Goal: Task Accomplishment & Management: Use online tool/utility

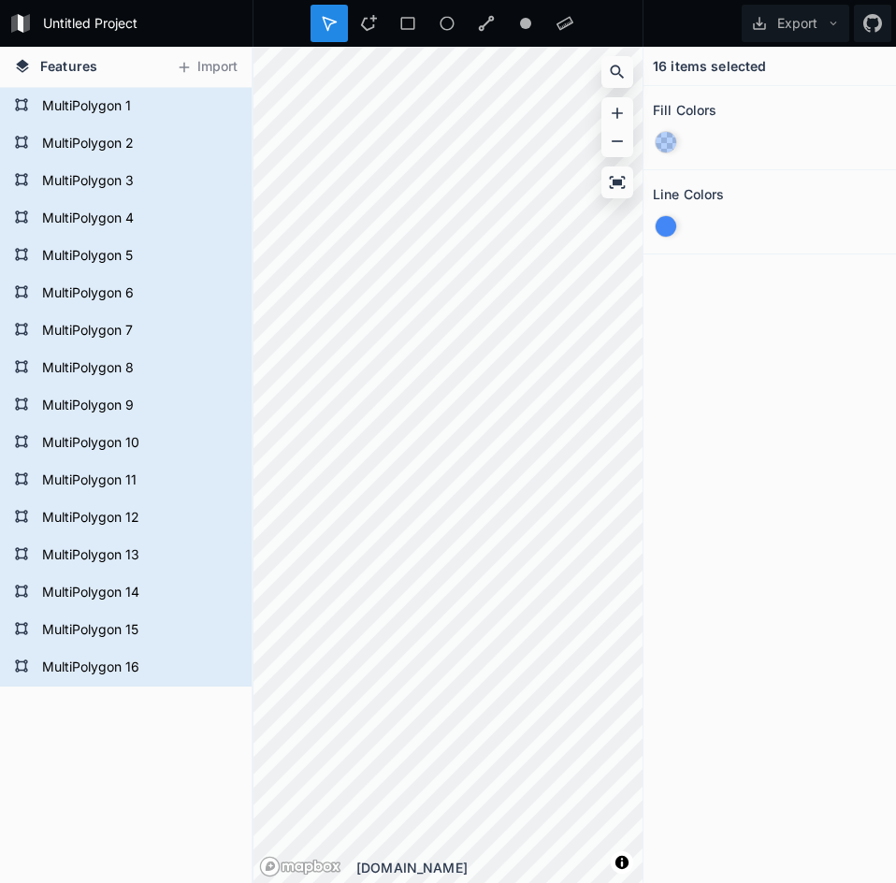
click at [750, 344] on div "16 items selected Fill Colors Line Colors" at bounding box center [769, 465] width 252 height 836
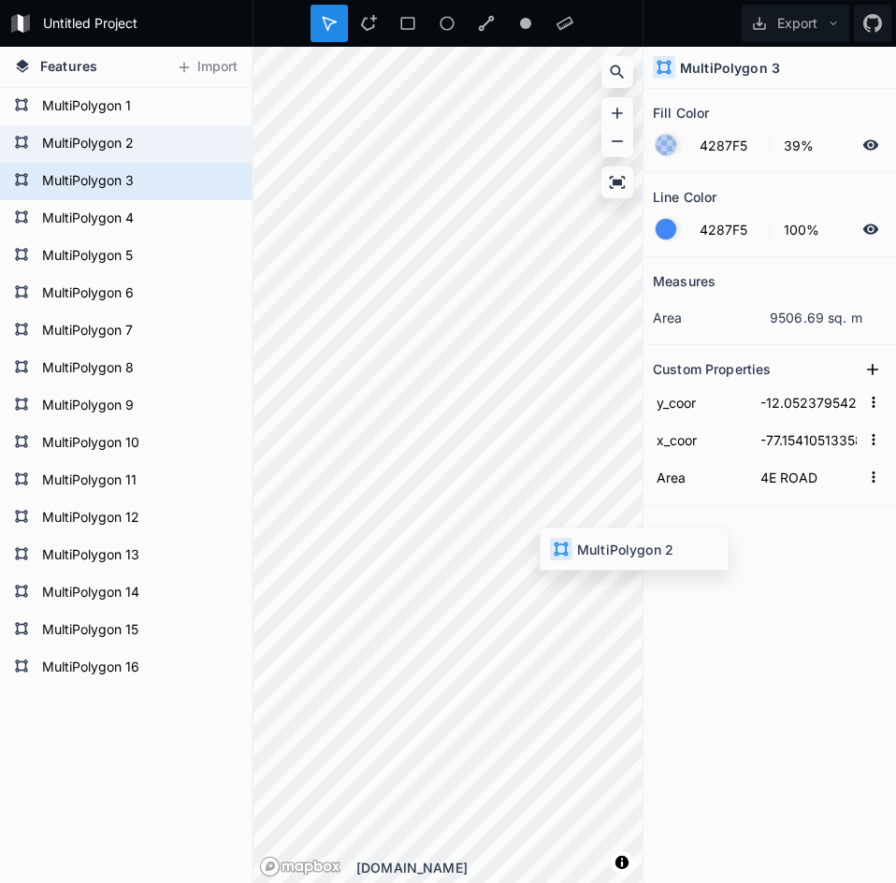
type input "-12.052720788219817"
type input "-77.15437624675324"
type input "4F ROAD"
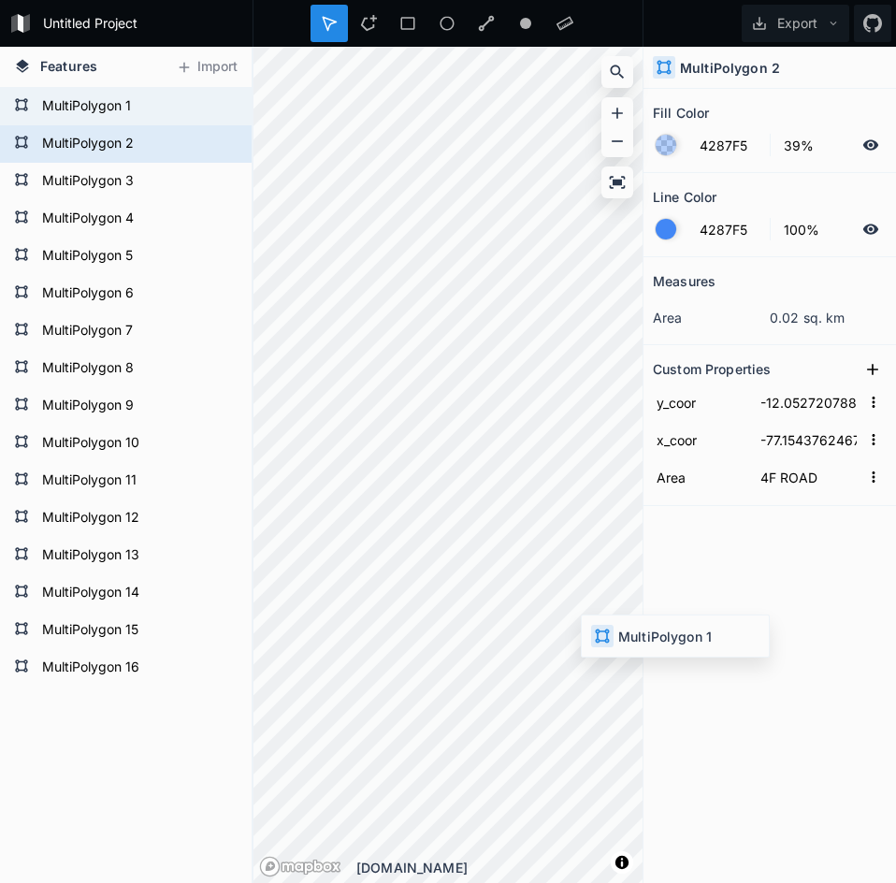
type input "-12.053157964162148"
type input "-77.15481865091675"
type input "4V ROAD"
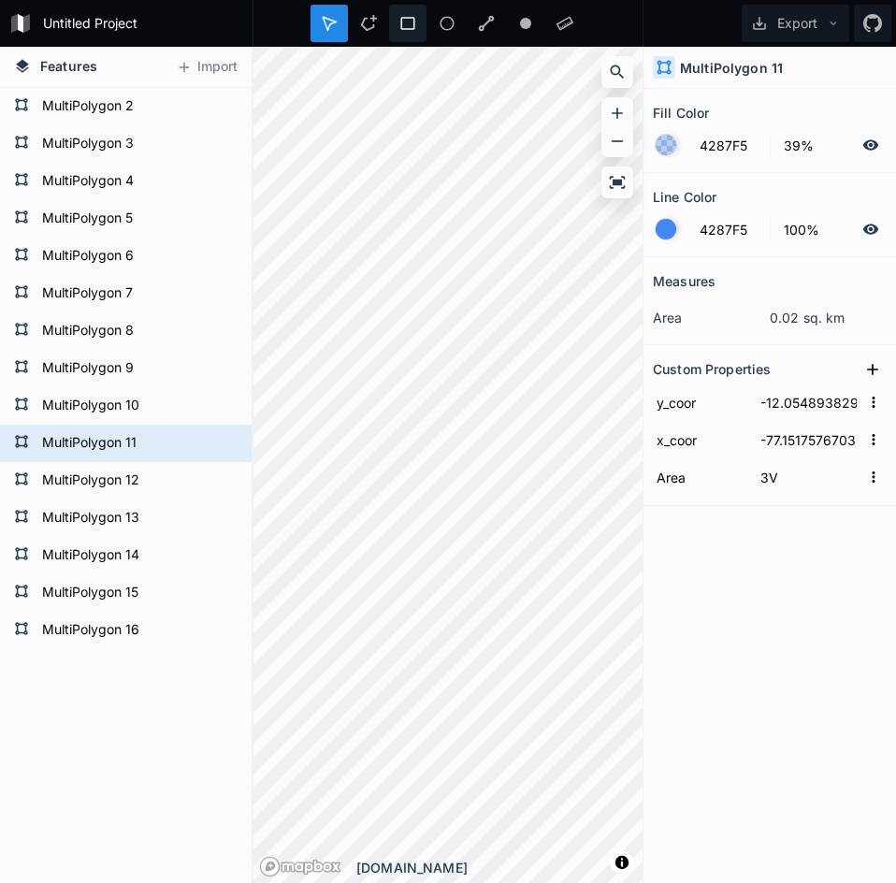
click at [410, 22] on icon at bounding box center [407, 23] width 17 height 17
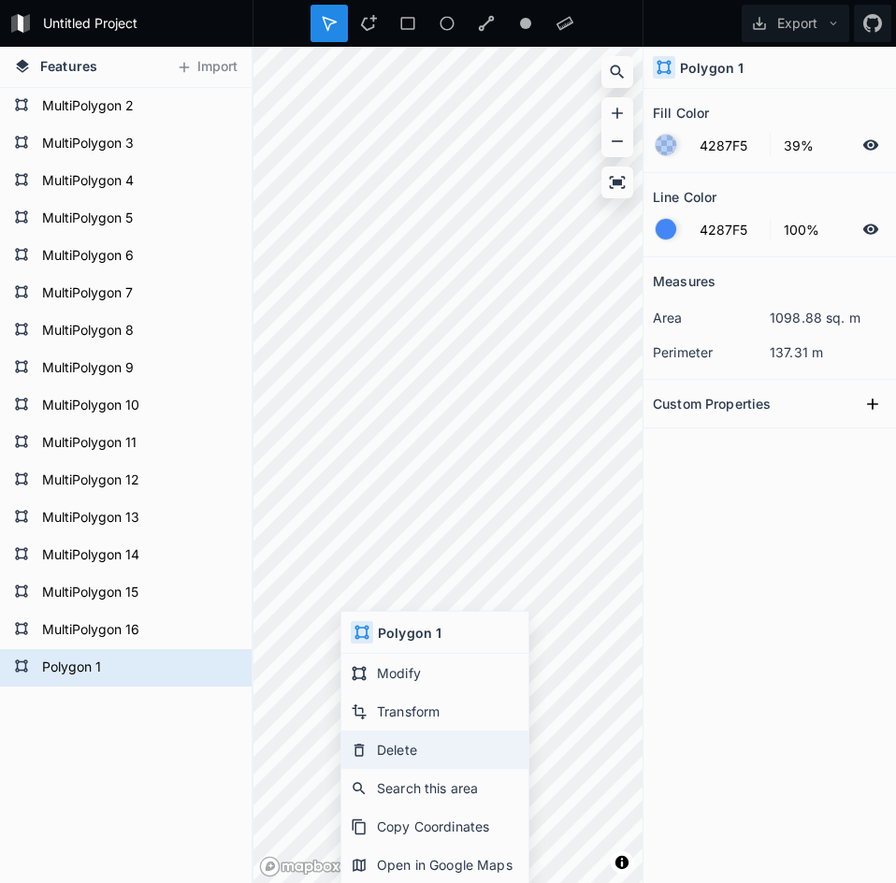
click at [445, 750] on div "Delete" at bounding box center [434, 749] width 187 height 38
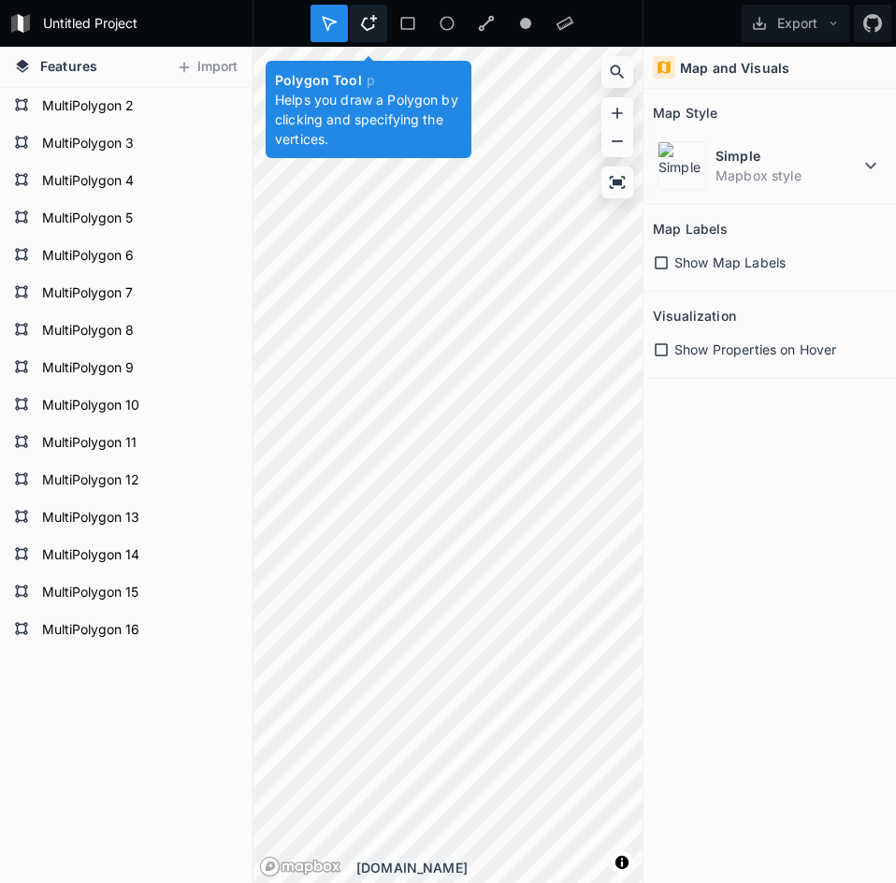
click at [379, 22] on div at bounding box center [368, 23] width 37 height 37
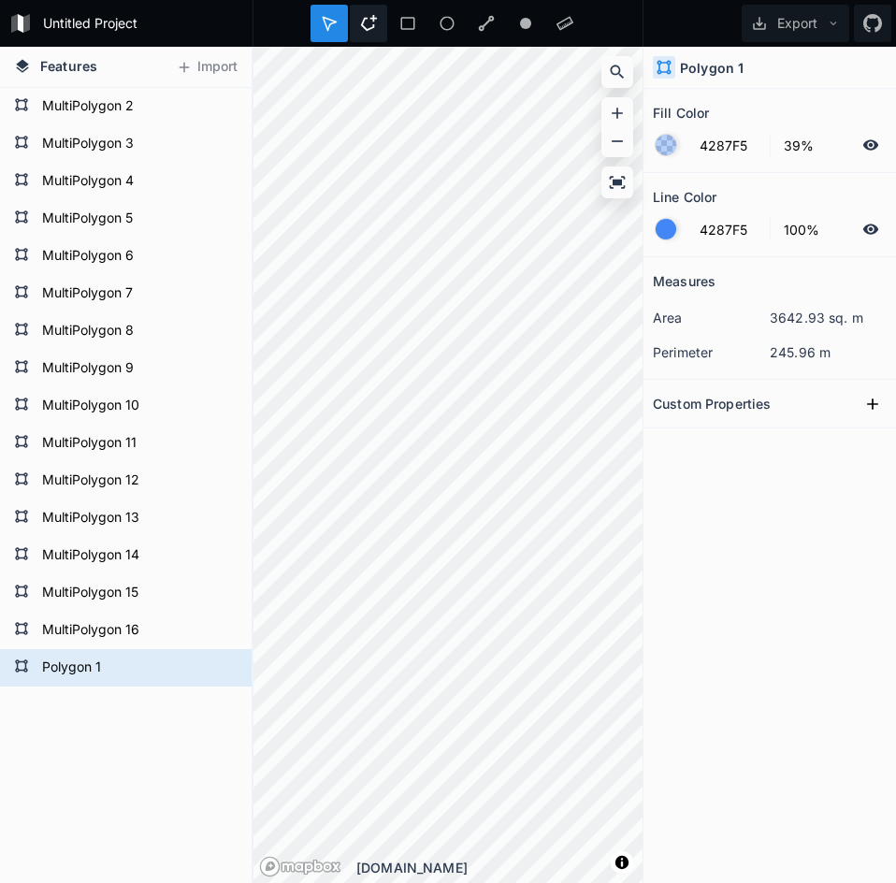
click at [382, 16] on div at bounding box center [368, 23] width 37 height 37
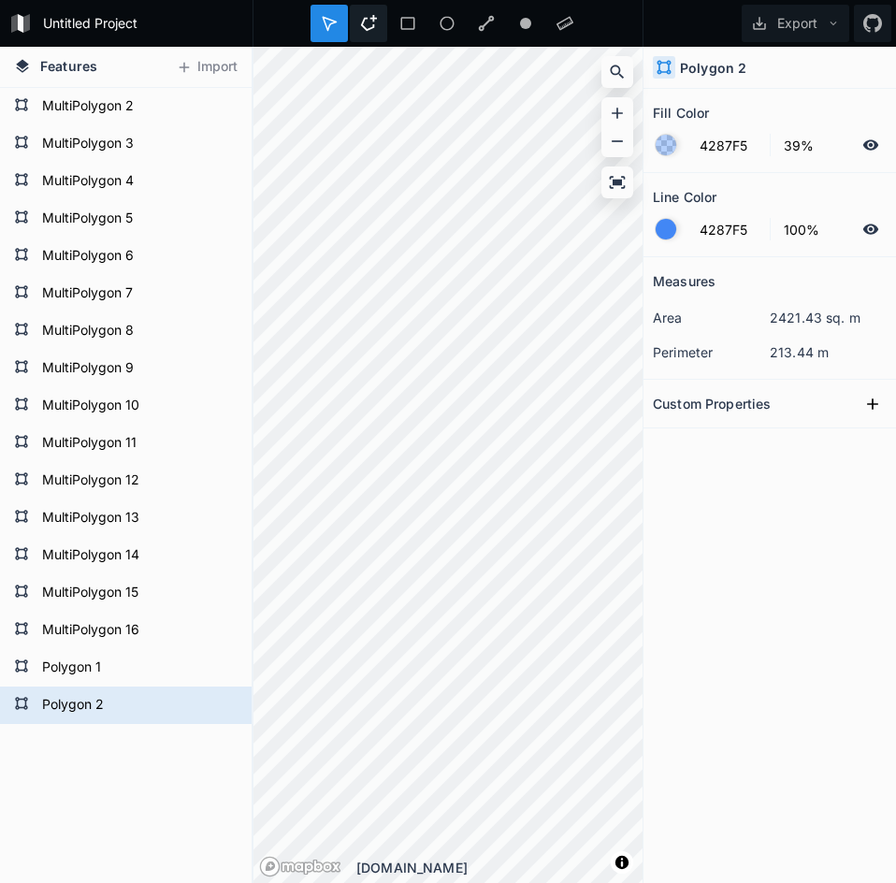
click at [372, 37] on div at bounding box center [368, 23] width 37 height 37
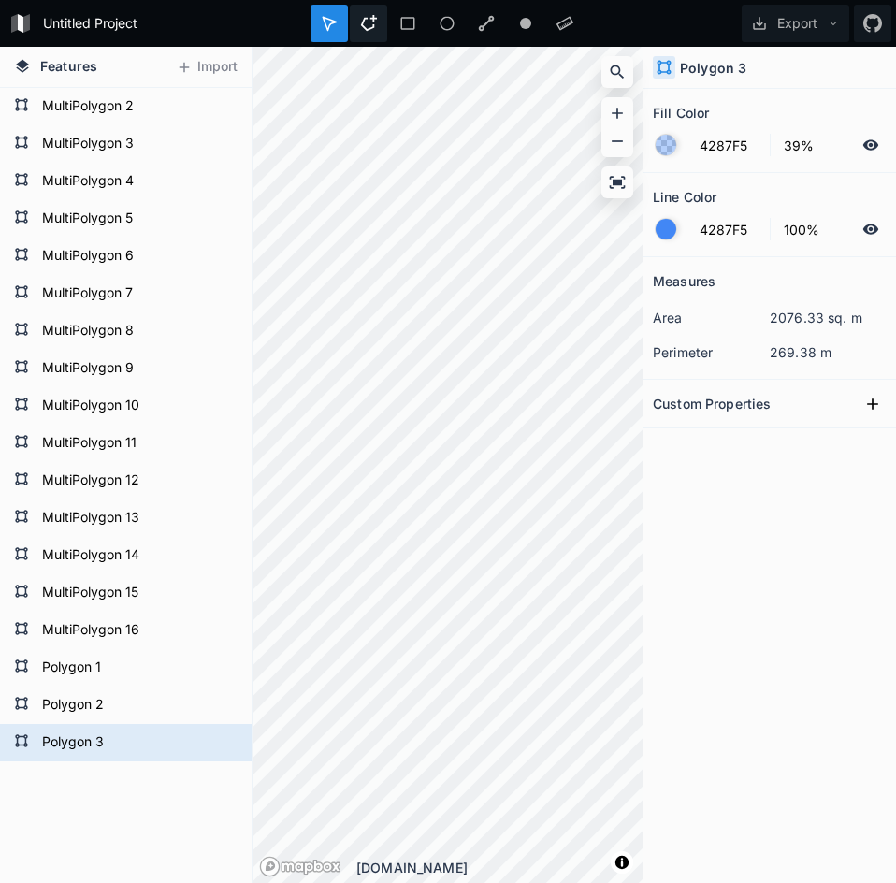
click at [371, 20] on icon at bounding box center [368, 23] width 17 height 17
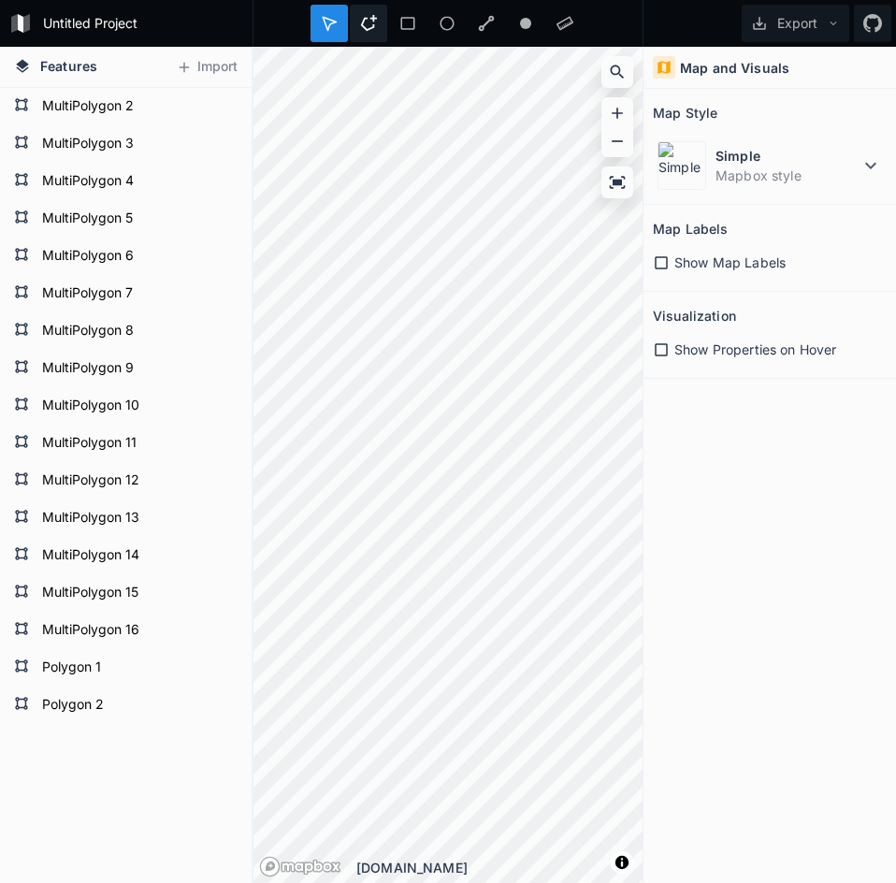
click at [362, 30] on icon at bounding box center [368, 23] width 17 height 17
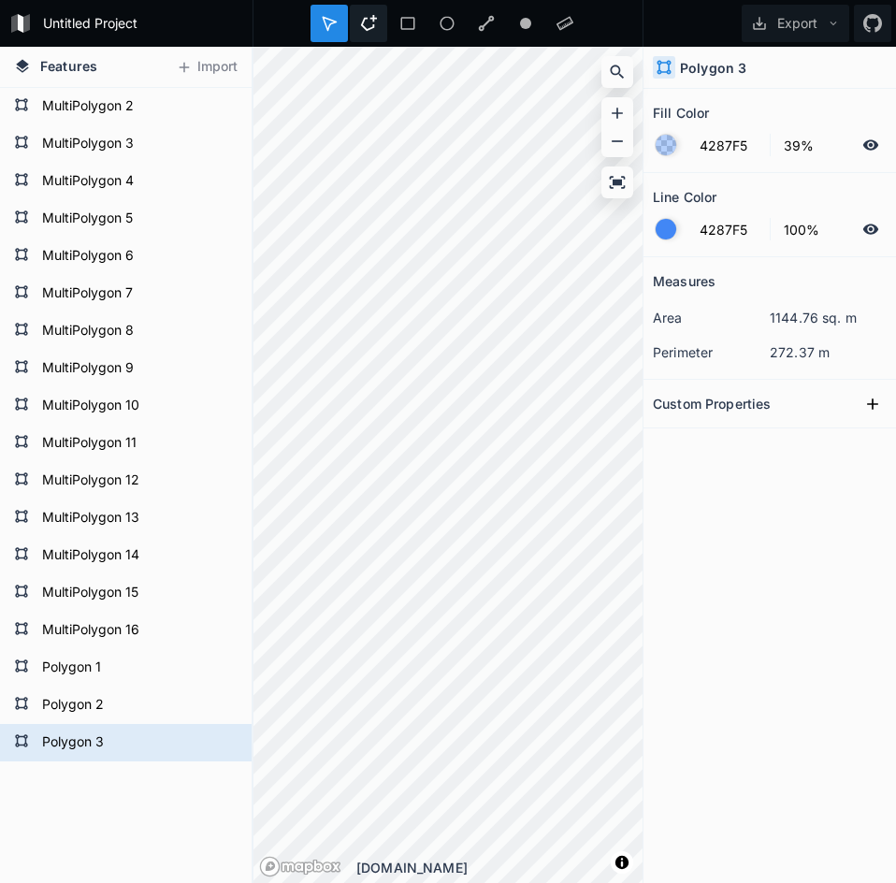
click at [375, 30] on icon at bounding box center [368, 23] width 17 height 17
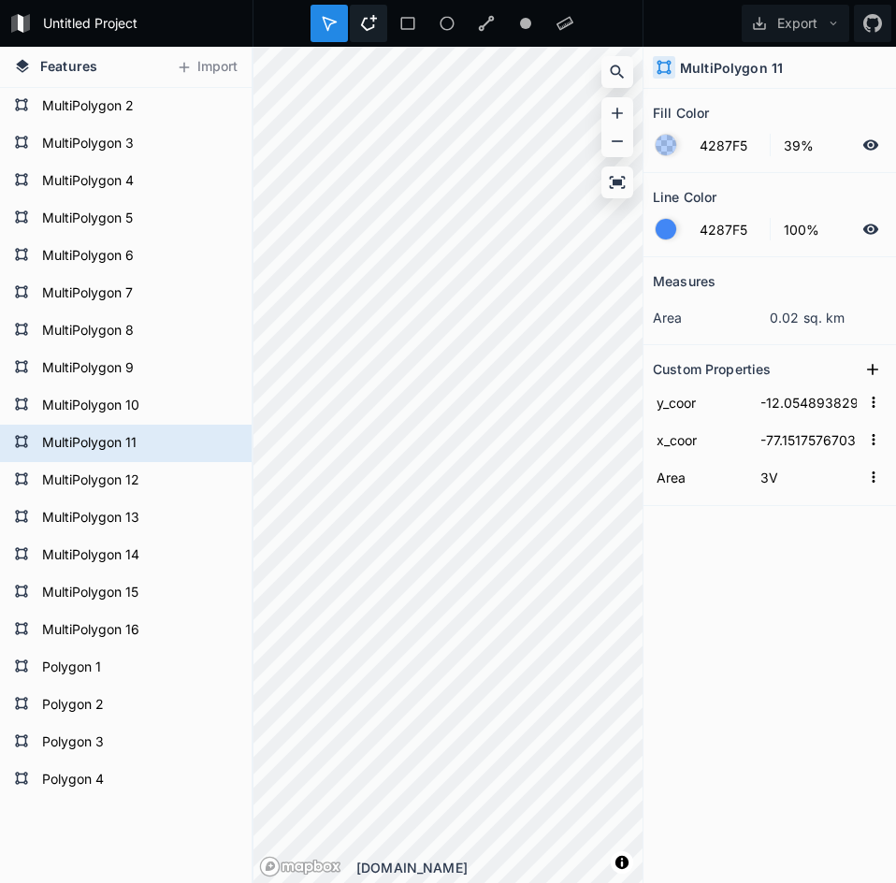
click at [367, 34] on div at bounding box center [368, 23] width 37 height 37
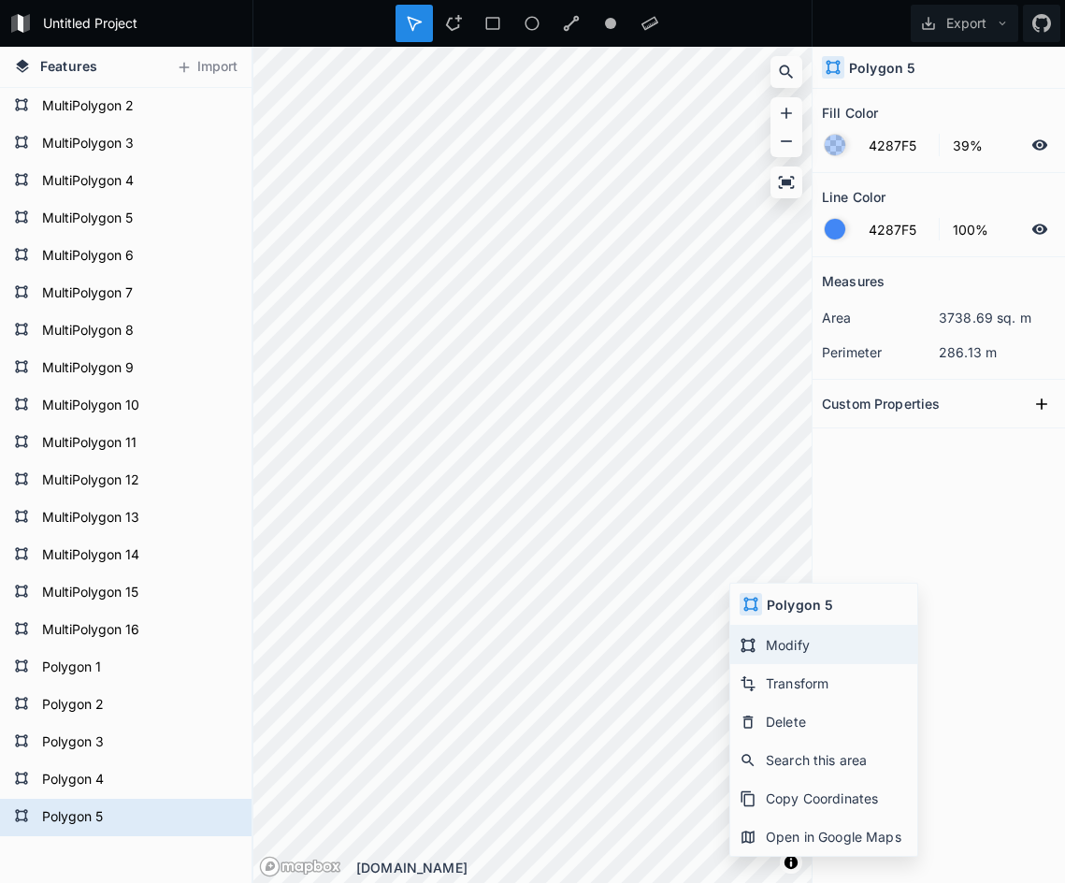
click at [778, 647] on div "Modify" at bounding box center [823, 645] width 187 height 38
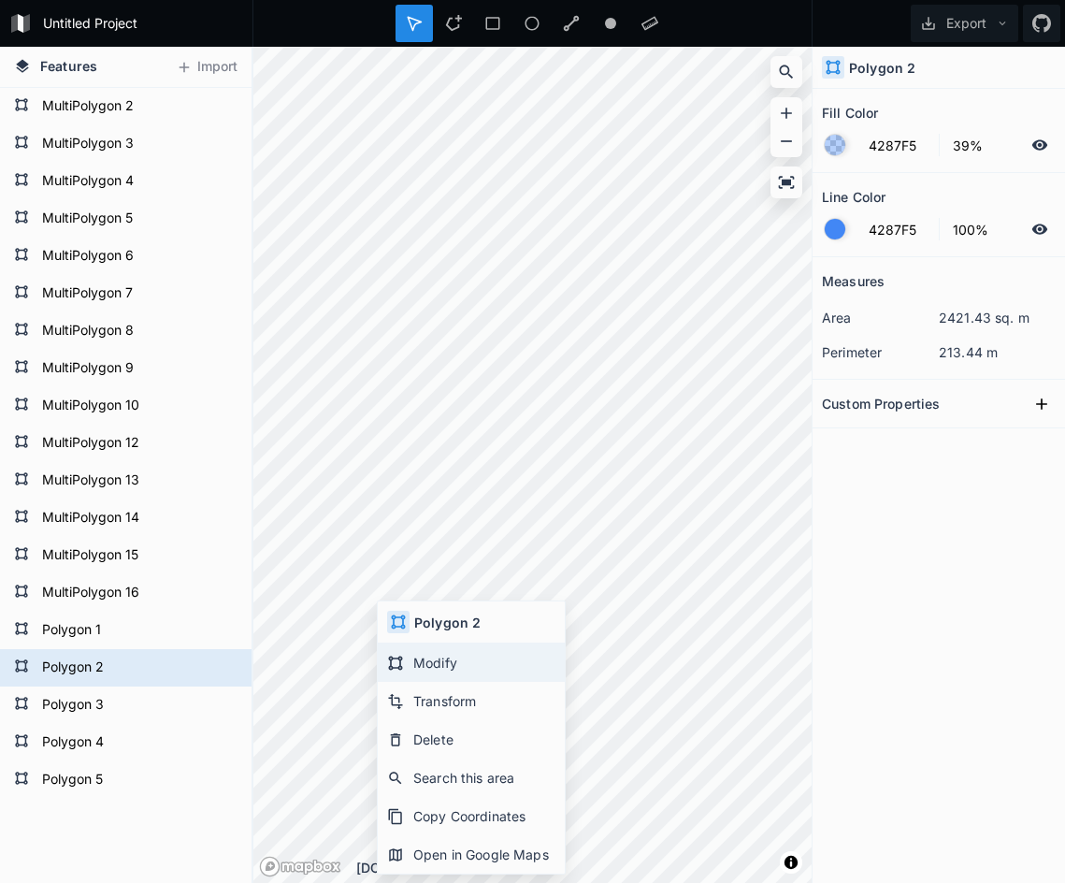
click at [410, 663] on div "Modify" at bounding box center [471, 662] width 187 height 38
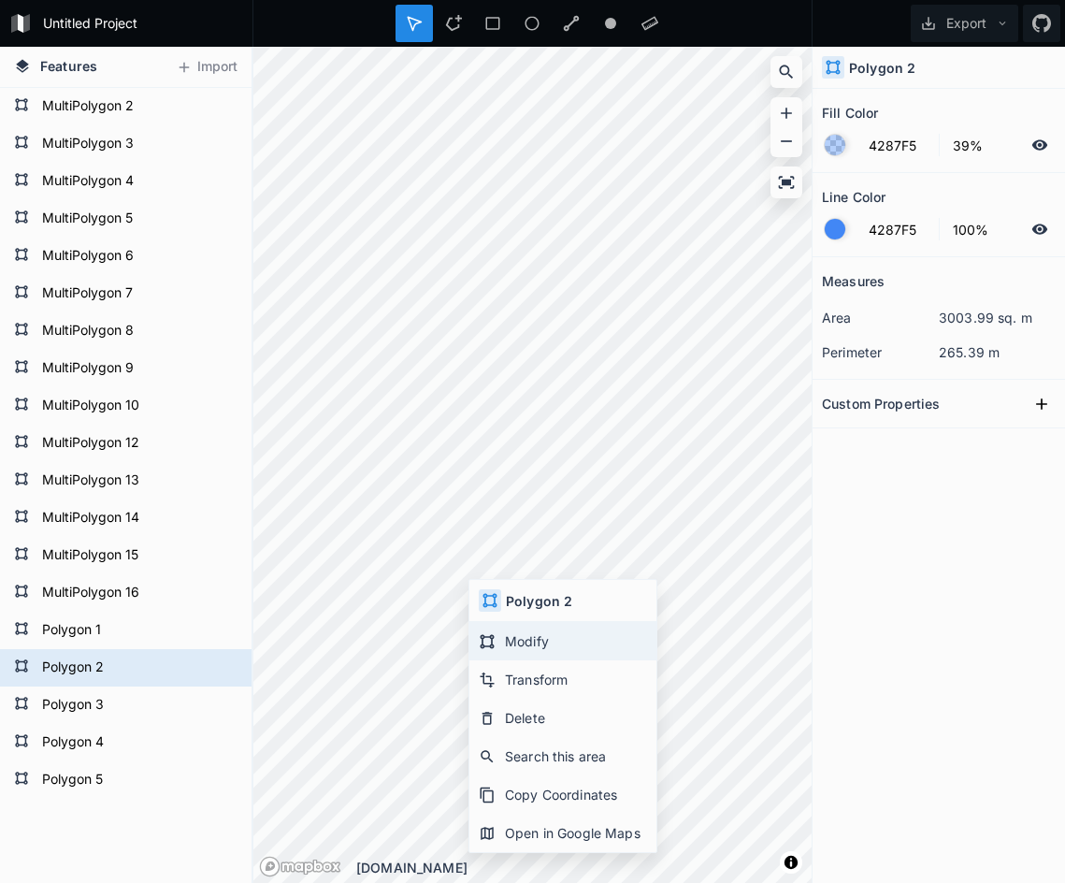
click at [520, 642] on div "Modify" at bounding box center [562, 641] width 187 height 38
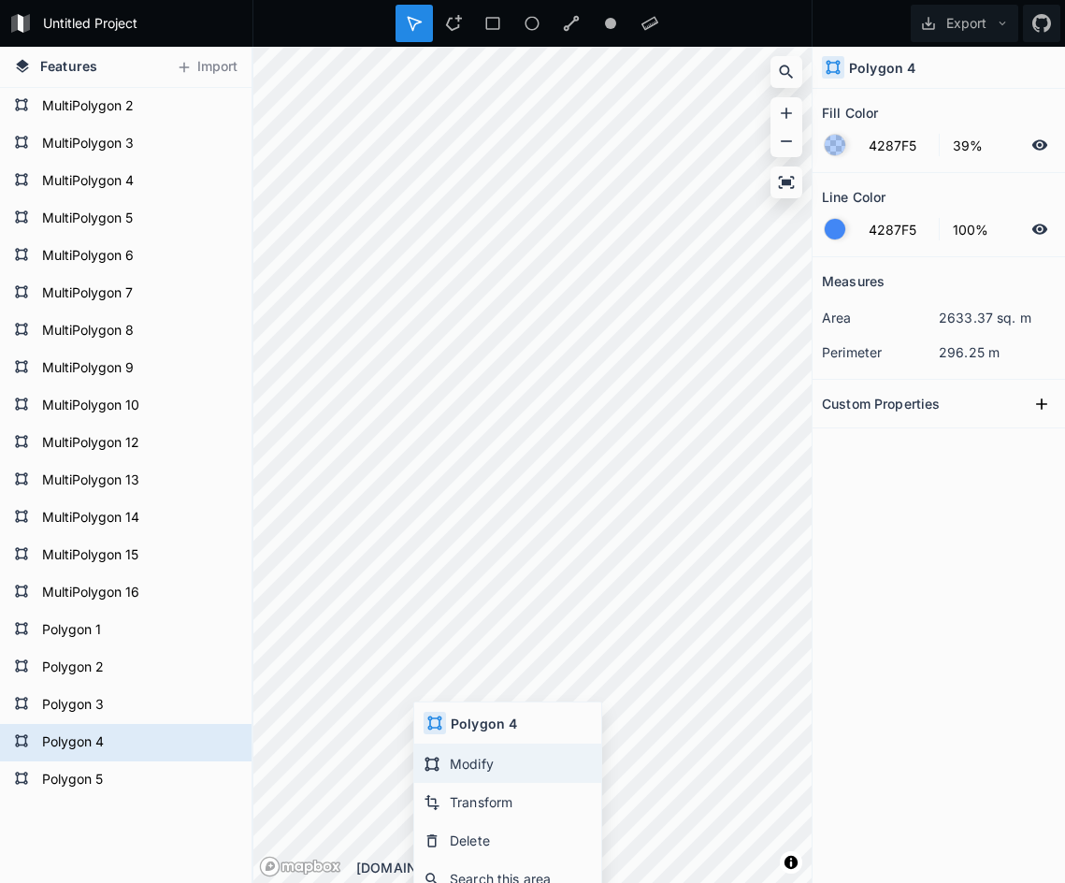
click at [462, 759] on div "Modify" at bounding box center [507, 763] width 187 height 38
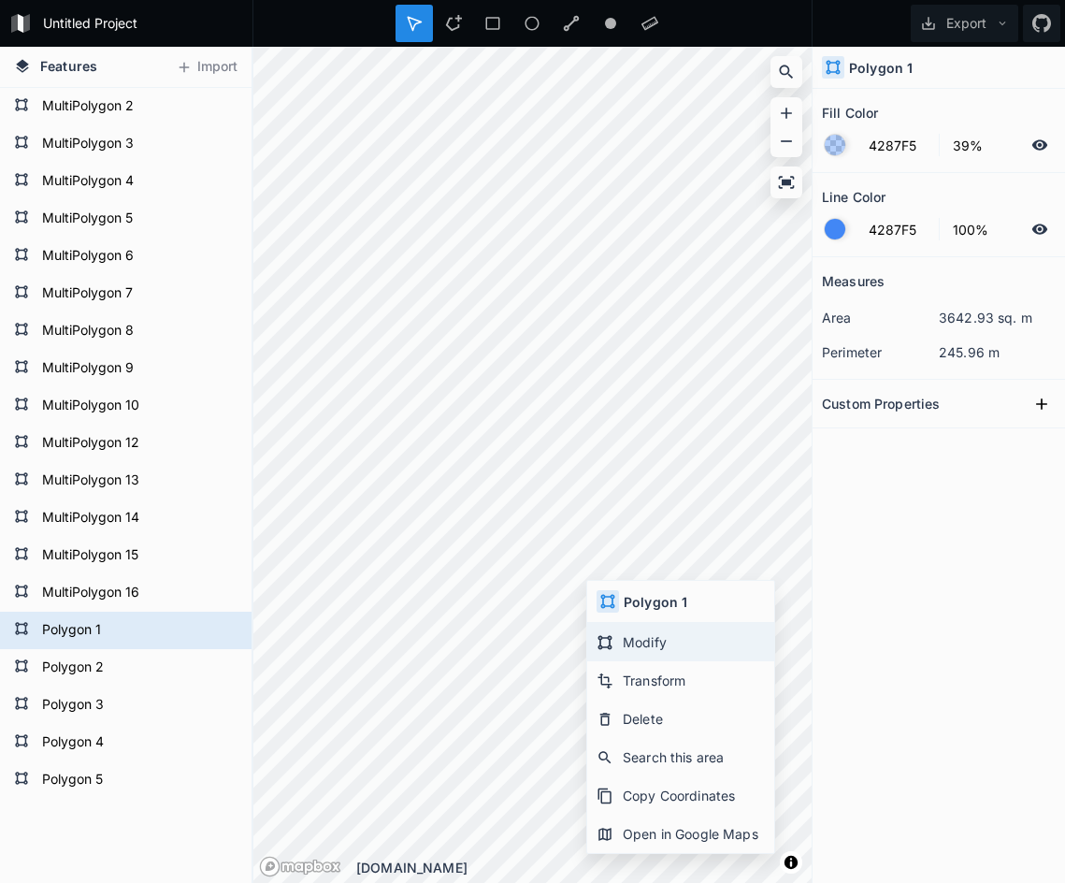
click at [616, 633] on div "Modify" at bounding box center [680, 642] width 187 height 38
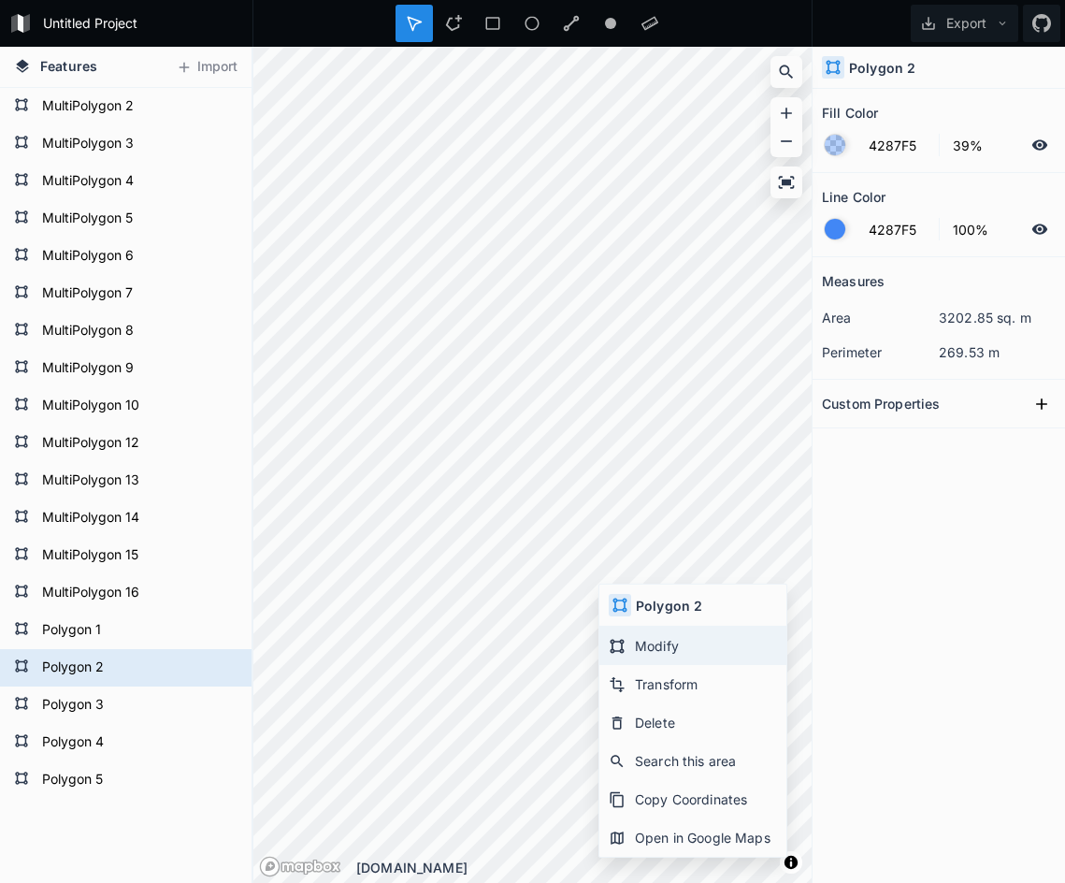
click at [620, 647] on icon at bounding box center [617, 646] width 17 height 17
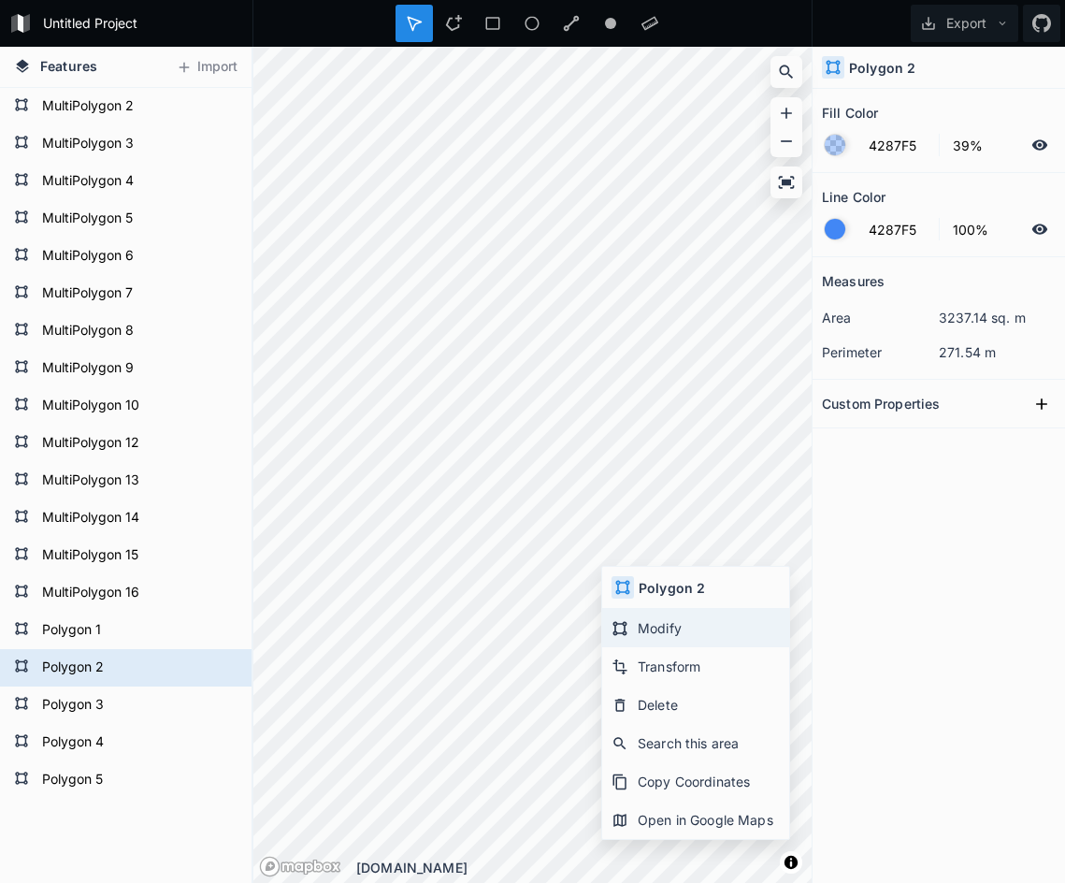
click at [623, 620] on icon at bounding box center [620, 628] width 17 height 17
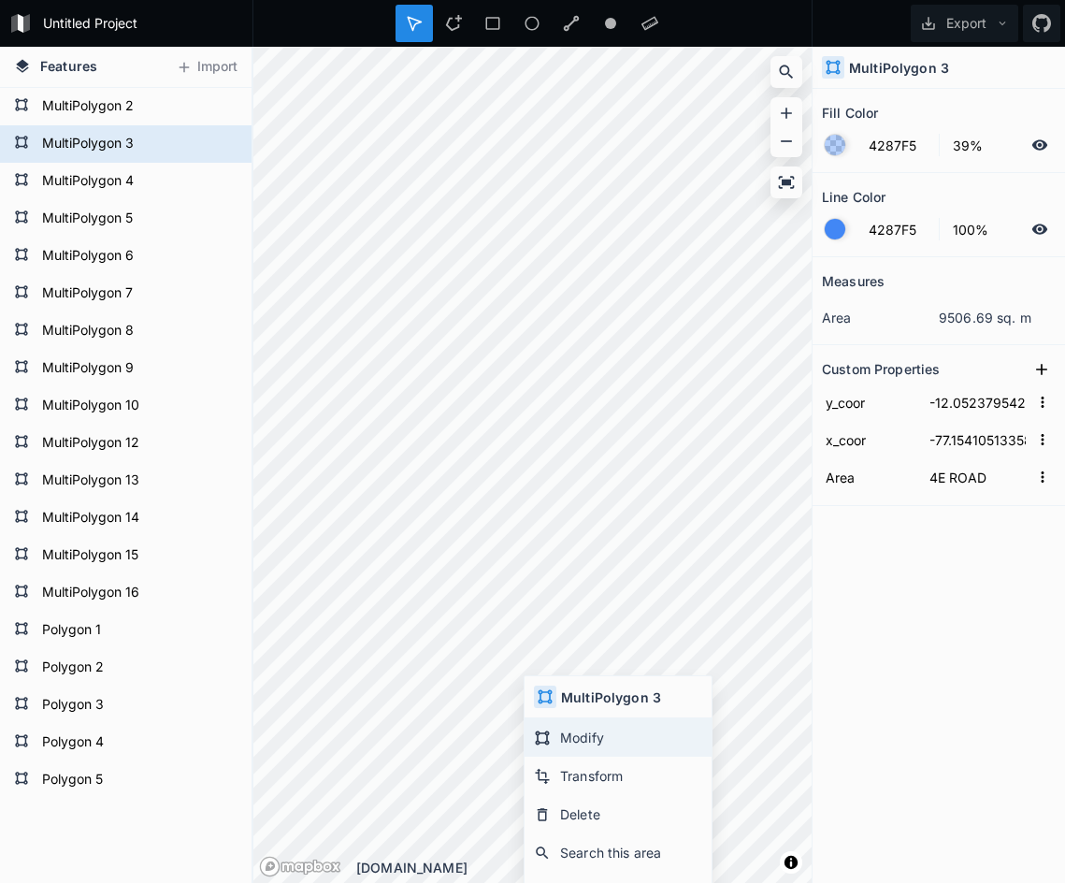
click at [552, 727] on div "Modify" at bounding box center [618, 737] width 187 height 38
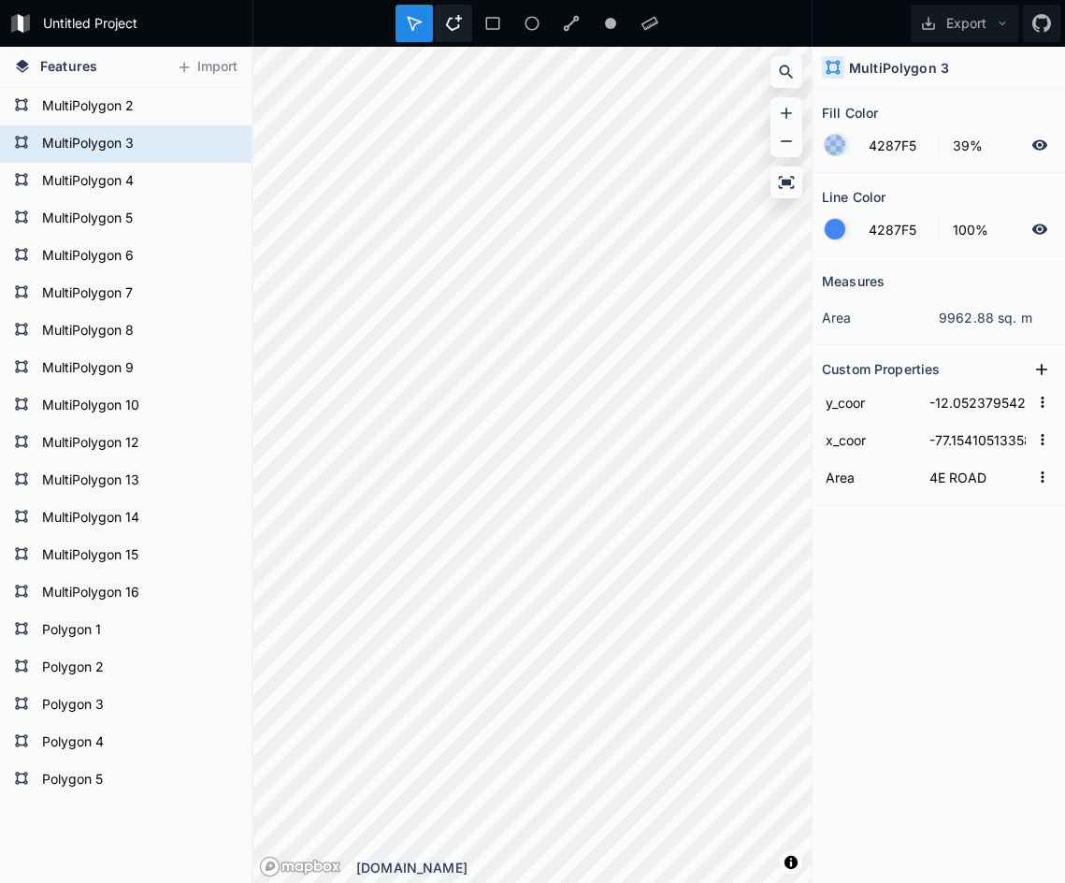
click at [462, 33] on div at bounding box center [453, 23] width 37 height 37
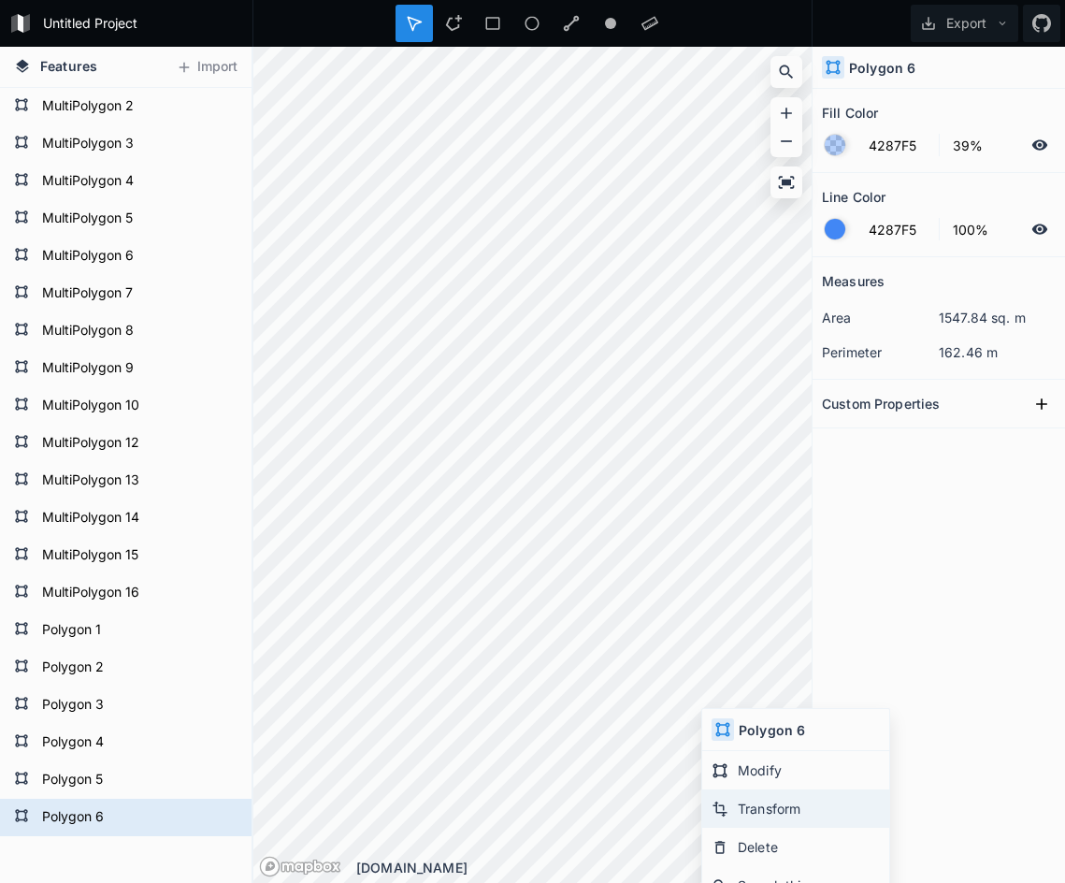
click at [750, 799] on div "Transform" at bounding box center [795, 808] width 187 height 38
click at [463, 26] on div at bounding box center [453, 23] width 37 height 37
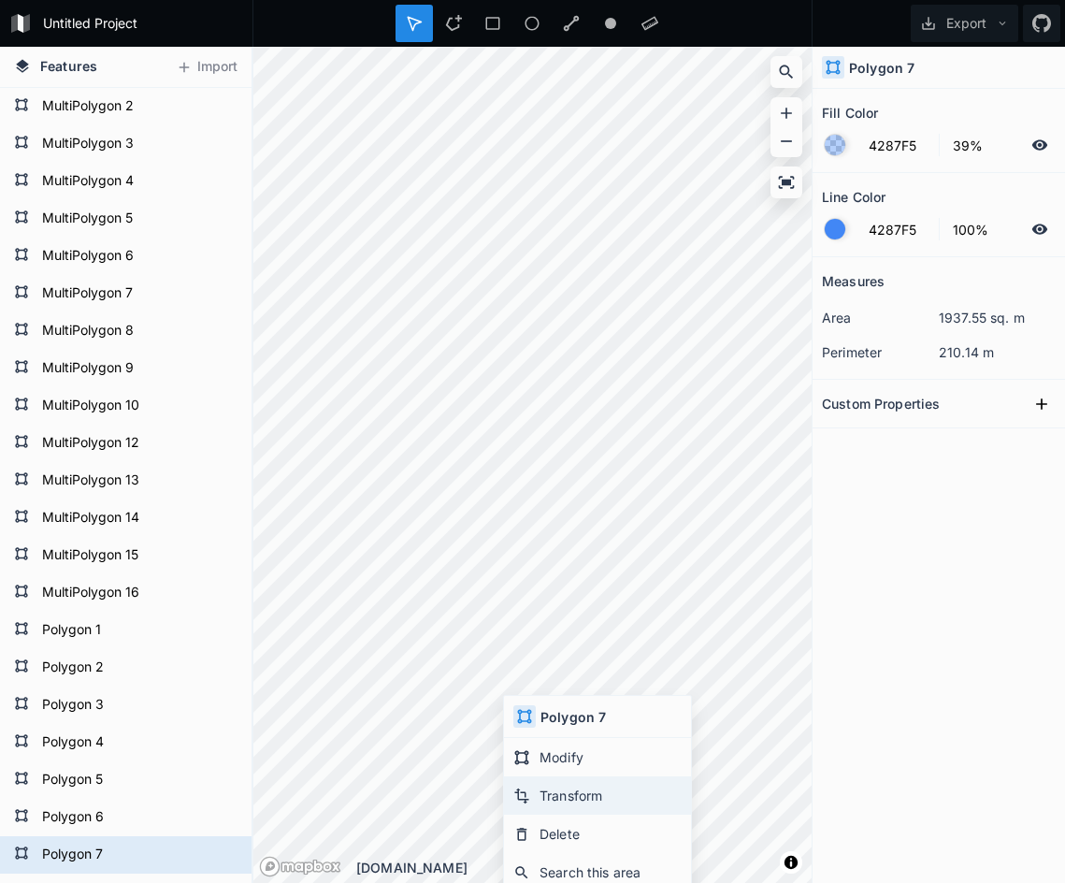
click at [563, 801] on div "Transform" at bounding box center [597, 795] width 187 height 38
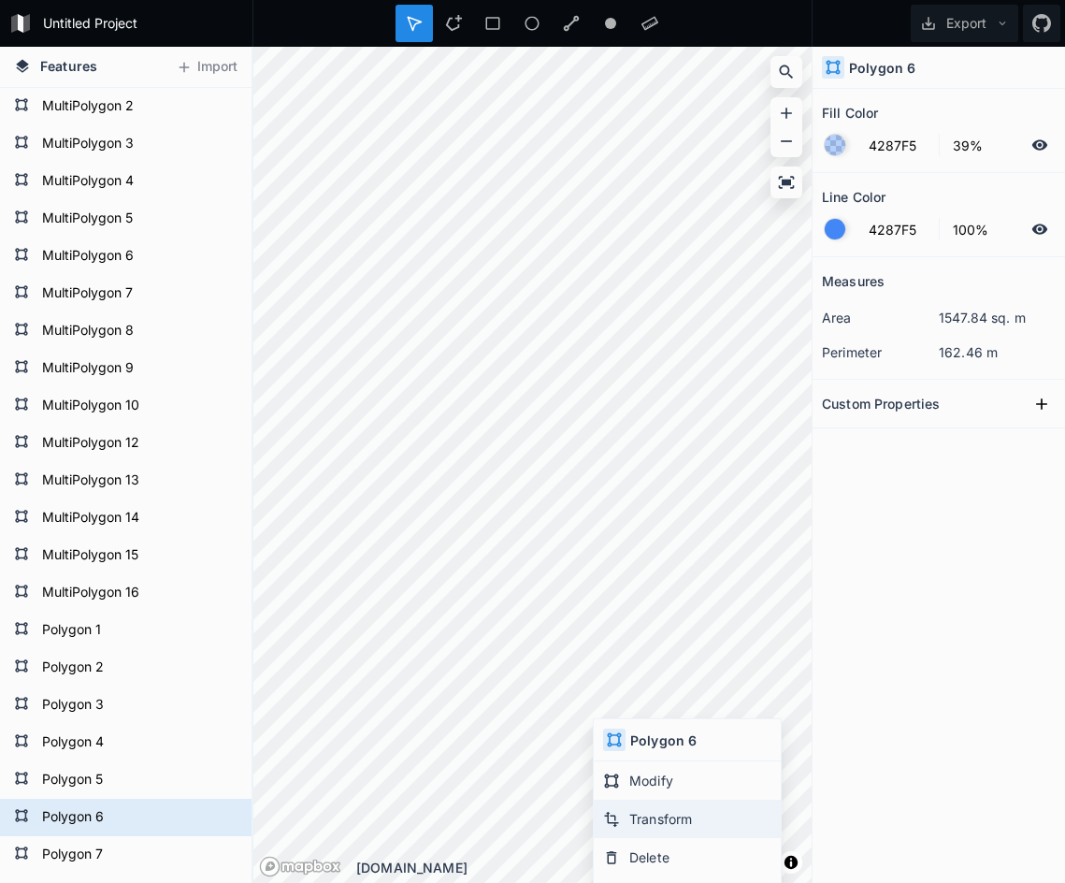
click at [630, 814] on div "Transform" at bounding box center [687, 818] width 187 height 38
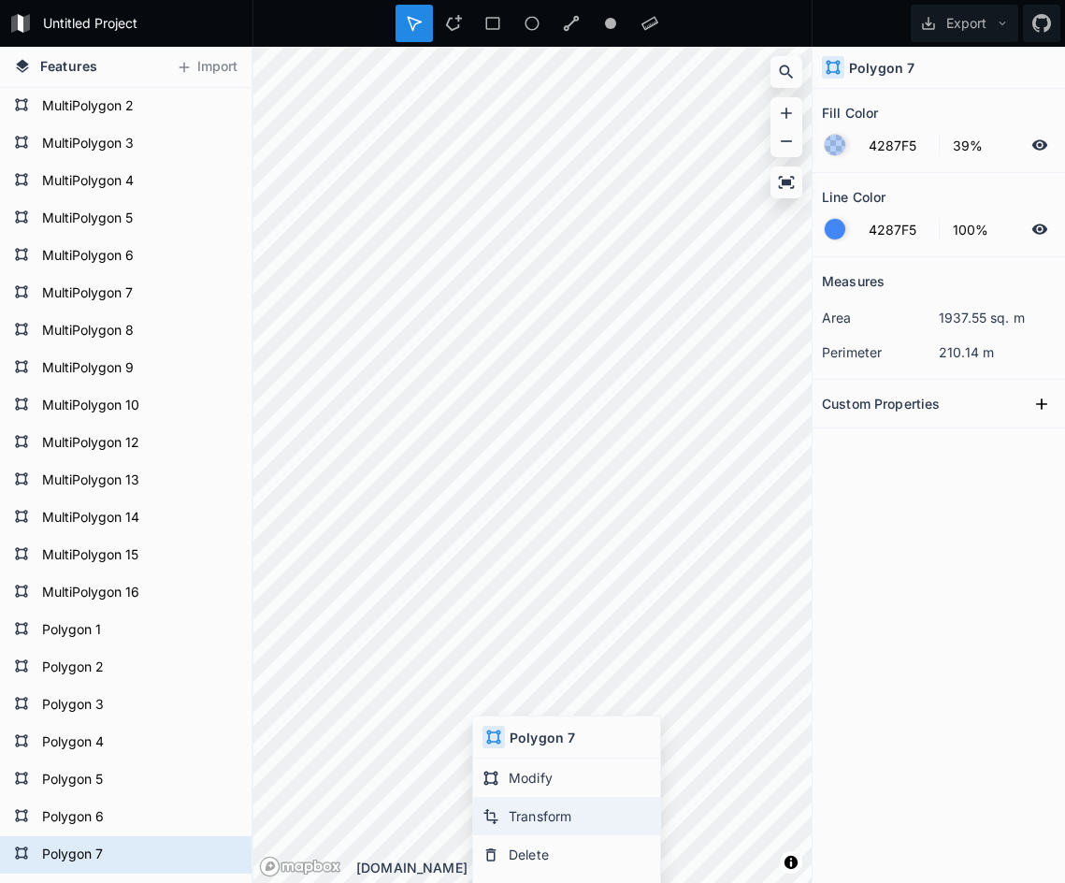
click at [539, 813] on div "Transform" at bounding box center [566, 816] width 187 height 38
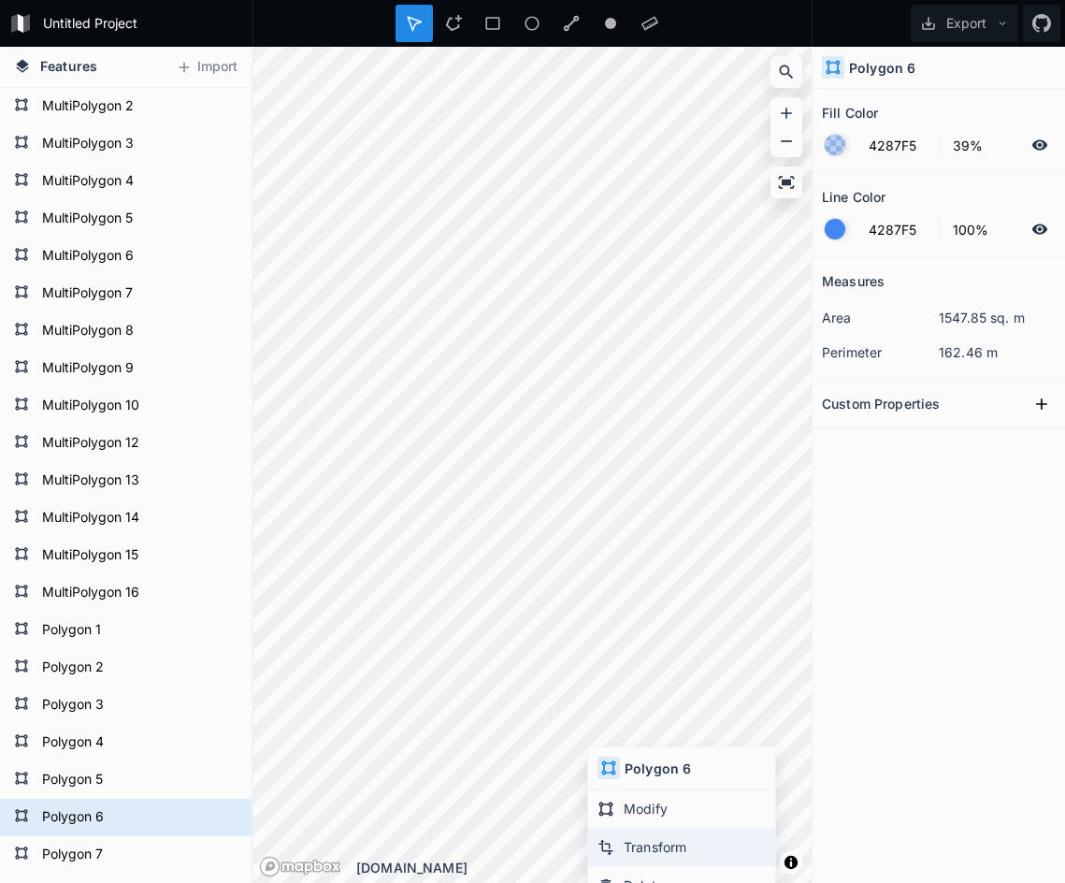
click at [644, 850] on div "Transform" at bounding box center [681, 847] width 187 height 38
click at [566, 883] on html "Untitled Project Export Features Import Polygon 7 Polygon 6 Polygon 5 Polygon 4…" at bounding box center [532, 441] width 1065 height 883
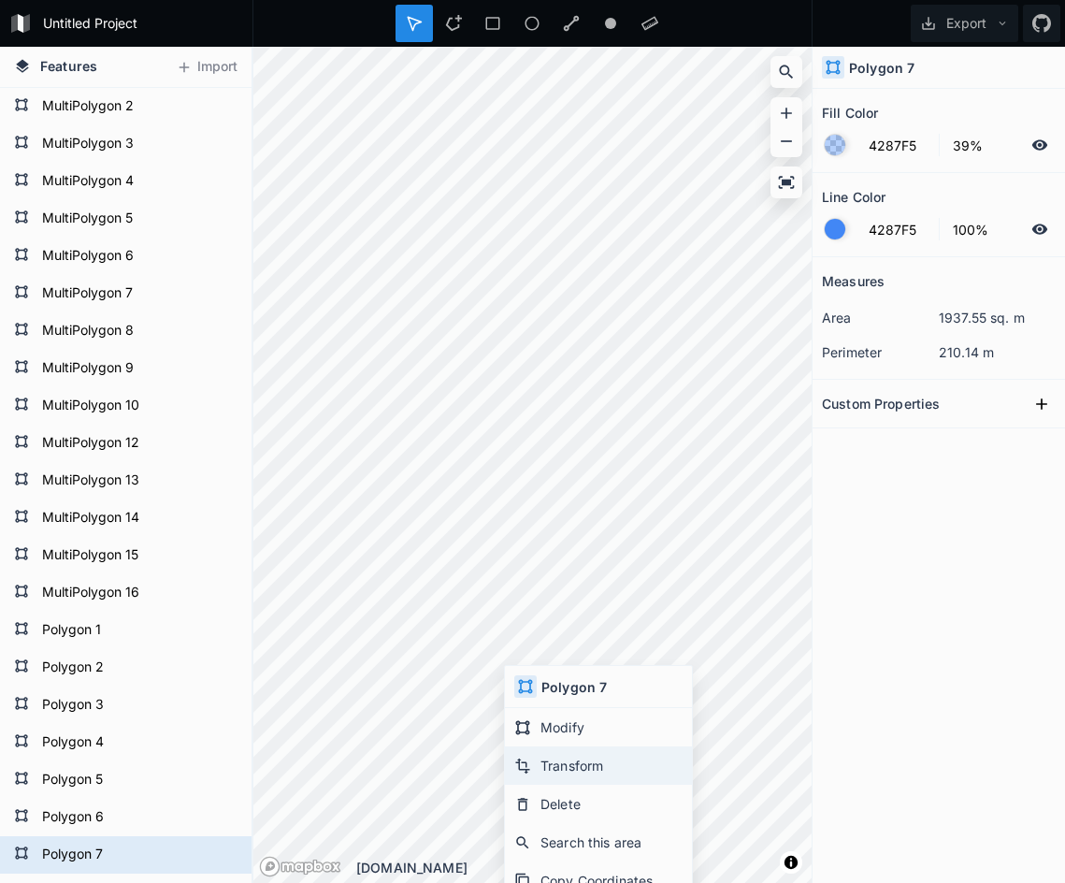
click at [566, 764] on div "Transform" at bounding box center [598, 765] width 187 height 38
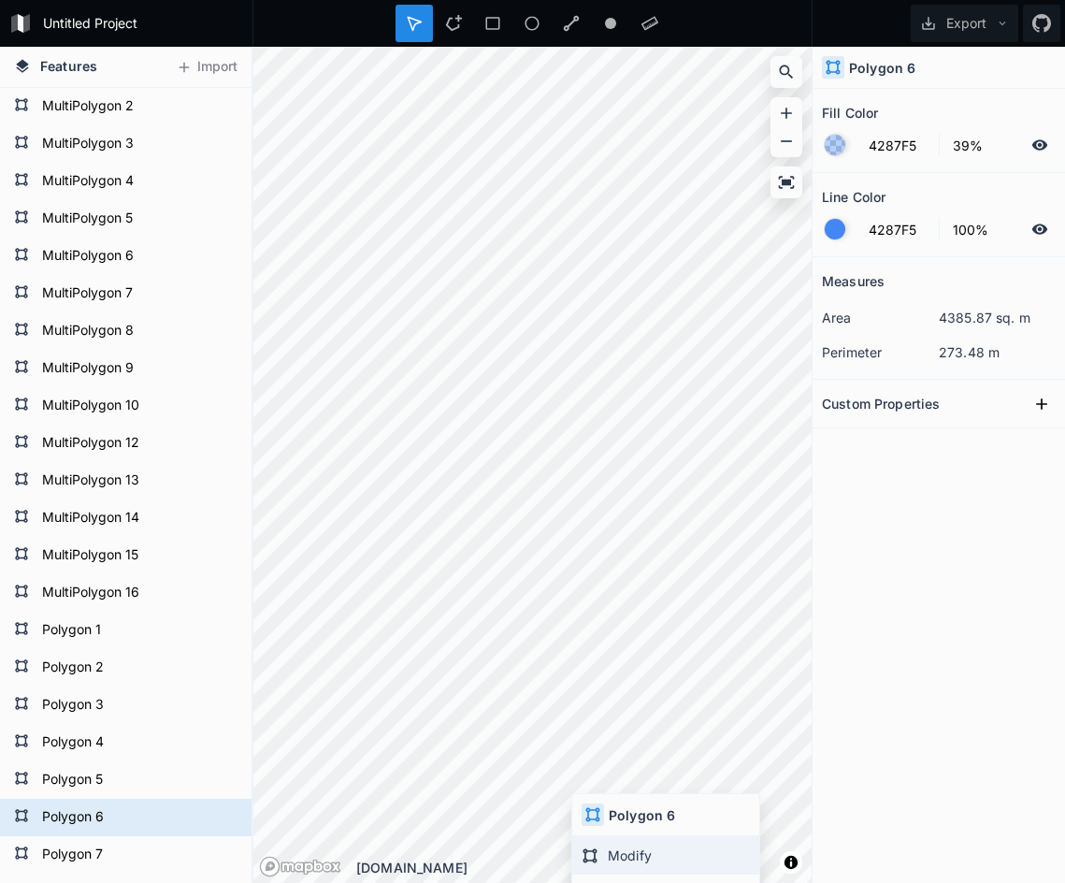
click at [617, 848] on div "Modify" at bounding box center [665, 855] width 187 height 38
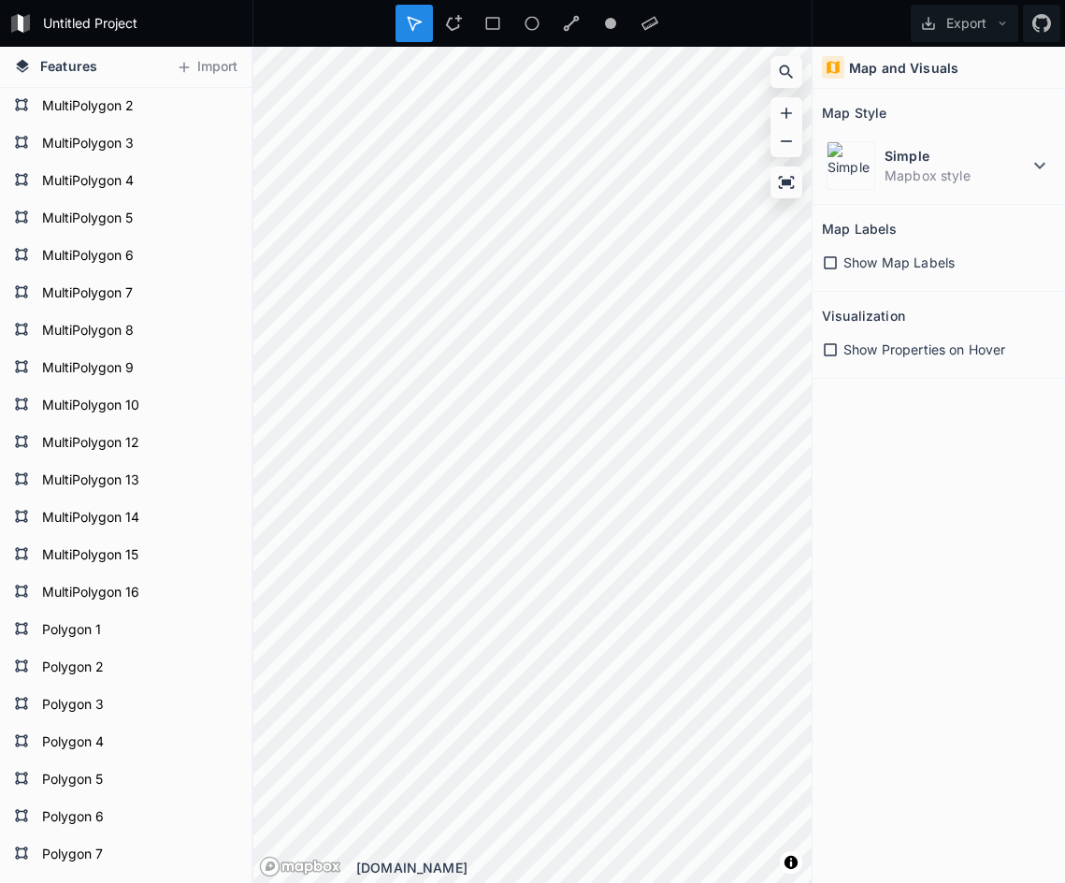
click at [841, 258] on div "Show Map Labels" at bounding box center [939, 262] width 234 height 20
click at [842, 355] on div "Show Properties on Hover" at bounding box center [939, 349] width 234 height 20
click at [835, 264] on icon at bounding box center [830, 262] width 17 height 17
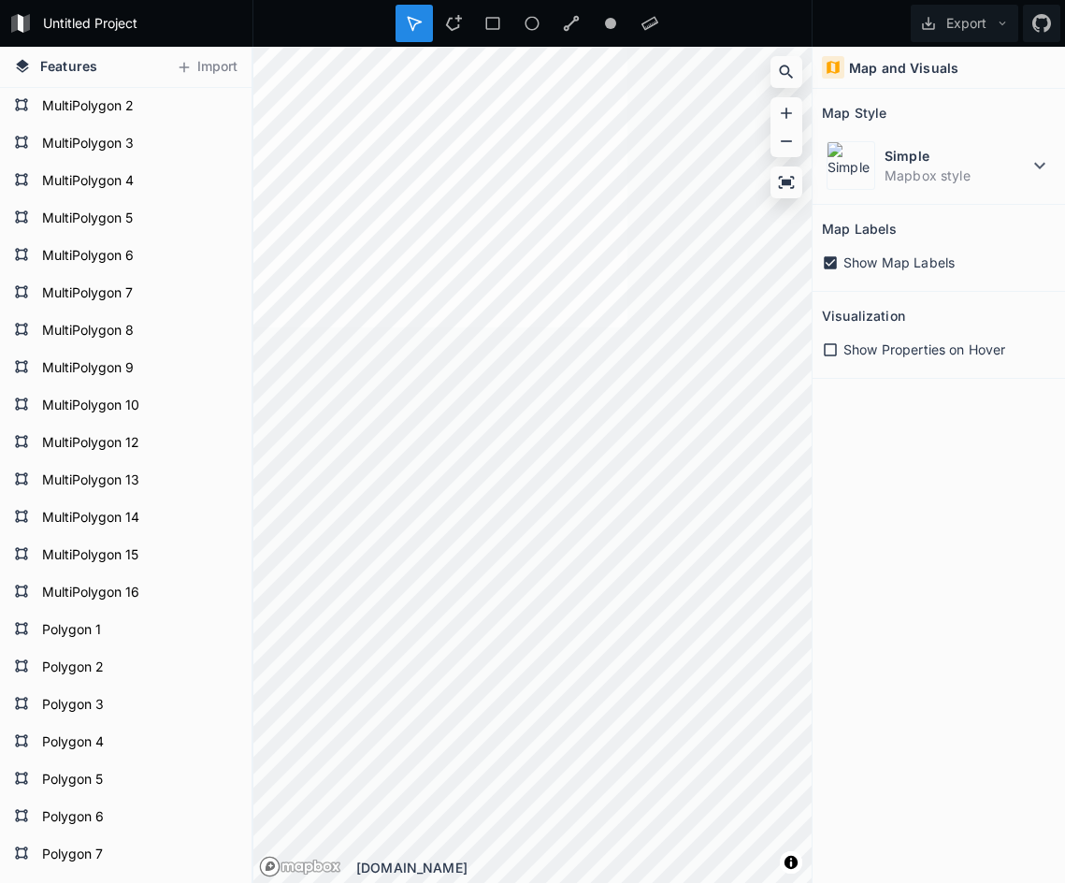
click at [826, 270] on icon at bounding box center [830, 262] width 17 height 17
click at [835, 345] on icon at bounding box center [830, 349] width 17 height 17
click at [827, 262] on icon at bounding box center [830, 262] width 17 height 17
click at [827, 256] on icon at bounding box center [830, 262] width 13 height 13
click at [828, 364] on div "Show Properties on Hover" at bounding box center [939, 349] width 234 height 38
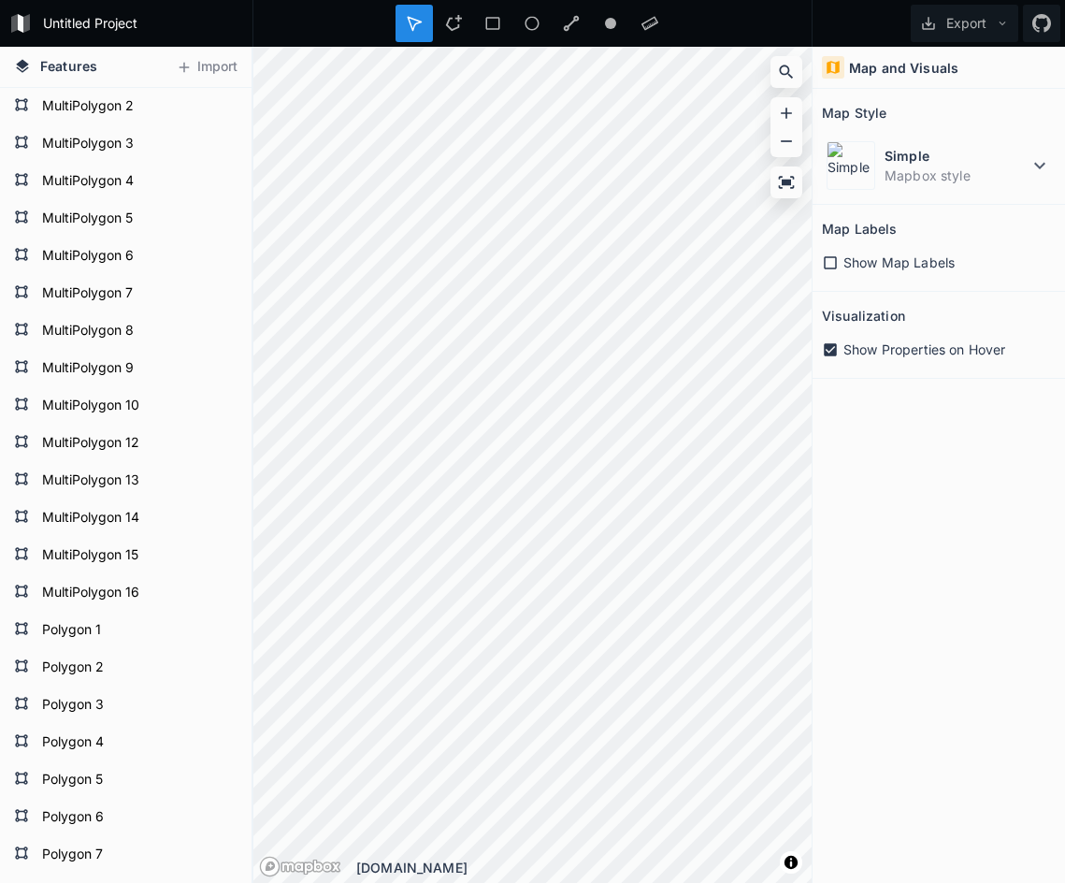
click at [828, 352] on icon at bounding box center [830, 349] width 17 height 17
click at [985, 163] on dt "Simple" at bounding box center [957, 156] width 144 height 20
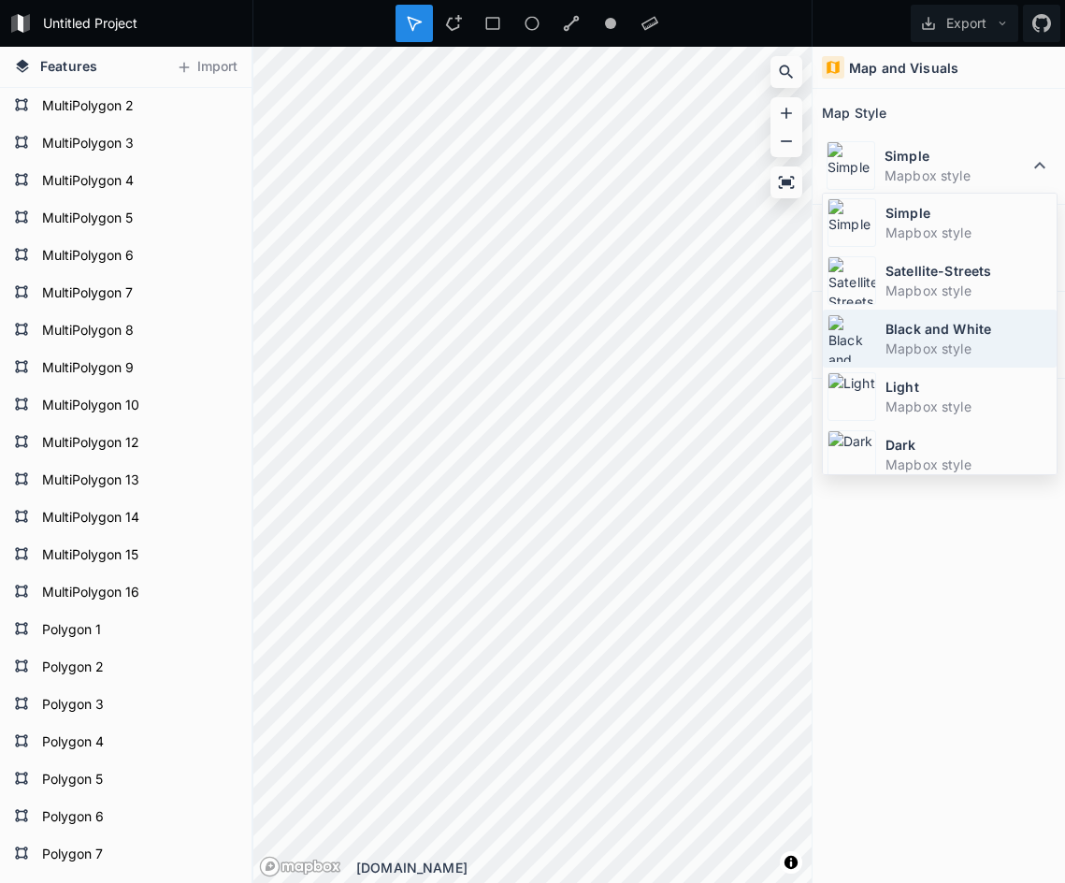
click at [936, 349] on dd "Mapbox style" at bounding box center [968, 348] width 166 height 20
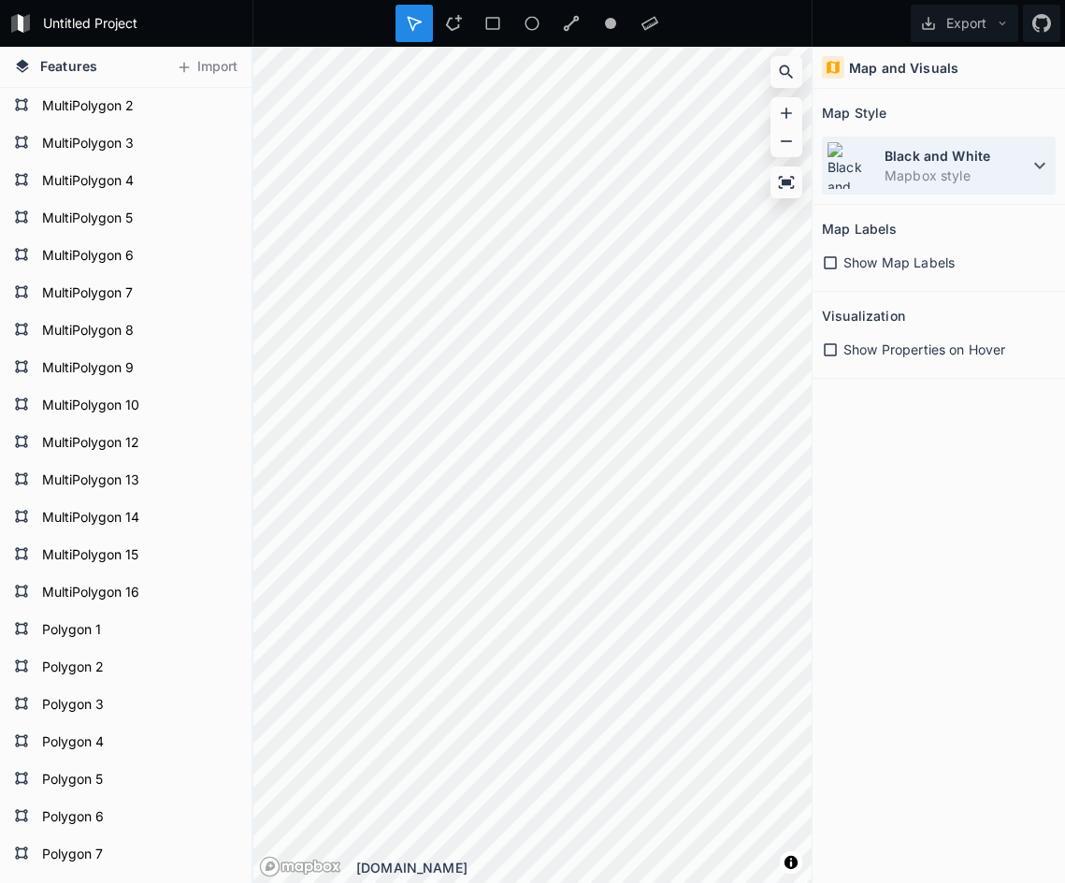
click at [935, 166] on dd "Mapbox style" at bounding box center [957, 176] width 144 height 20
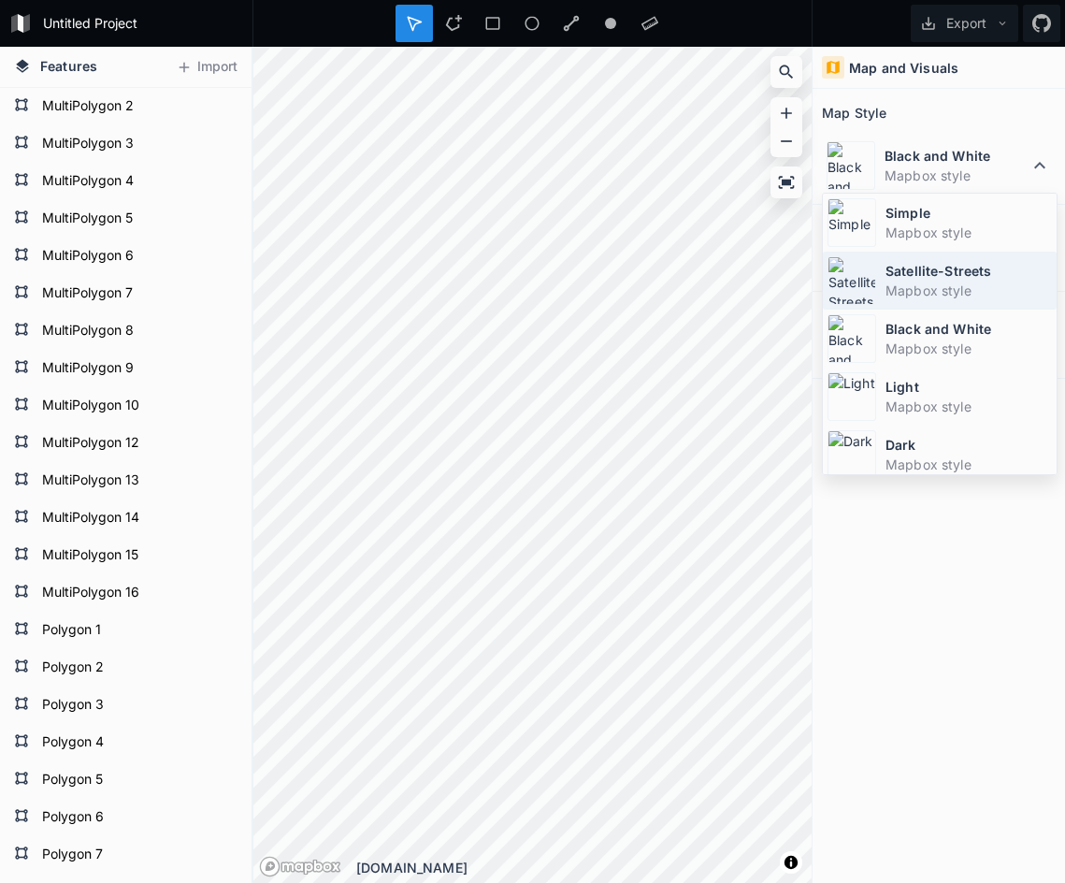
click at [929, 292] on dd "Mapbox style" at bounding box center [968, 291] width 166 height 20
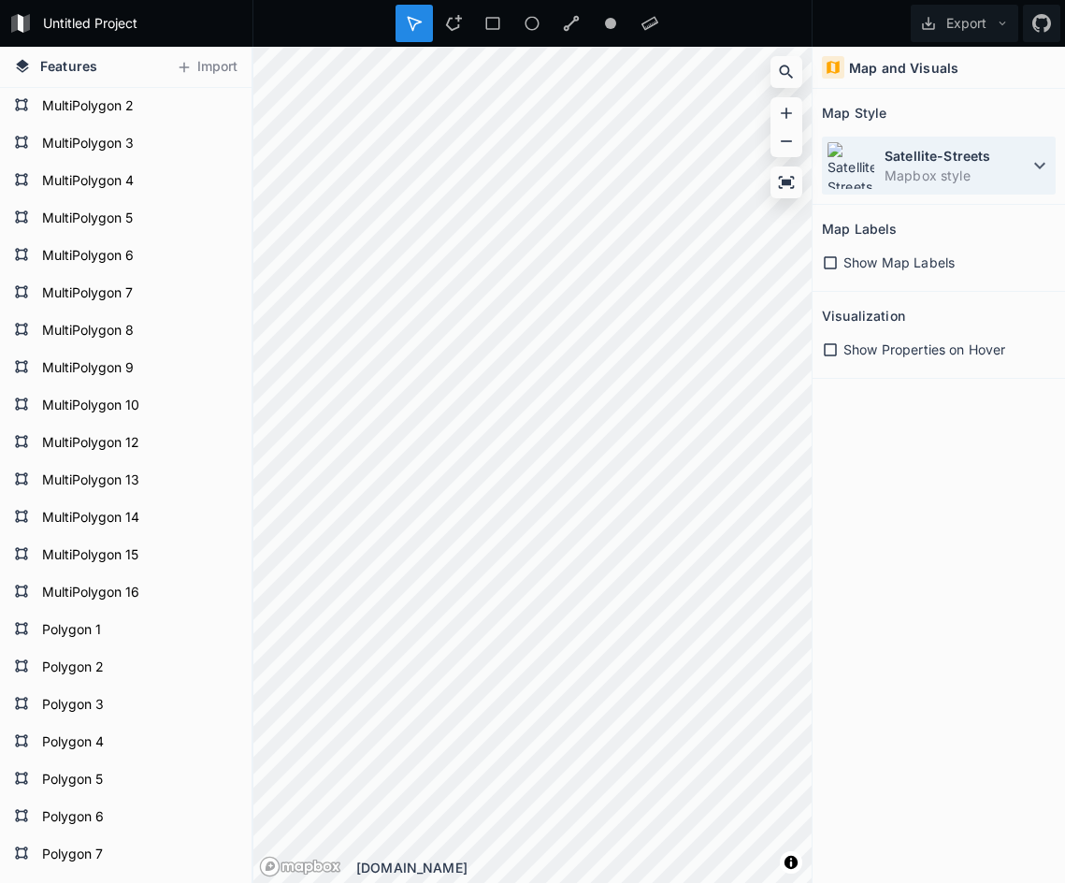
click at [956, 180] on dd "Mapbox style" at bounding box center [957, 176] width 144 height 20
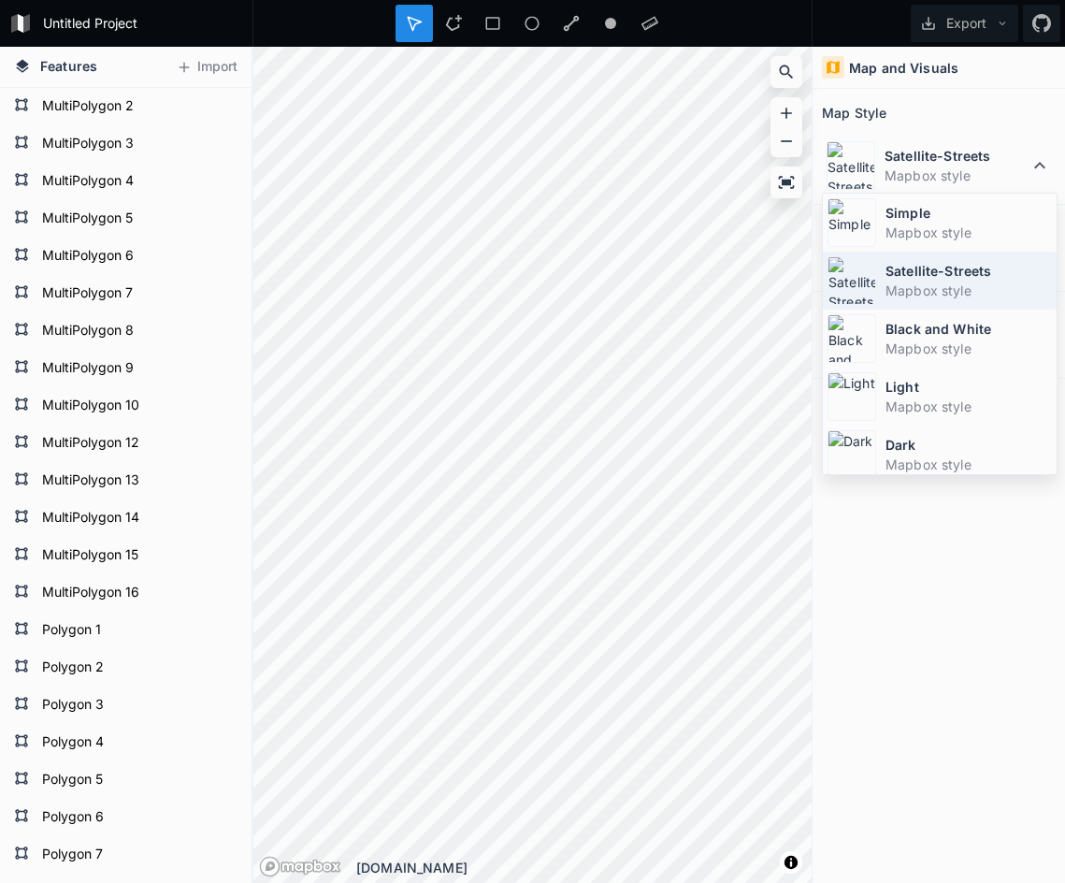
click at [944, 299] on dd "Mapbox style" at bounding box center [968, 291] width 166 height 20
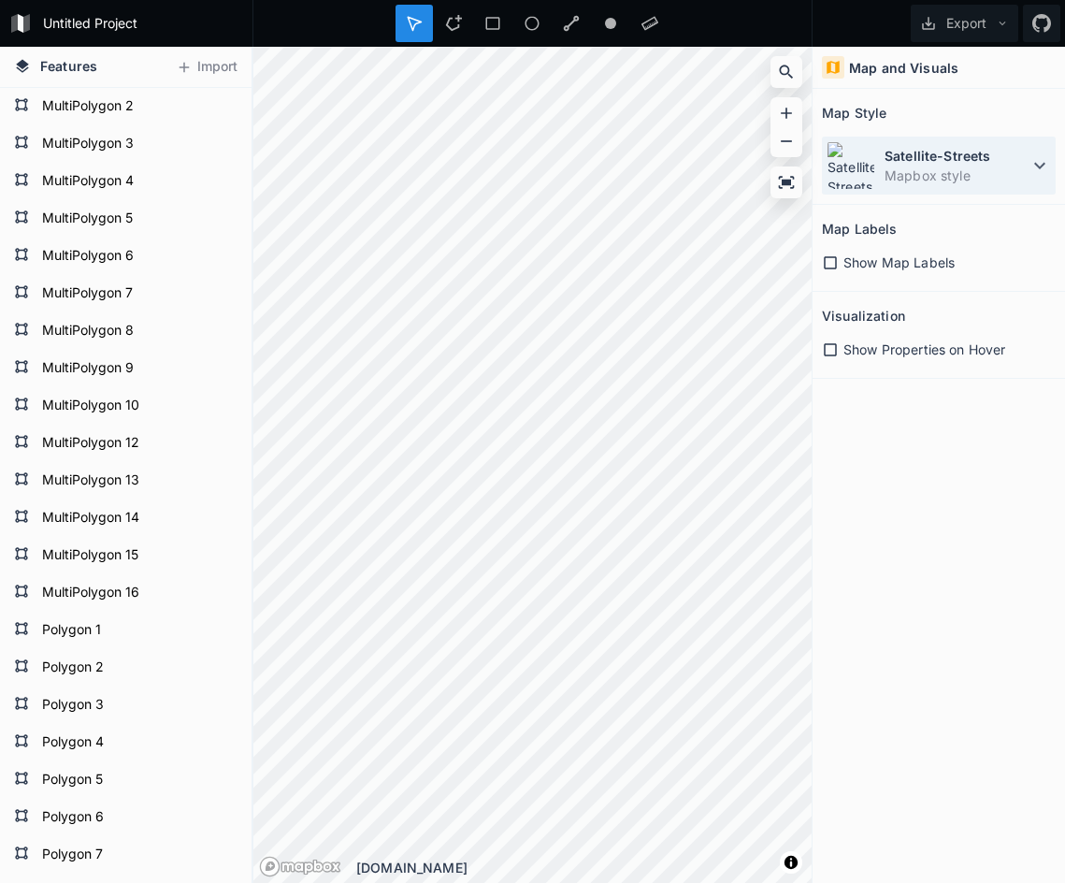
click at [983, 174] on dd "Mapbox style" at bounding box center [957, 176] width 144 height 20
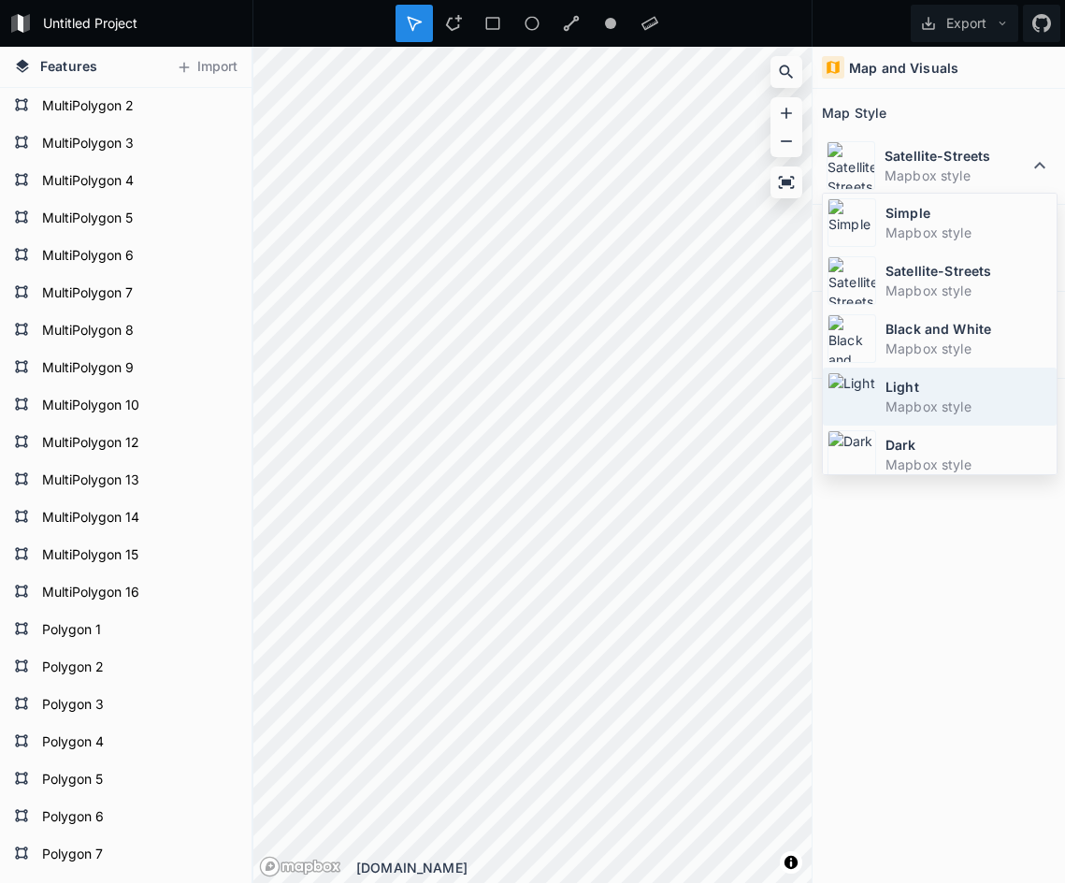
click at [936, 383] on dt "Light" at bounding box center [968, 387] width 166 height 20
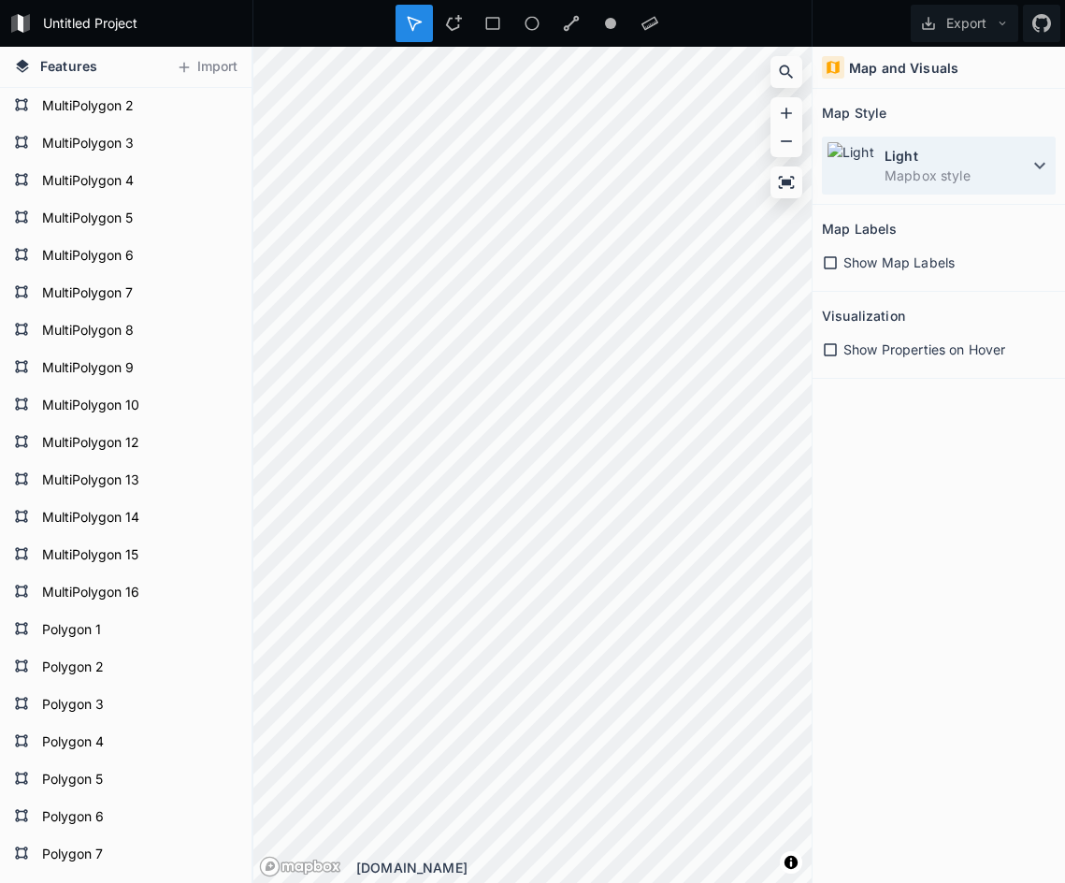
click at [972, 183] on dd "Mapbox style" at bounding box center [957, 176] width 144 height 20
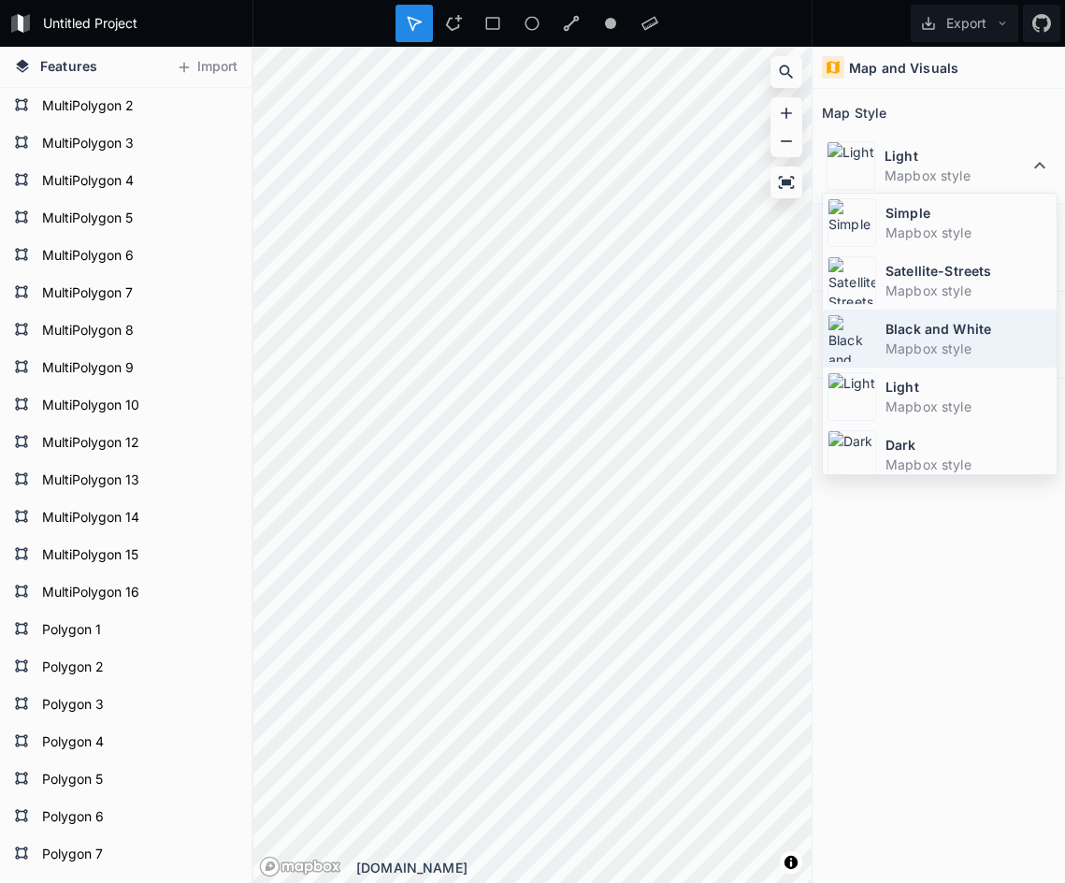
click at [927, 331] on dt "Black and White" at bounding box center [968, 329] width 166 height 20
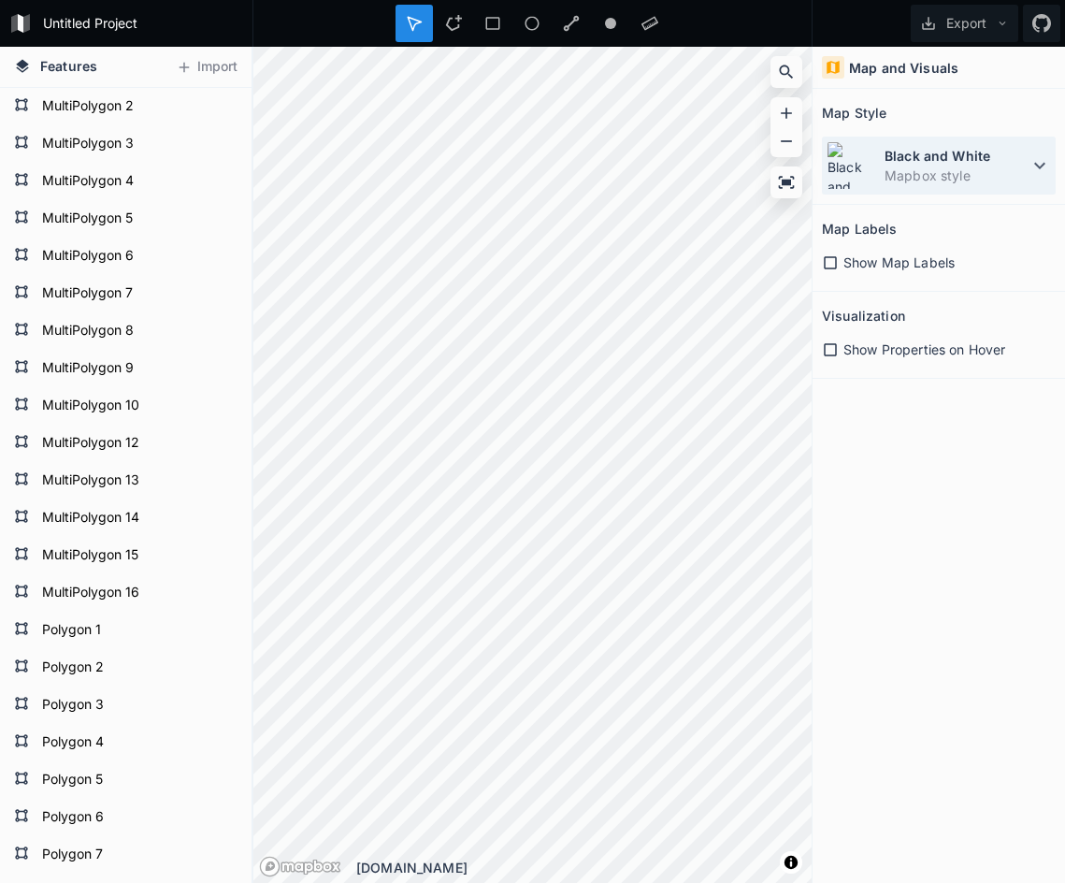
click at [965, 176] on dd "Mapbox style" at bounding box center [957, 176] width 144 height 20
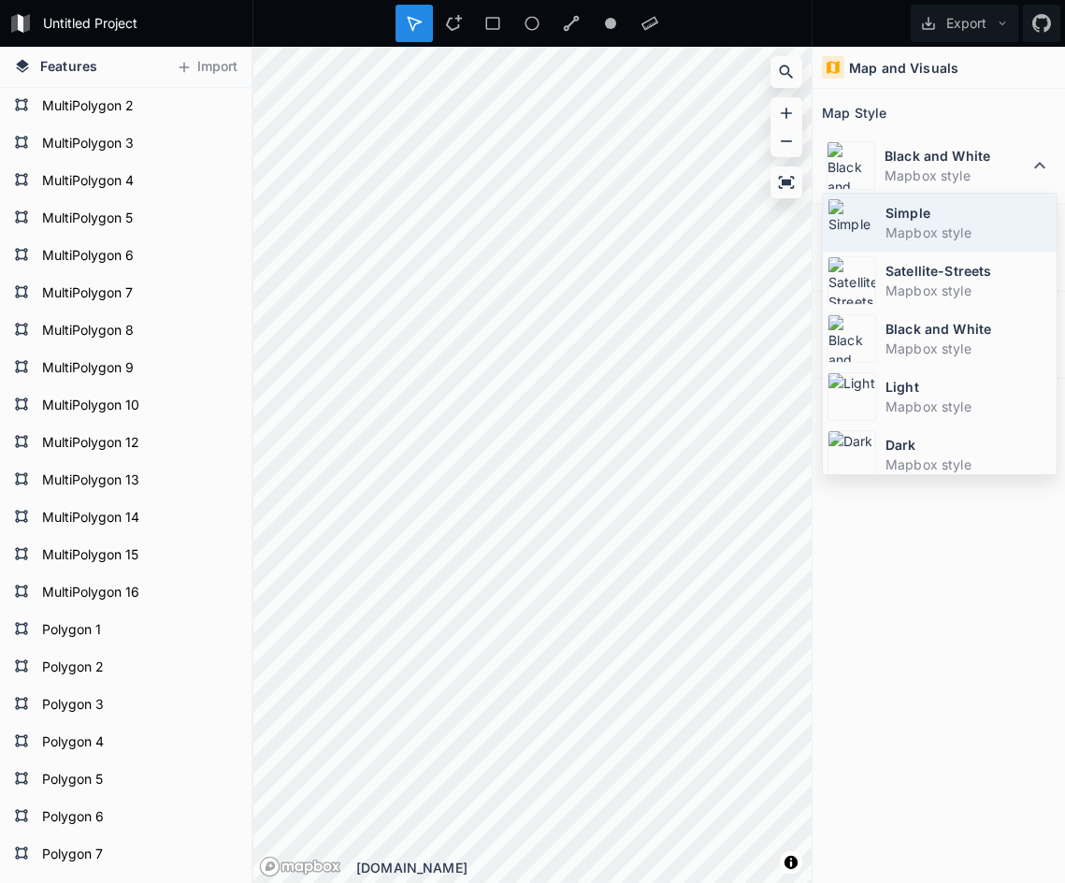
click at [951, 211] on dt "Simple" at bounding box center [968, 213] width 166 height 20
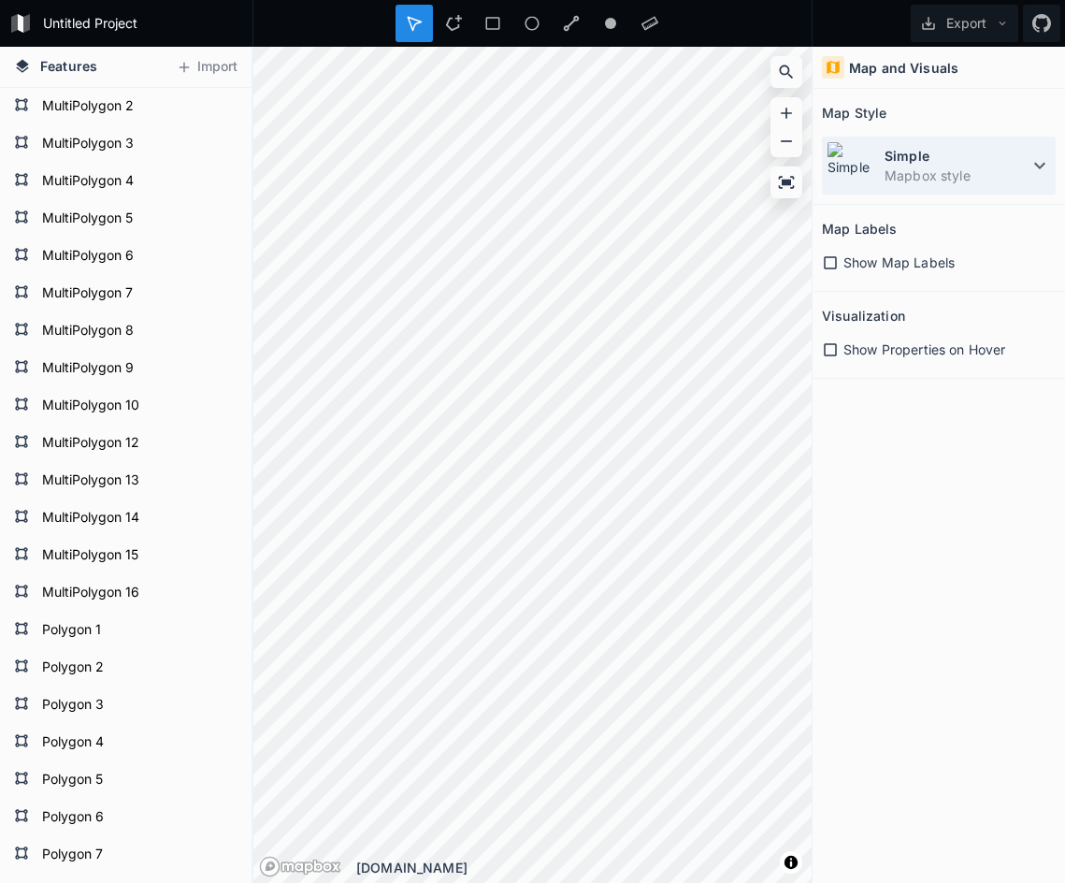
click at [959, 168] on dd "Mapbox style" at bounding box center [957, 176] width 144 height 20
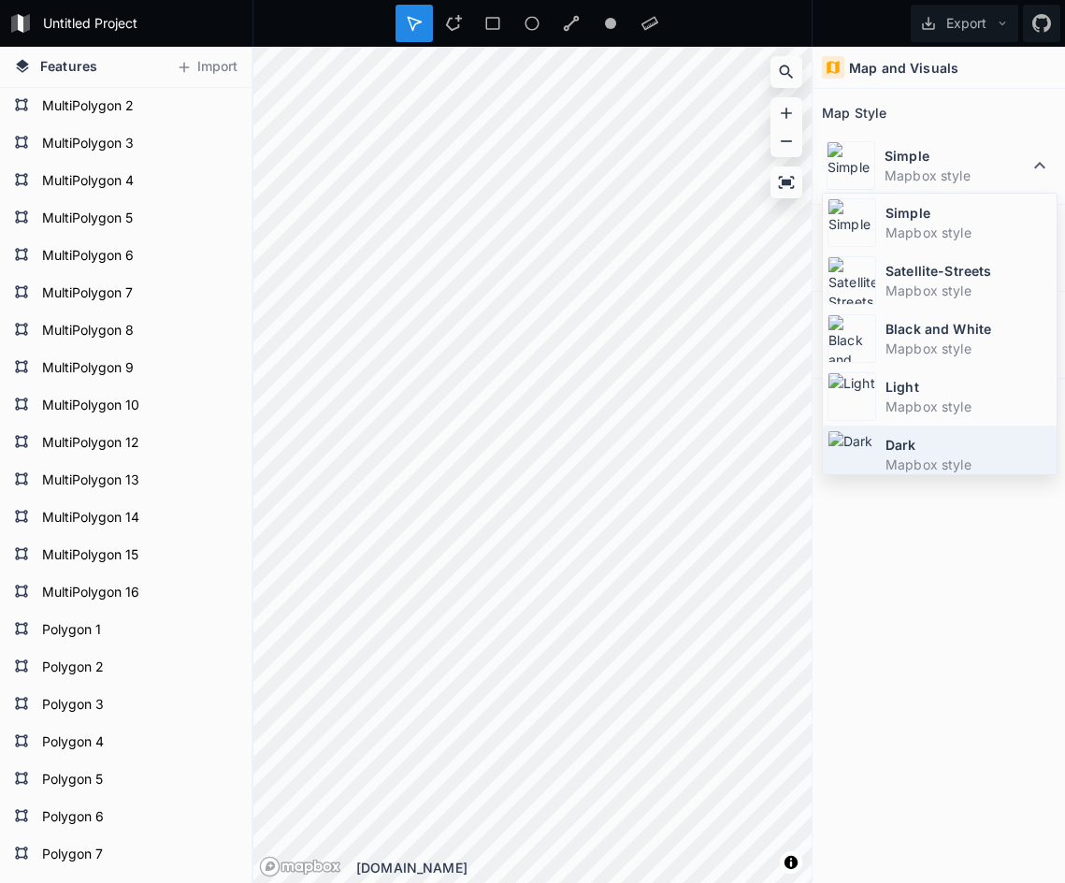
click at [960, 456] on dd "Mapbox style" at bounding box center [968, 464] width 166 height 20
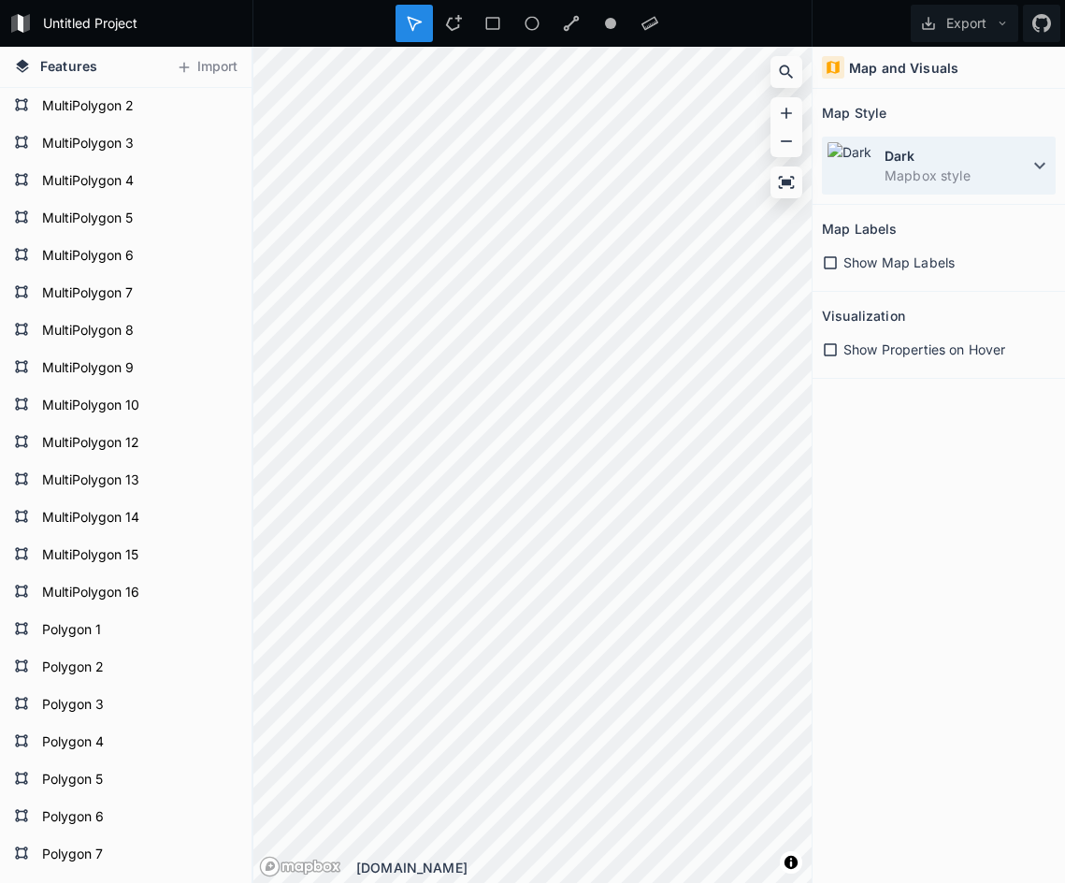
click at [940, 171] on dd "Mapbox style" at bounding box center [957, 176] width 144 height 20
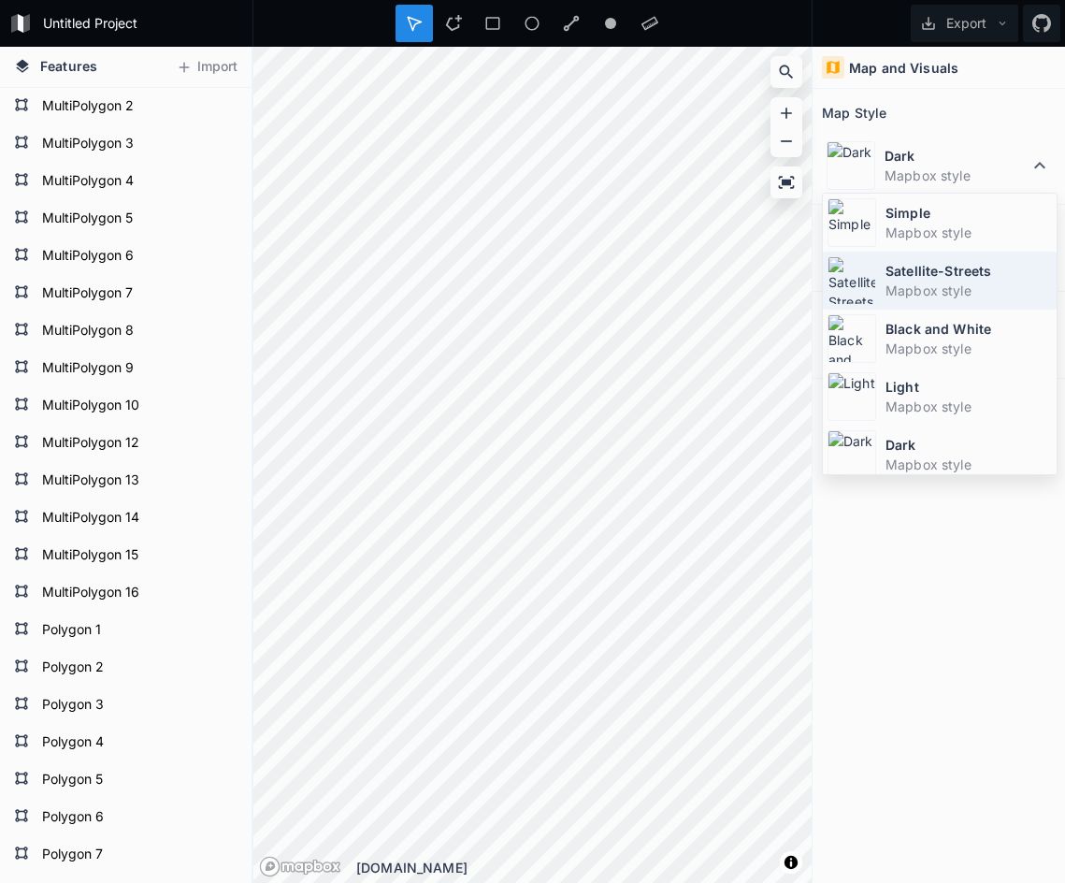
click at [923, 269] on dt "Satellite-Streets" at bounding box center [968, 271] width 166 height 20
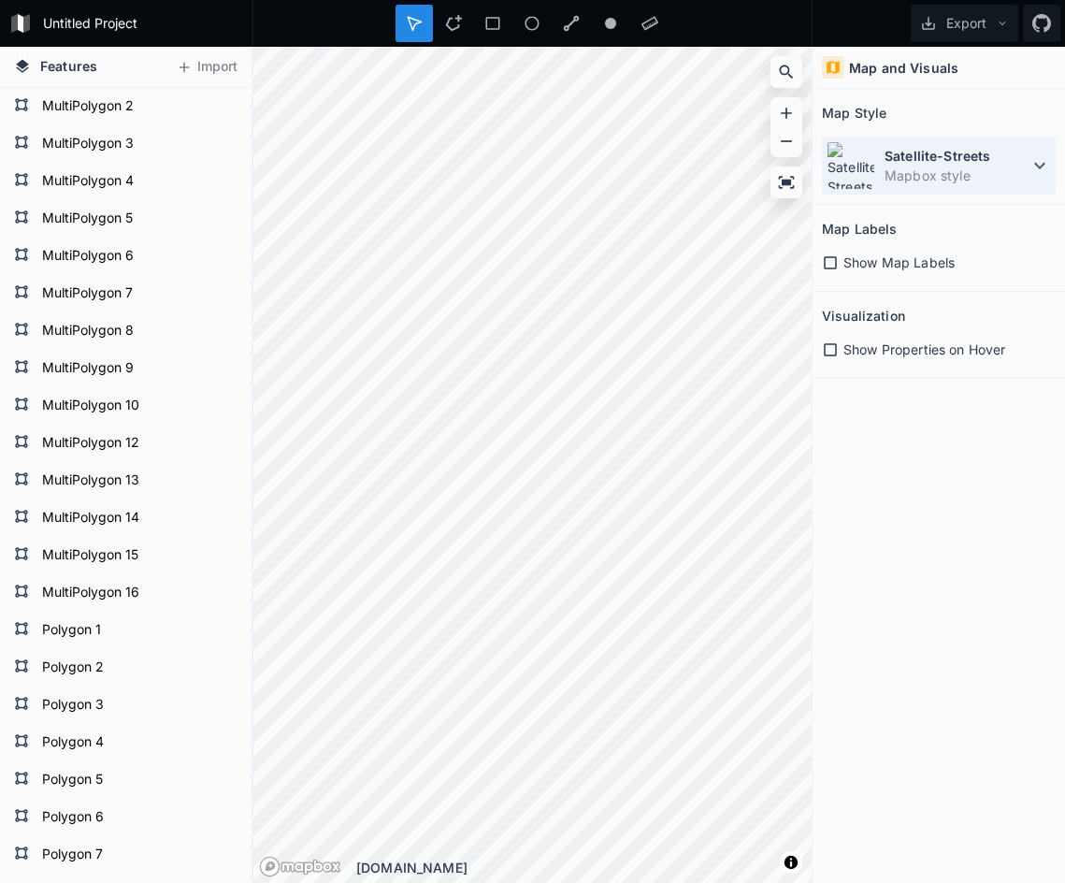
click at [914, 163] on dt "Satellite-Streets" at bounding box center [957, 156] width 144 height 20
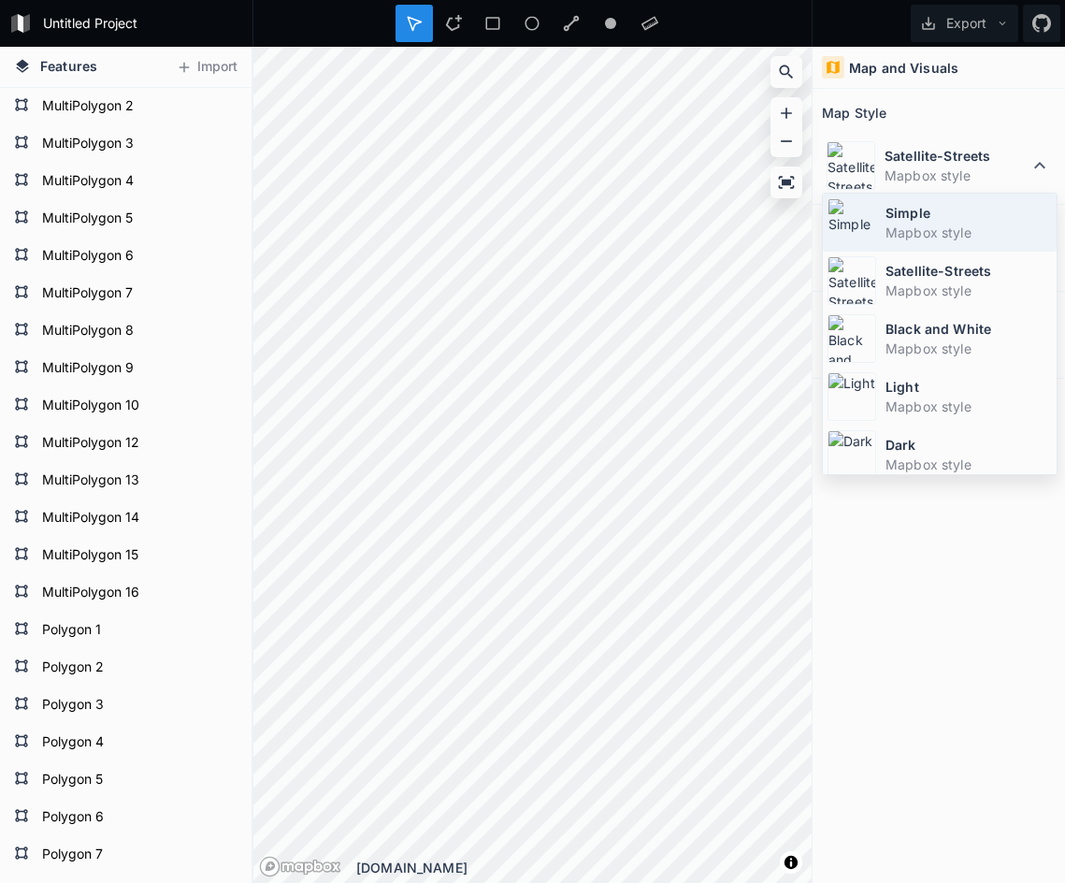
click at [915, 224] on dd "Mapbox style" at bounding box center [968, 233] width 166 height 20
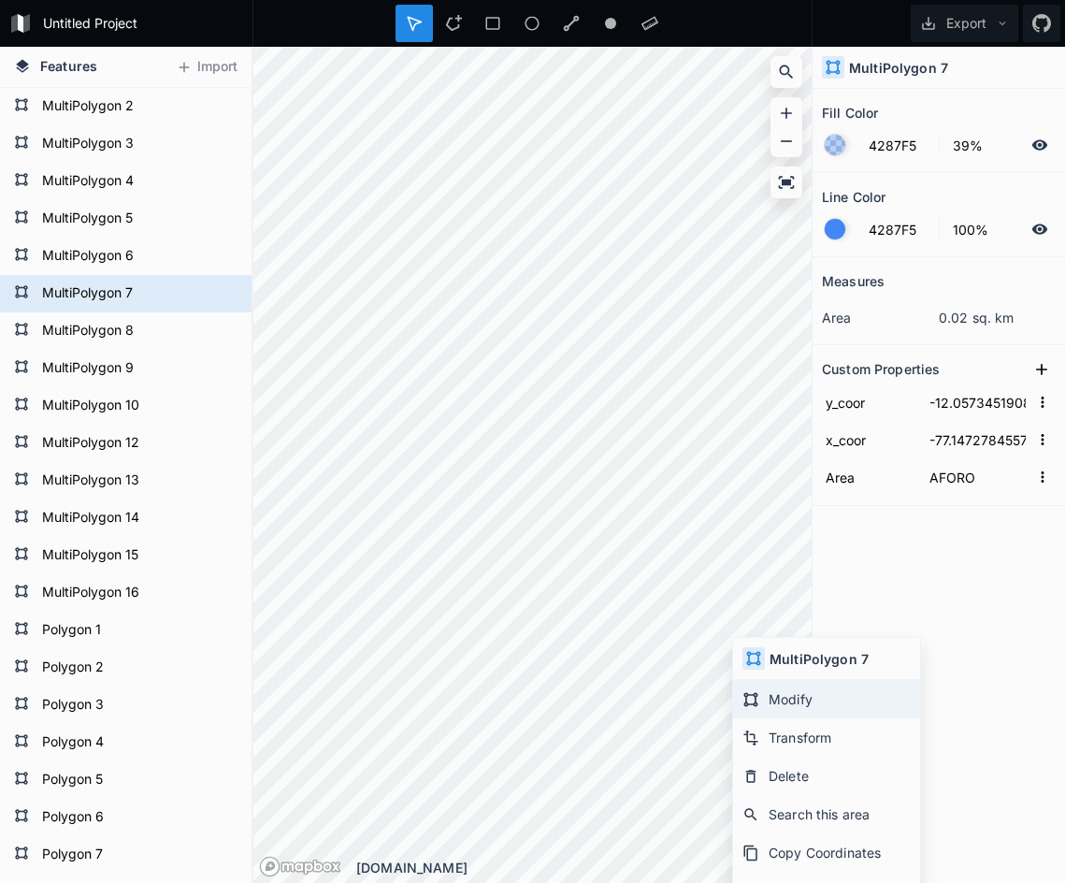
click at [797, 701] on div "Modify" at bounding box center [826, 699] width 187 height 38
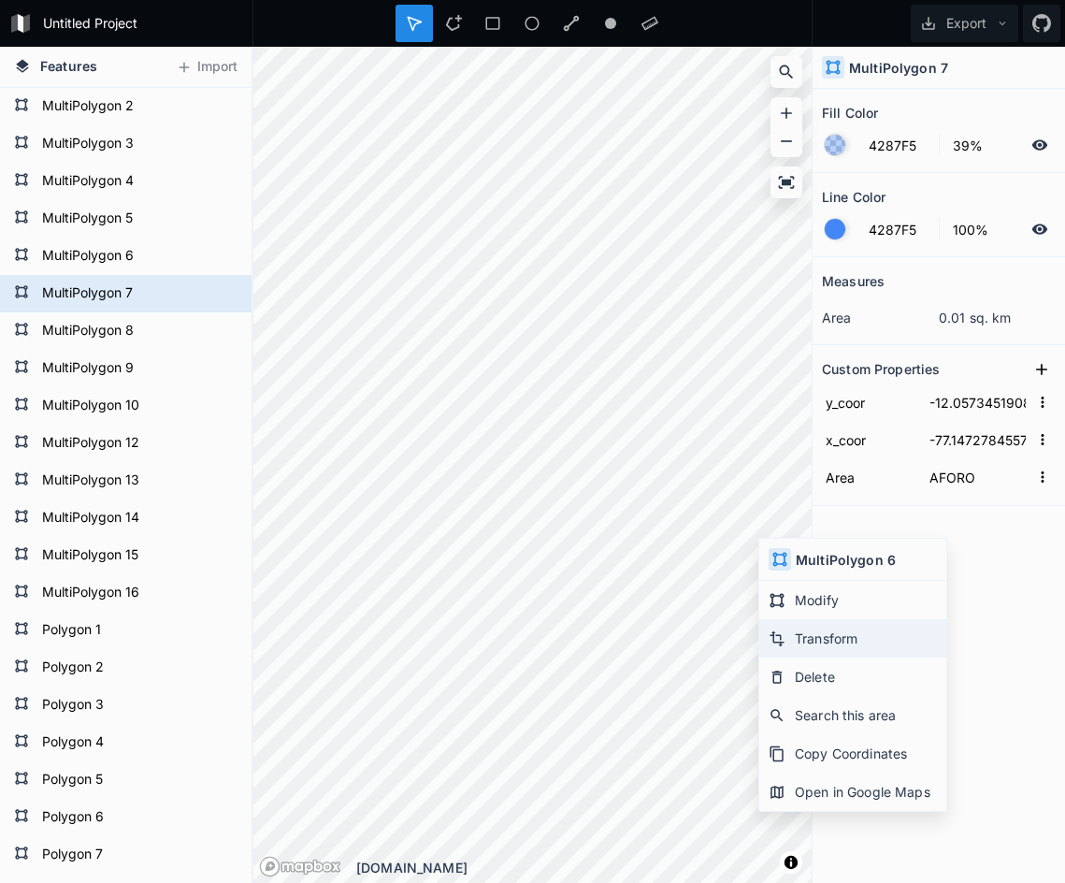
click at [822, 626] on div "Transform" at bounding box center [852, 638] width 187 height 38
type input "-12.0573199516"
type input "-77.146254402"
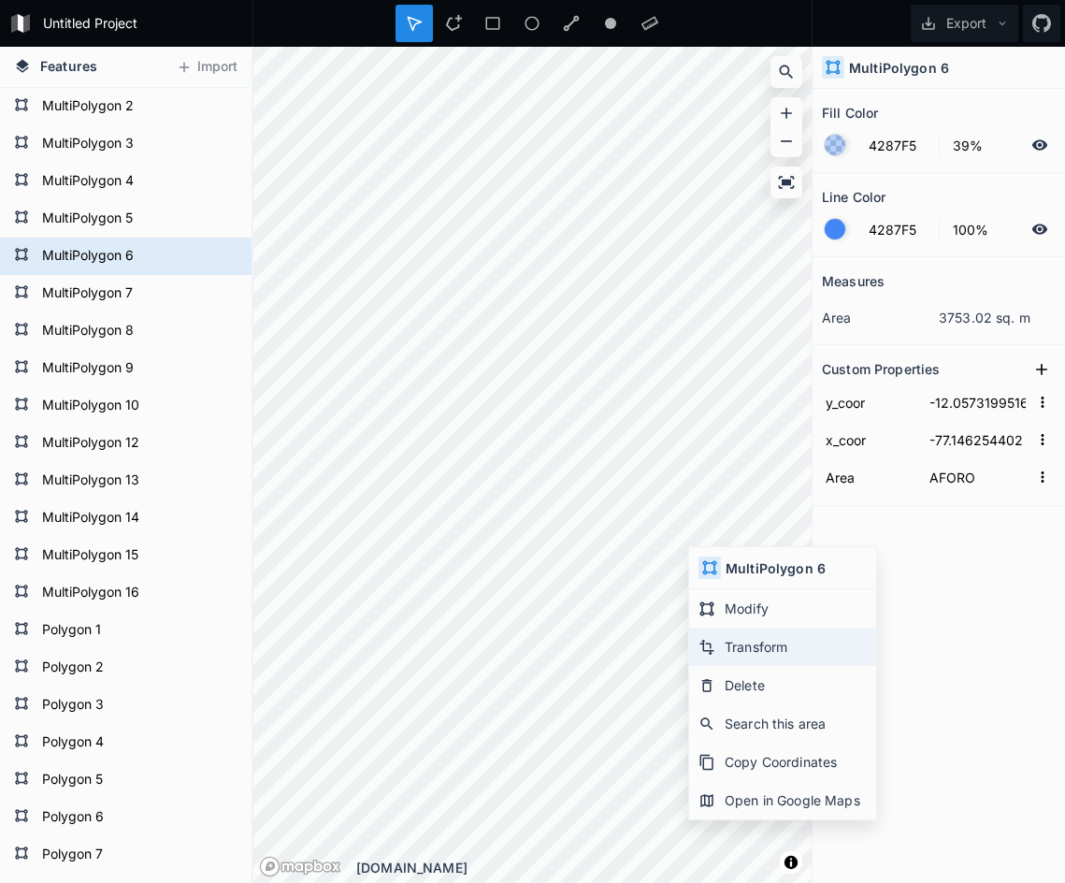
click at [770, 652] on div "Transform" at bounding box center [782, 646] width 187 height 38
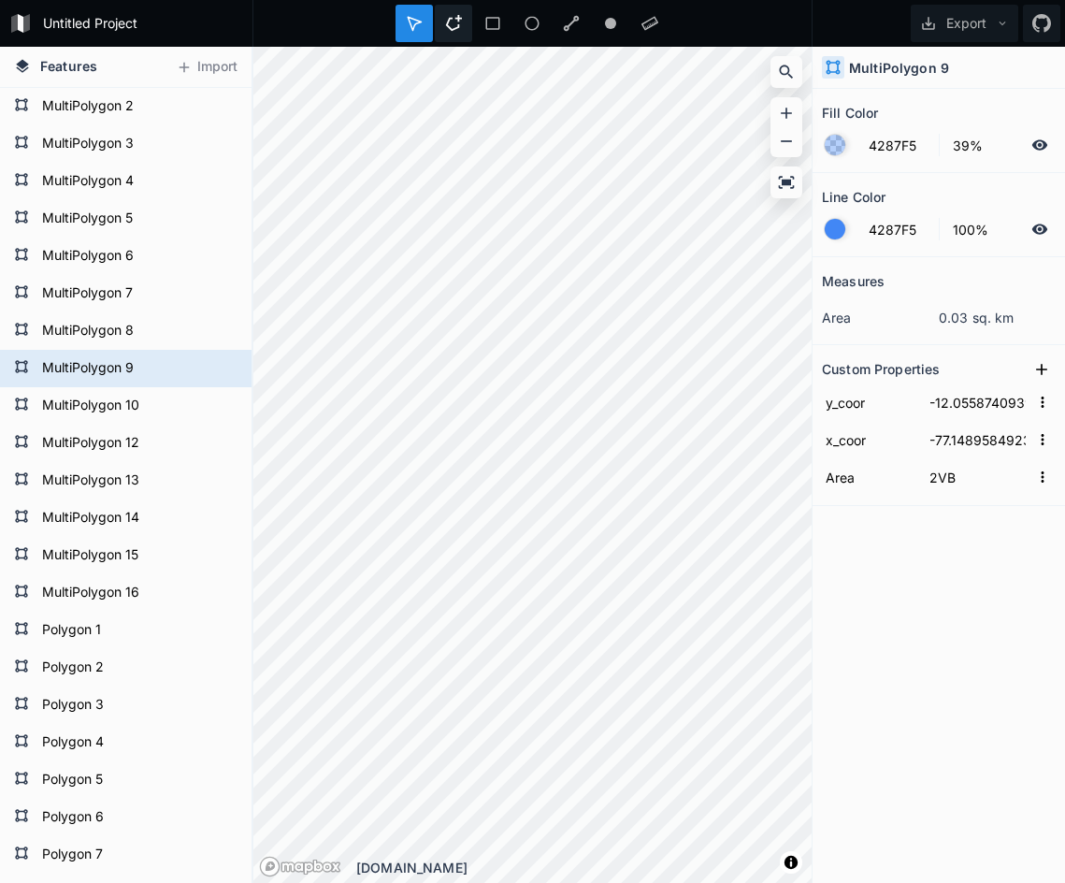
click at [451, 22] on icon at bounding box center [453, 23] width 17 height 17
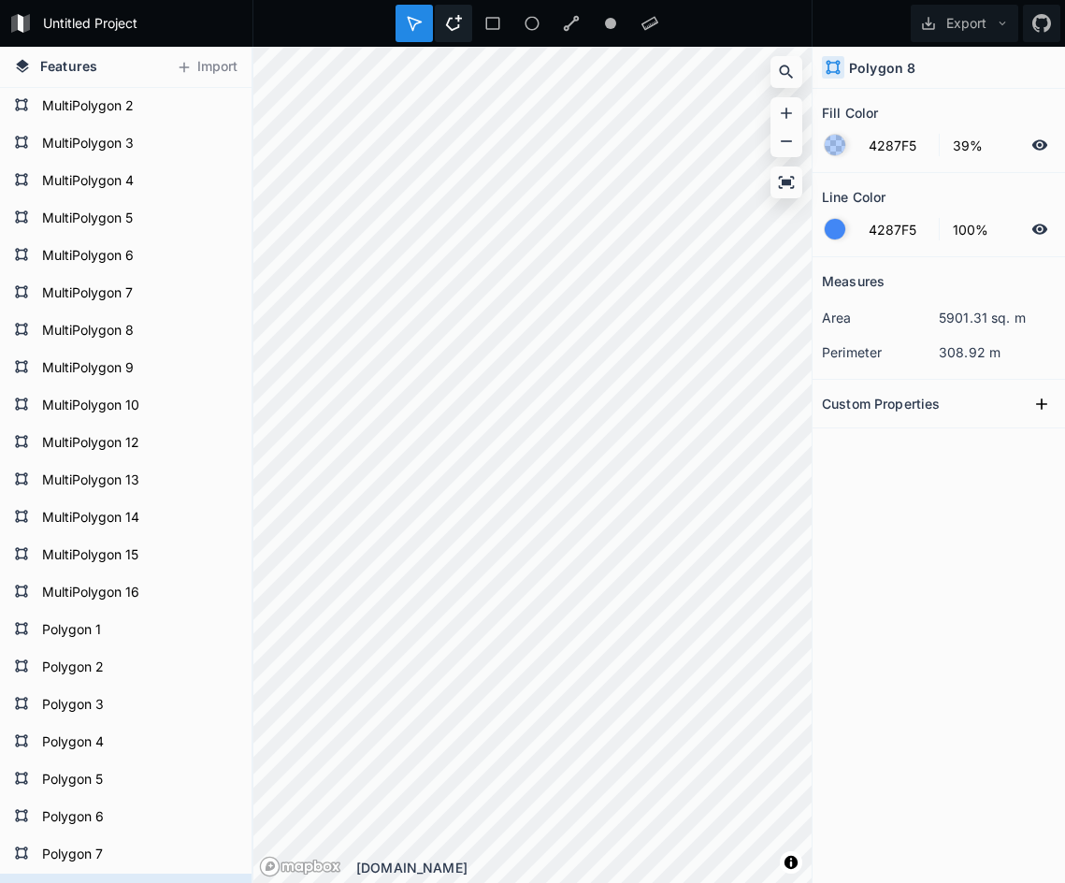
click at [454, 29] on icon at bounding box center [453, 23] width 16 height 16
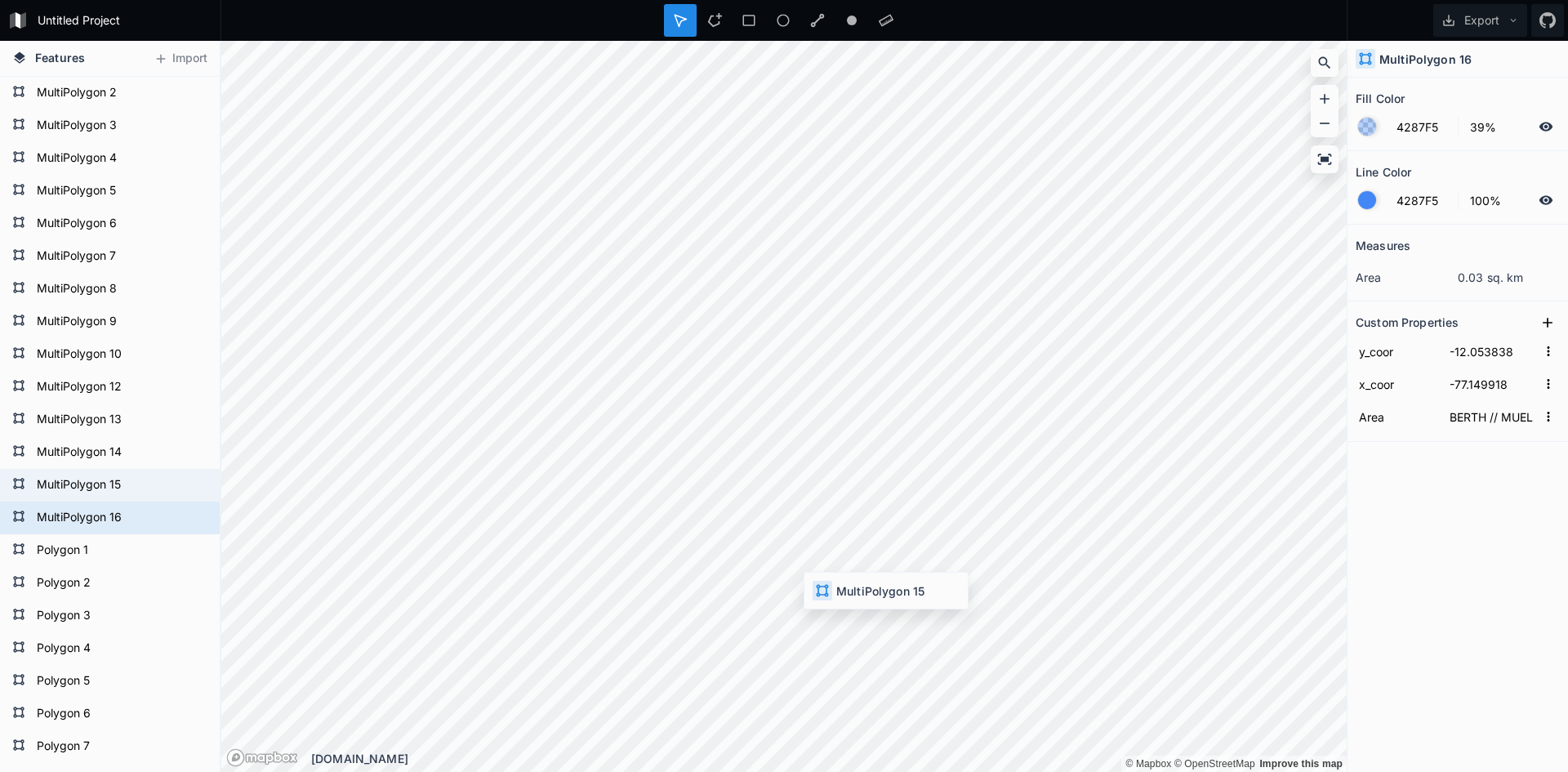
type input "-12.0539144758"
type input "-77.1496356809"
type input "BACK REACH"
type input "-12.053838"
type input "-77.149918"
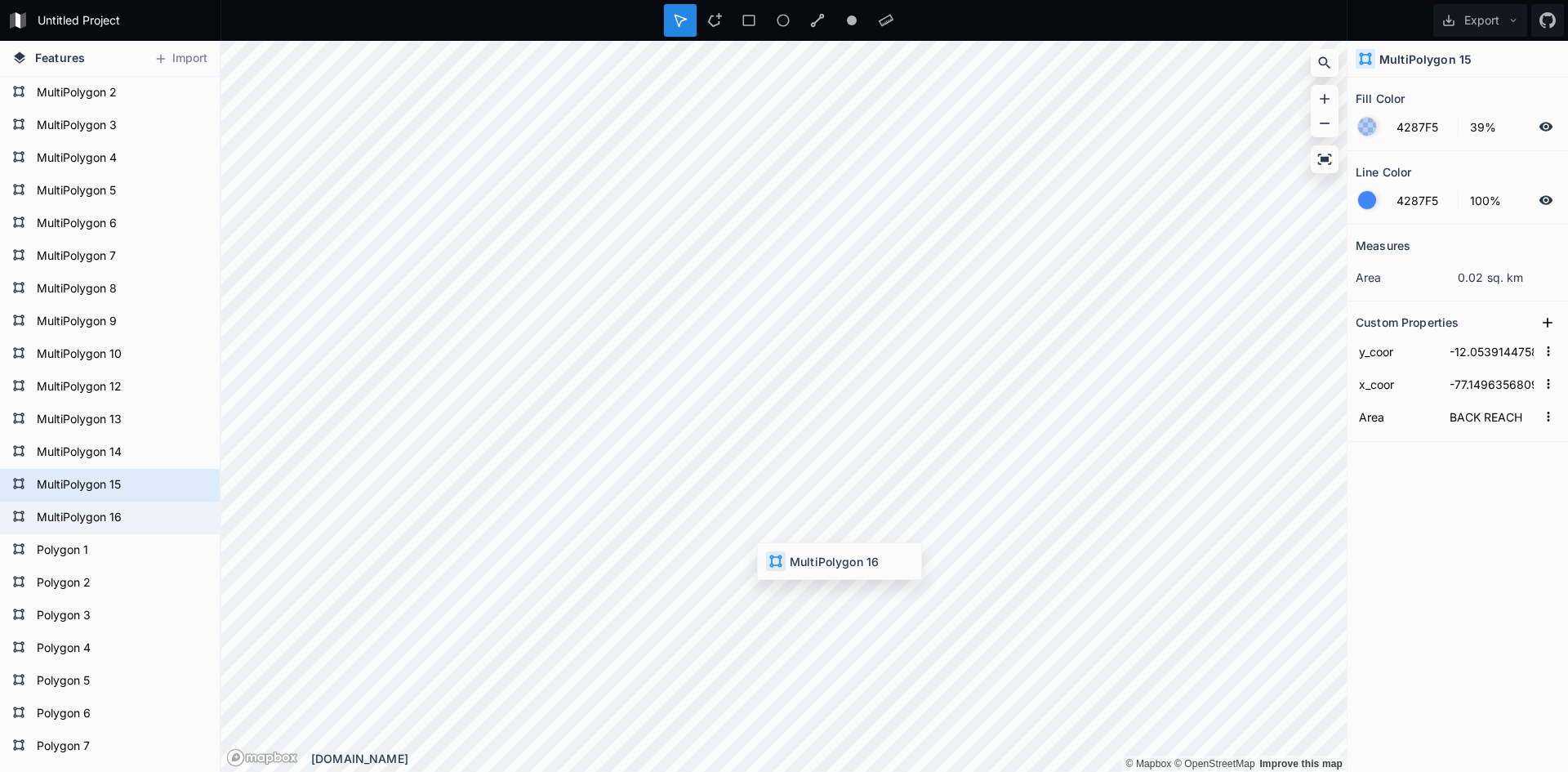
type input "BERTH // MUELLE"
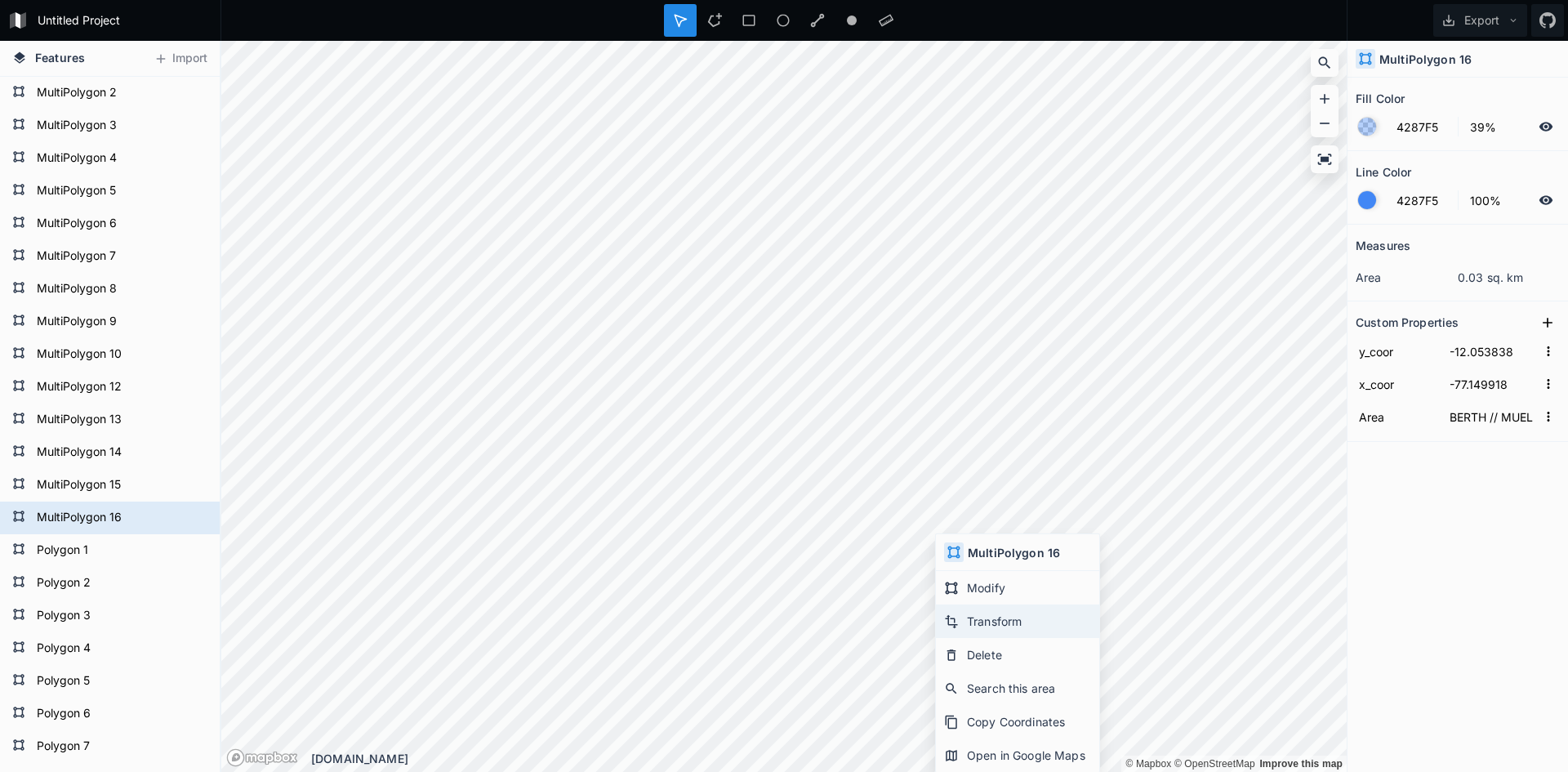
click at [1004, 624] on div "Transform" at bounding box center [1018, 621] width 163 height 33
click at [720, 20] on icon at bounding box center [715, 20] width 15 height 15
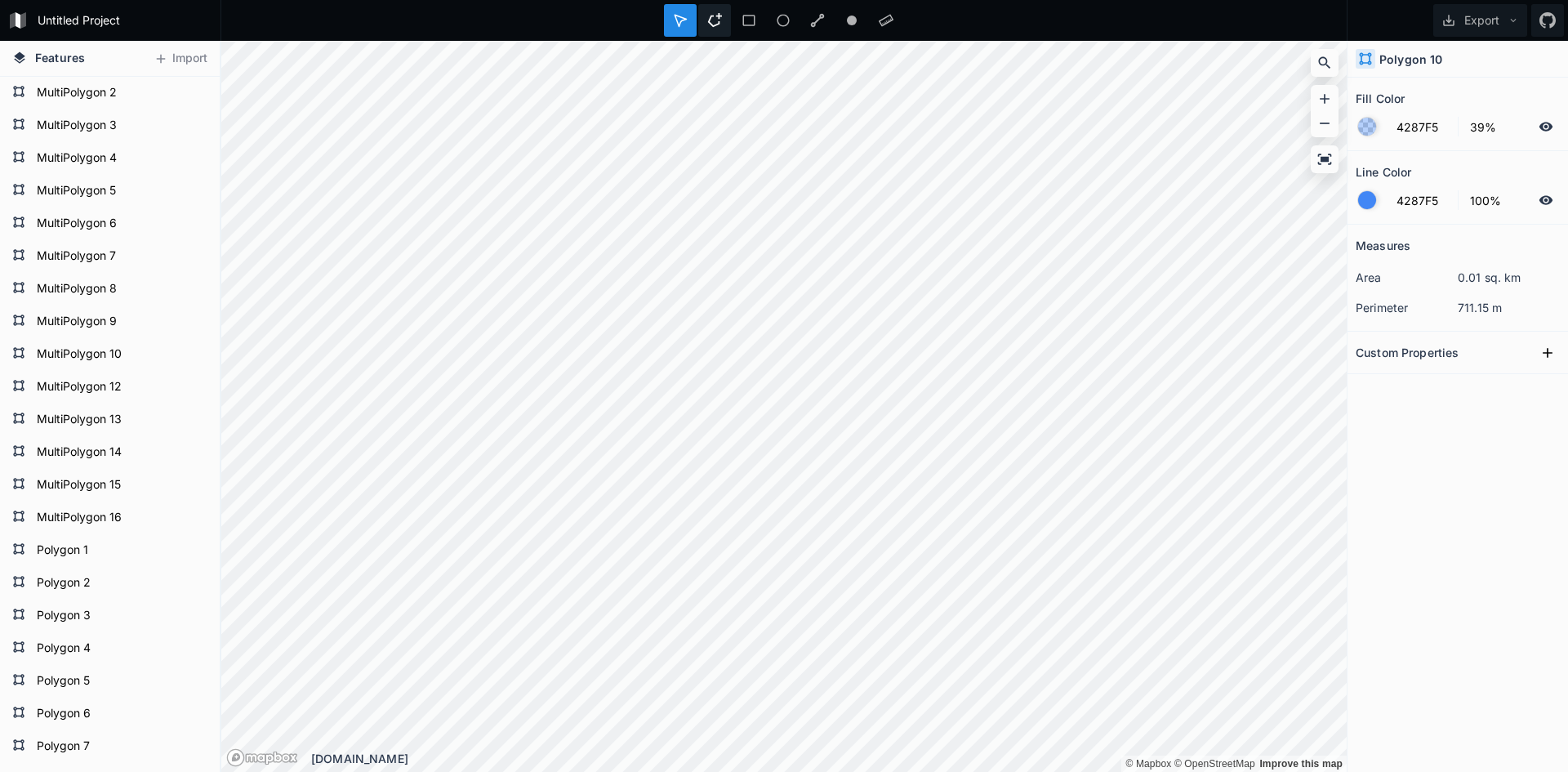
click at [715, 17] on icon at bounding box center [715, 20] width 15 height 15
click at [719, 20] on icon at bounding box center [715, 20] width 15 height 15
click at [617, 623] on div "Modify" at bounding box center [652, 631] width 163 height 33
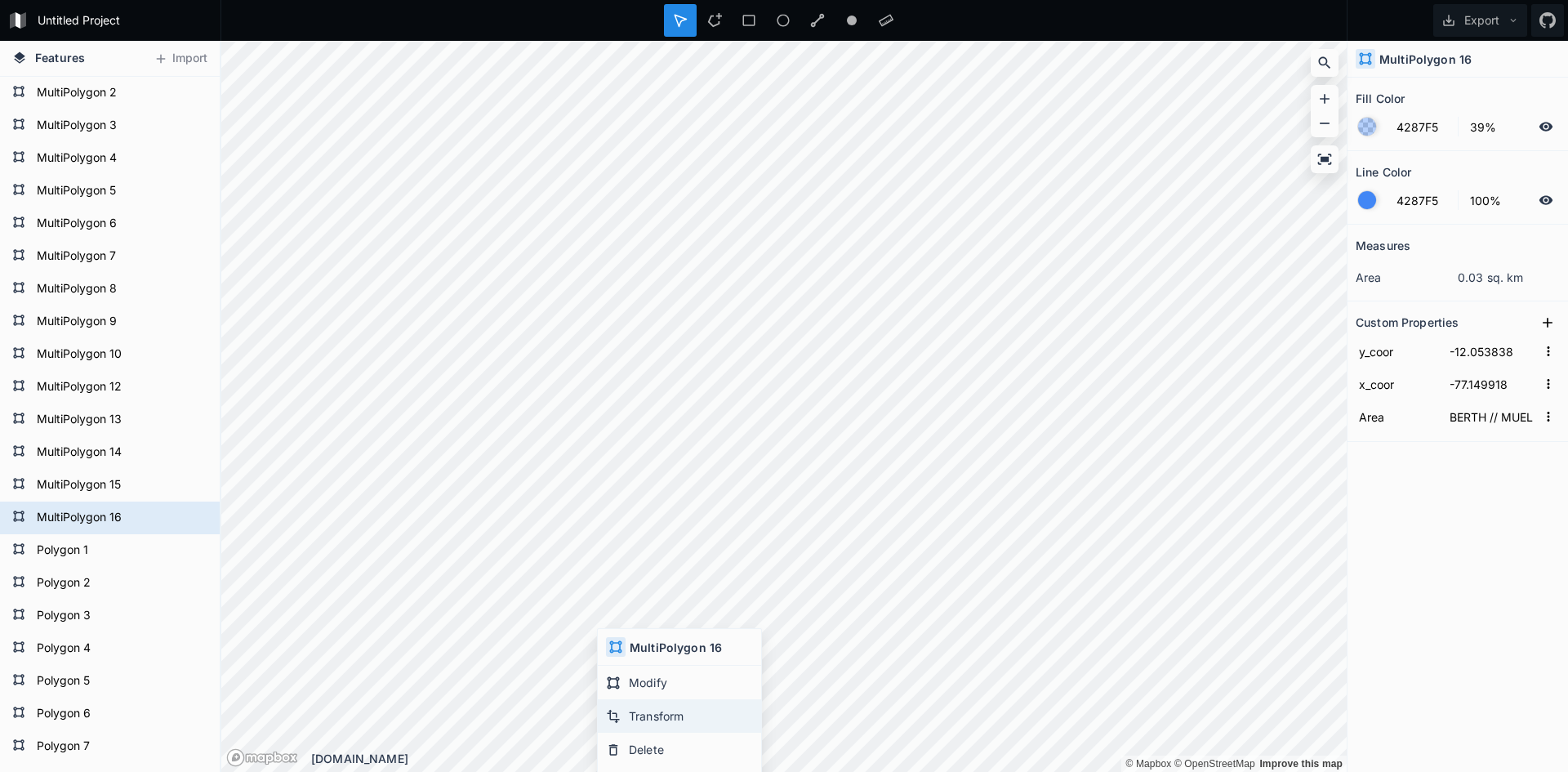
click at [646, 713] on div "Transform" at bounding box center [679, 715] width 163 height 33
click at [207, 334] on div "Features Import Polygon 12 Polygon 11 Polygon 10 Polygon 9 Polygon 8 Polygon 7 …" at bounding box center [784, 406] width 1568 height 731
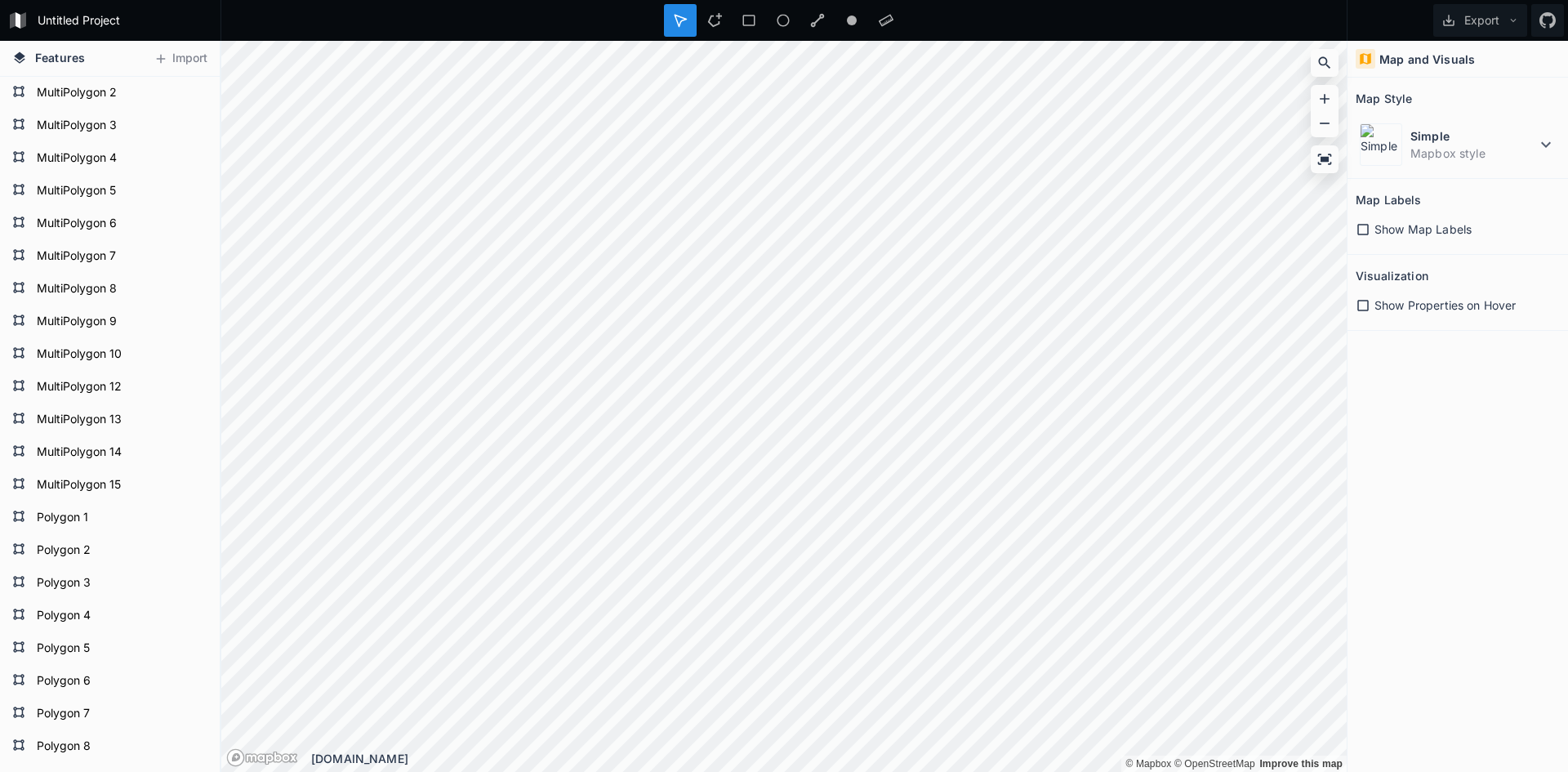
click at [687, 24] on icon at bounding box center [680, 20] width 15 height 15
click at [715, 17] on icon at bounding box center [715, 20] width 15 height 15
click at [688, 32] on div at bounding box center [680, 20] width 32 height 32
click at [886, 22] on icon at bounding box center [886, 21] width 15 height 12
click at [1485, 153] on dd "Mapbox style" at bounding box center [1474, 154] width 126 height 17
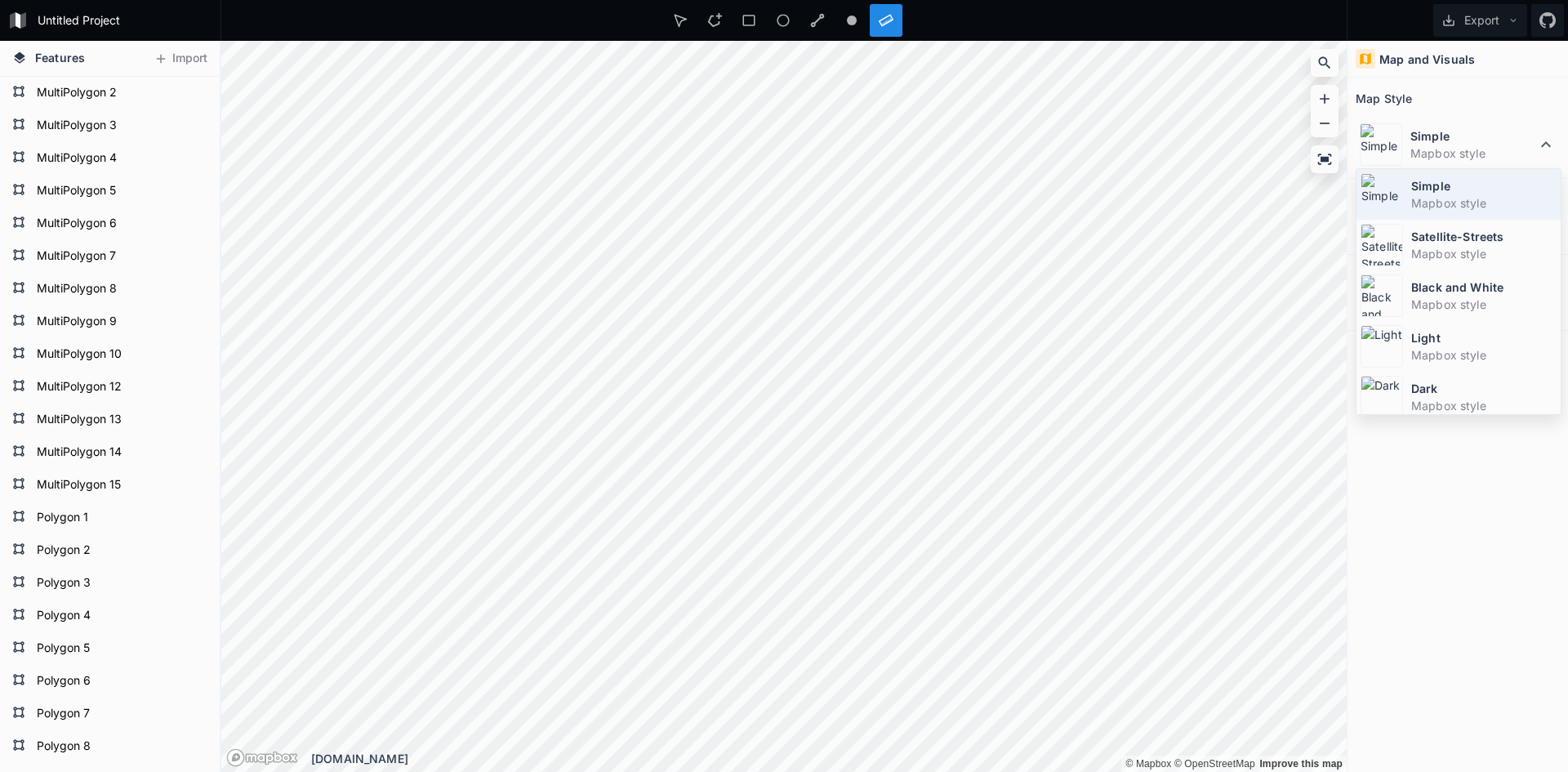
click at [1461, 180] on dt "Simple" at bounding box center [1484, 186] width 145 height 17
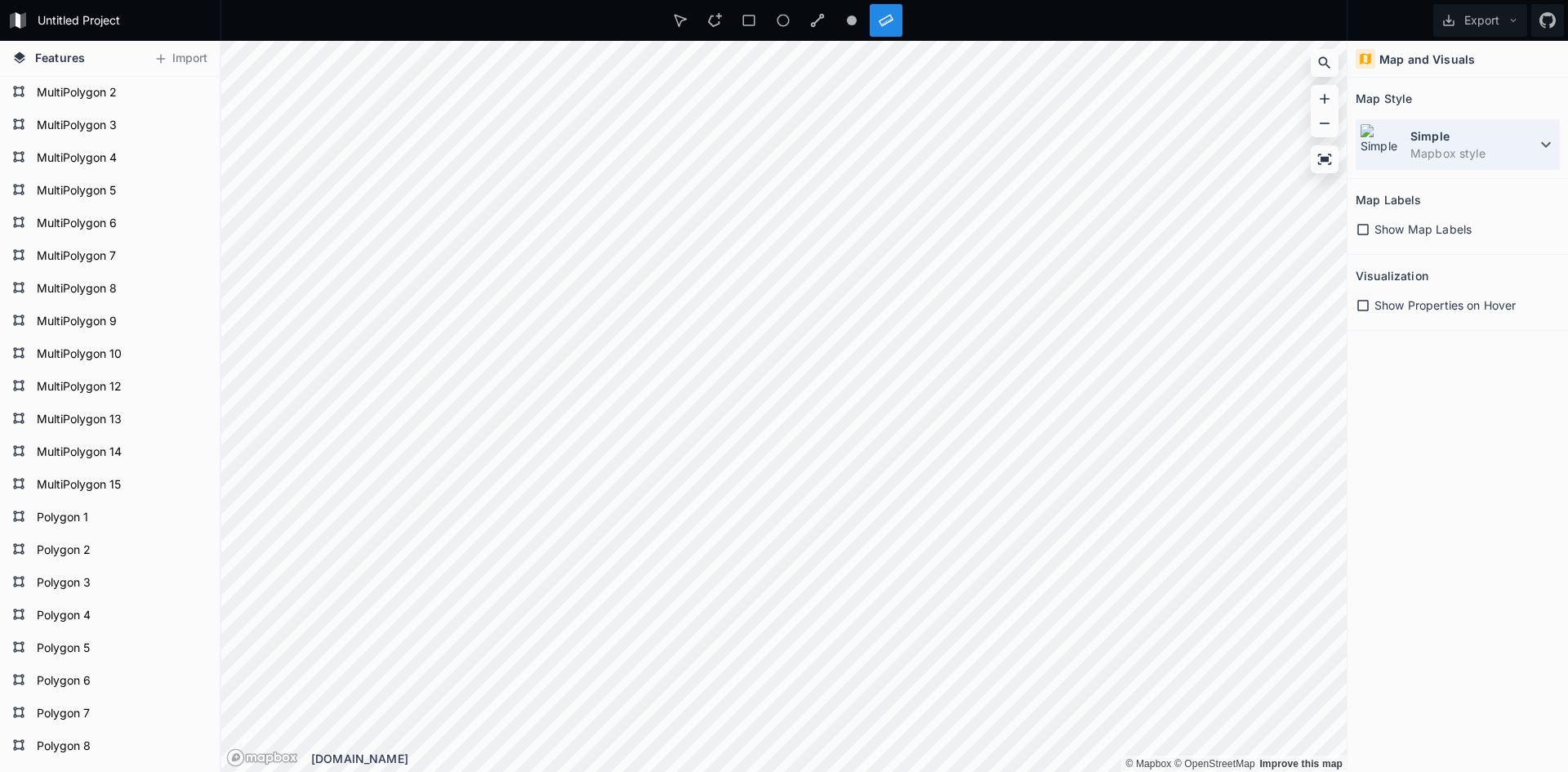
click at [1455, 148] on dd "Mapbox style" at bounding box center [1474, 154] width 126 height 17
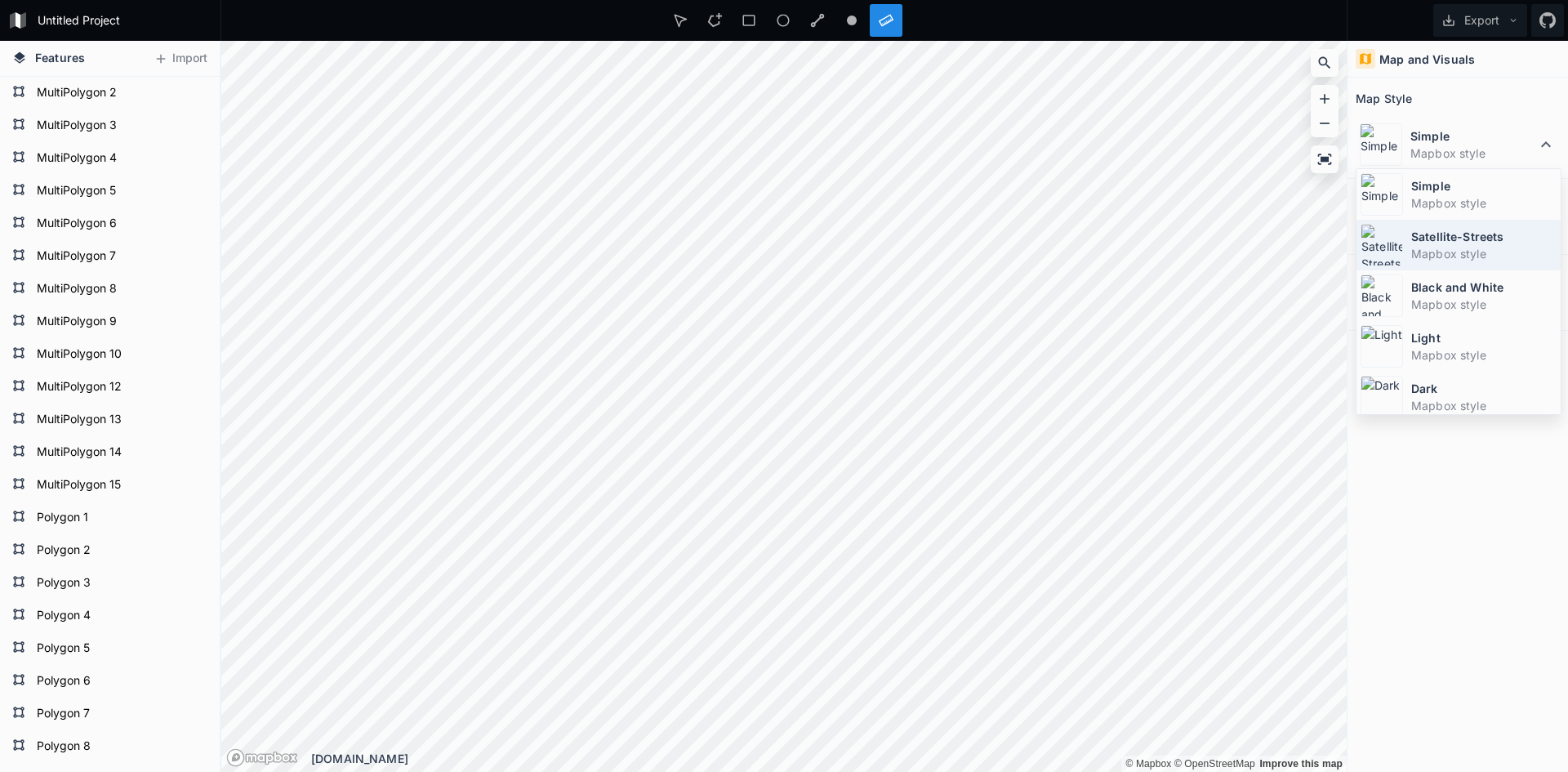
click at [1431, 238] on dt "Satellite-Streets" at bounding box center [1484, 237] width 145 height 17
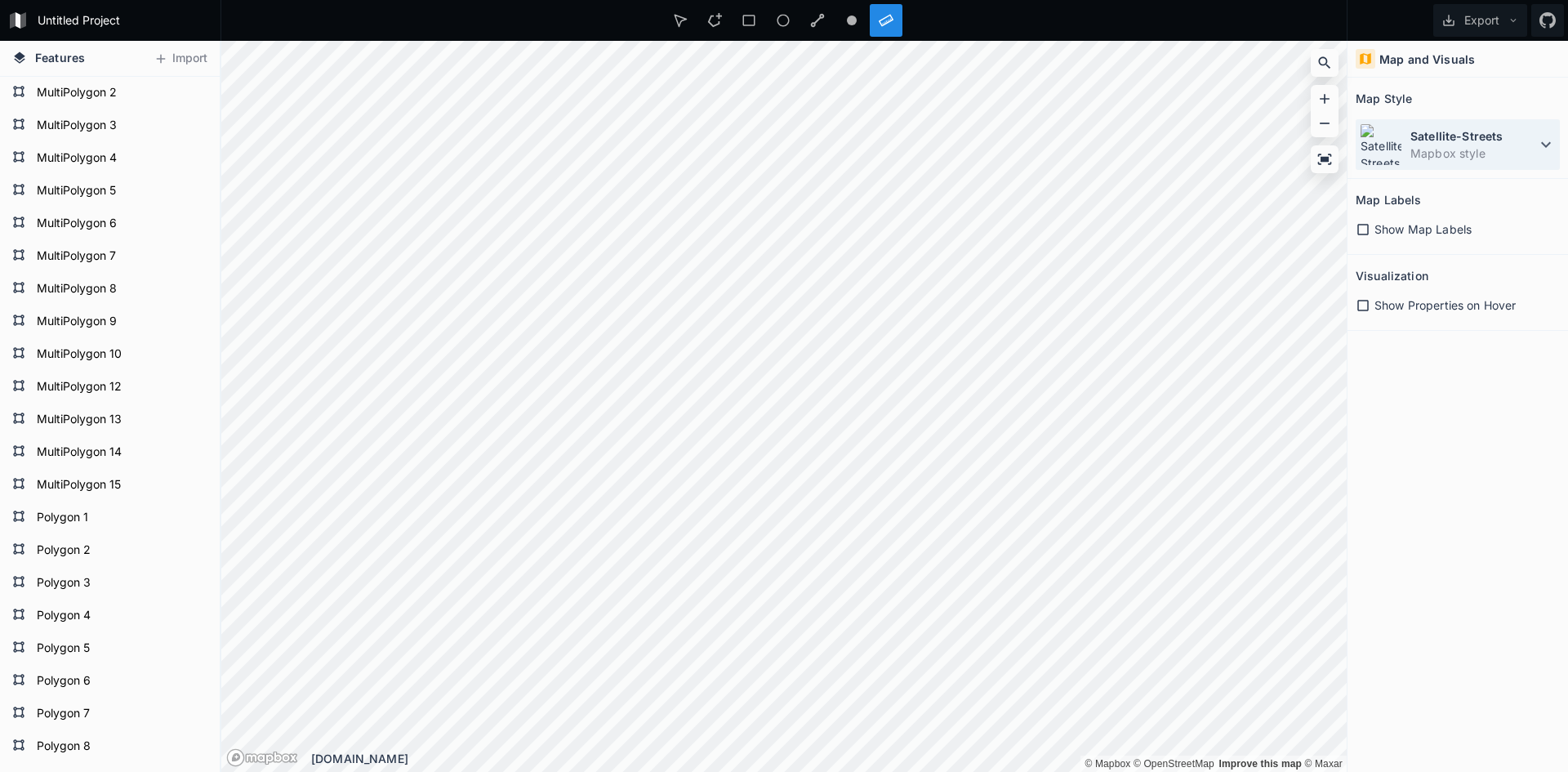
click at [1415, 142] on dt "Satellite-Streets" at bounding box center [1474, 136] width 126 height 17
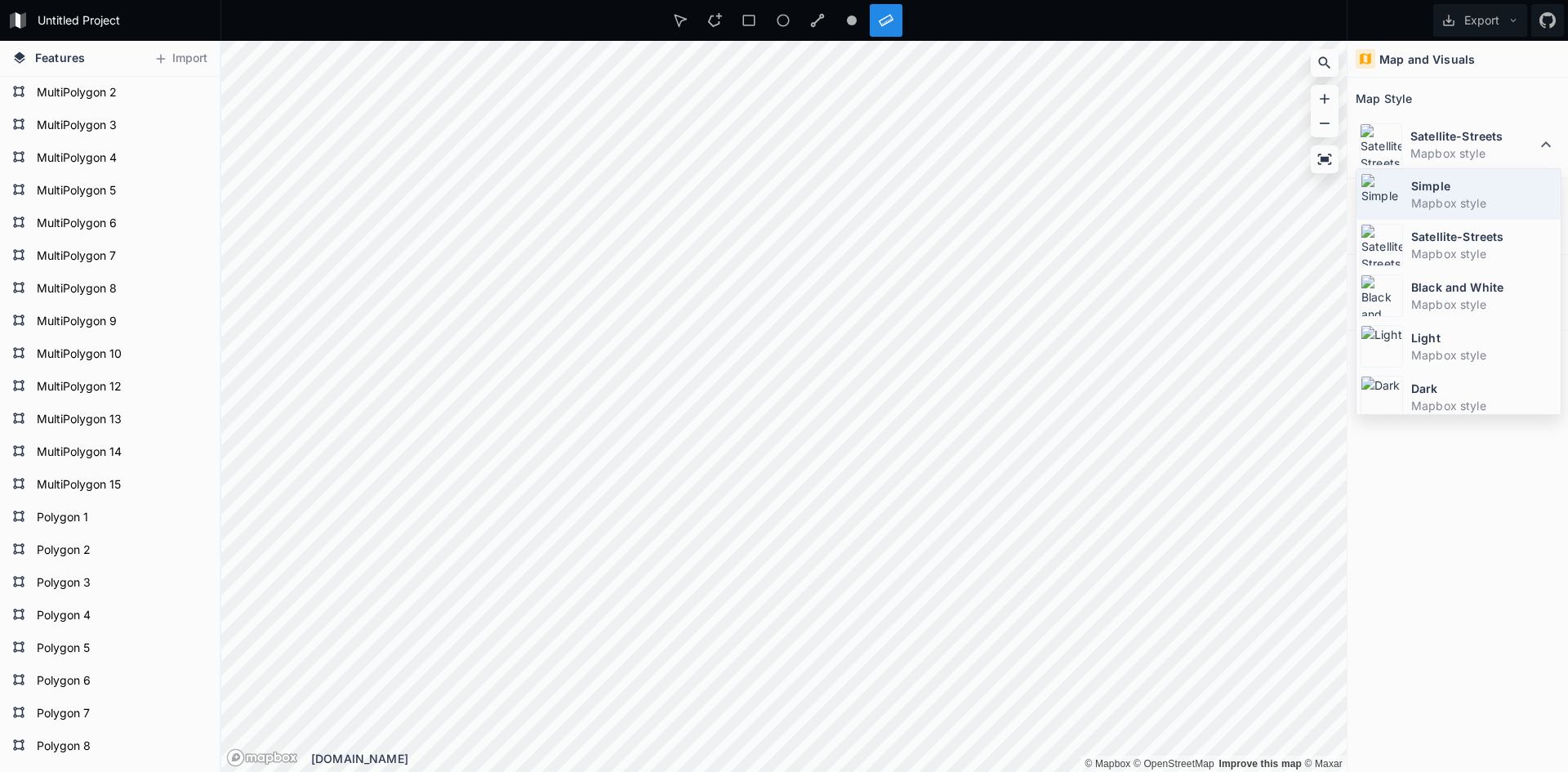
click at [1408, 184] on div "Simple Mapbox style" at bounding box center [1459, 195] width 204 height 51
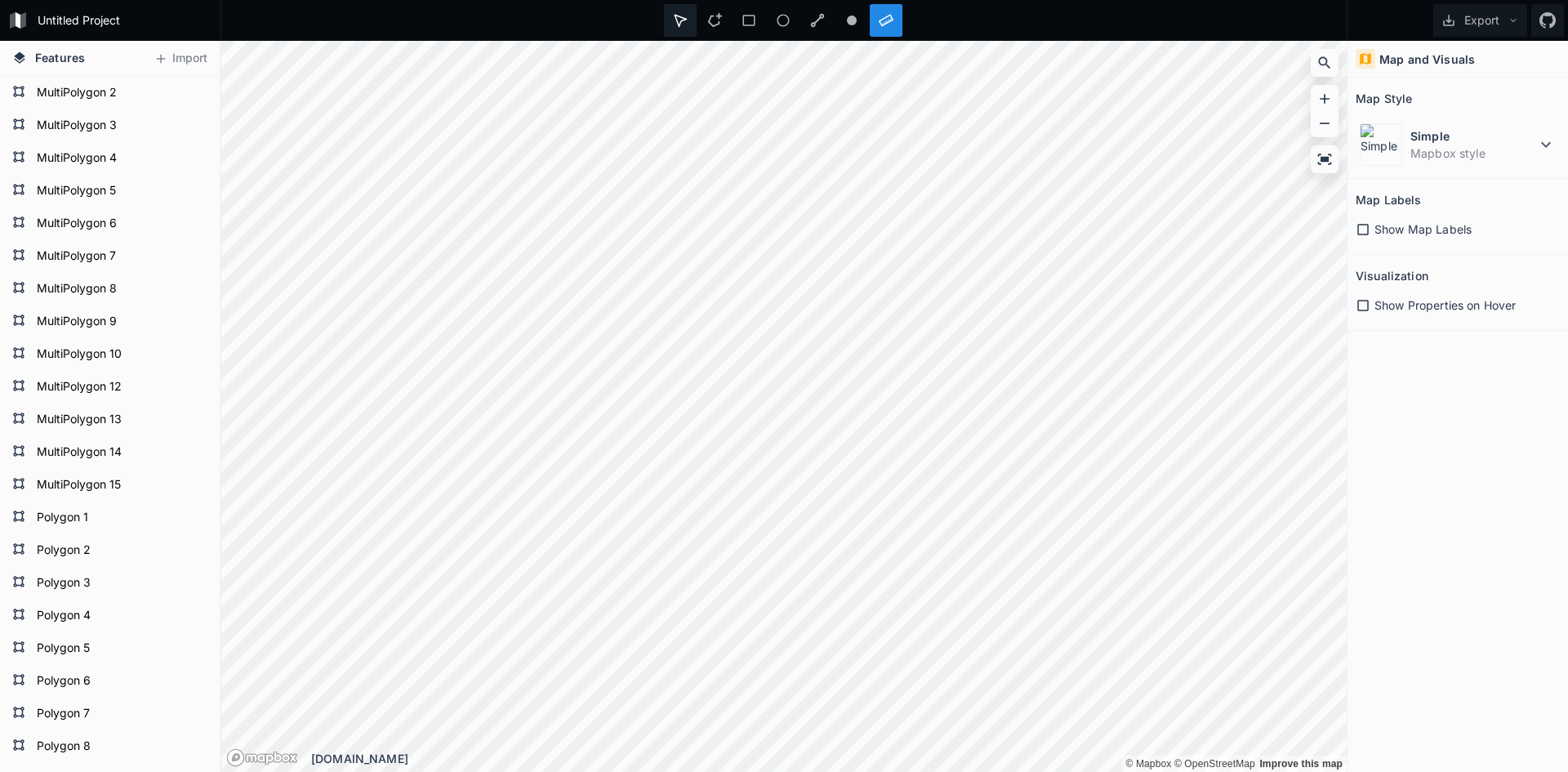
click at [680, 31] on div at bounding box center [680, 20] width 32 height 32
click at [94, 86] on form "MultiPolygon 2" at bounding box center [107, 93] width 153 height 24
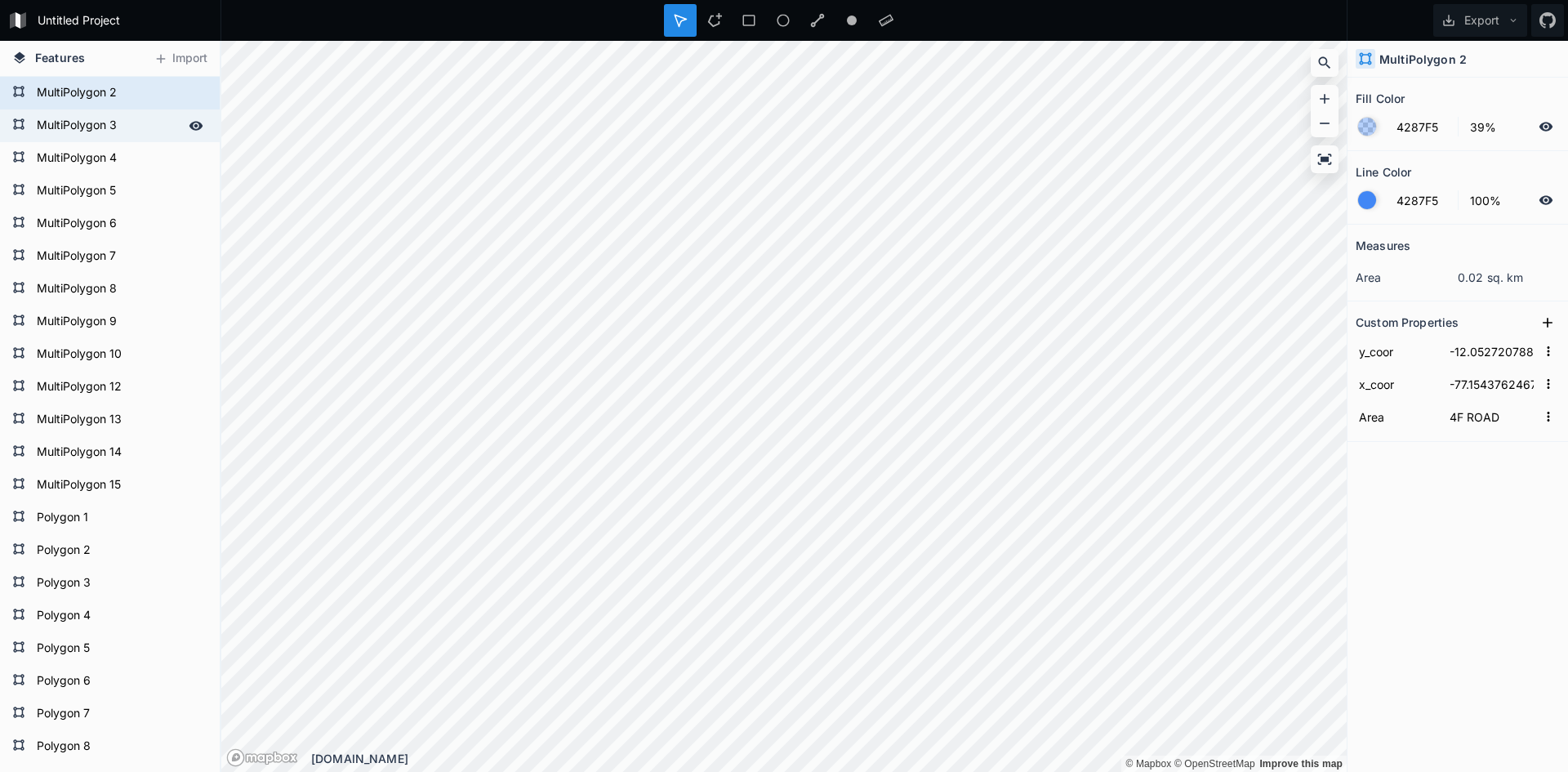
click at [118, 114] on form "MultiPolygon 3" at bounding box center [107, 126] width 153 height 24
type input "-12.052379542961559"
type input "-77.15410513358438"
type input "4E ROAD"
click at [190, 126] on icon at bounding box center [197, 125] width 14 height 9
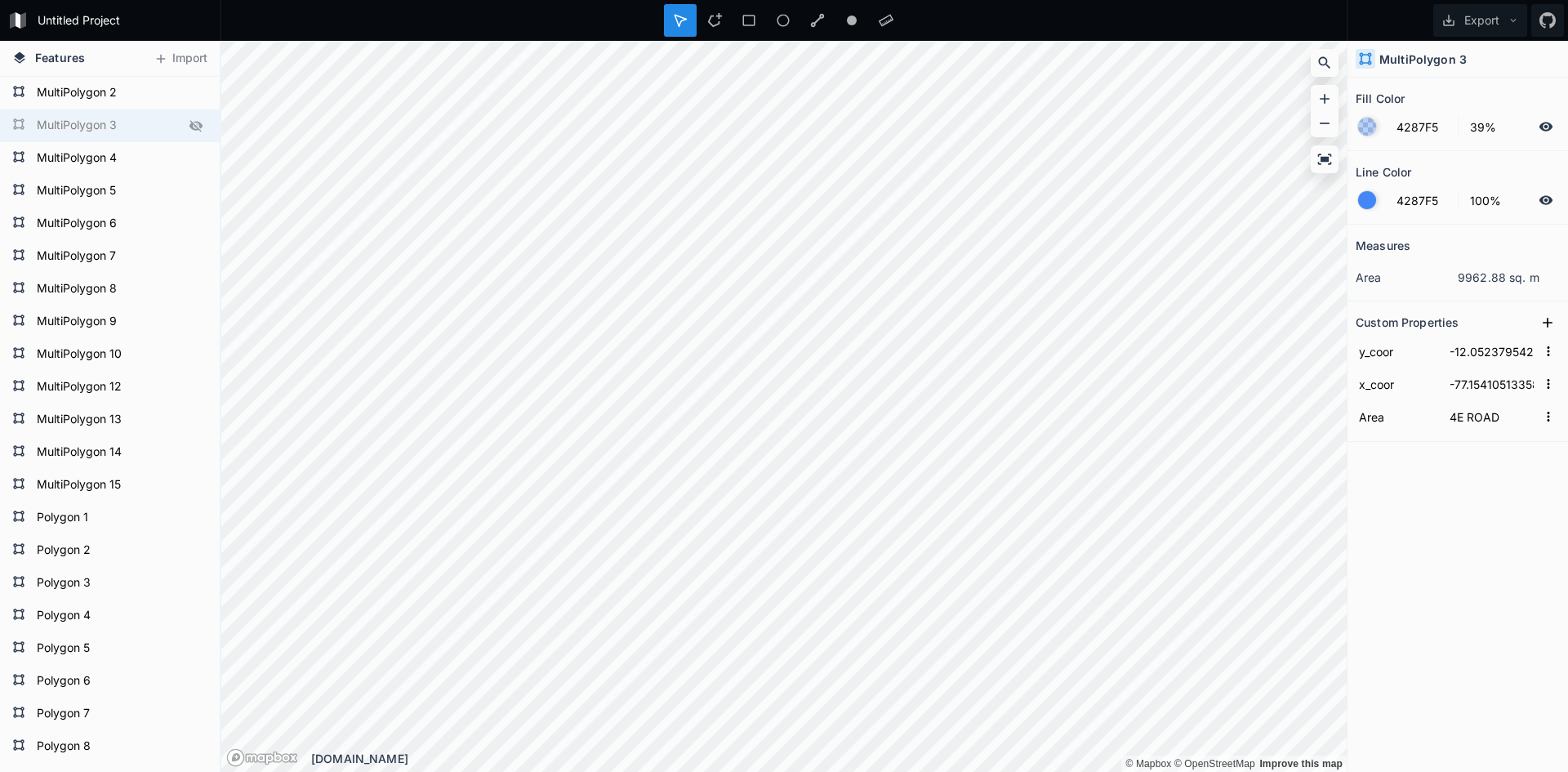
click at [190, 123] on icon at bounding box center [196, 125] width 13 height 11
click at [190, 123] on icon at bounding box center [197, 125] width 14 height 9
click at [190, 123] on icon at bounding box center [196, 125] width 13 height 11
click at [190, 319] on icon at bounding box center [197, 321] width 14 height 9
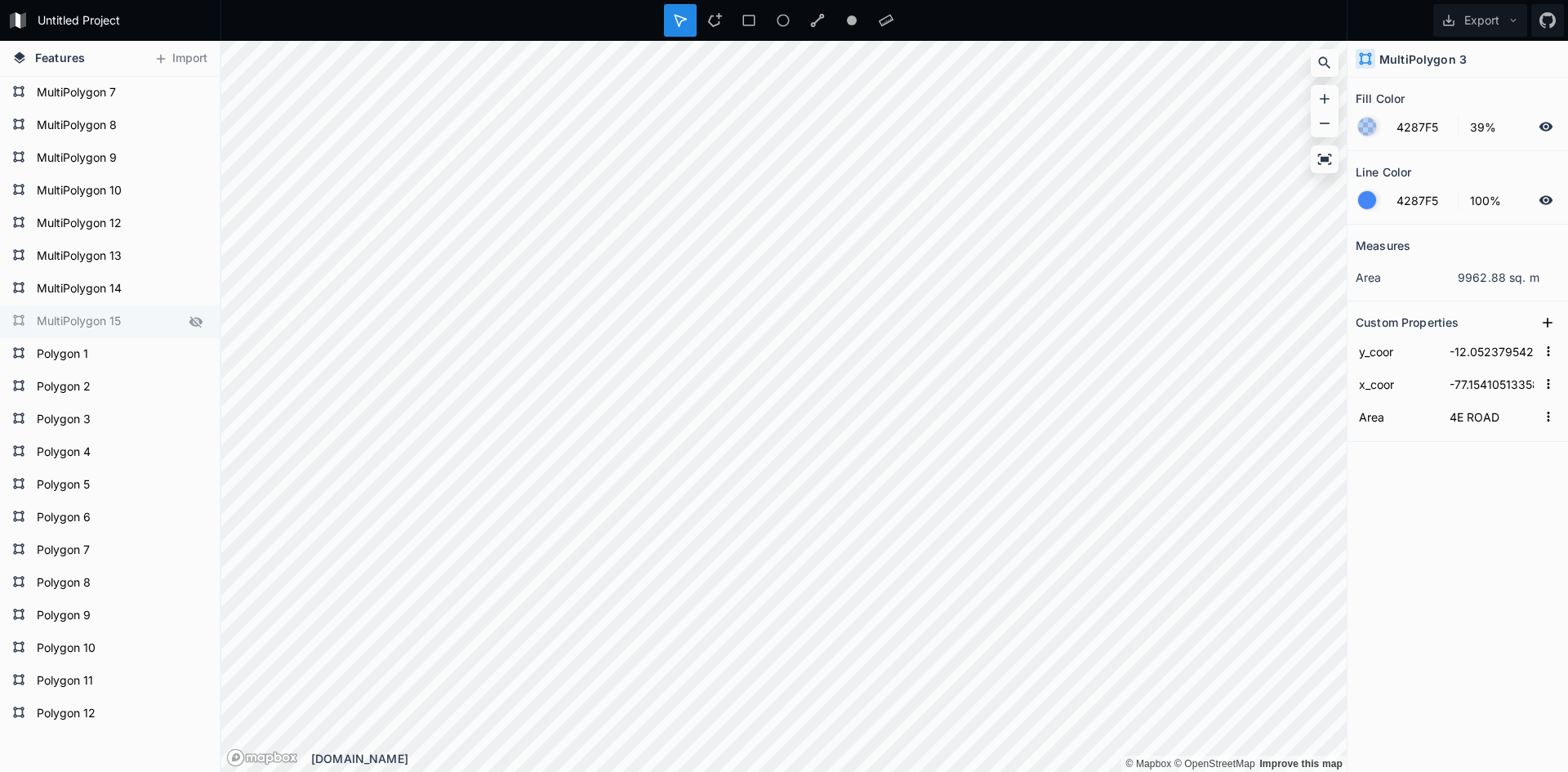
click at [190, 319] on icon at bounding box center [196, 321] width 13 height 11
click at [189, 318] on icon at bounding box center [196, 321] width 15 height 15
click at [190, 285] on icon at bounding box center [197, 288] width 14 height 9
click at [190, 285] on icon at bounding box center [196, 288] width 13 height 11
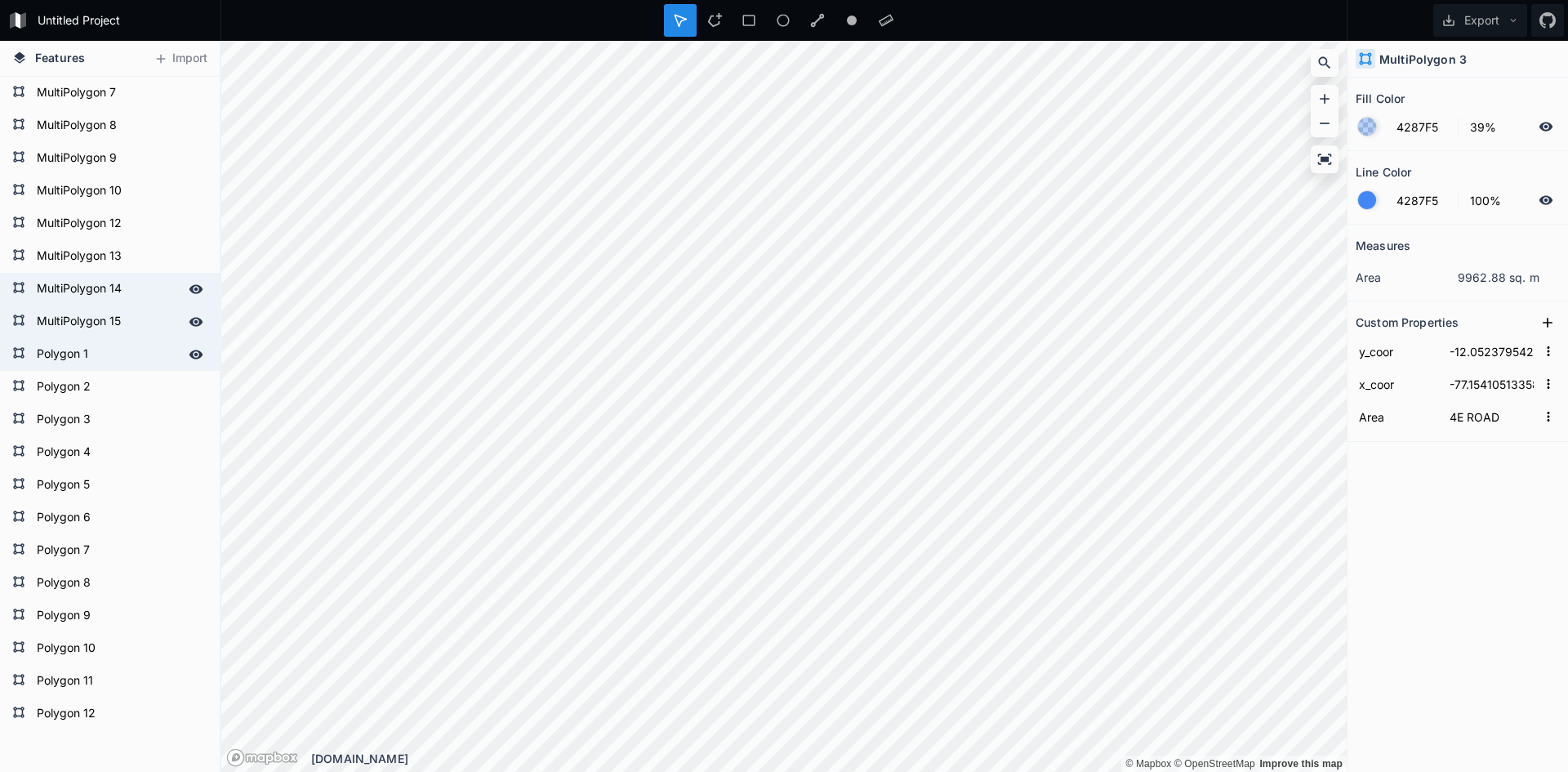
click at [190, 348] on icon at bounding box center [196, 354] width 15 height 15
click at [189, 314] on icon at bounding box center [196, 321] width 15 height 15
click at [189, 317] on icon at bounding box center [196, 321] width 15 height 15
click at [190, 286] on icon at bounding box center [197, 288] width 14 height 9
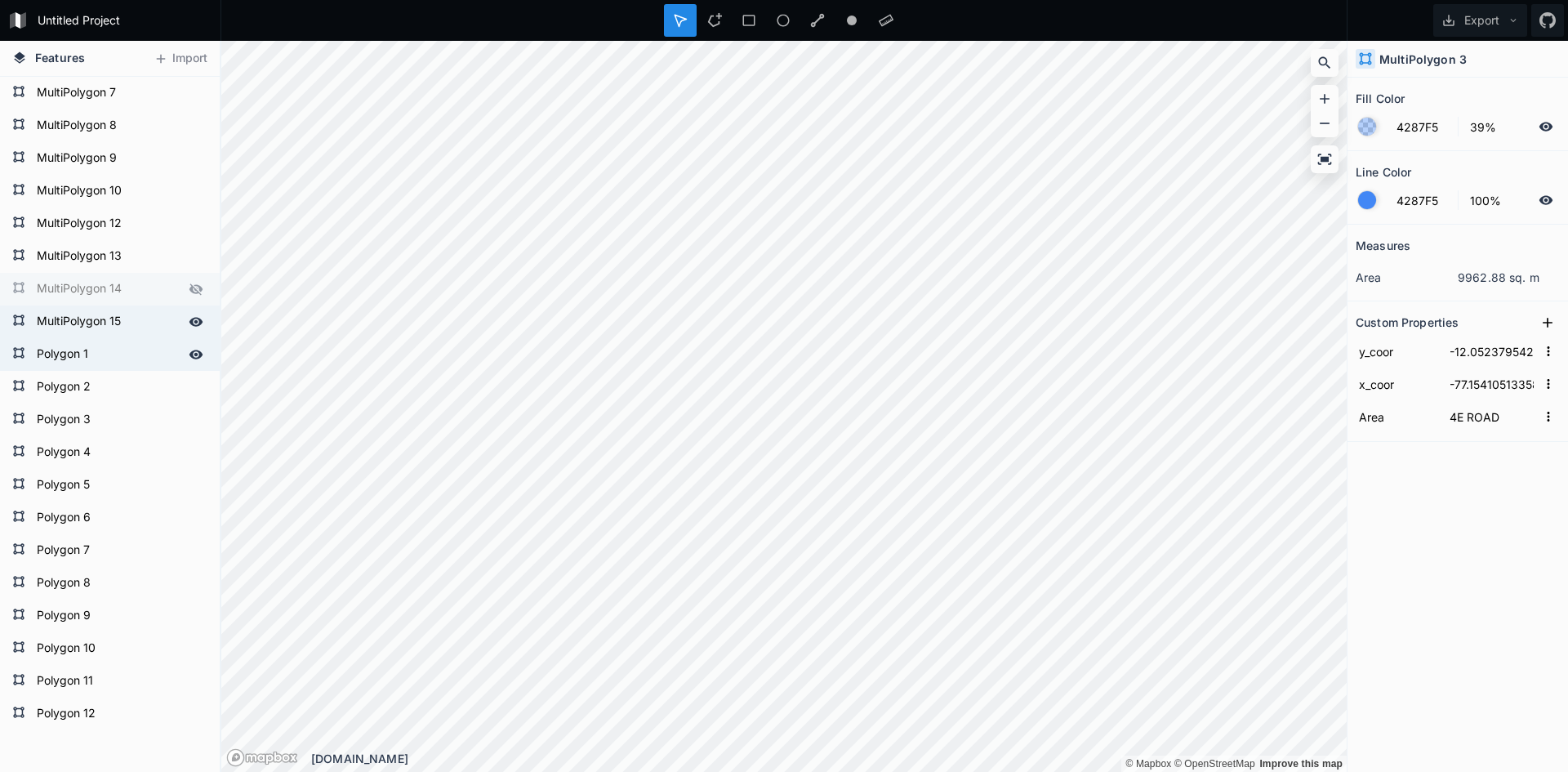
click at [190, 286] on icon at bounding box center [196, 288] width 13 height 11
click at [190, 286] on icon at bounding box center [197, 288] width 14 height 9
click at [190, 286] on icon at bounding box center [196, 288] width 13 height 11
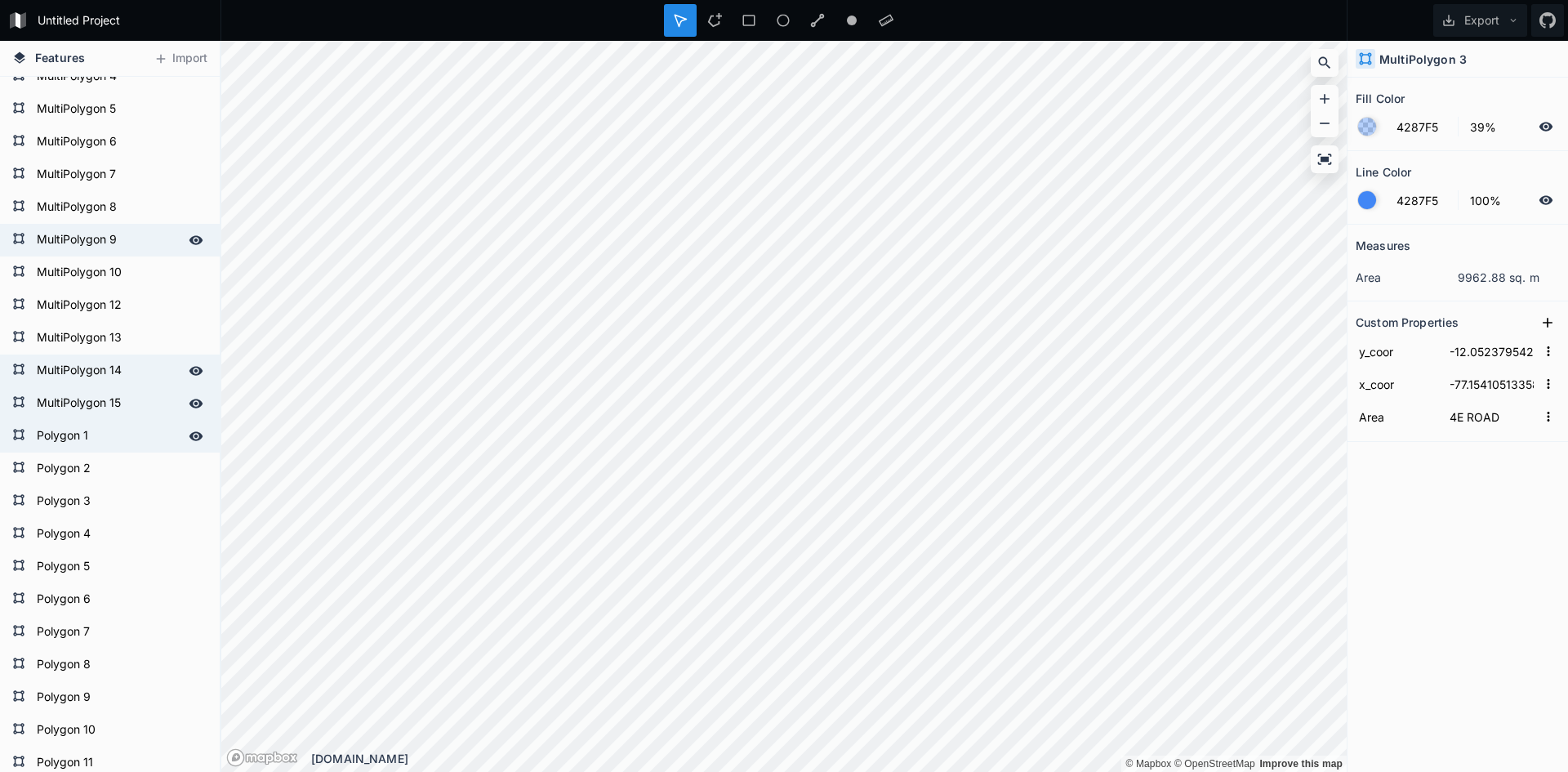
click at [189, 246] on icon at bounding box center [196, 239] width 15 height 15
click at [190, 245] on icon at bounding box center [196, 239] width 13 height 11
click at [189, 266] on icon at bounding box center [196, 272] width 15 height 15
click at [190, 270] on icon at bounding box center [196, 272] width 13 height 11
click at [189, 302] on icon at bounding box center [196, 305] width 15 height 15
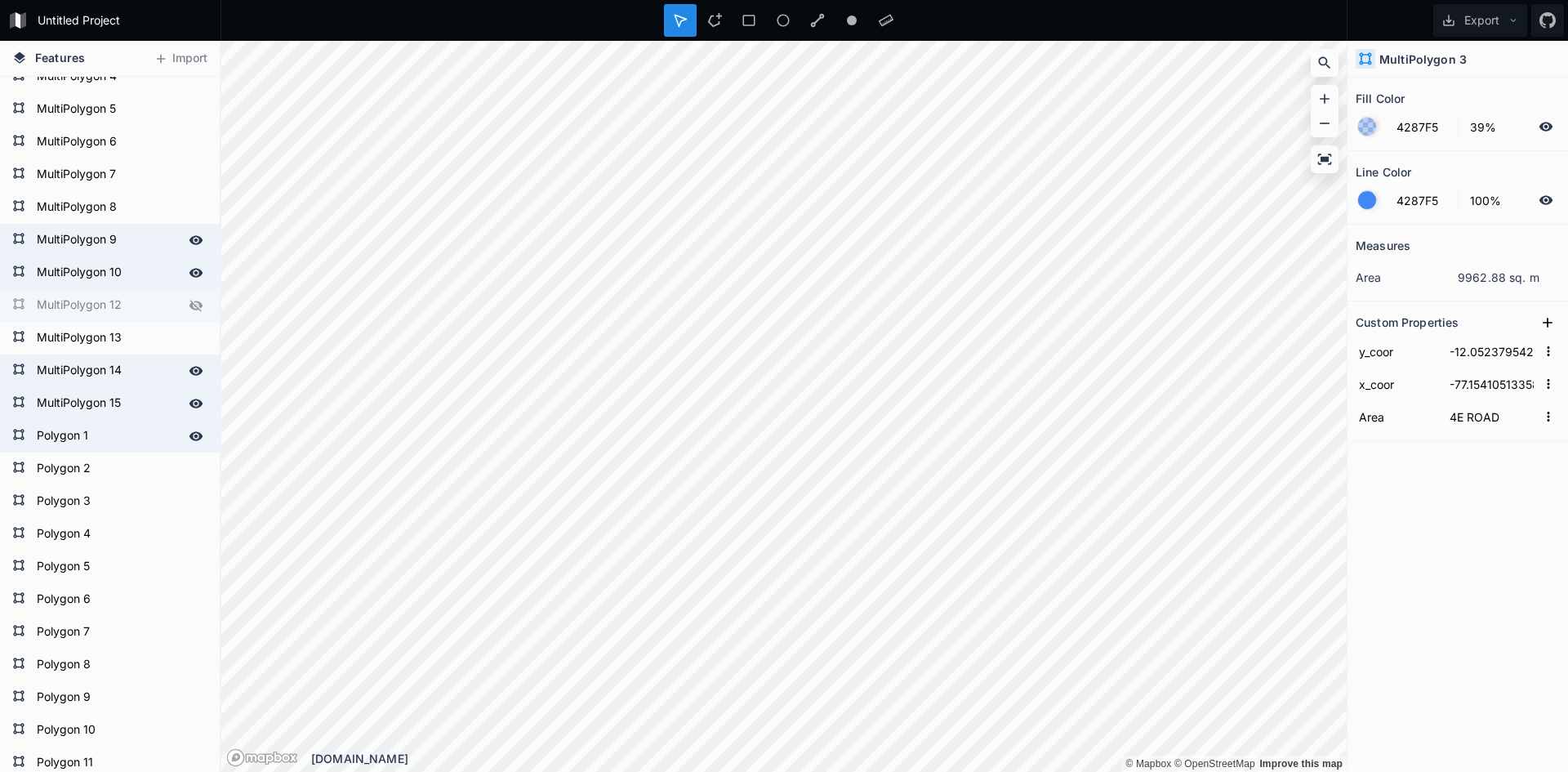
click at [189, 302] on icon at bounding box center [196, 305] width 15 height 15
click at [189, 235] on icon at bounding box center [196, 239] width 15 height 15
click at [190, 235] on icon at bounding box center [196, 239] width 13 height 11
click at [190, 207] on icon at bounding box center [197, 207] width 14 height 9
click at [189, 200] on icon at bounding box center [196, 207] width 15 height 15
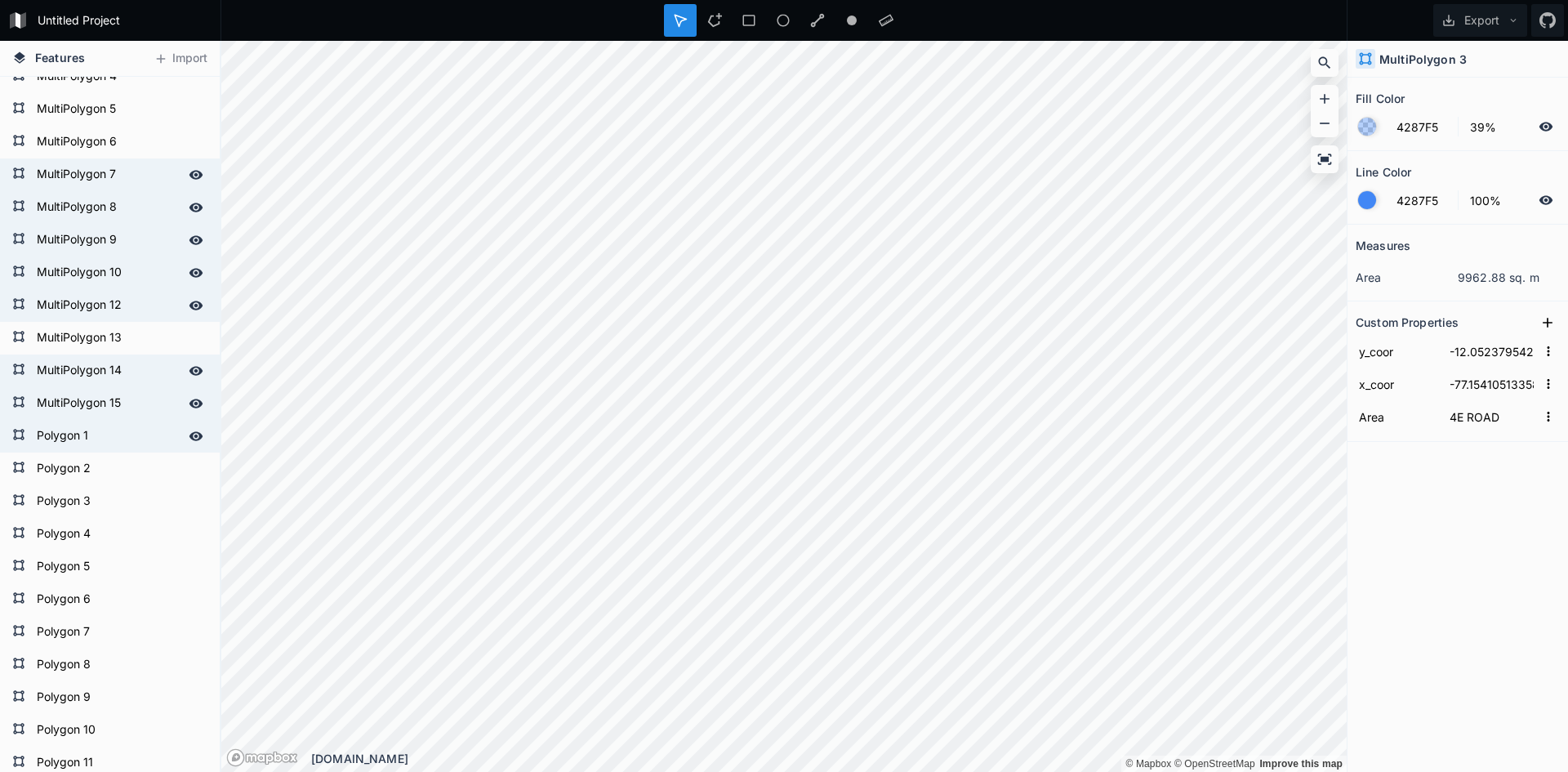
click at [189, 181] on icon at bounding box center [196, 175] width 15 height 15
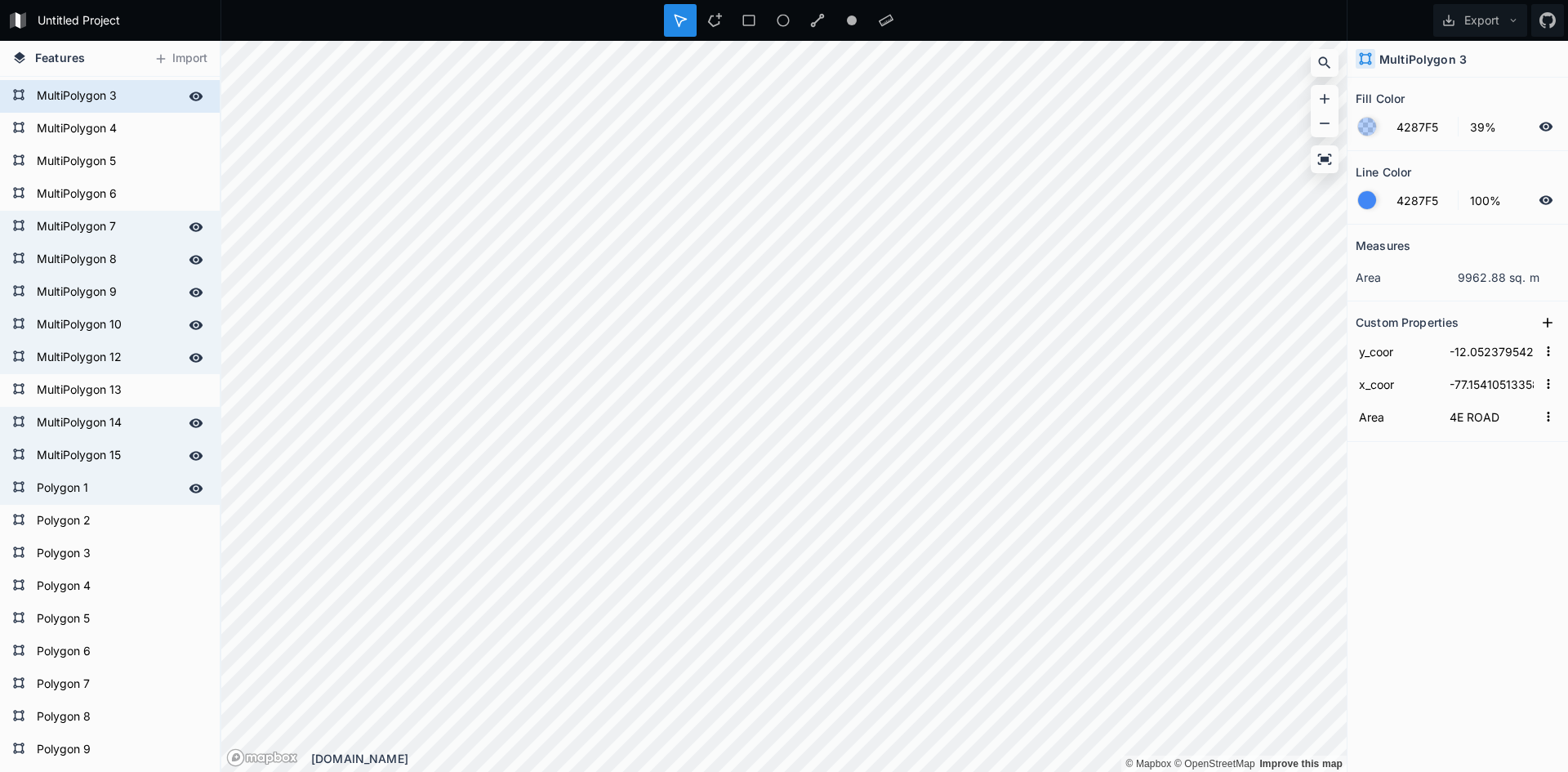
scroll to position [0, 0]
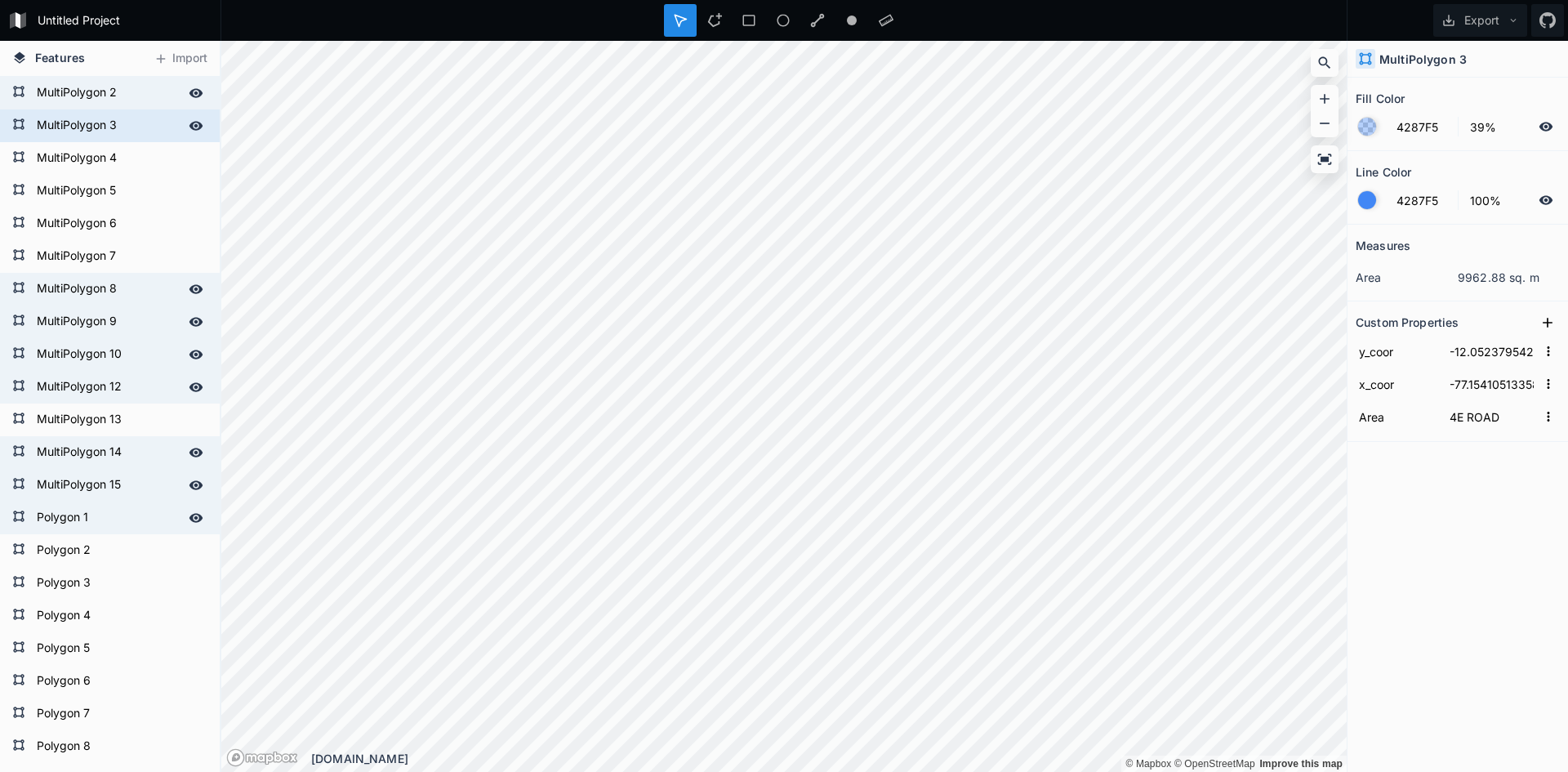
click at [190, 97] on icon at bounding box center [197, 93] width 14 height 9
click at [190, 97] on icon at bounding box center [196, 93] width 13 height 11
click at [190, 121] on icon at bounding box center [197, 125] width 14 height 9
click at [190, 121] on icon at bounding box center [196, 125] width 13 height 11
click at [190, 157] on icon at bounding box center [197, 158] width 14 height 9
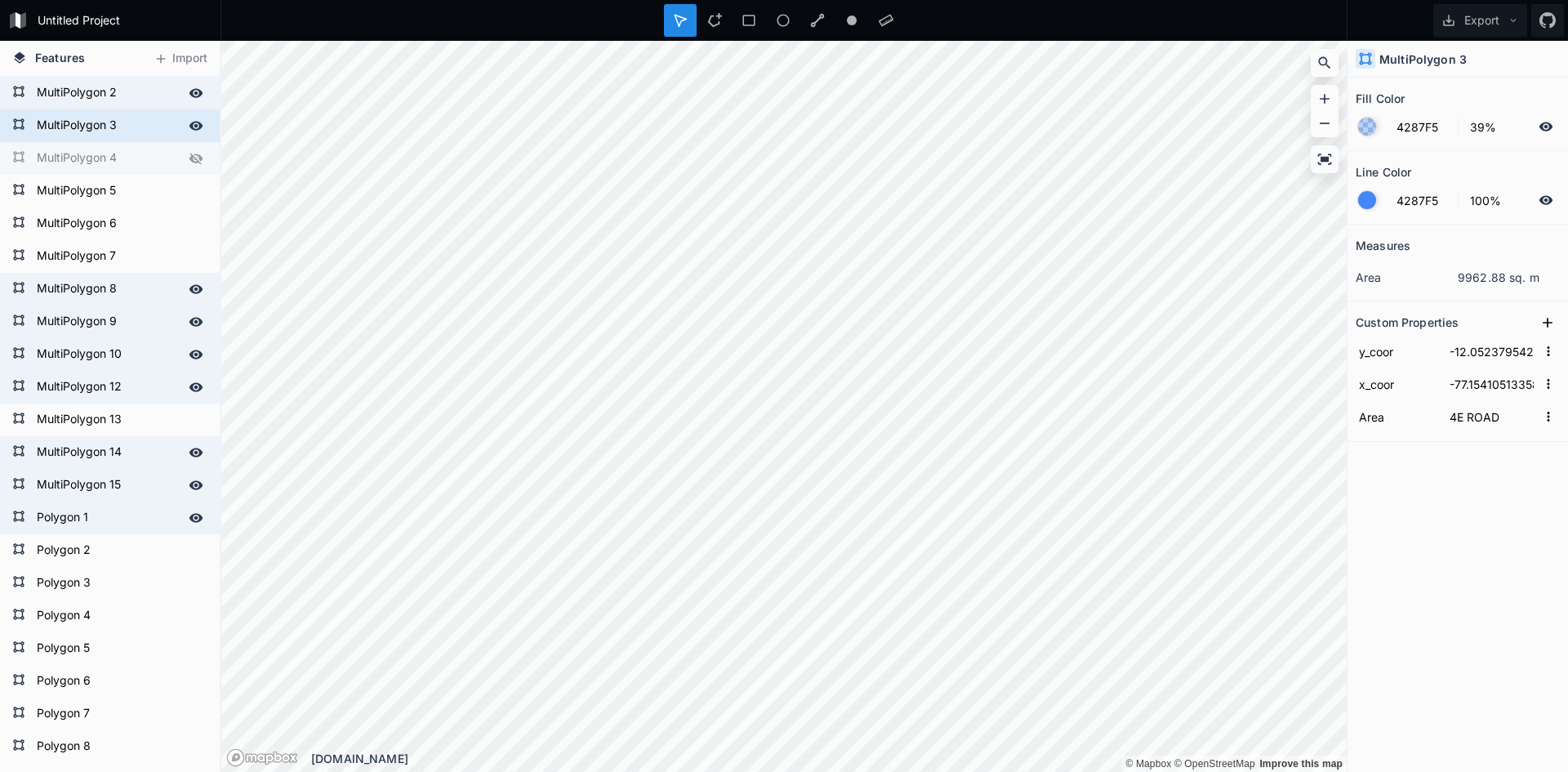
click at [190, 157] on icon at bounding box center [196, 158] width 13 height 11
click at [190, 191] on icon at bounding box center [197, 190] width 14 height 9
click at [190, 222] on icon at bounding box center [197, 224] width 14 height 9
click at [190, 190] on icon at bounding box center [196, 190] width 13 height 11
click at [190, 220] on icon at bounding box center [196, 224] width 13 height 11
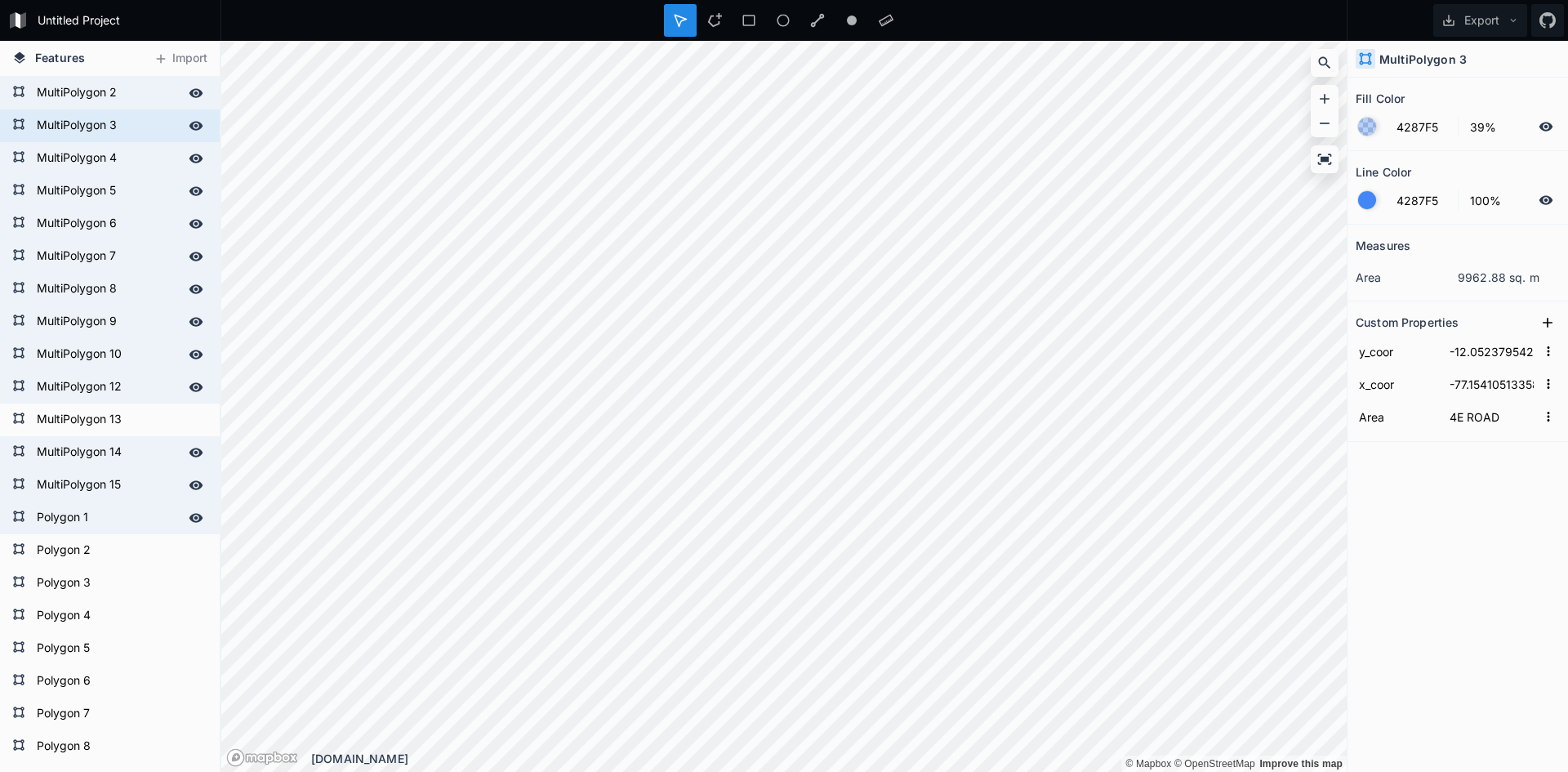
click at [190, 253] on icon at bounding box center [197, 256] width 14 height 9
click at [189, 293] on icon at bounding box center [196, 289] width 15 height 15
click at [184, 314] on div at bounding box center [196, 321] width 23 height 23
click at [189, 288] on icon at bounding box center [196, 289] width 15 height 15
click at [189, 260] on icon at bounding box center [196, 256] width 15 height 15
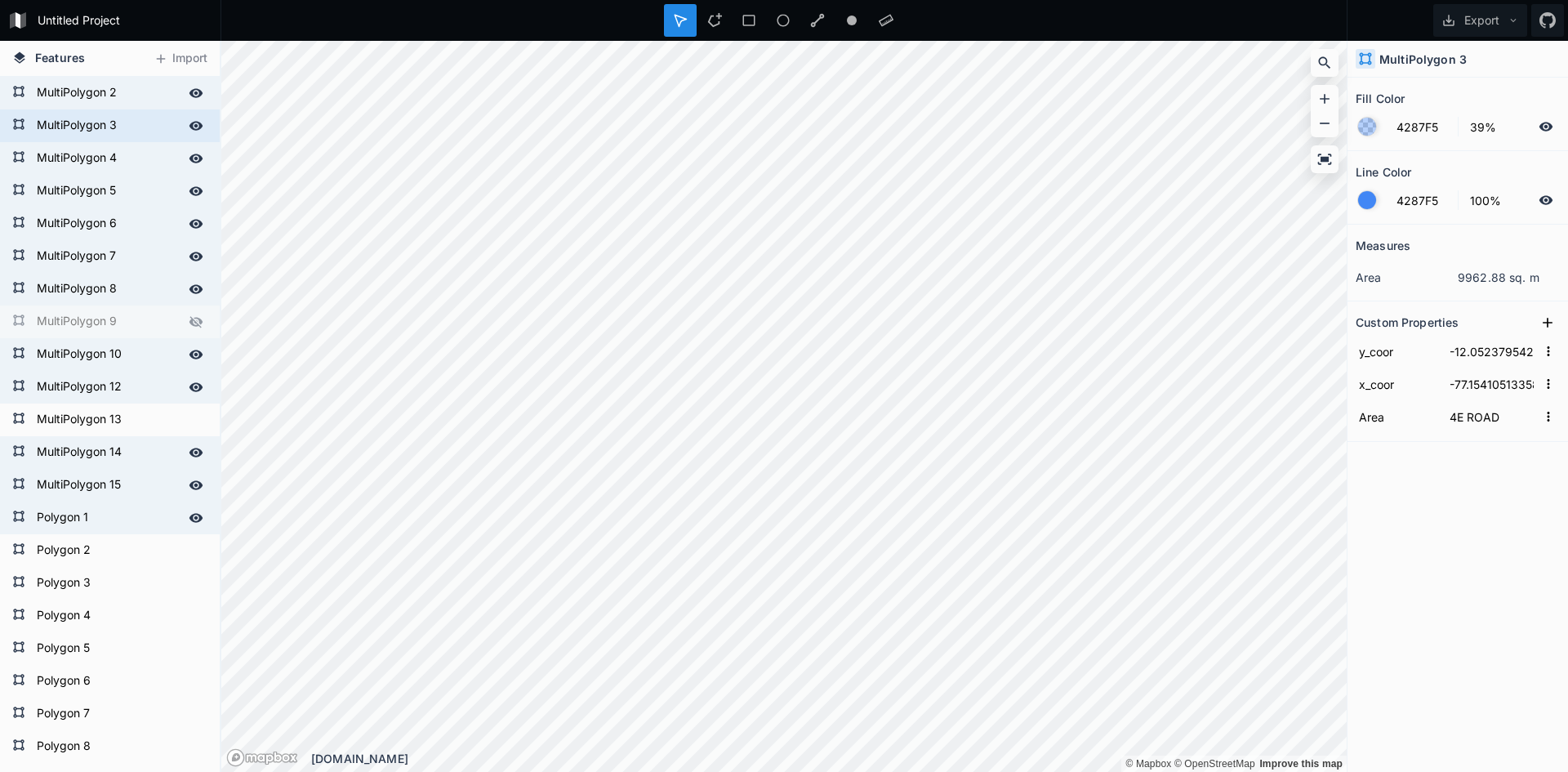
click at [190, 318] on icon at bounding box center [196, 321] width 13 height 11
click at [189, 349] on icon at bounding box center [196, 354] width 15 height 15
click at [184, 376] on div at bounding box center [196, 387] width 23 height 23
click at [190, 350] on icon at bounding box center [196, 354] width 13 height 11
click at [190, 383] on icon at bounding box center [196, 387] width 13 height 11
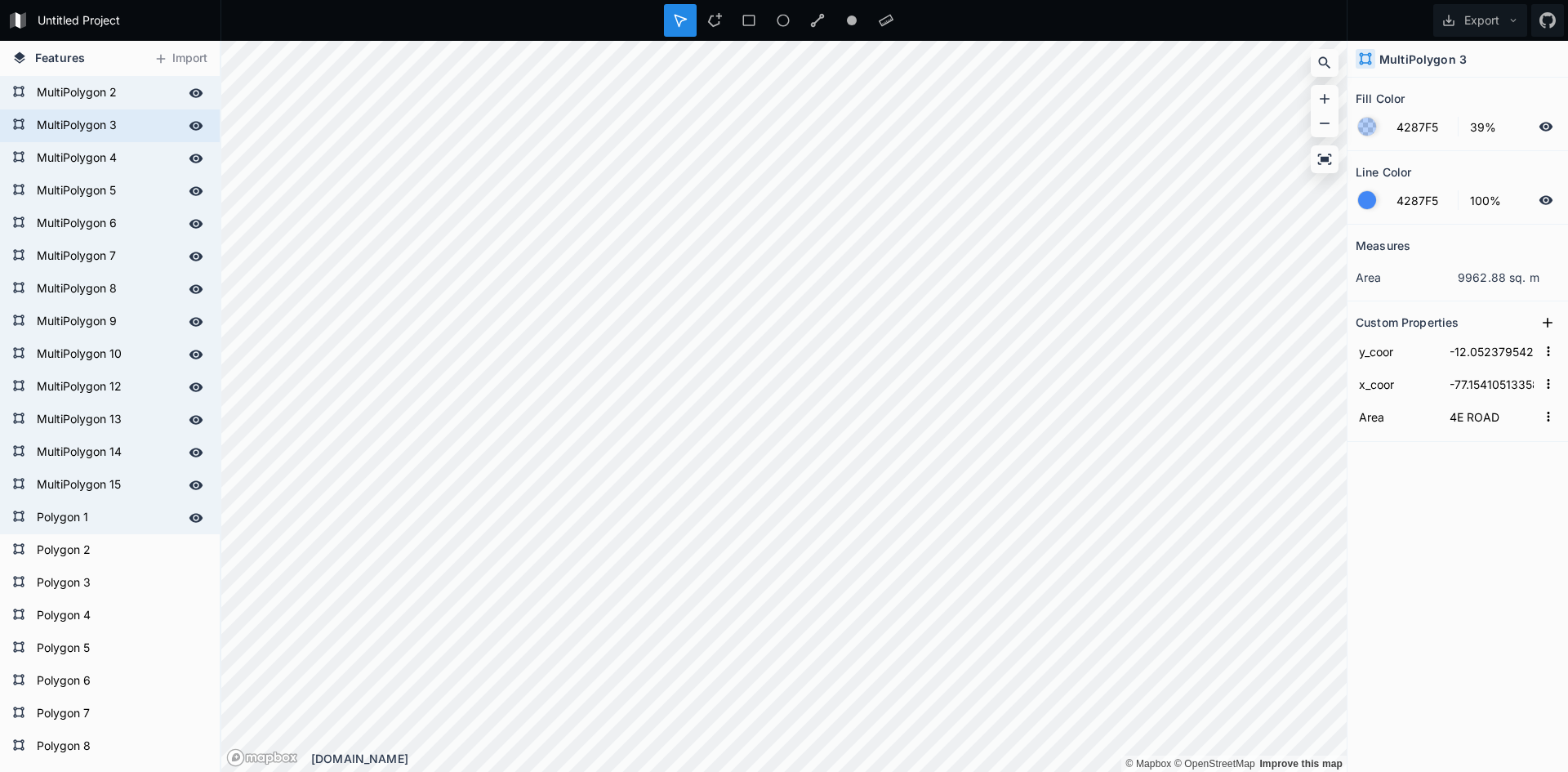
click at [184, 409] on div at bounding box center [196, 420] width 23 height 23
click at [183, 435] on div "MultiPolygon 13" at bounding box center [110, 419] width 220 height 32
type input "-12.0538284419"
type input "-77.1515015965"
type input "3C//3D ROAD"
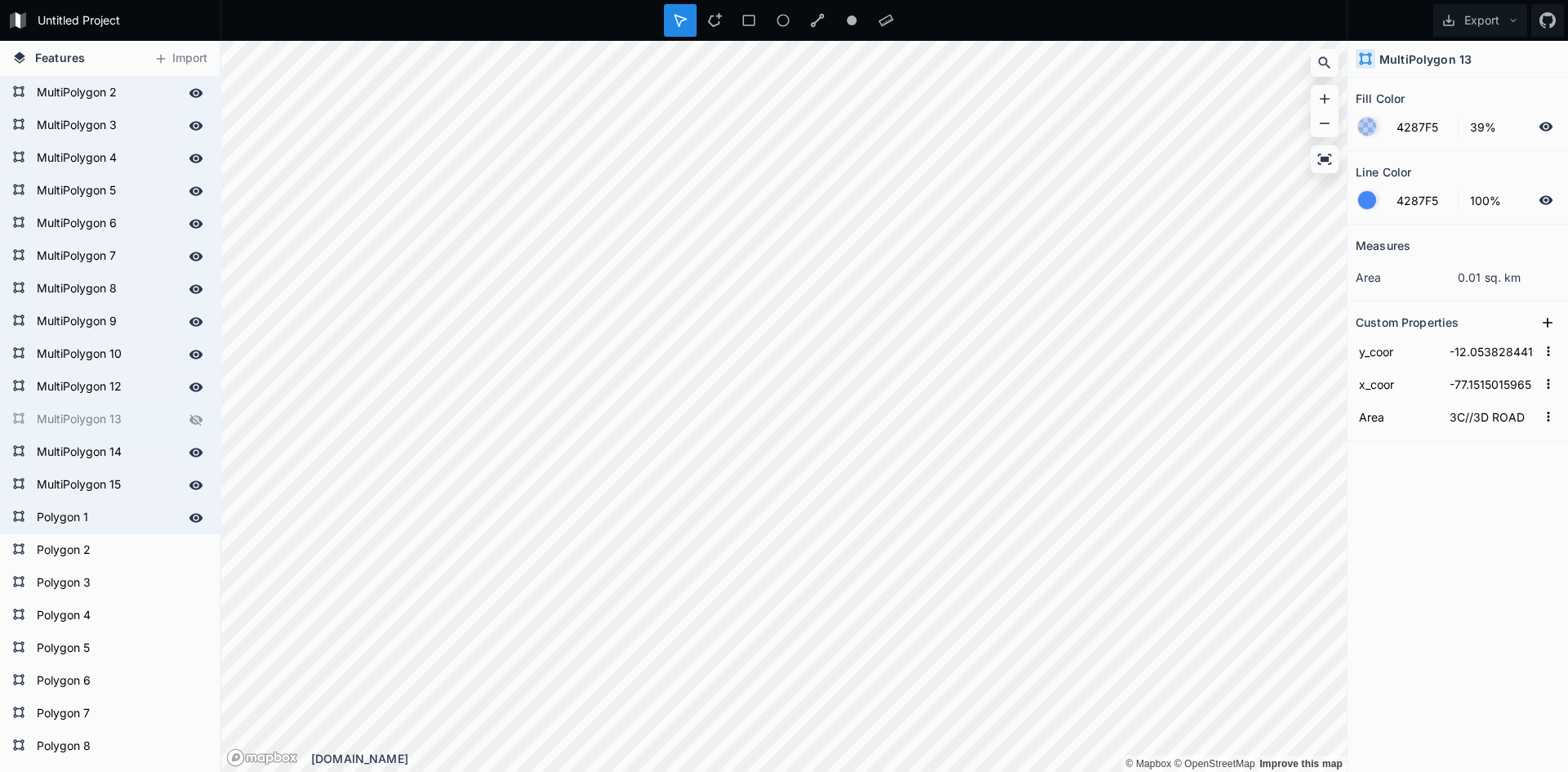
click at [189, 415] on icon at bounding box center [196, 419] width 15 height 15
click at [184, 443] on div at bounding box center [196, 452] width 23 height 23
click at [184, 445] on div at bounding box center [196, 452] width 23 height 23
click at [184, 481] on div at bounding box center [196, 485] width 23 height 23
click at [190, 482] on icon at bounding box center [196, 485] width 13 height 11
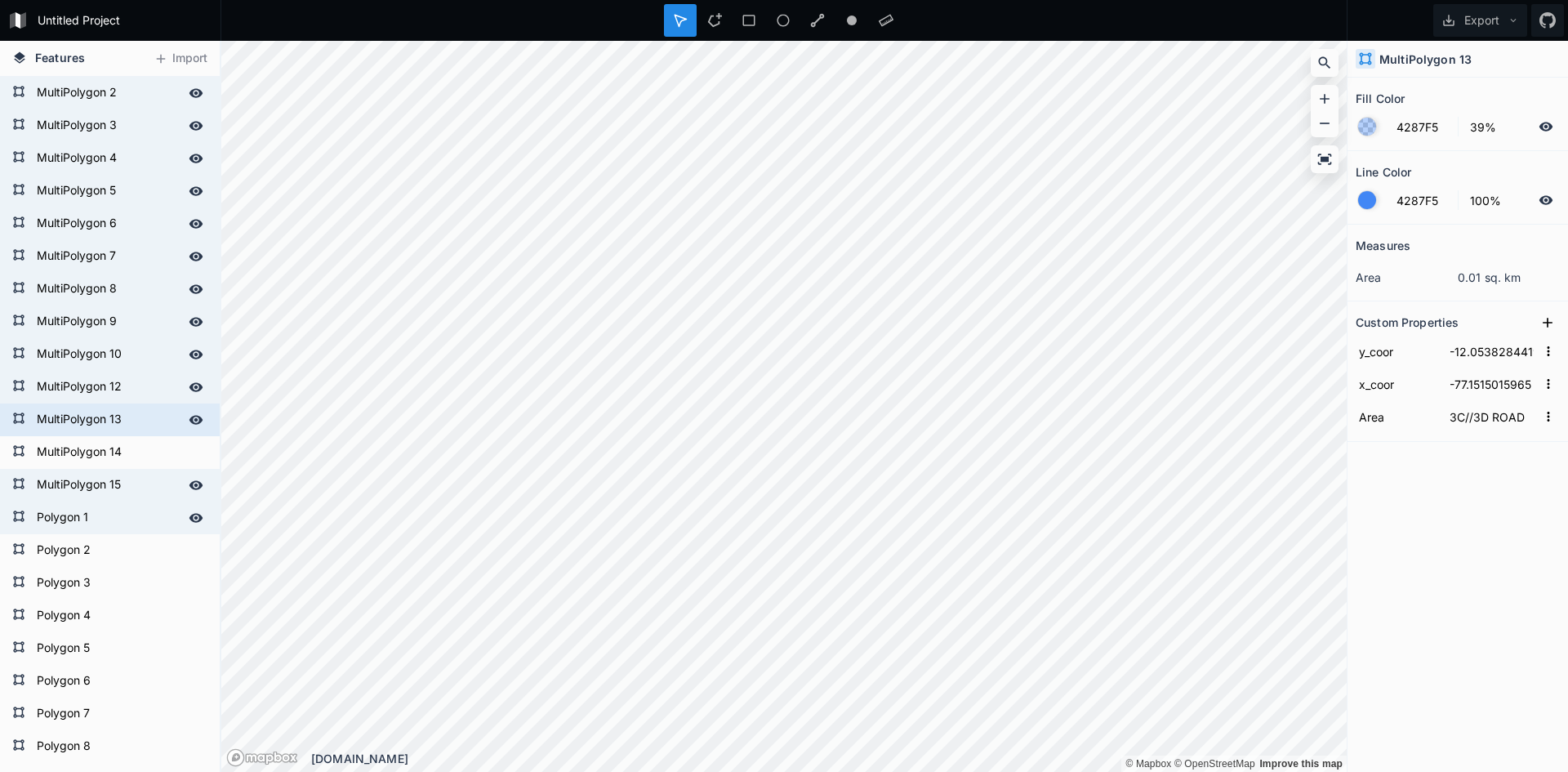
click at [190, 514] on icon at bounding box center [197, 517] width 14 height 9
click at [189, 515] on icon at bounding box center [196, 517] width 15 height 15
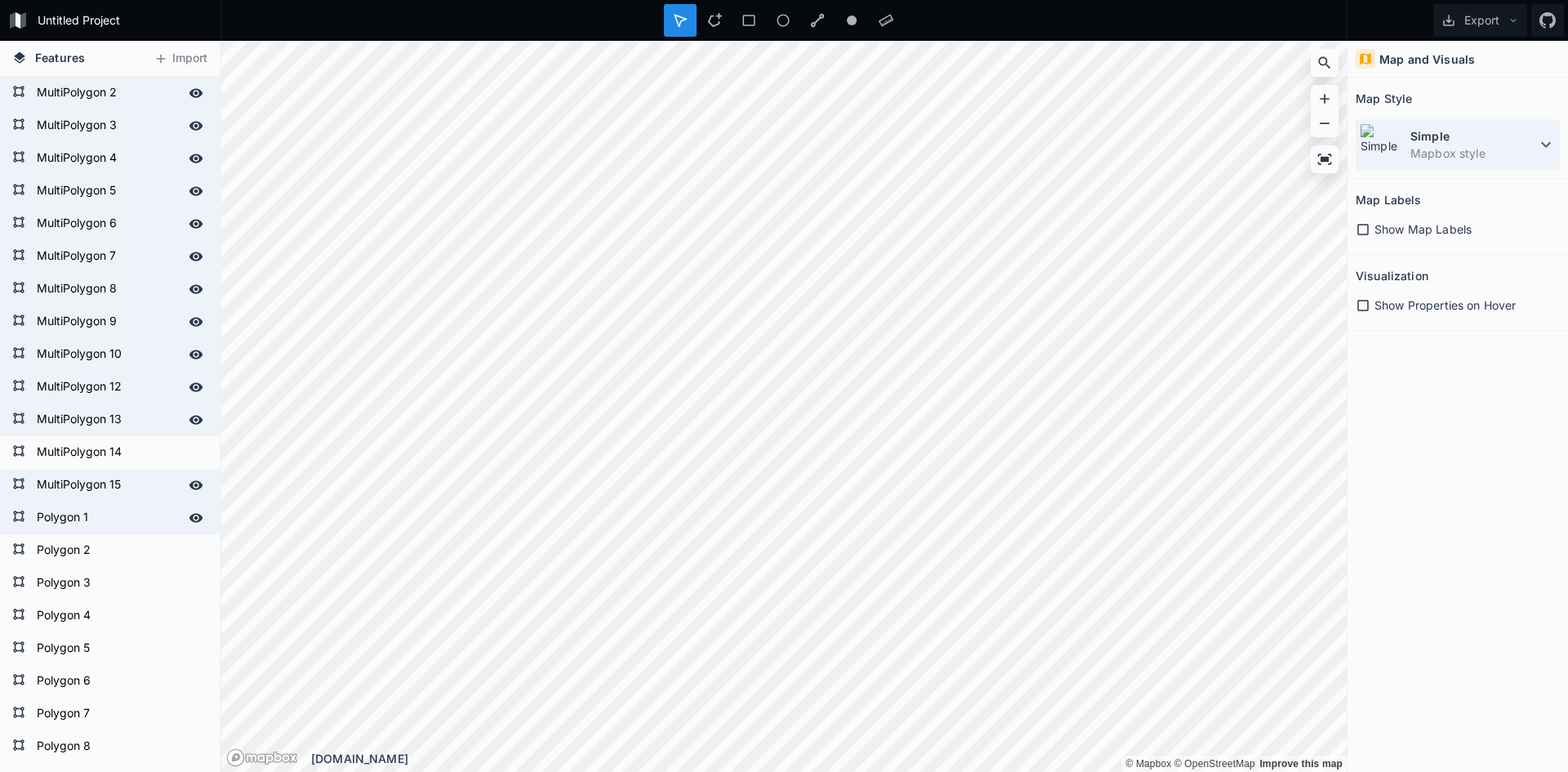
click at [1493, 143] on dt "Simple" at bounding box center [1474, 136] width 126 height 17
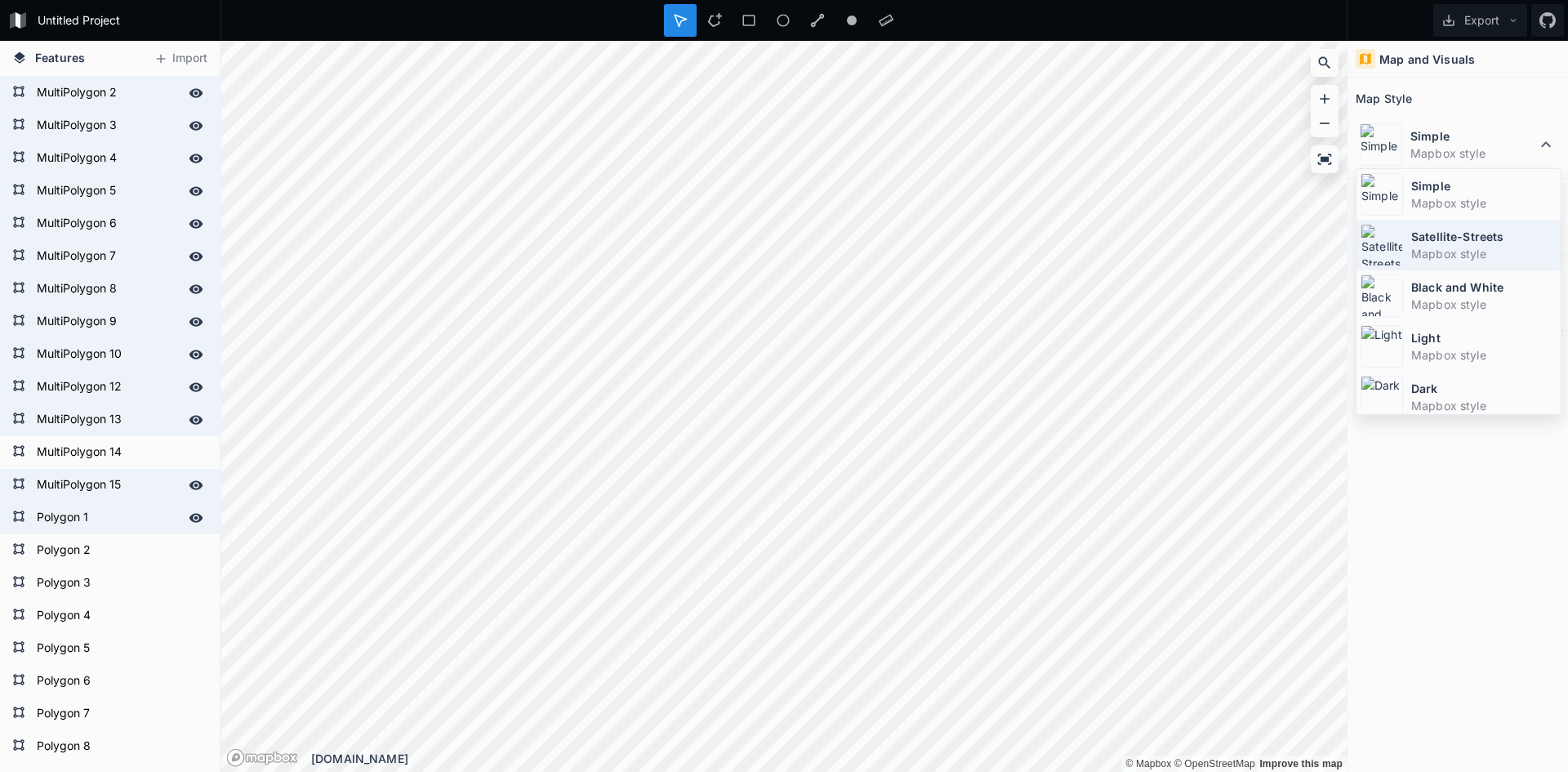
click at [1442, 246] on dd "Mapbox style" at bounding box center [1484, 254] width 145 height 17
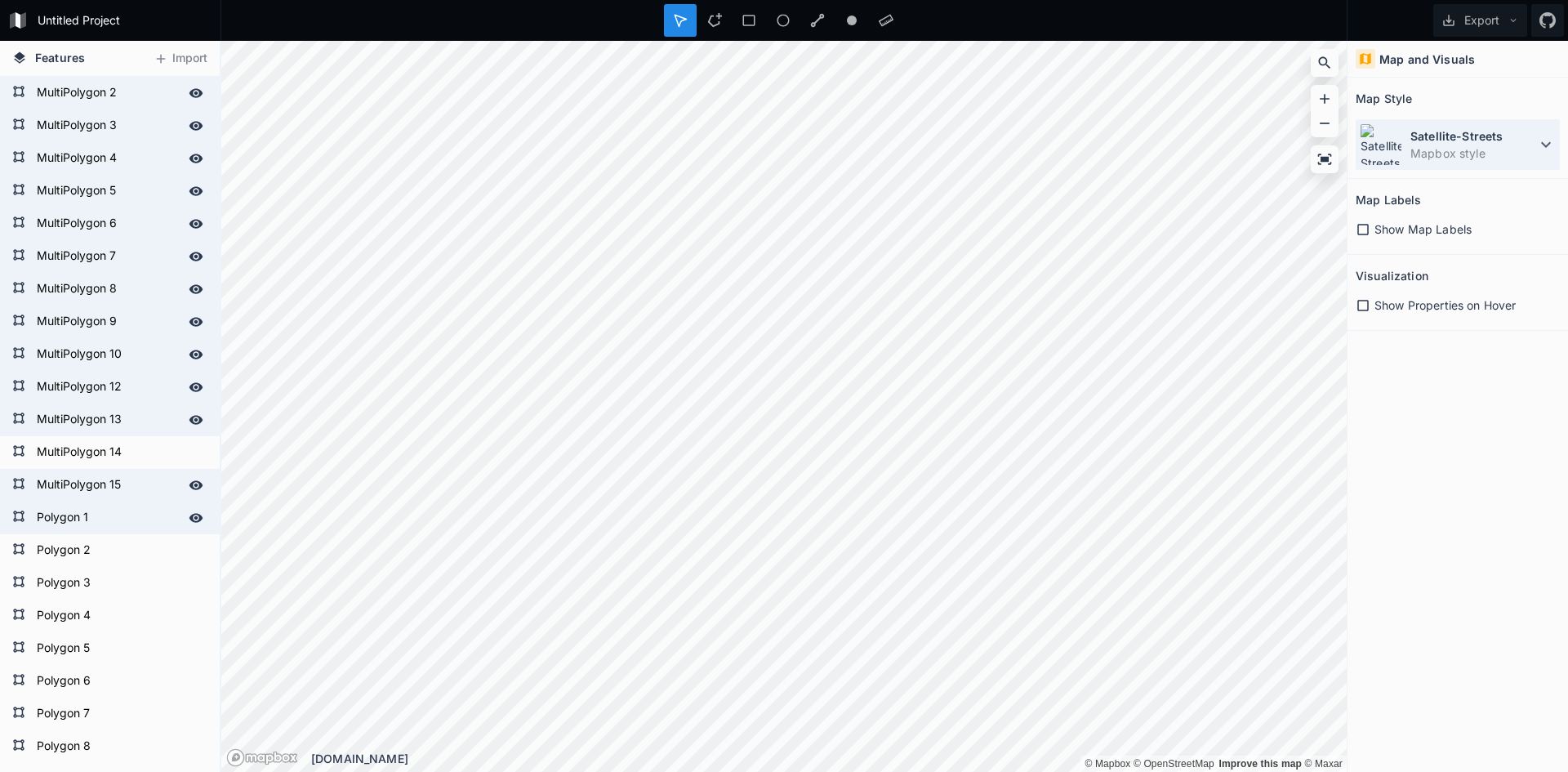
click at [1406, 137] on div "Satellite-Streets Mapbox style" at bounding box center [1458, 145] width 204 height 51
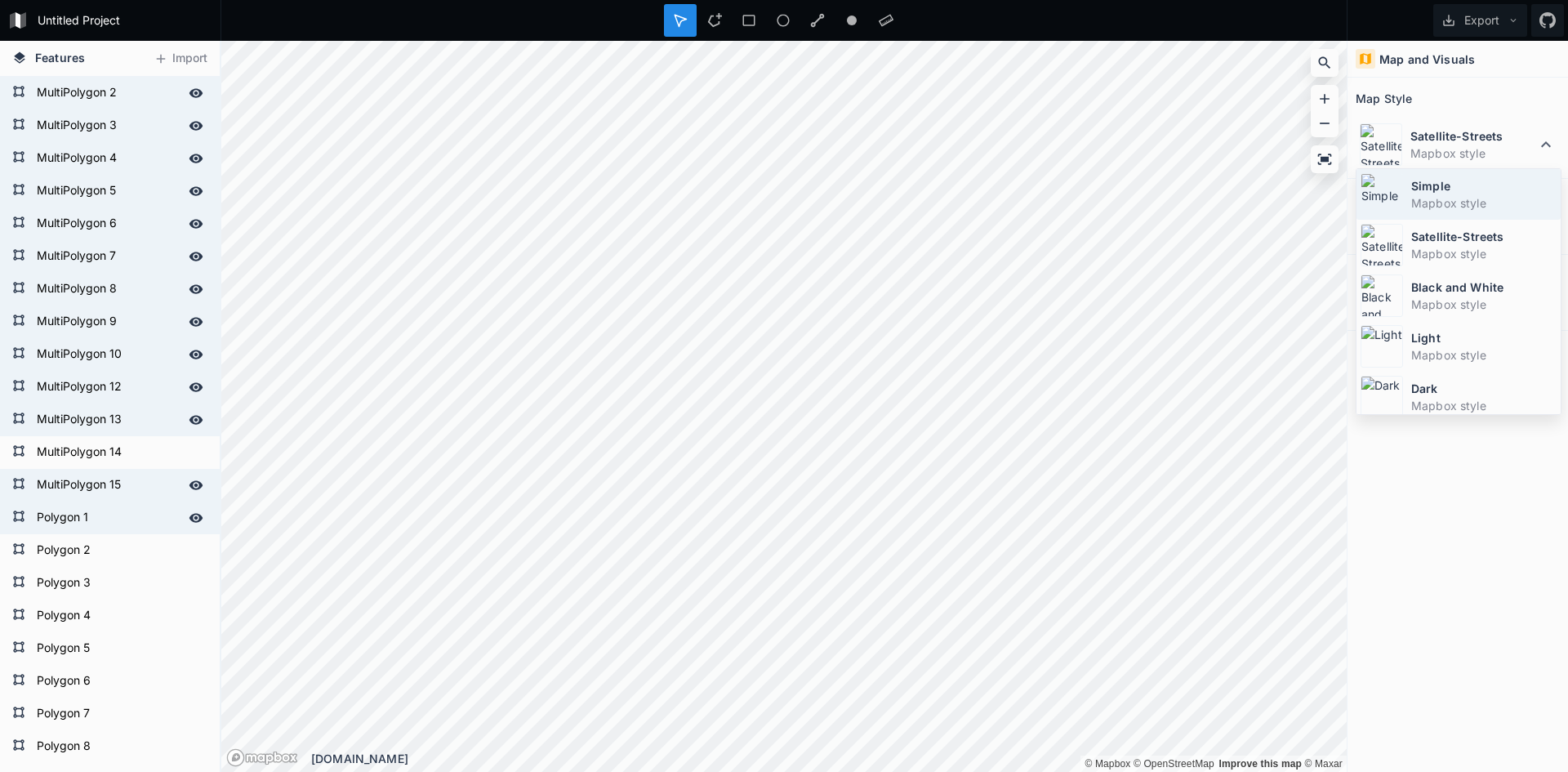
click at [1399, 175] on img at bounding box center [1382, 194] width 43 height 43
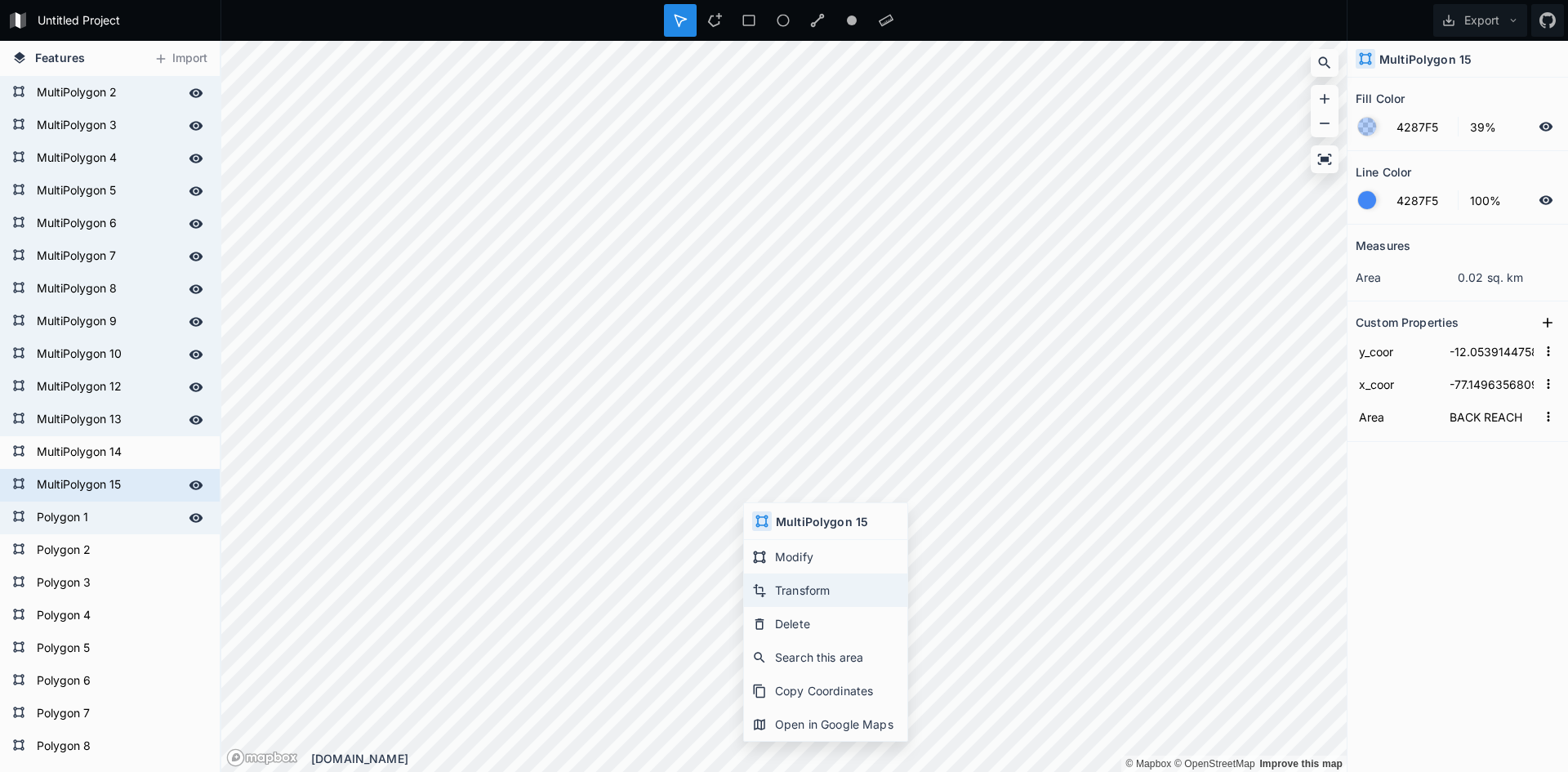
click at [777, 582] on div "Transform" at bounding box center [825, 589] width 163 height 33
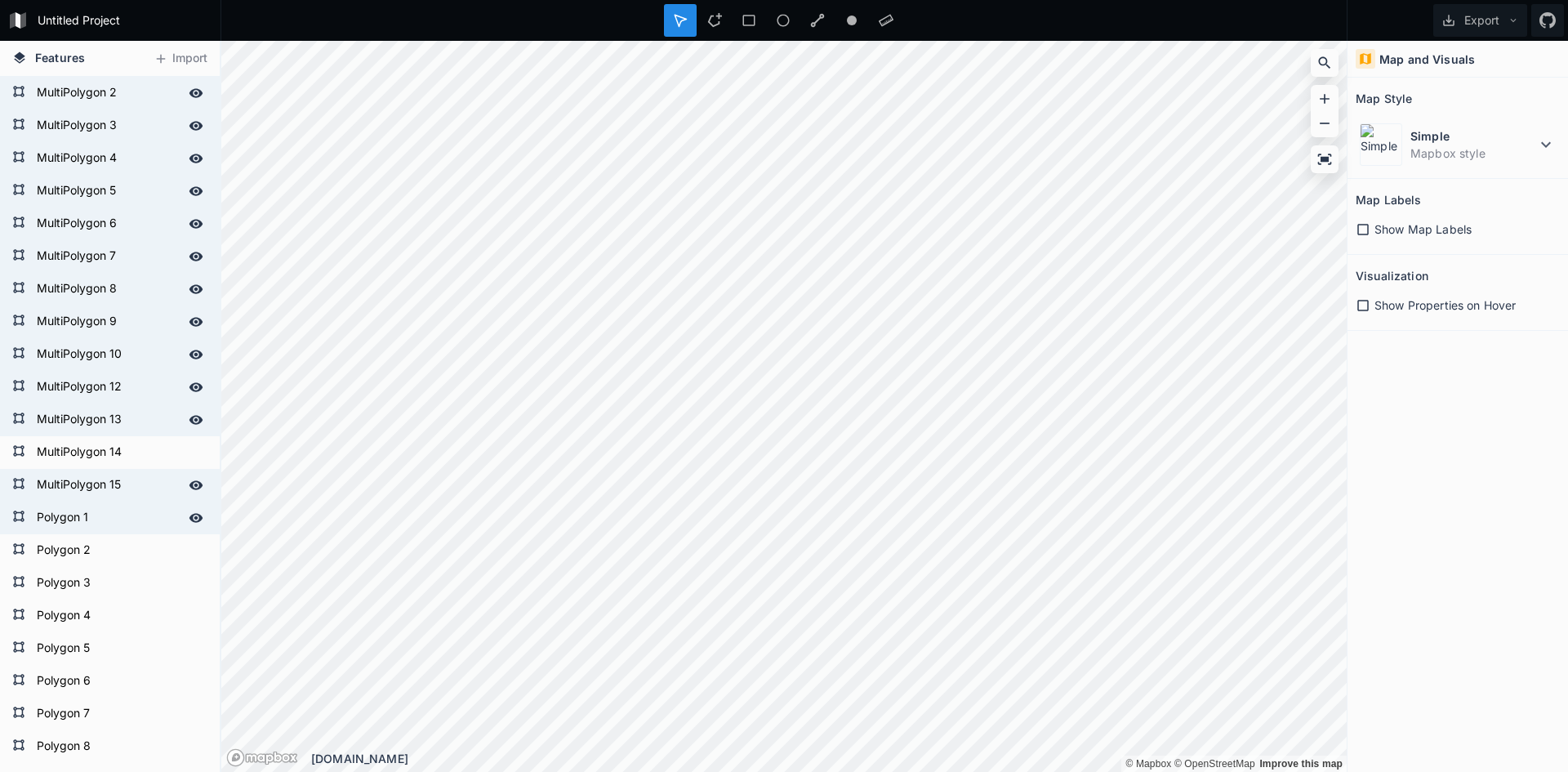
click at [1365, 596] on div "Map and Visuals Map Style Simple Mapbox style Map Labels Show Map Labels Visual…" at bounding box center [1458, 406] width 220 height 731
click at [1402, 127] on div "Simple Mapbox style" at bounding box center [1458, 145] width 204 height 51
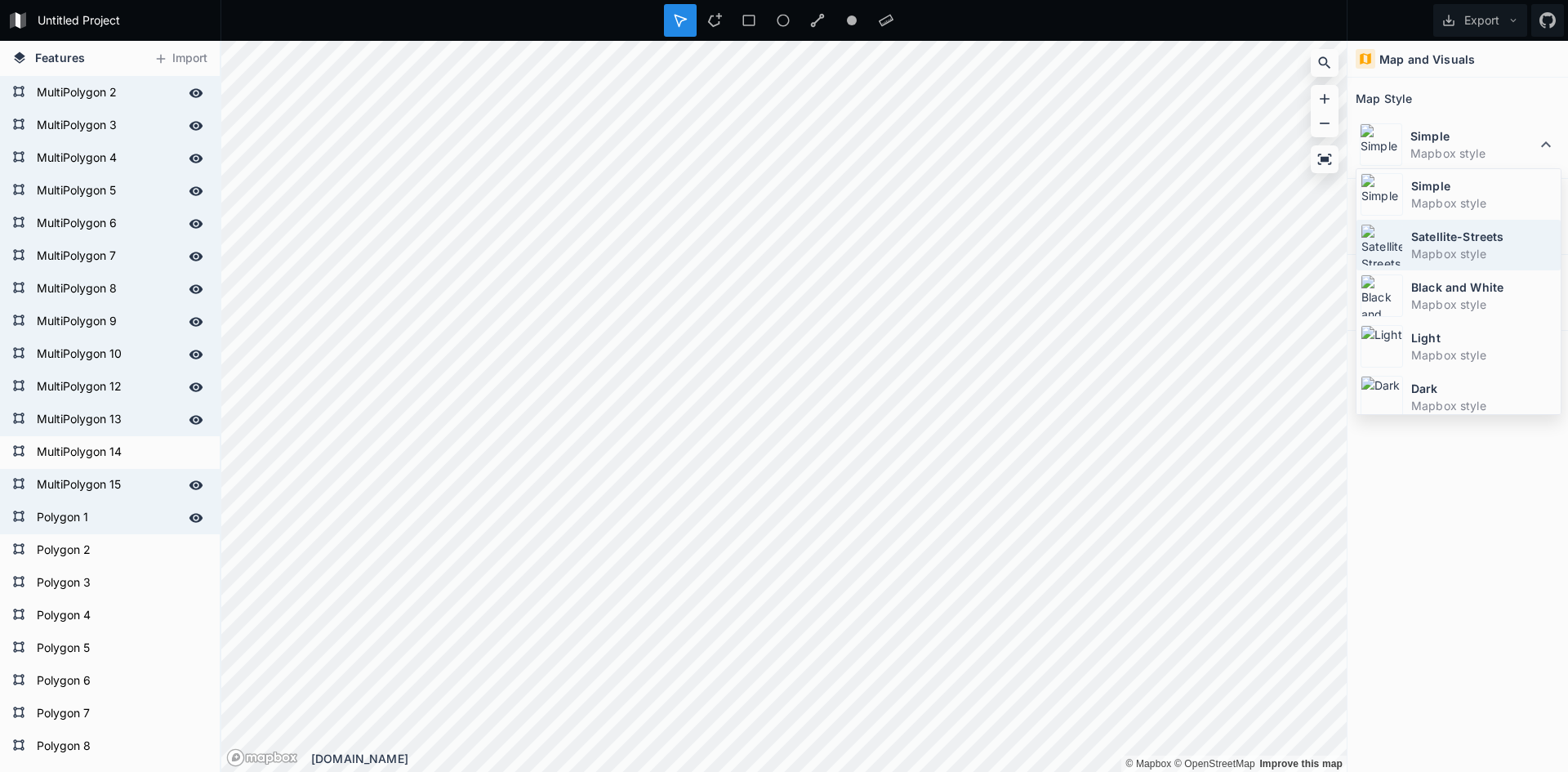
click at [1420, 252] on dd "Mapbox style" at bounding box center [1484, 254] width 145 height 17
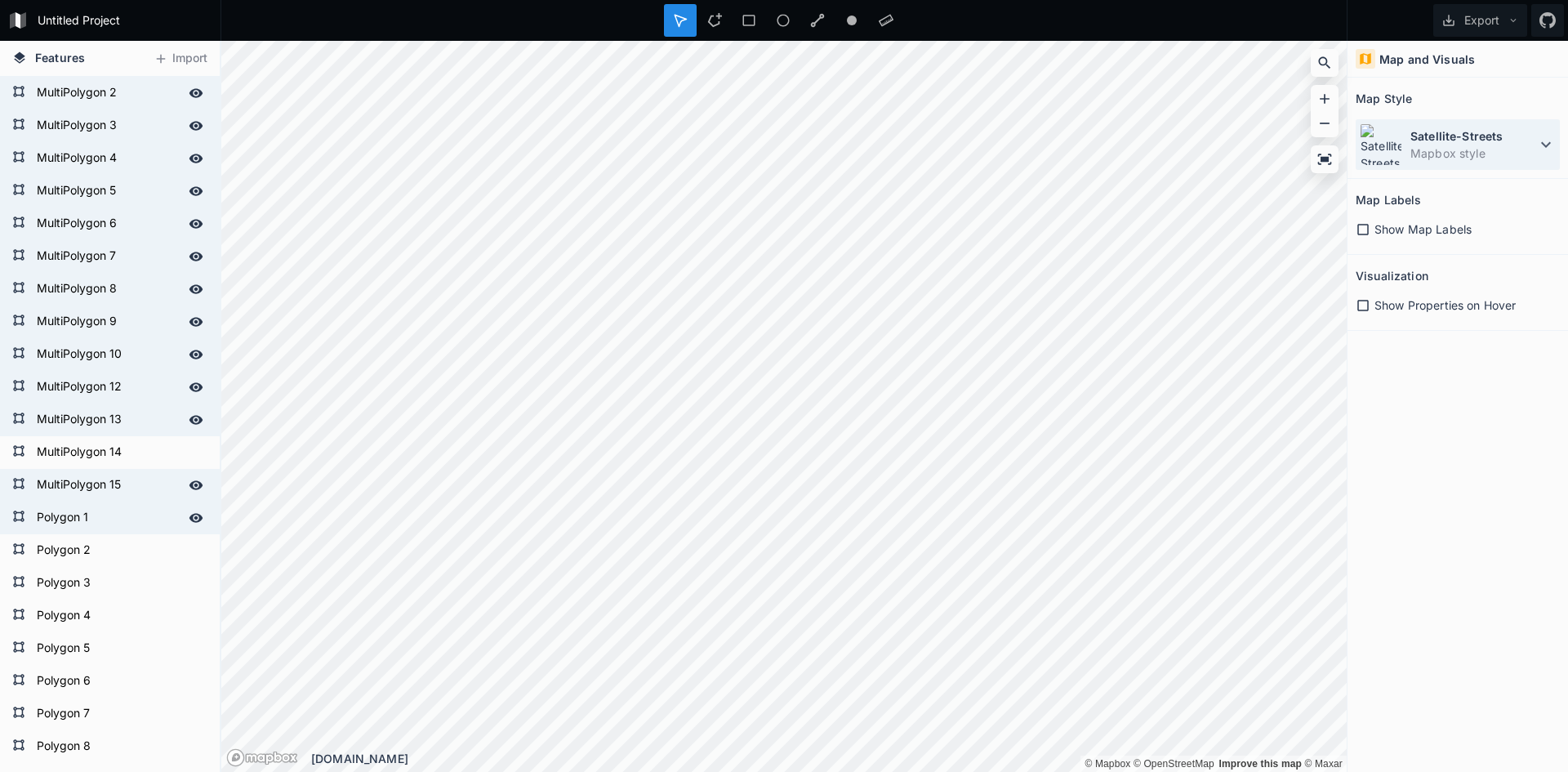
click at [1447, 148] on dd "Mapbox style" at bounding box center [1474, 154] width 126 height 17
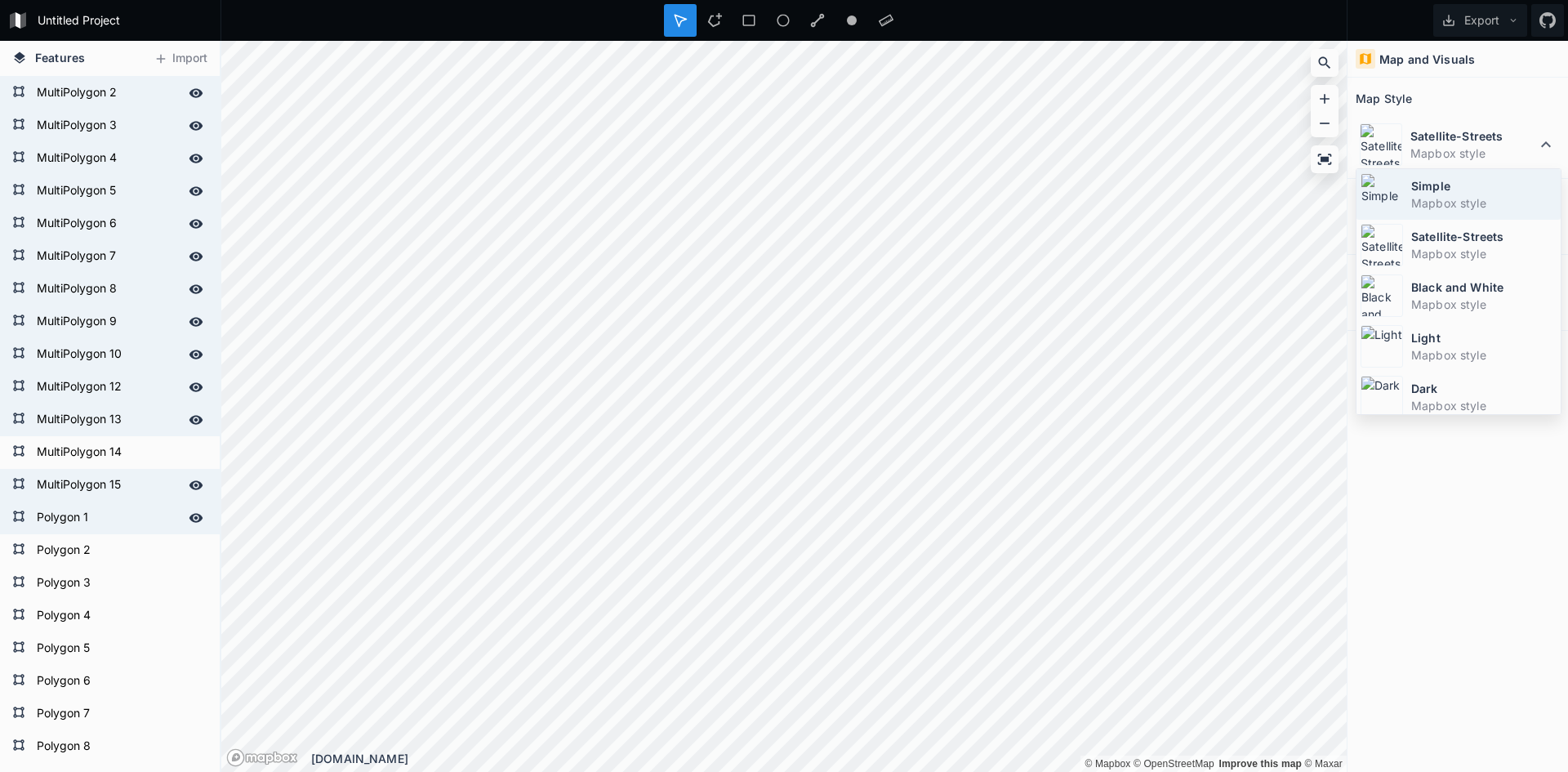
click at [1433, 183] on dt "Simple" at bounding box center [1484, 186] width 145 height 17
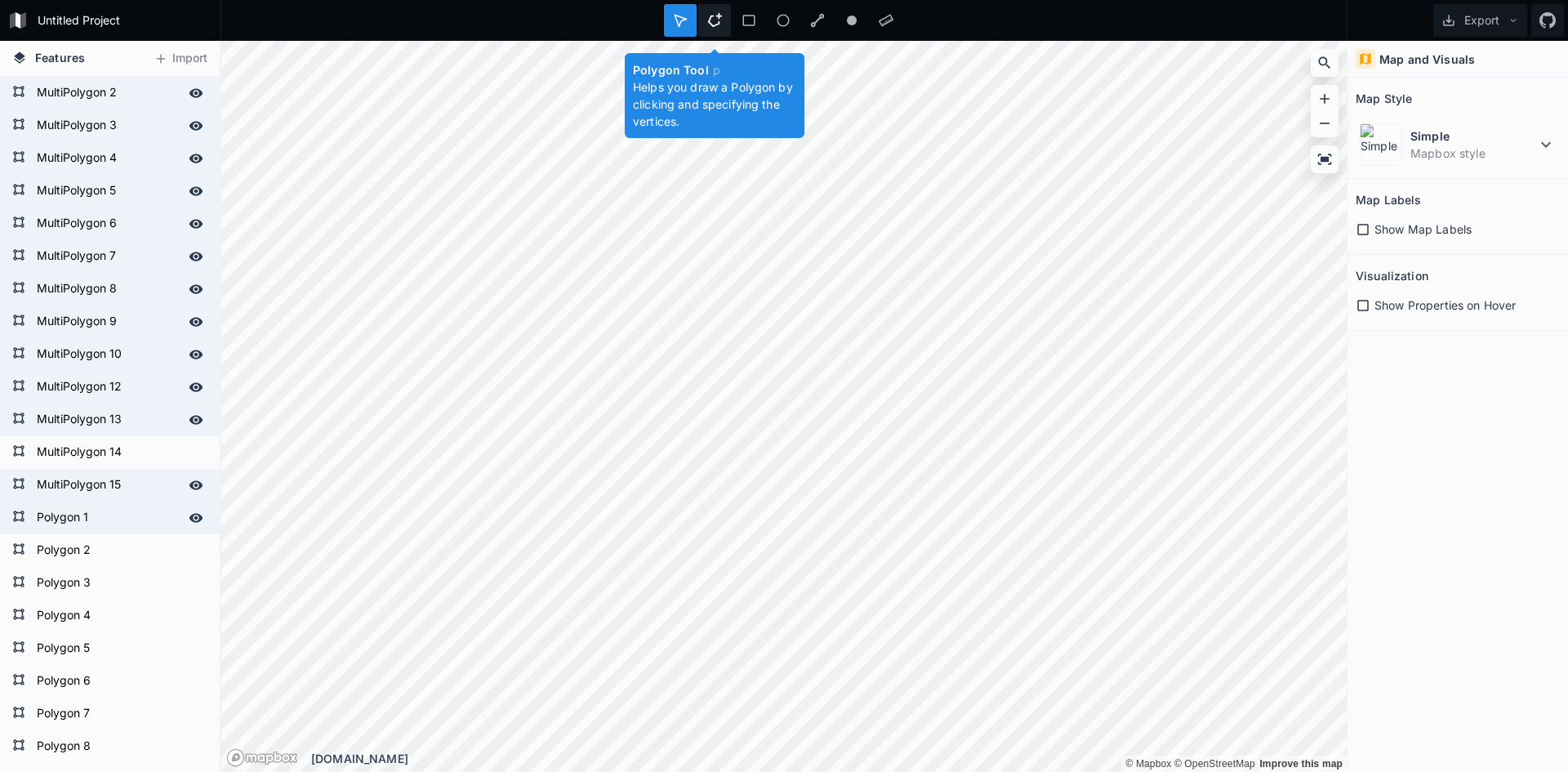
click at [727, 21] on div at bounding box center [714, 20] width 32 height 32
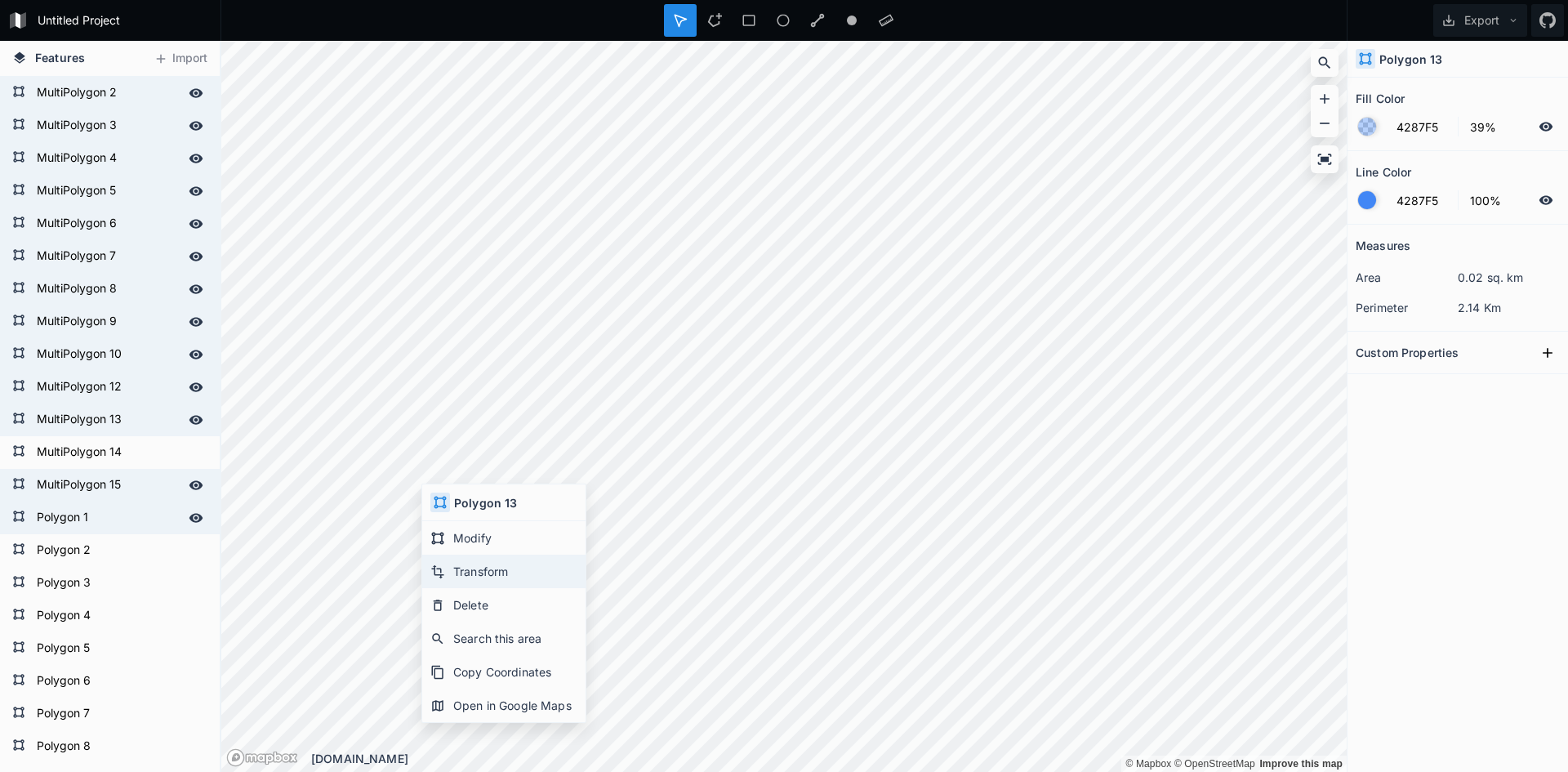
click at [547, 566] on div "Transform" at bounding box center [503, 571] width 163 height 33
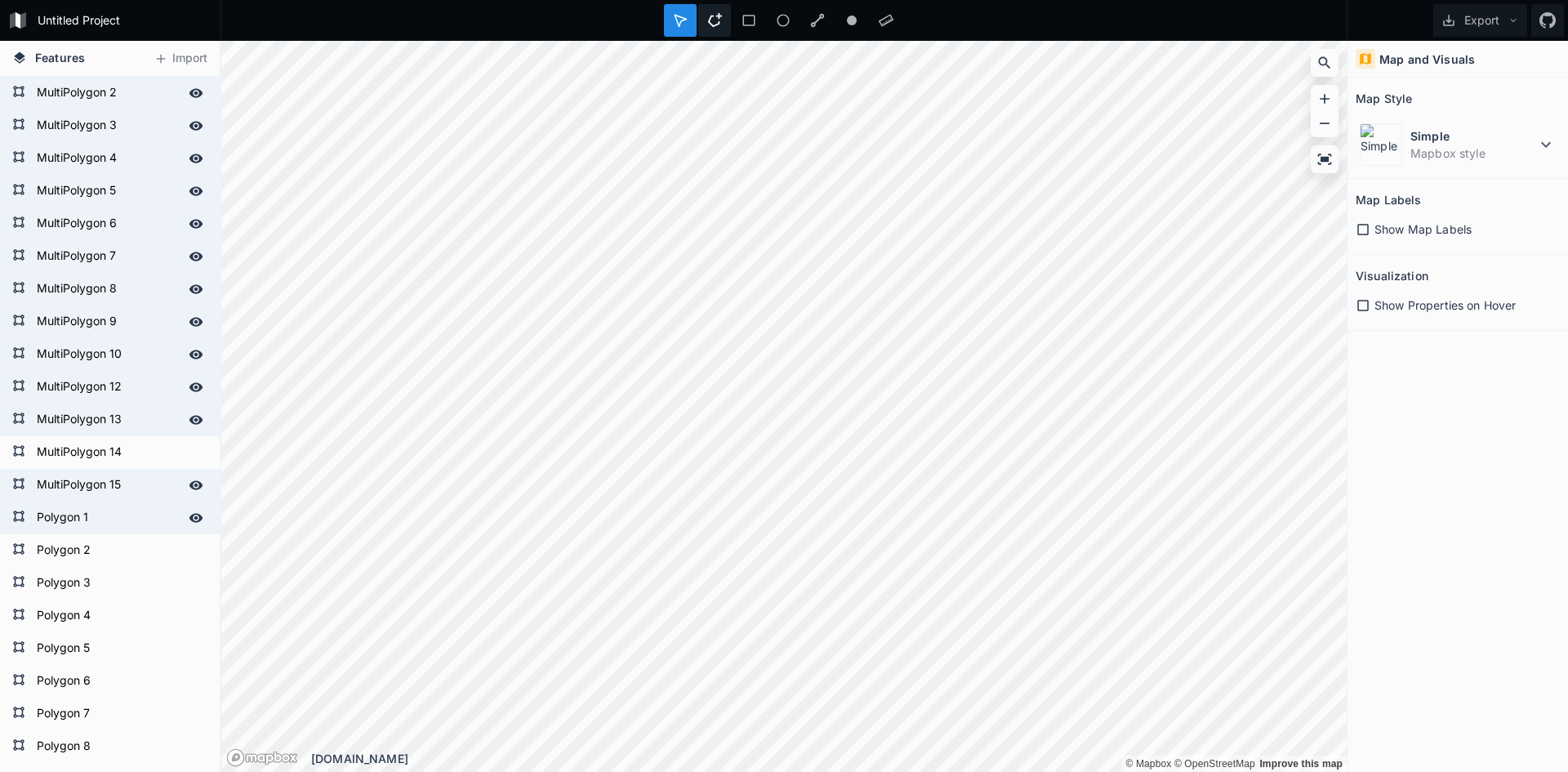
click at [728, 17] on div at bounding box center [714, 20] width 32 height 32
click at [713, 27] on icon at bounding box center [715, 20] width 14 height 14
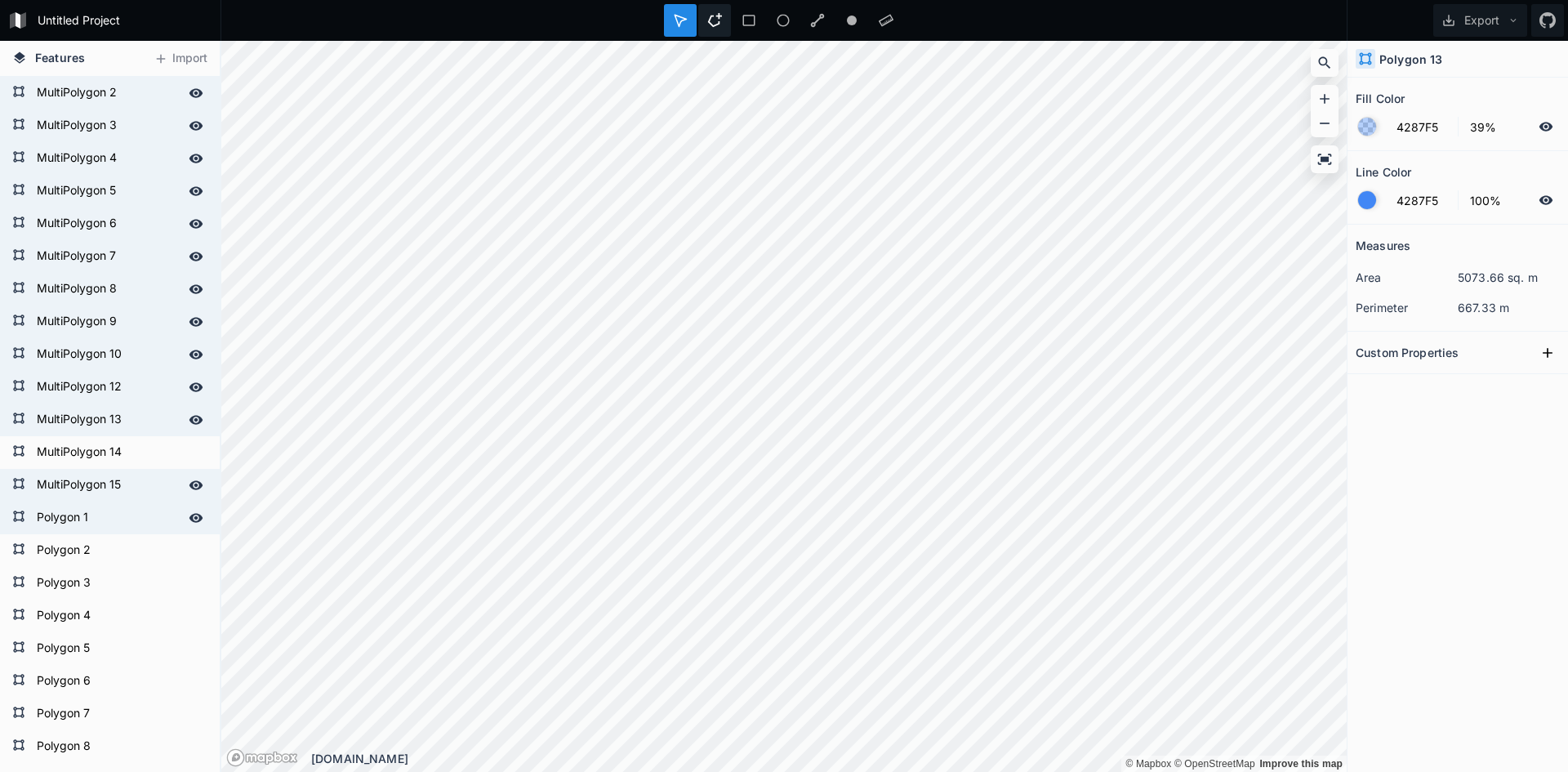
click at [717, 28] on div at bounding box center [714, 20] width 32 height 32
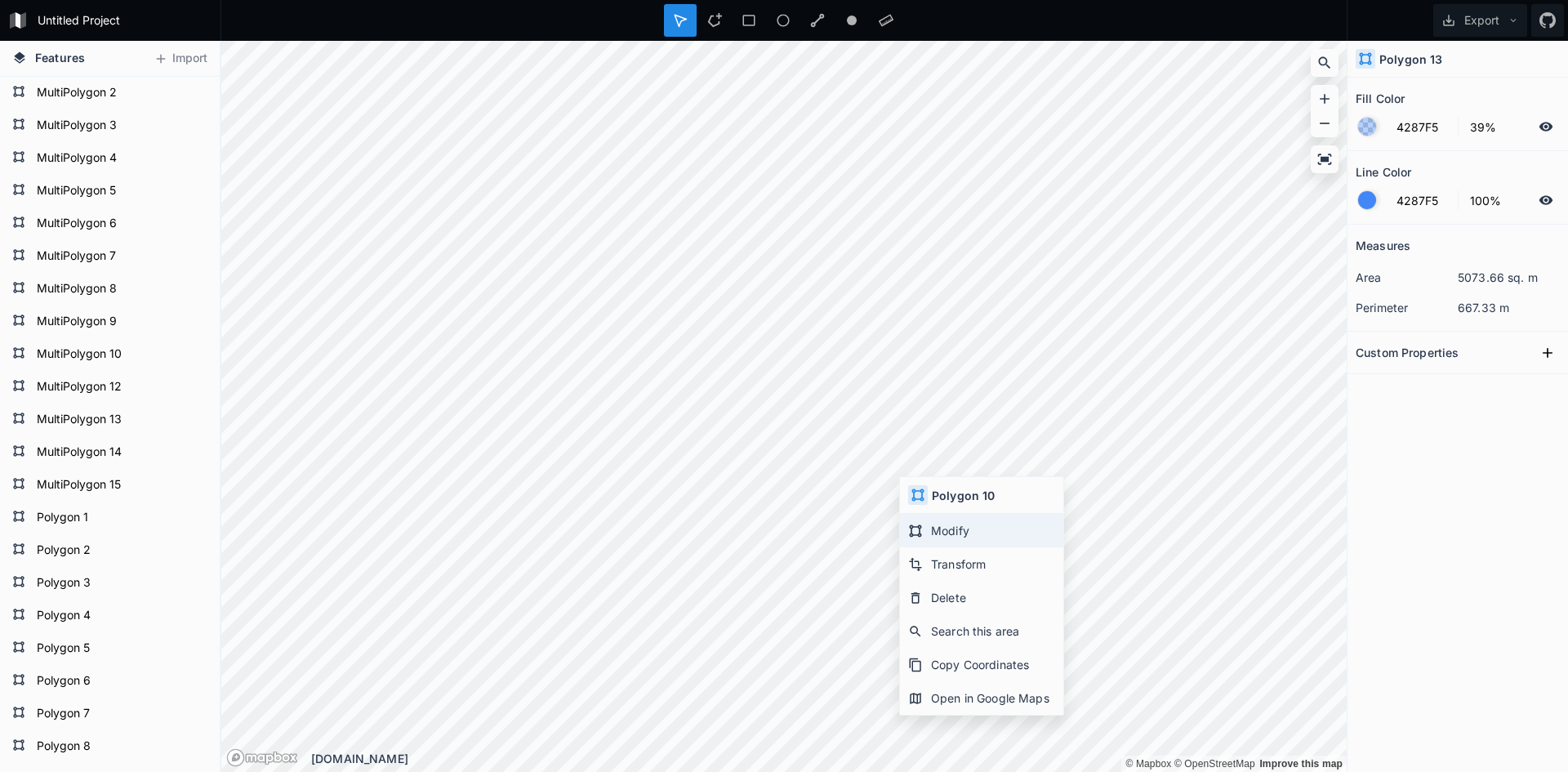
click at [951, 531] on div "Modify" at bounding box center [981, 530] width 163 height 33
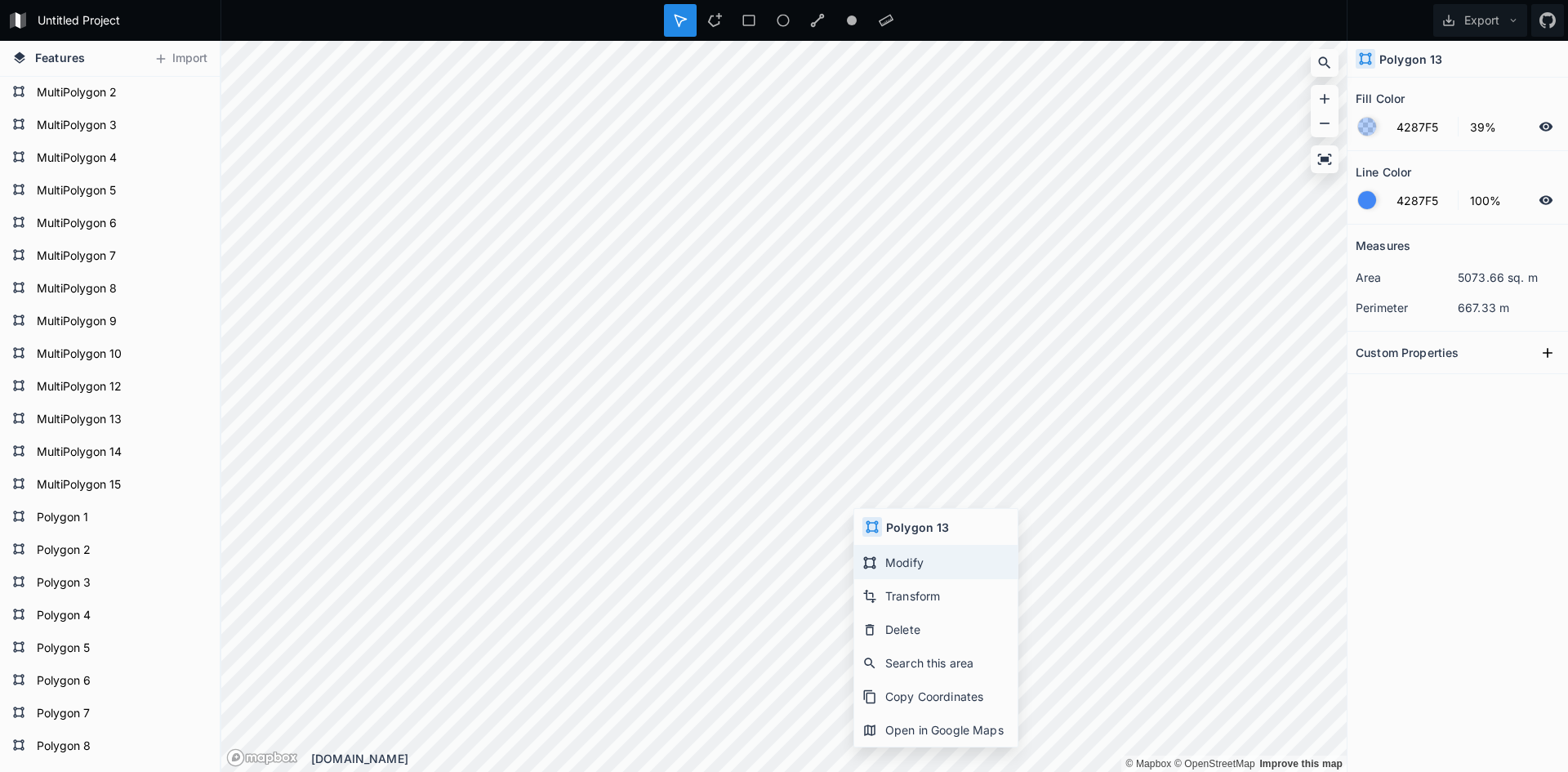
click at [877, 555] on div "Modify" at bounding box center [936, 562] width 163 height 33
click at [723, 21] on div at bounding box center [714, 20] width 32 height 32
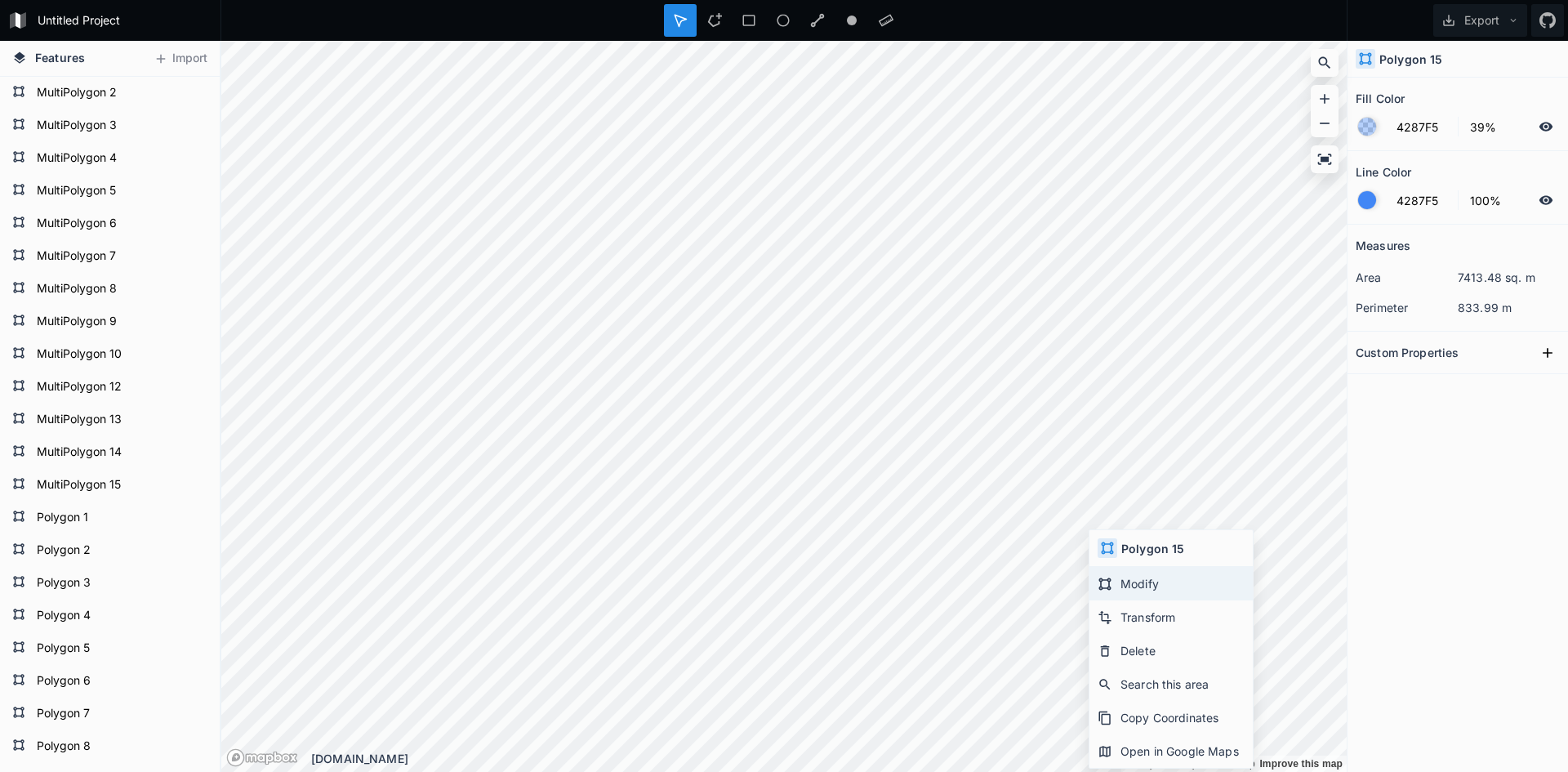
click at [1112, 582] on icon at bounding box center [1105, 583] width 15 height 15
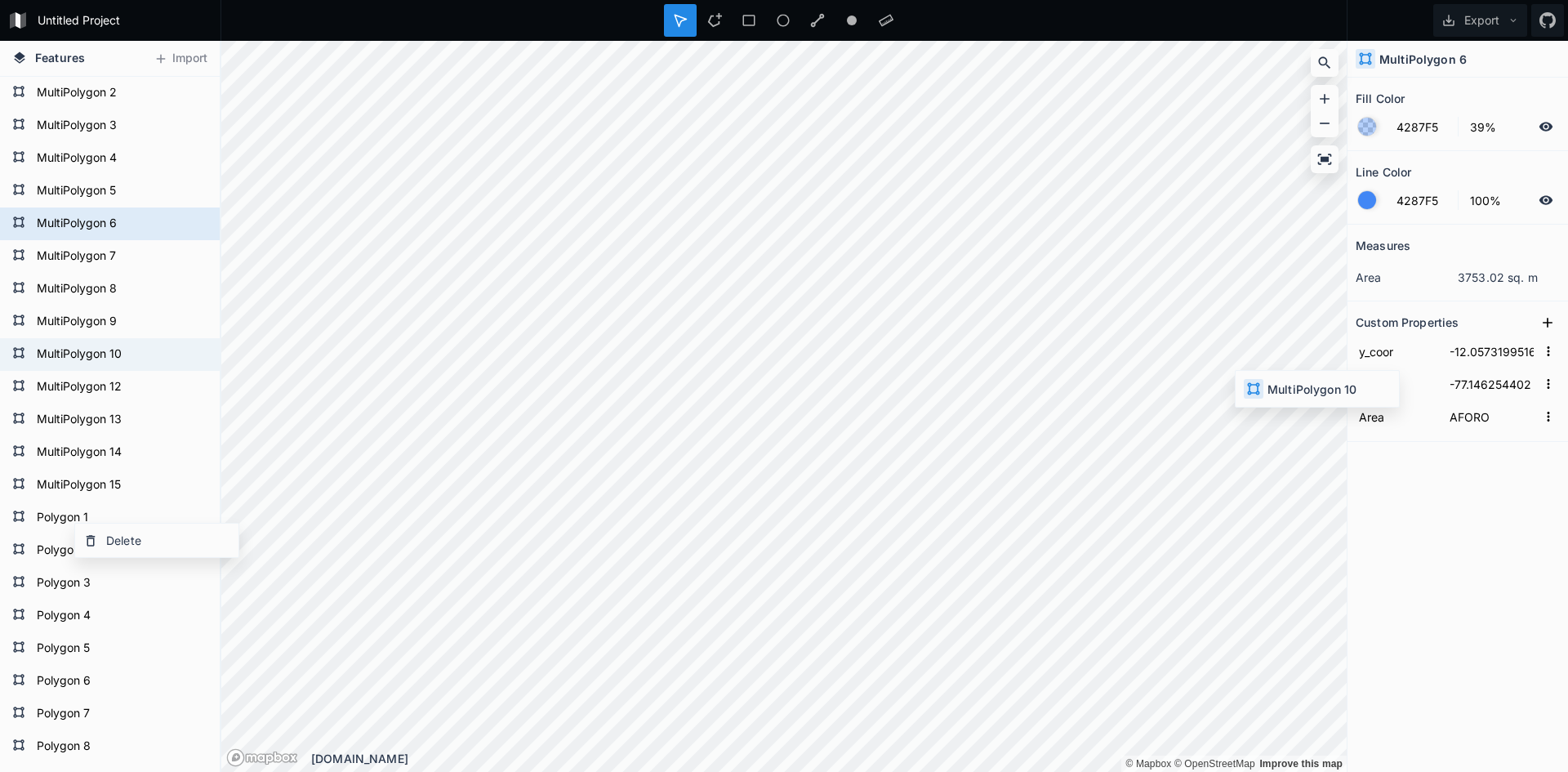
type input "-12.0554078762"
type input "-77.1485636758"
type input "2A//2B ROAD"
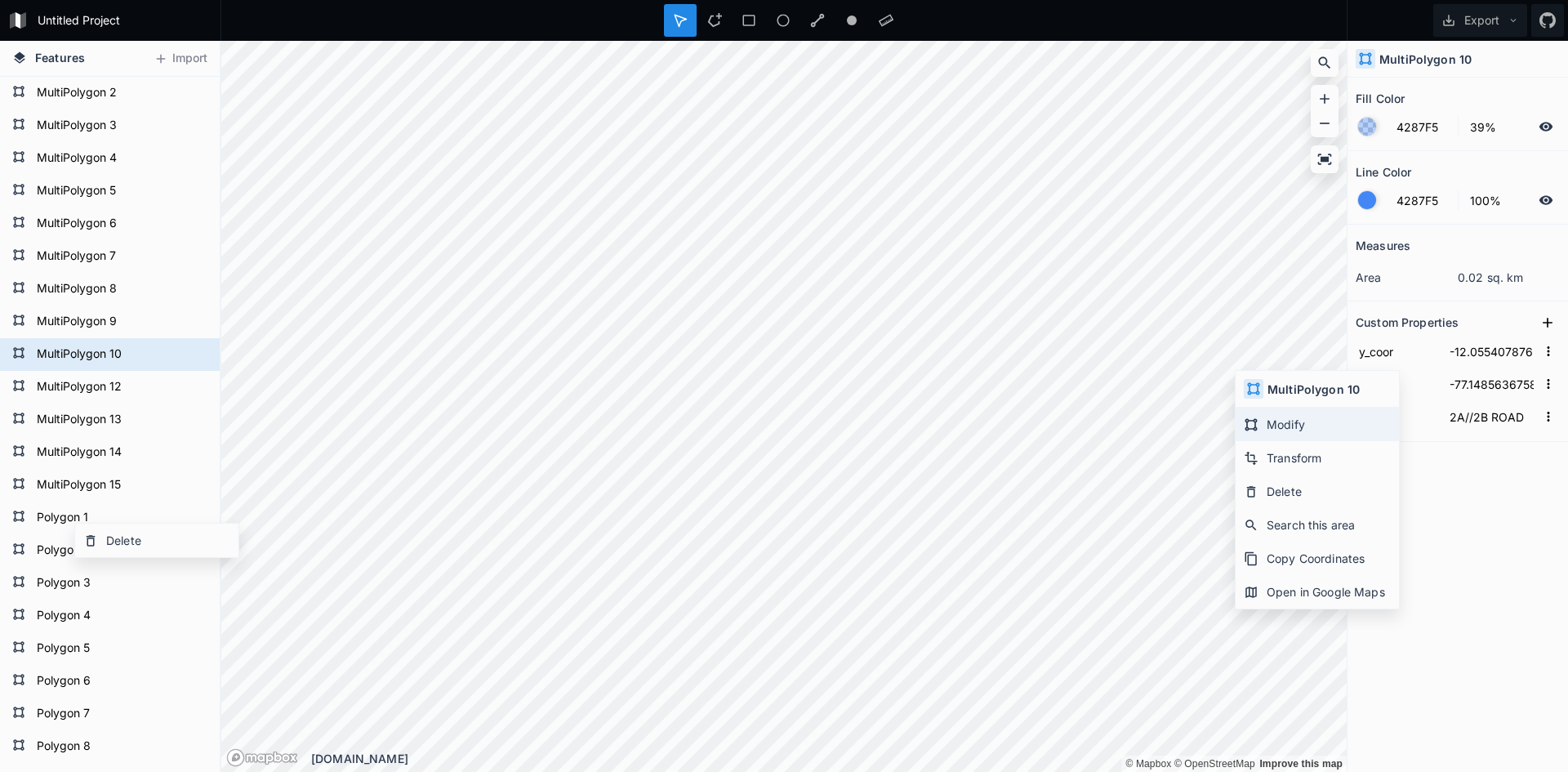
click at [1259, 421] on div "Modify" at bounding box center [1317, 424] width 163 height 33
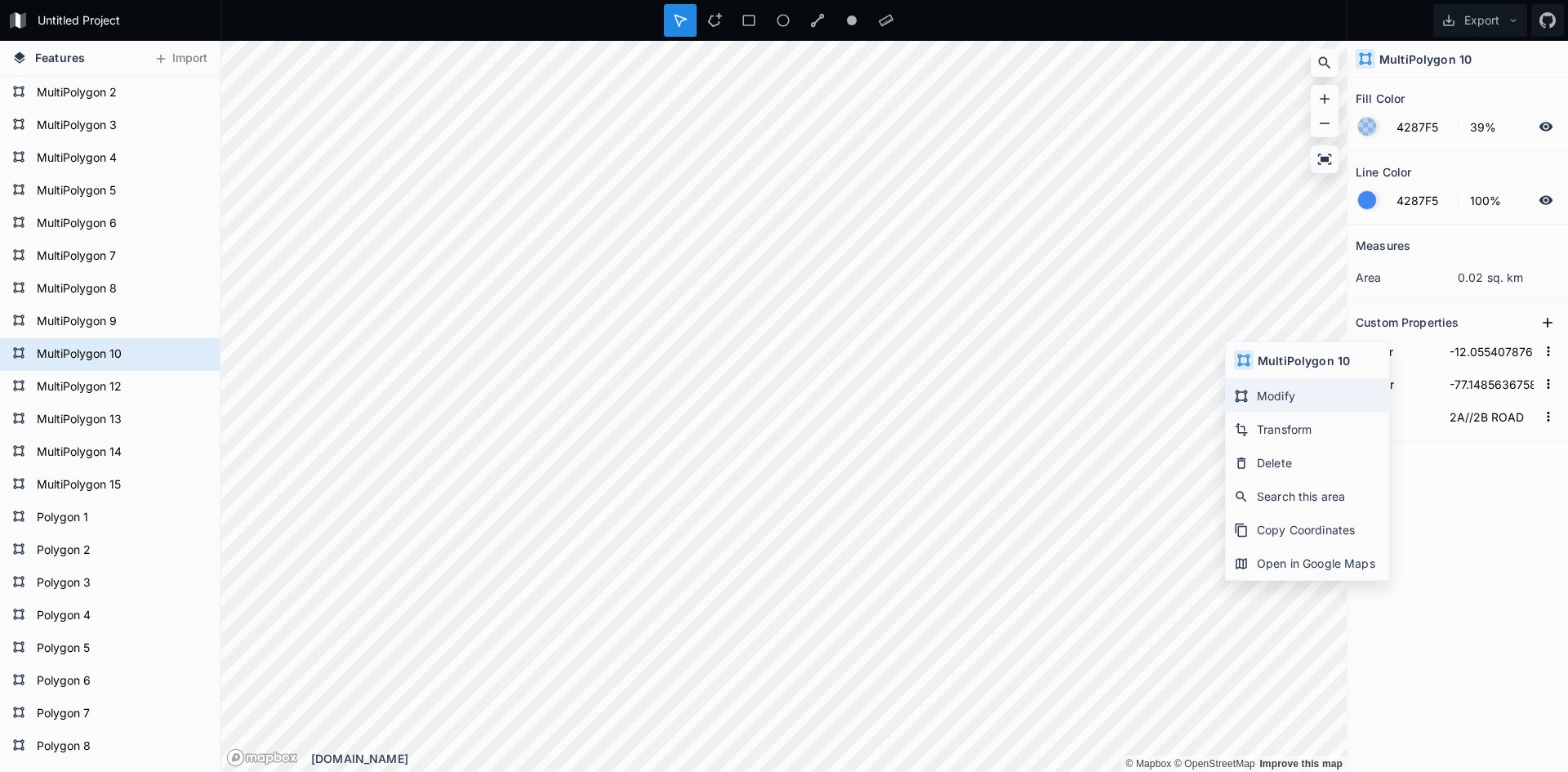
click at [1253, 394] on div "Modify" at bounding box center [1308, 396] width 163 height 33
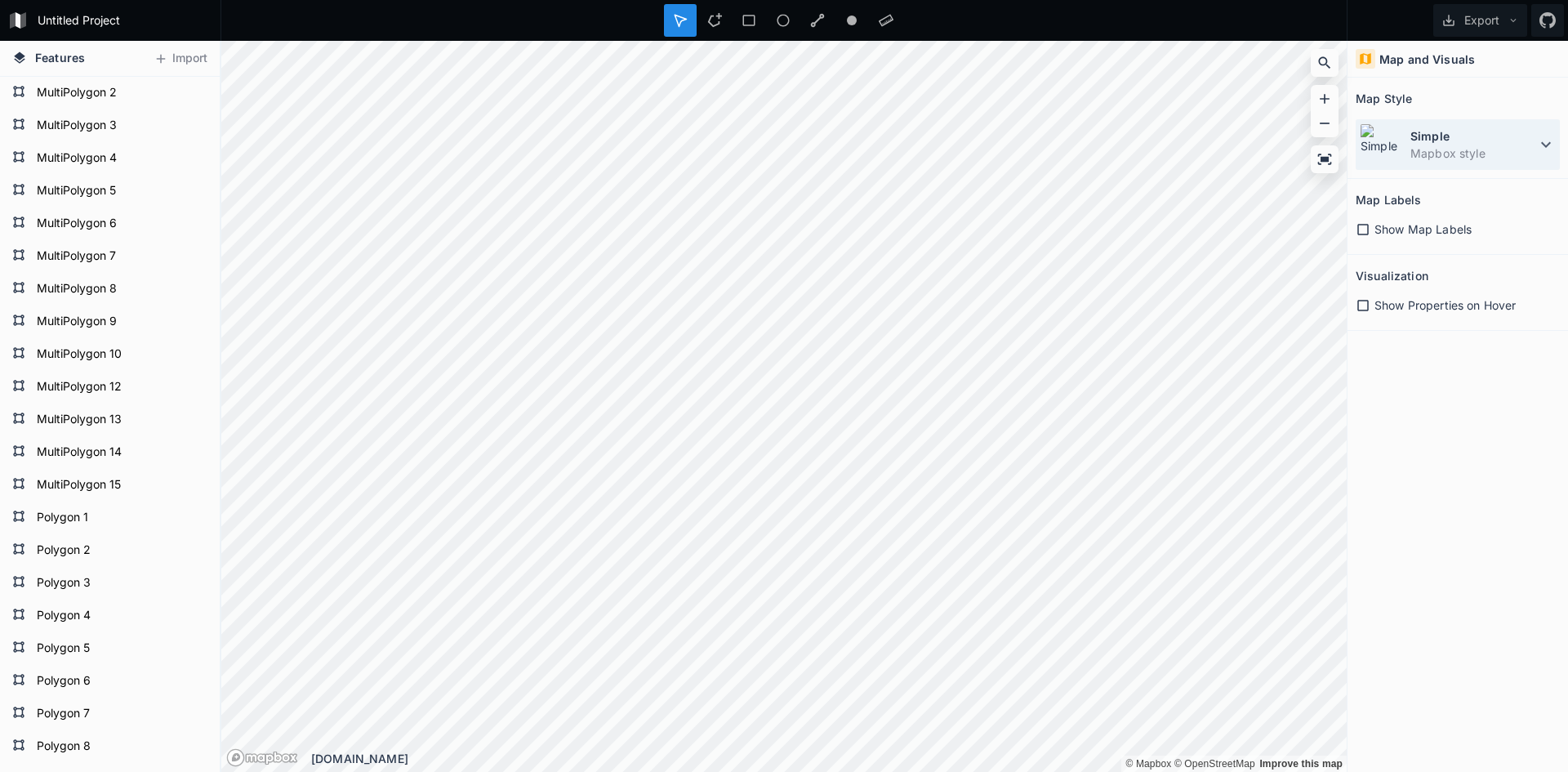
click at [1378, 155] on img at bounding box center [1381, 144] width 43 height 43
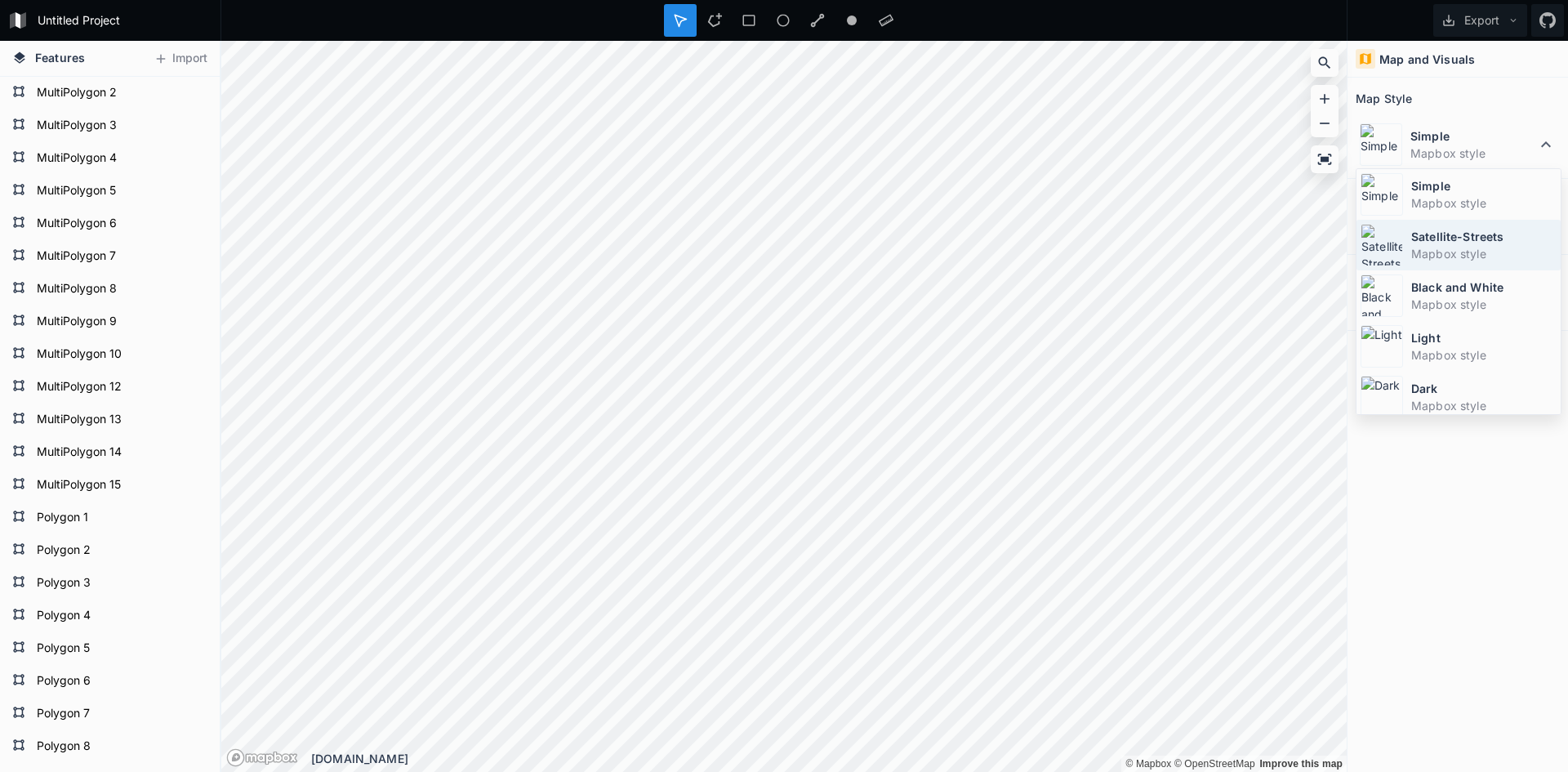
click at [1413, 249] on dd "Mapbox style" at bounding box center [1484, 254] width 145 height 17
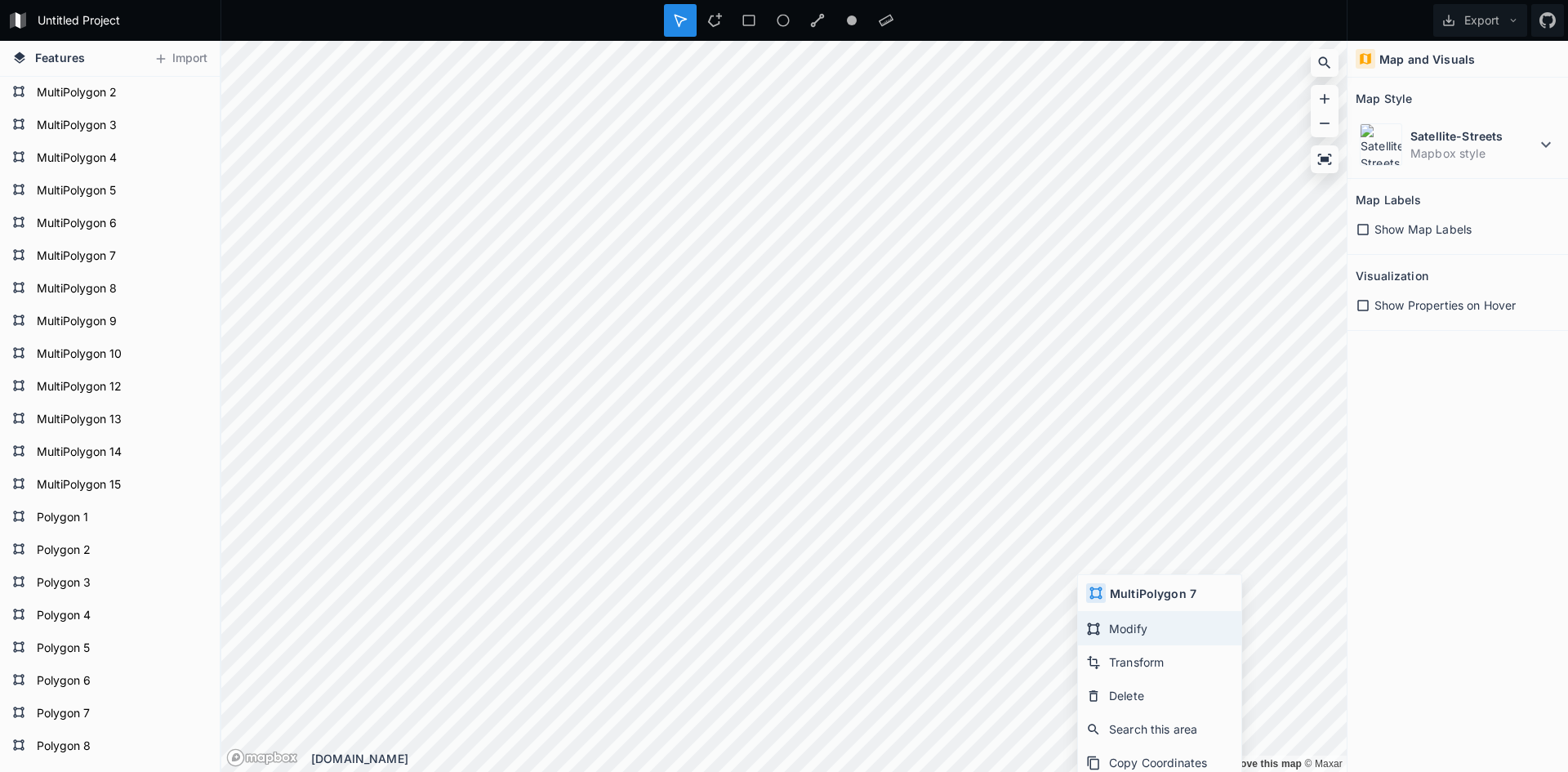
click at [1103, 630] on div "Modify" at bounding box center [1159, 628] width 163 height 33
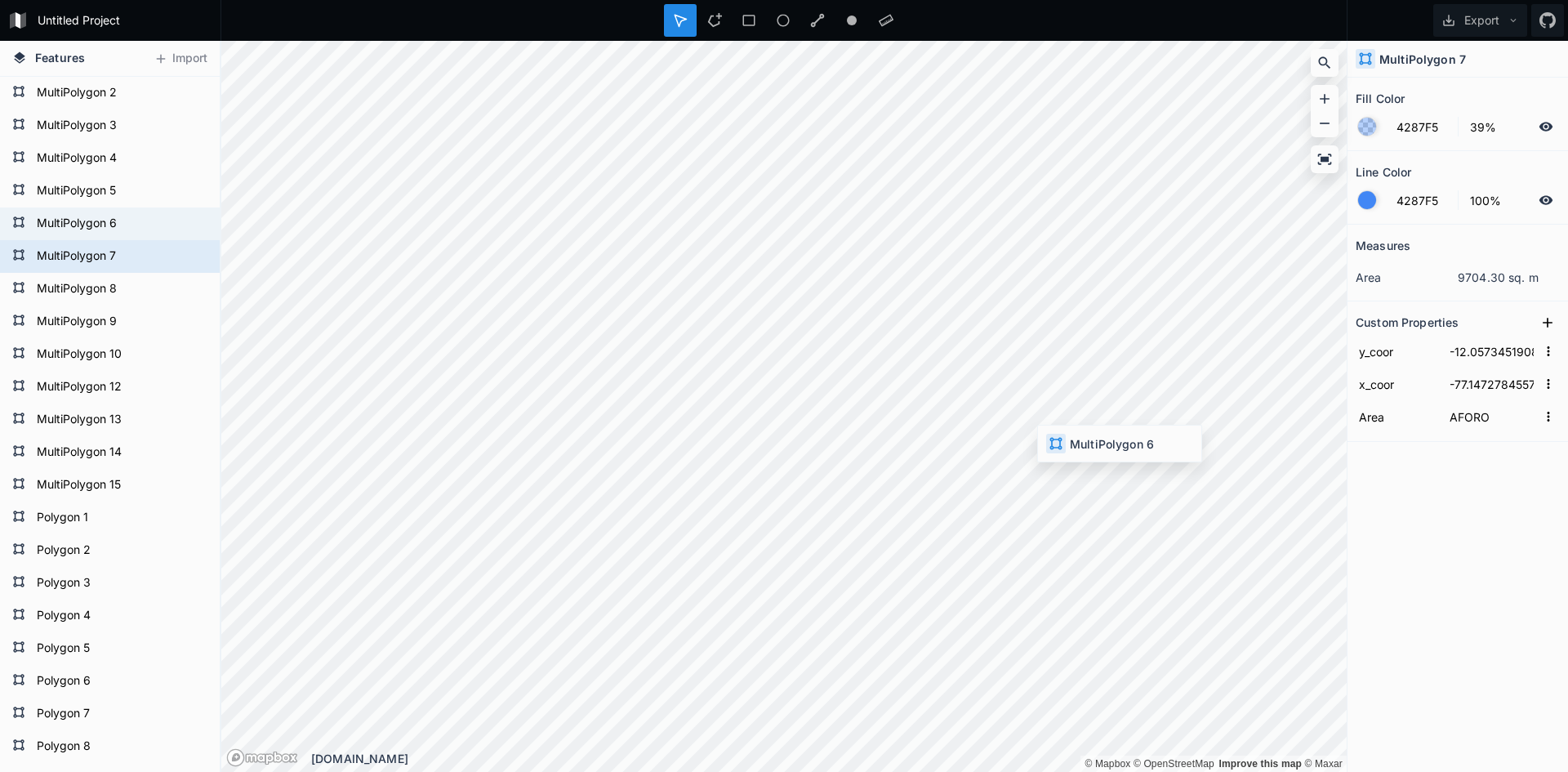
type input "-12.0573199516"
type input "-77.146254402"
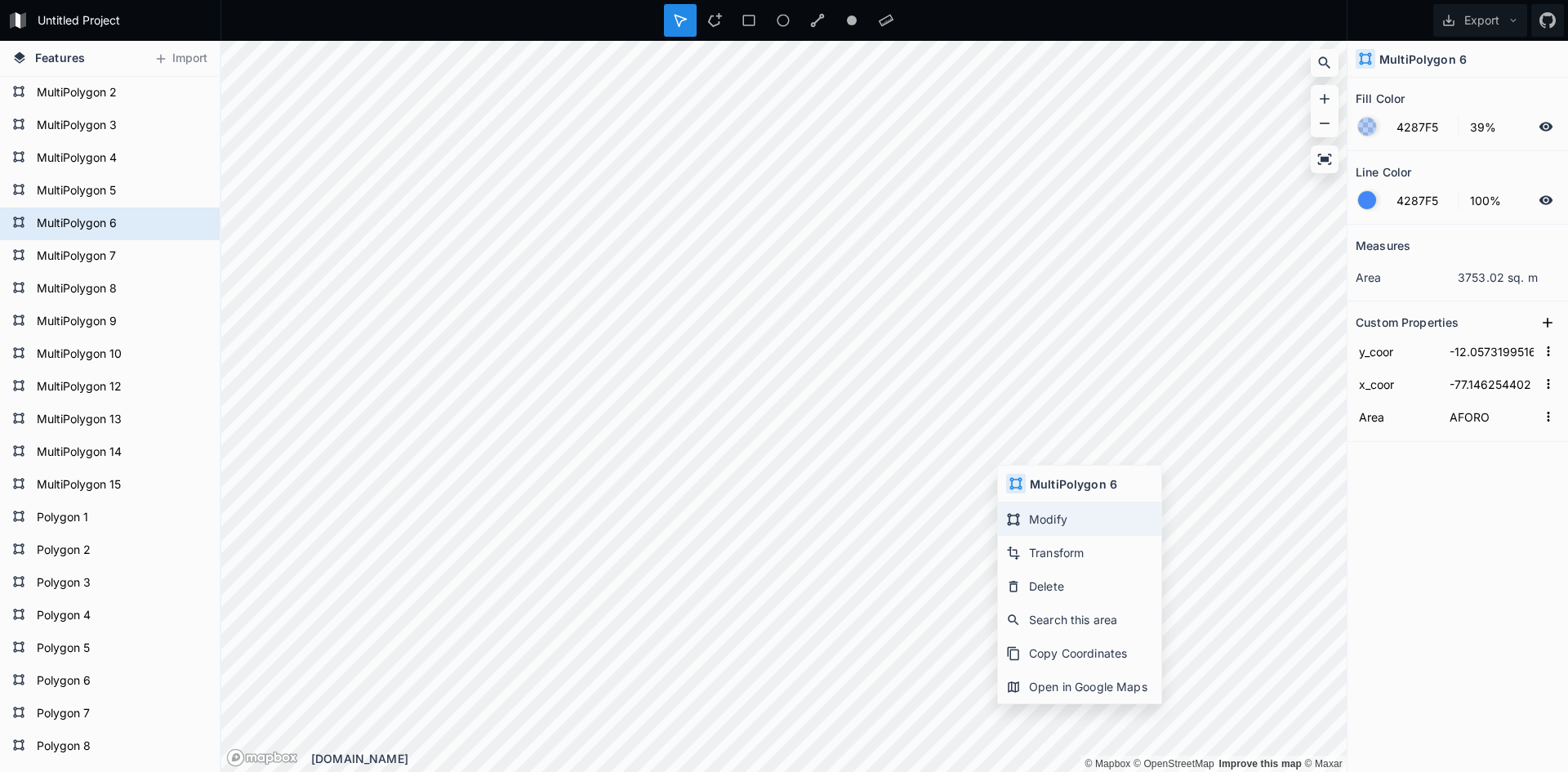
click at [1064, 520] on div "Modify" at bounding box center [1080, 519] width 163 height 33
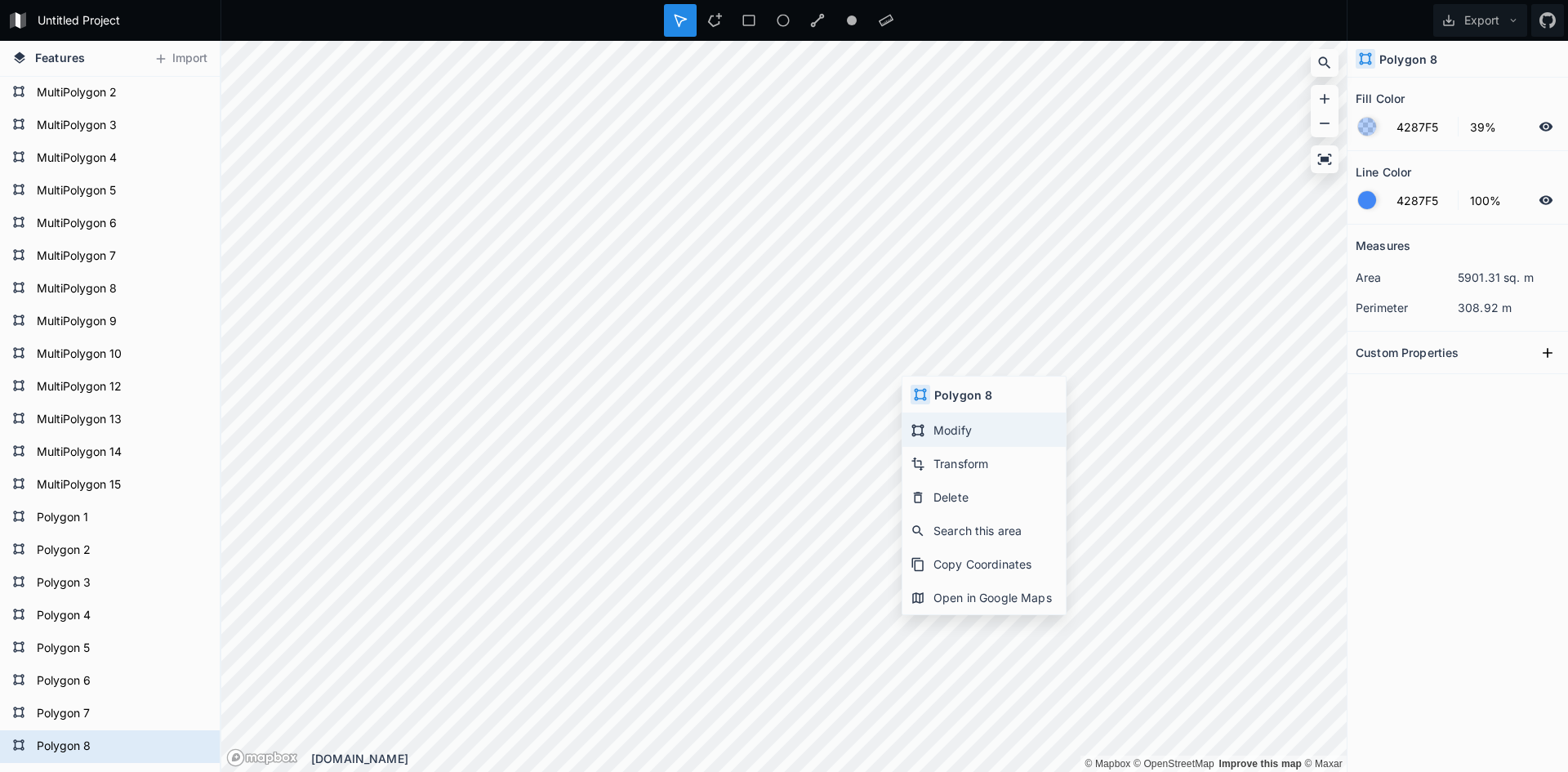
click at [937, 425] on div "Modify" at bounding box center [984, 430] width 163 height 33
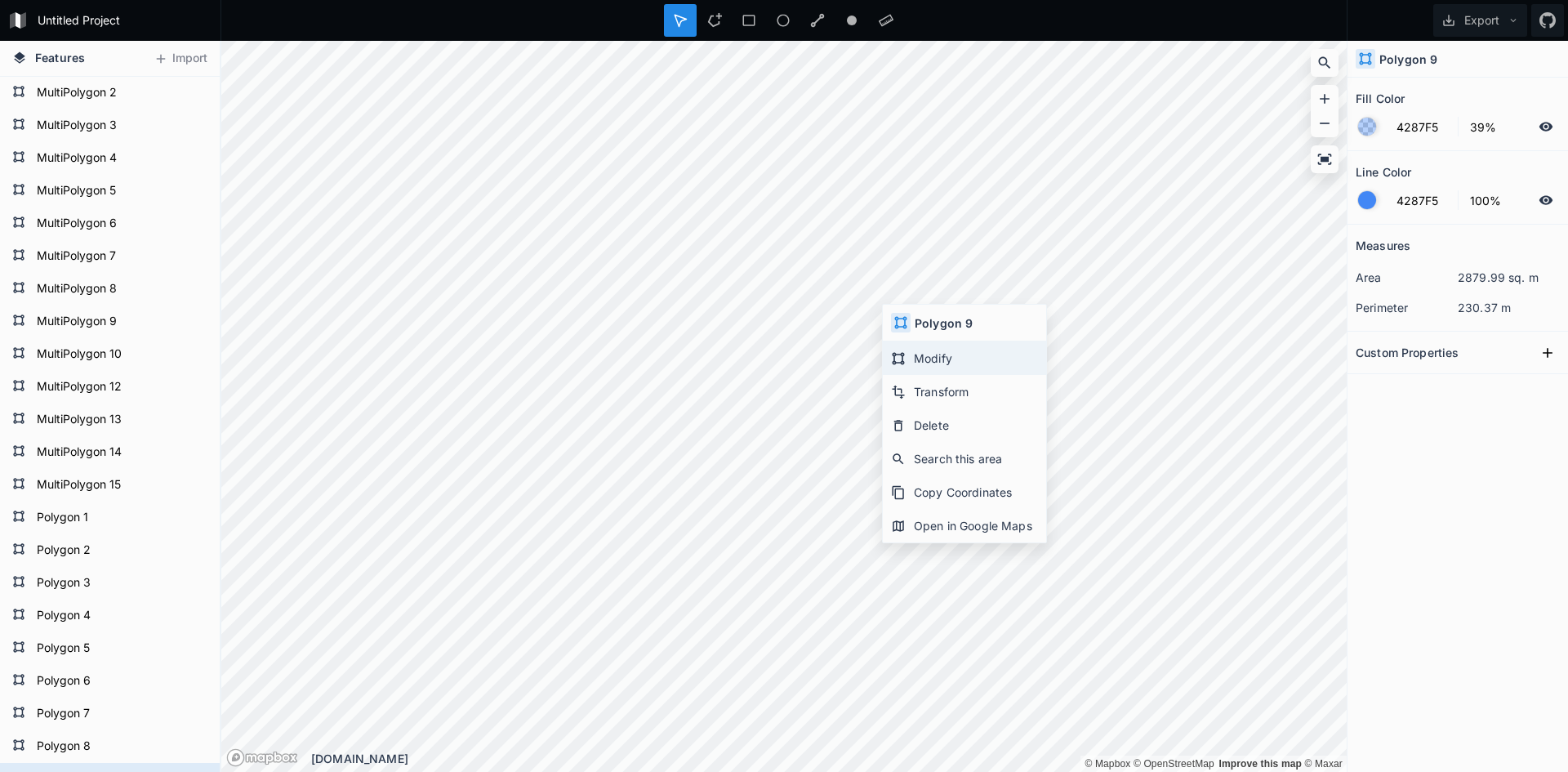
click at [922, 357] on div "Modify" at bounding box center [964, 358] width 163 height 33
click at [1433, 534] on div "Measures area 5250.21 sq. m perimeter 289.94 m Custom Properties" at bounding box center [1458, 457] width 220 height 465
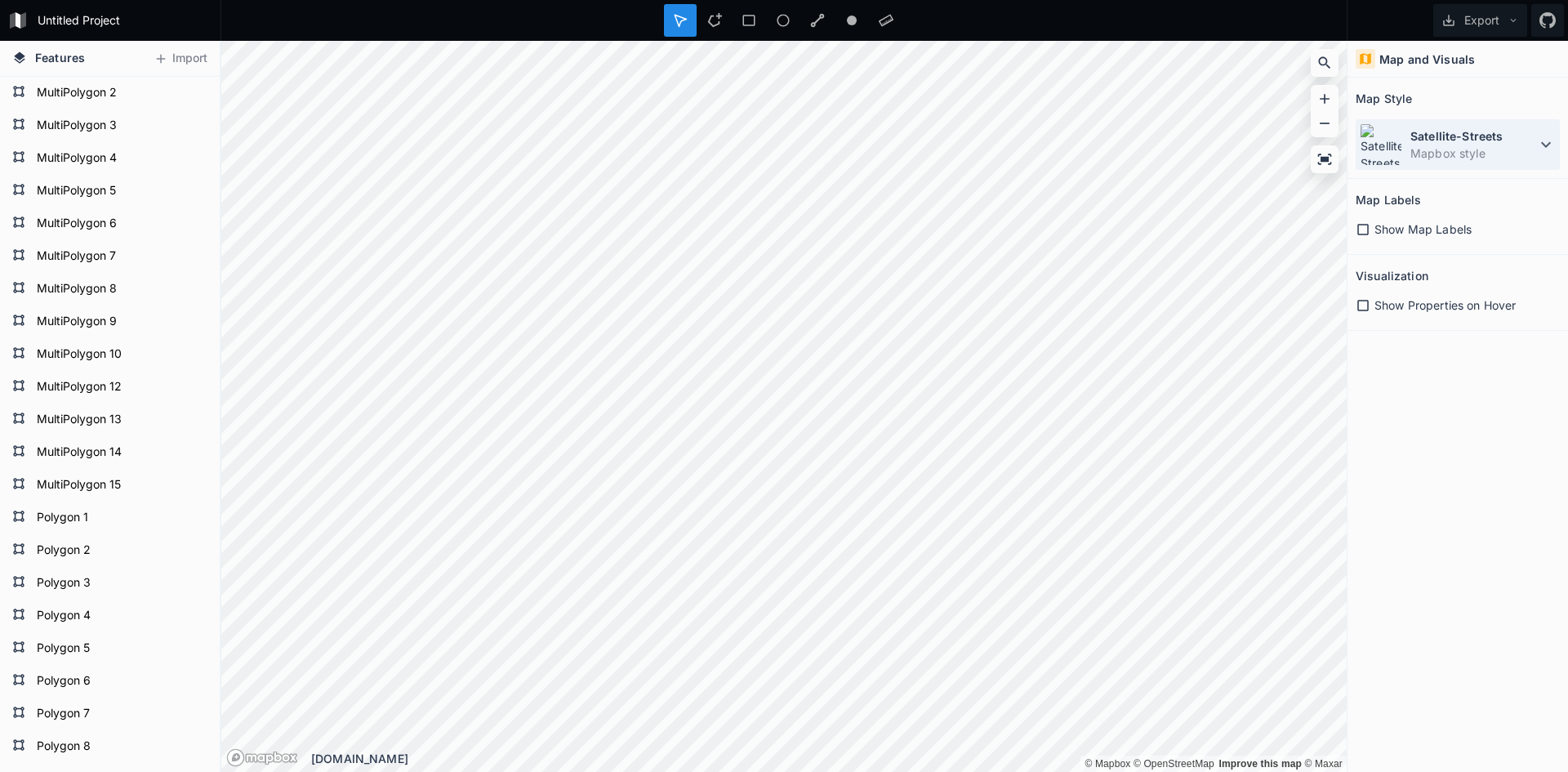
click at [1456, 141] on dt "Satellite-Streets" at bounding box center [1474, 136] width 126 height 17
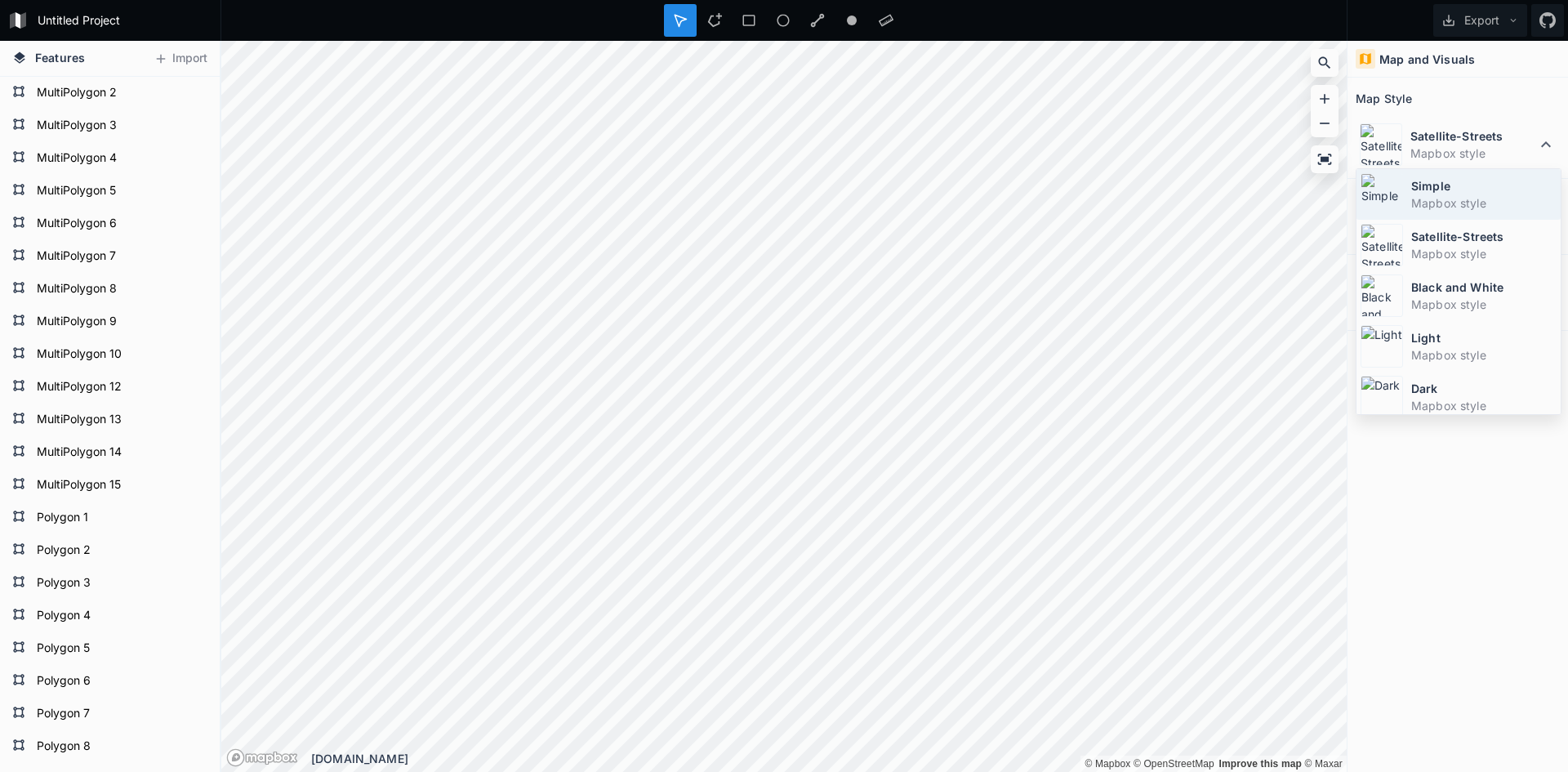
click at [1430, 185] on dt "Simple" at bounding box center [1484, 186] width 145 height 17
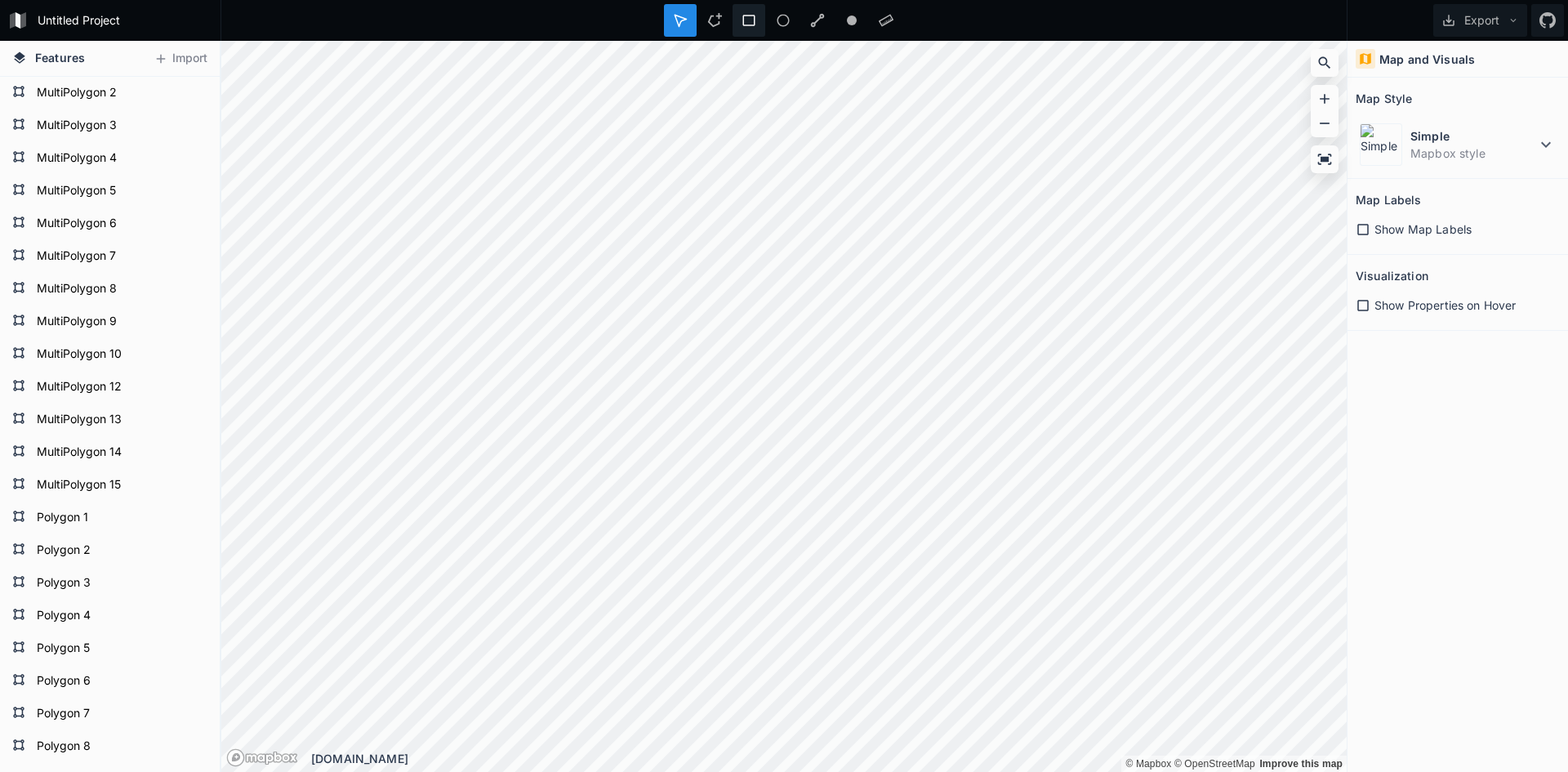
click at [736, 22] on div at bounding box center [749, 20] width 32 height 32
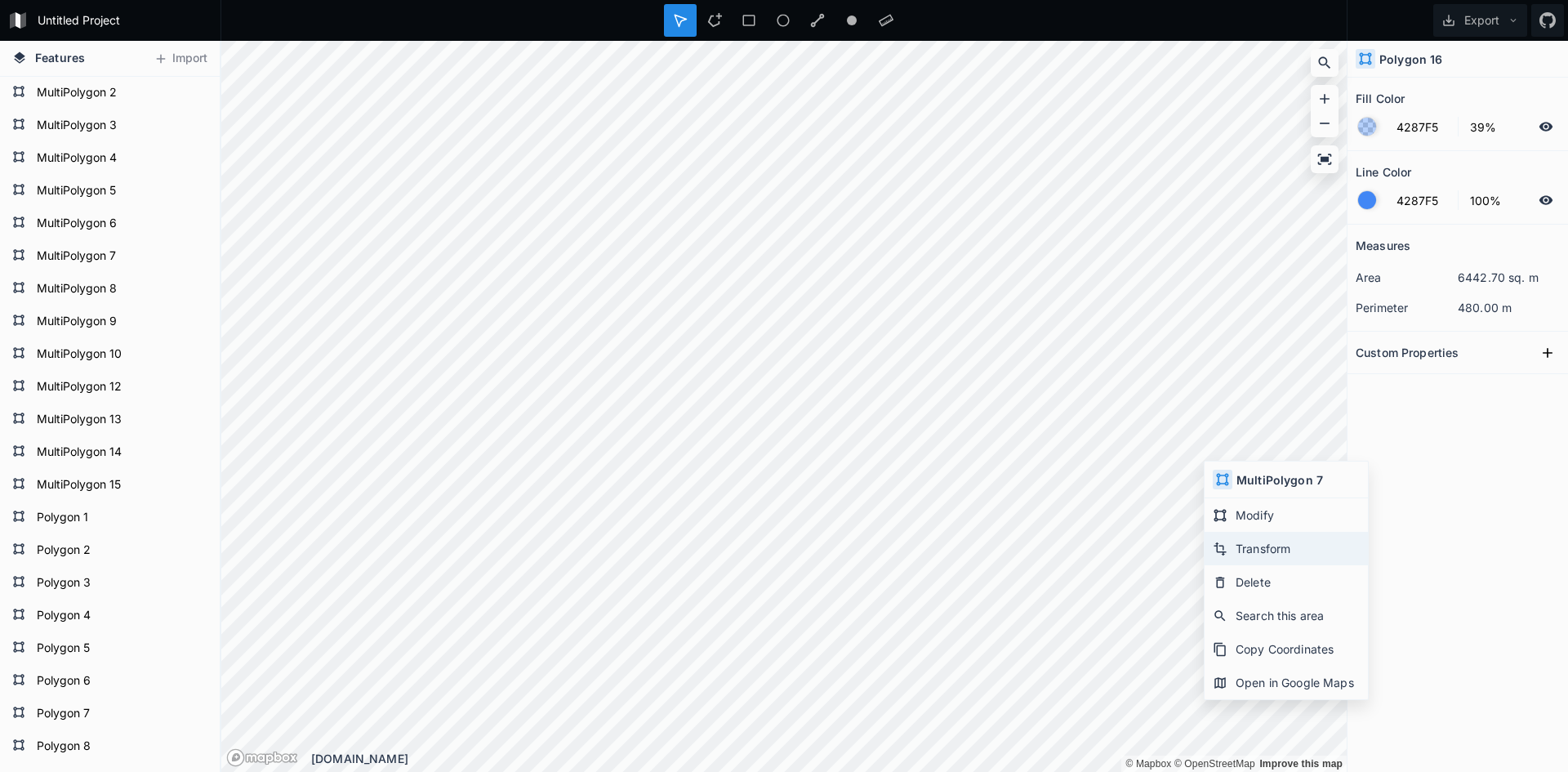
click at [1248, 541] on div "Transform" at bounding box center [1286, 548] width 163 height 33
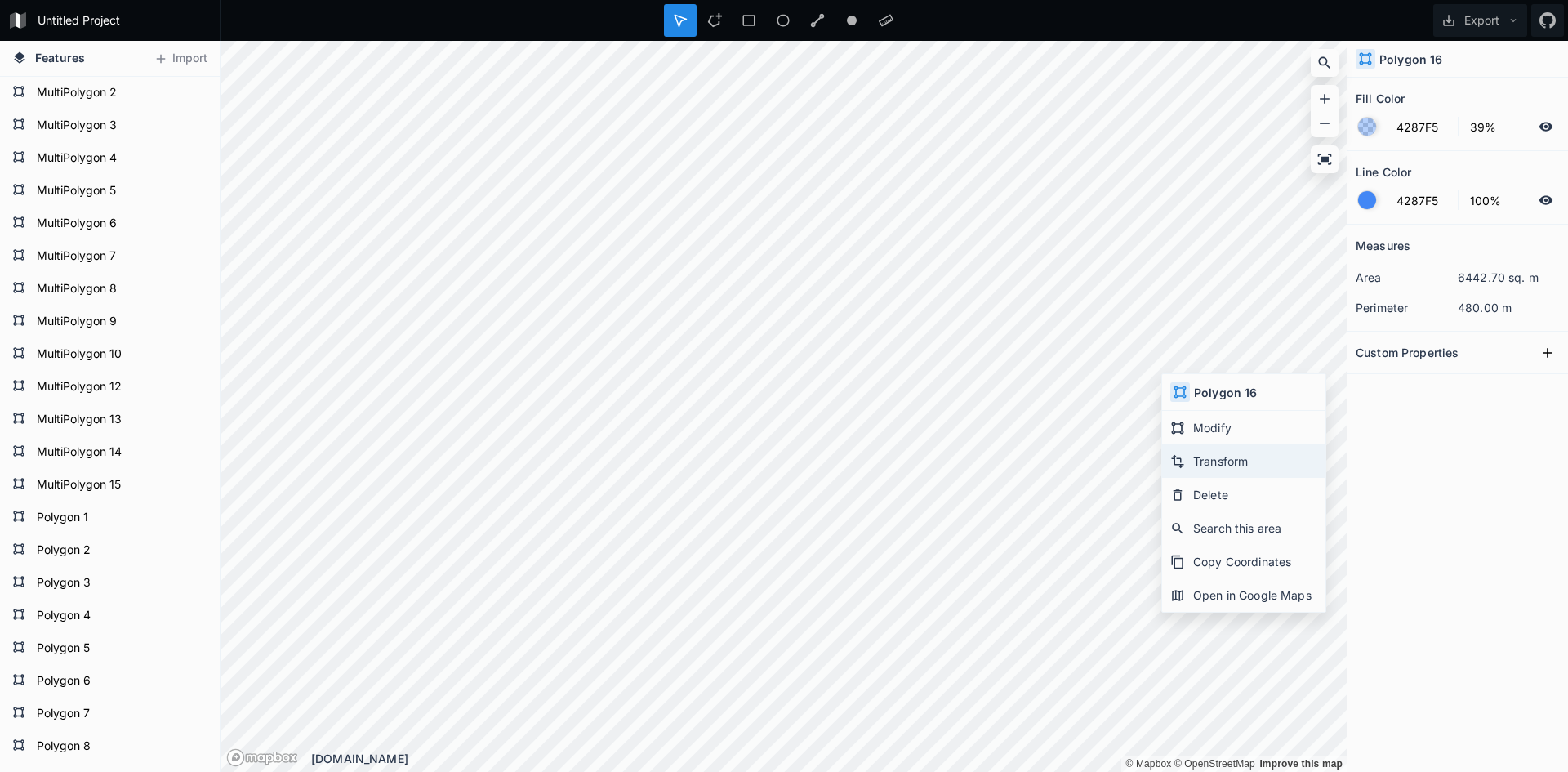
click at [1200, 453] on div "Transform" at bounding box center [1244, 461] width 163 height 33
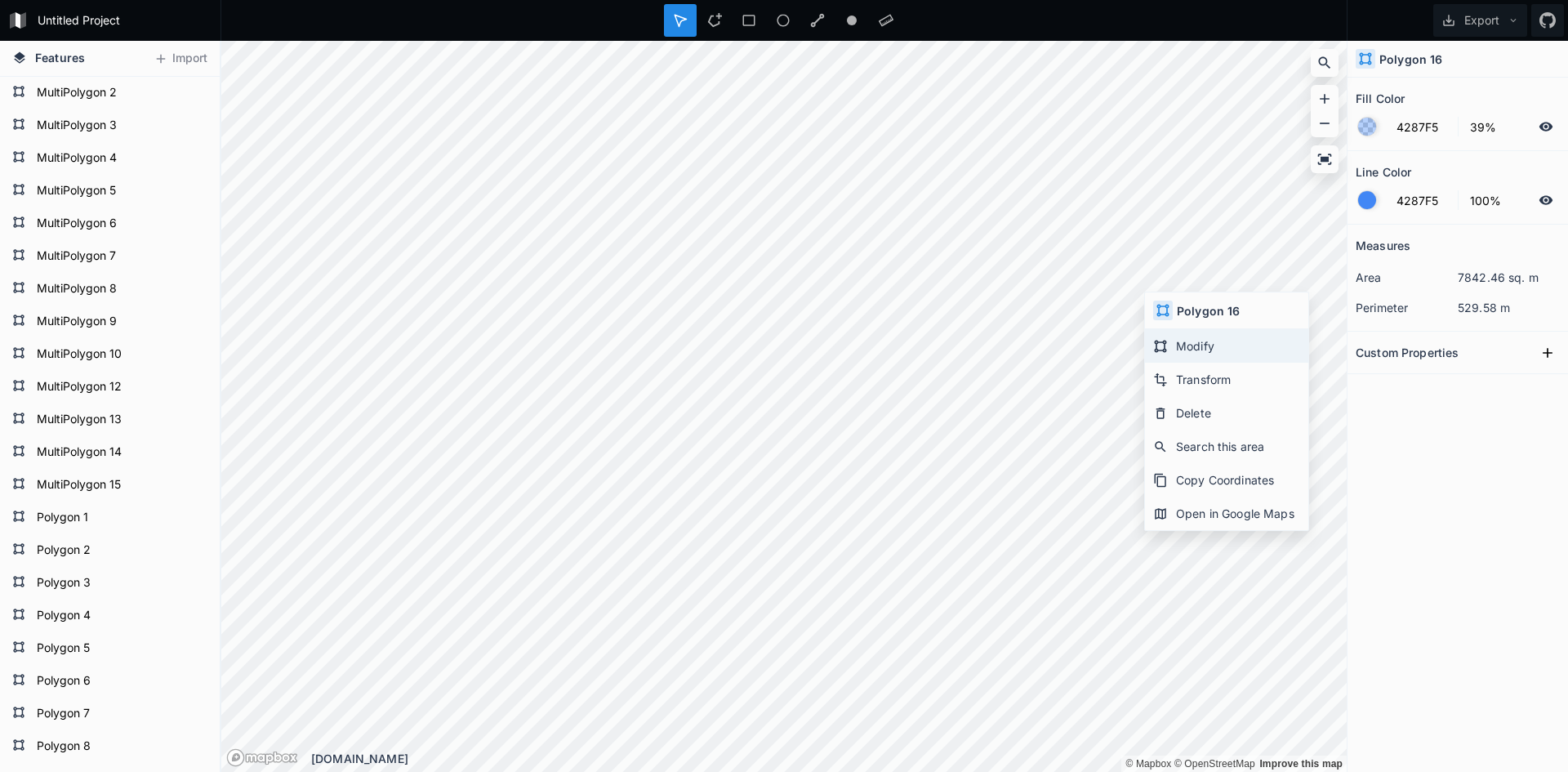
click at [1176, 336] on div "Modify" at bounding box center [1226, 346] width 163 height 33
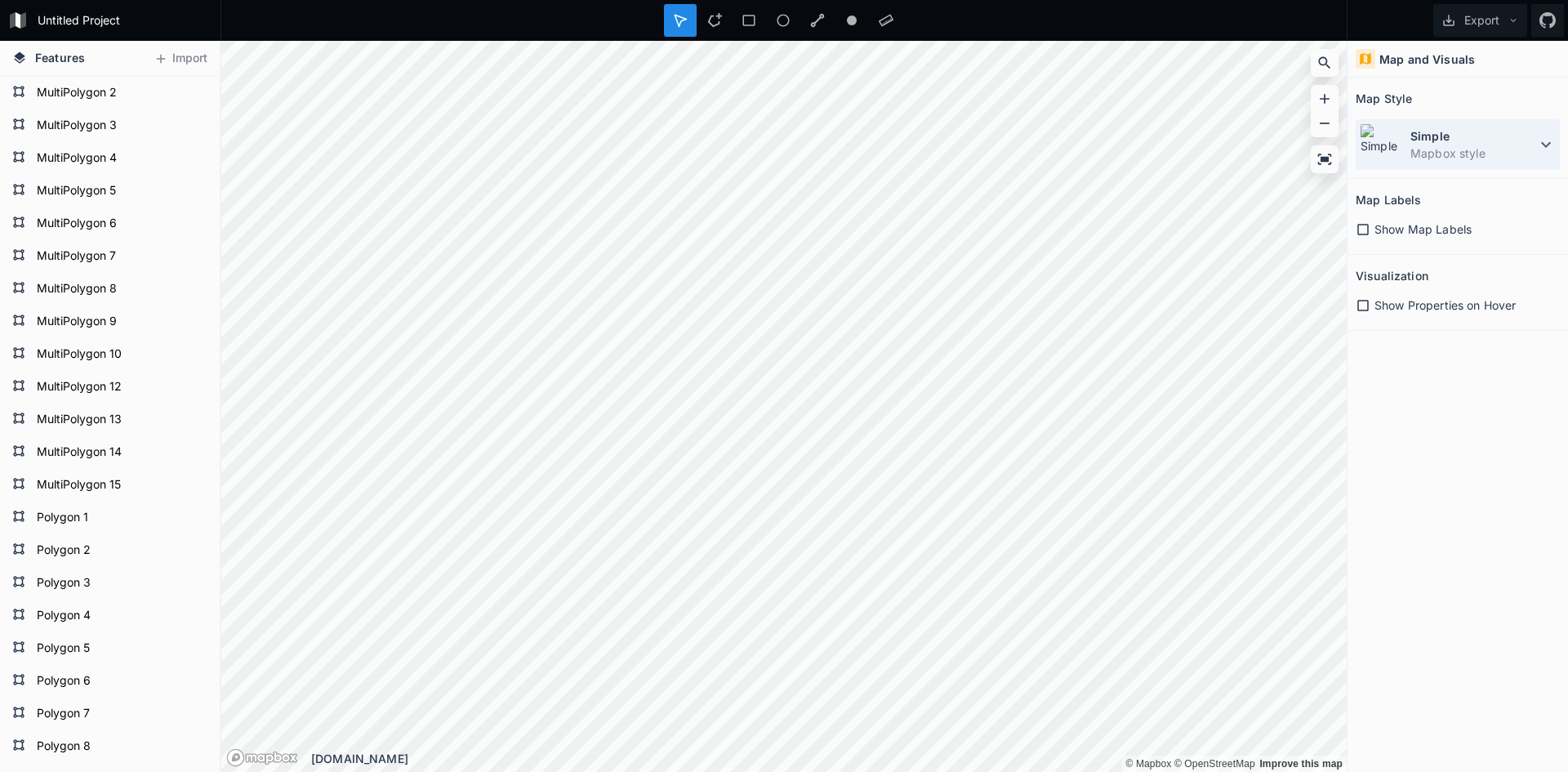
click at [1482, 145] on dd "Mapbox style" at bounding box center [1474, 154] width 126 height 17
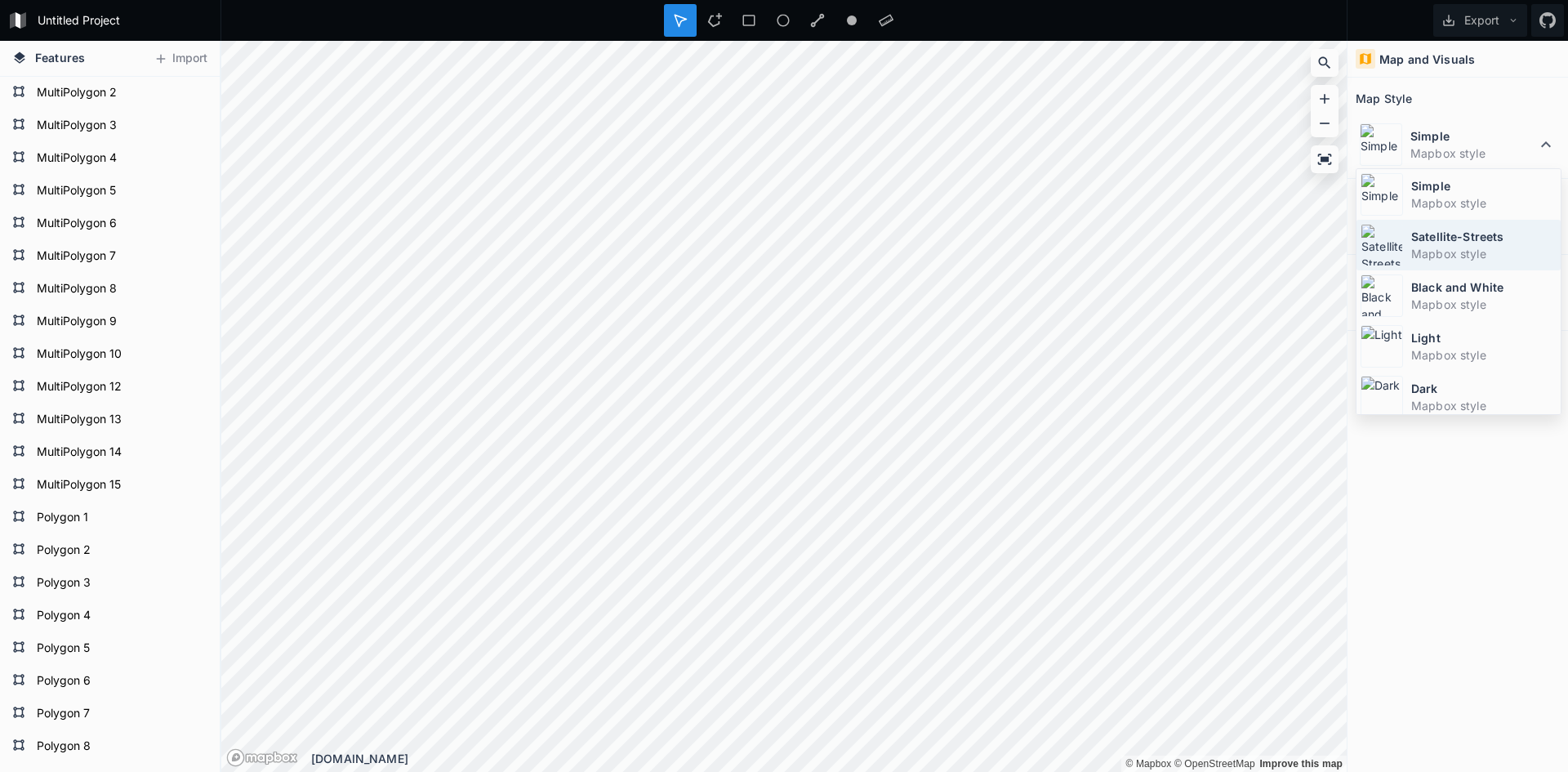
click at [1440, 254] on dd "Mapbox style" at bounding box center [1484, 254] width 145 height 17
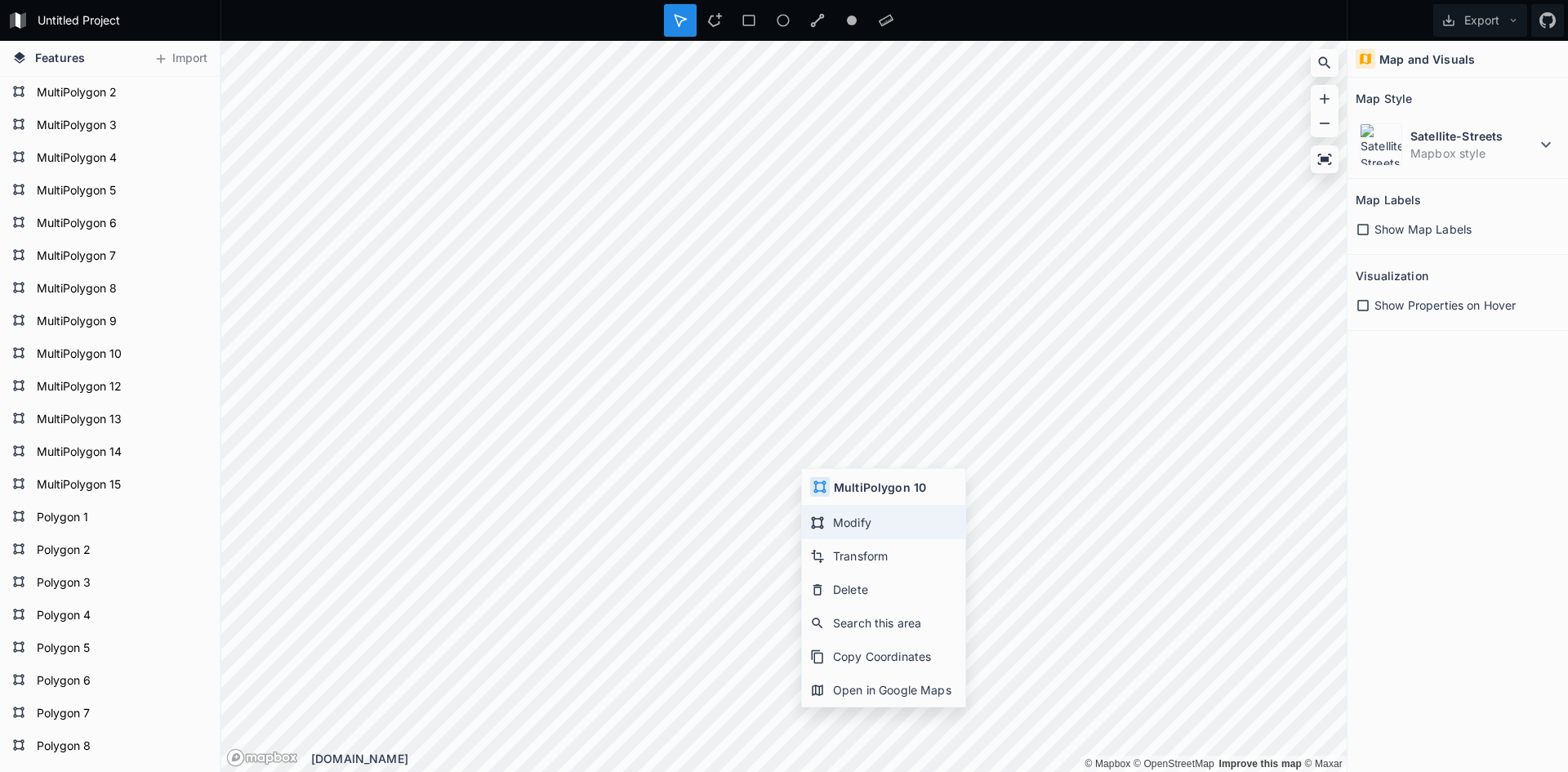
click at [836, 522] on div "Modify" at bounding box center [883, 522] width 163 height 33
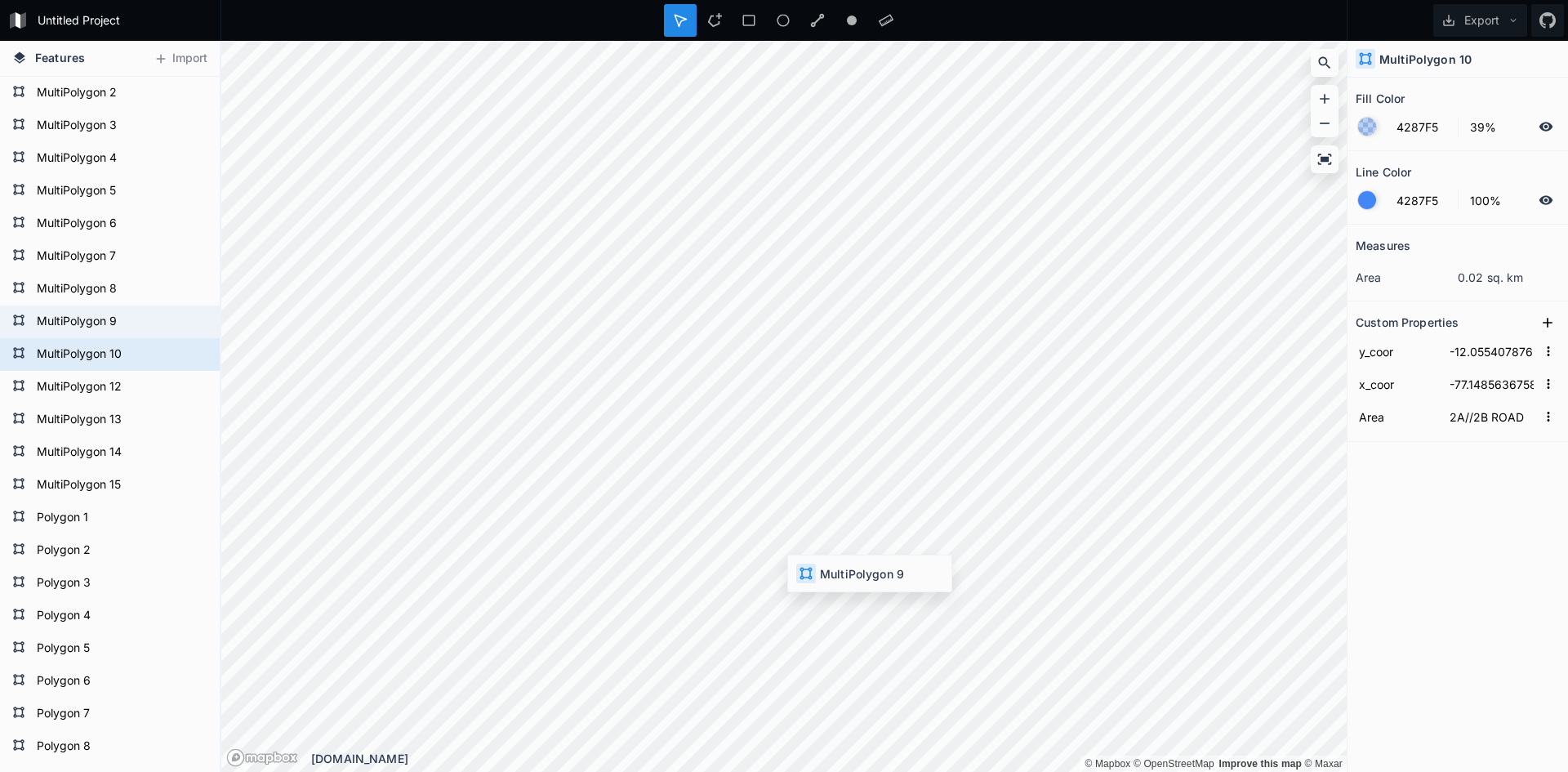
type input "-12.0558740939"
type input "-77.1489584923"
type input "2VB"
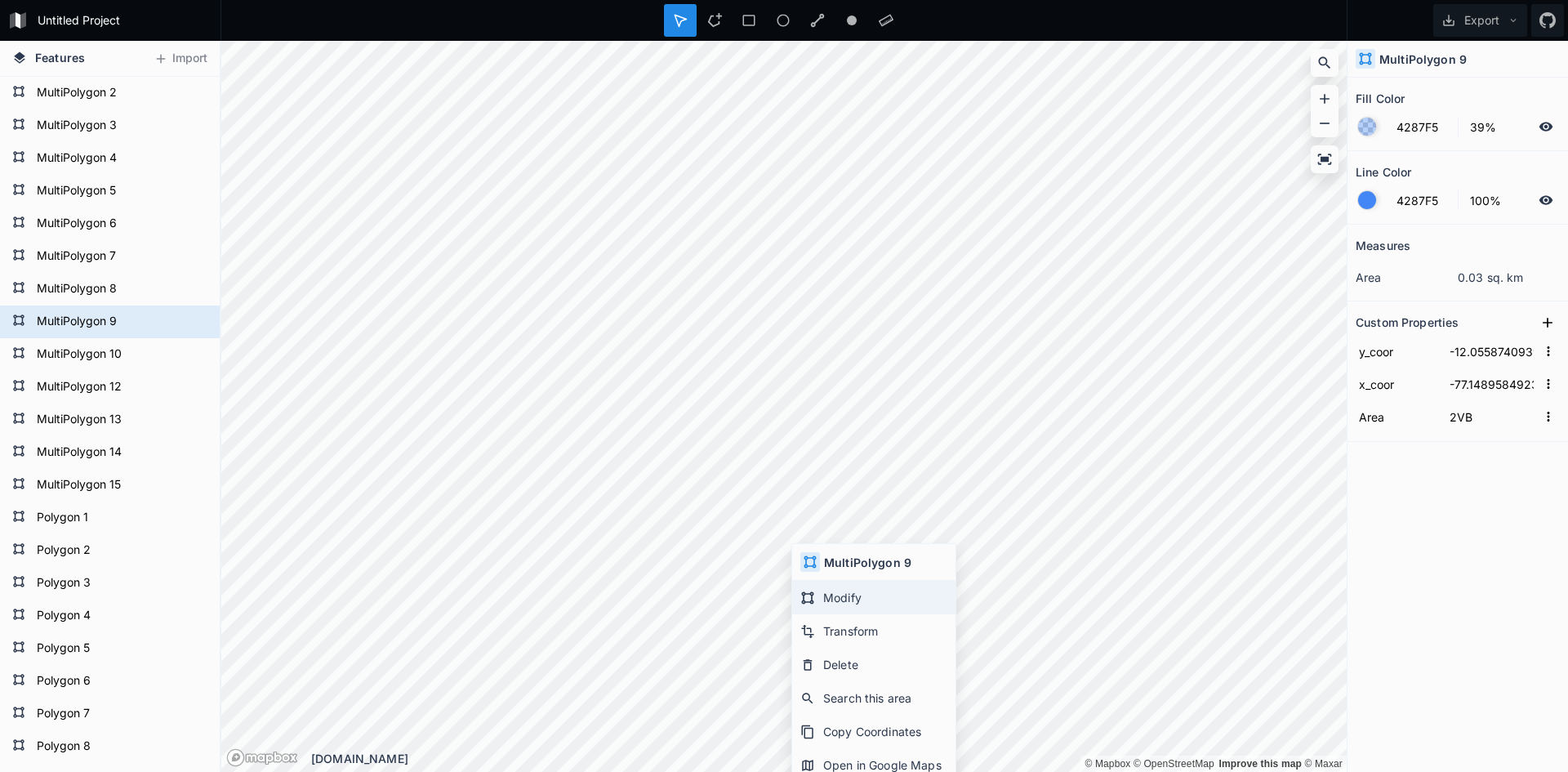
click at [832, 601] on div "Modify" at bounding box center [874, 597] width 163 height 33
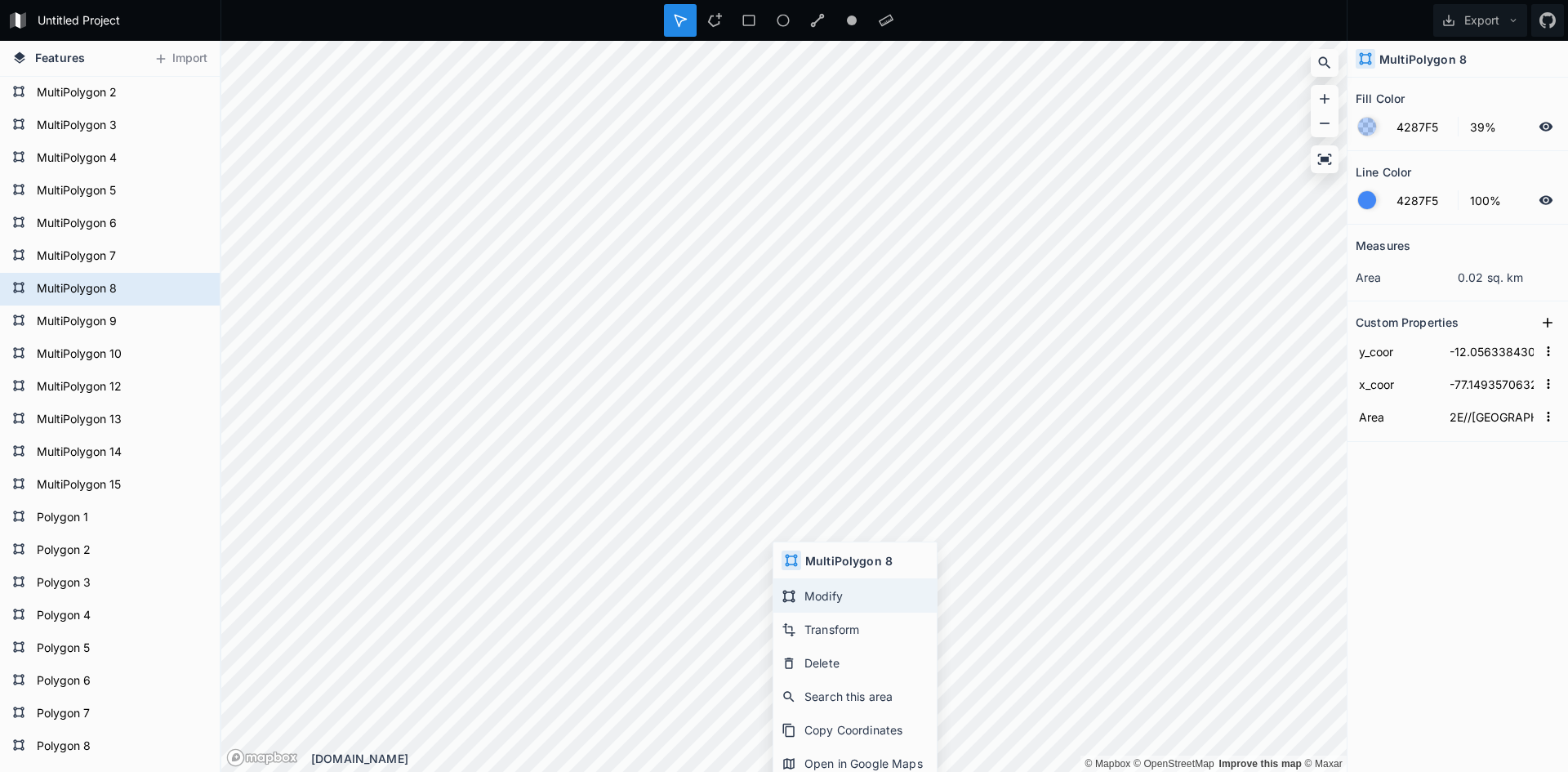
click at [820, 595] on div "Modify" at bounding box center [854, 596] width 163 height 33
click at [1472, 574] on div "Measures area 0.02 sq. km Custom Properties y_coor -12.0563384306 x_coor -77.14…" at bounding box center [1458, 457] width 220 height 465
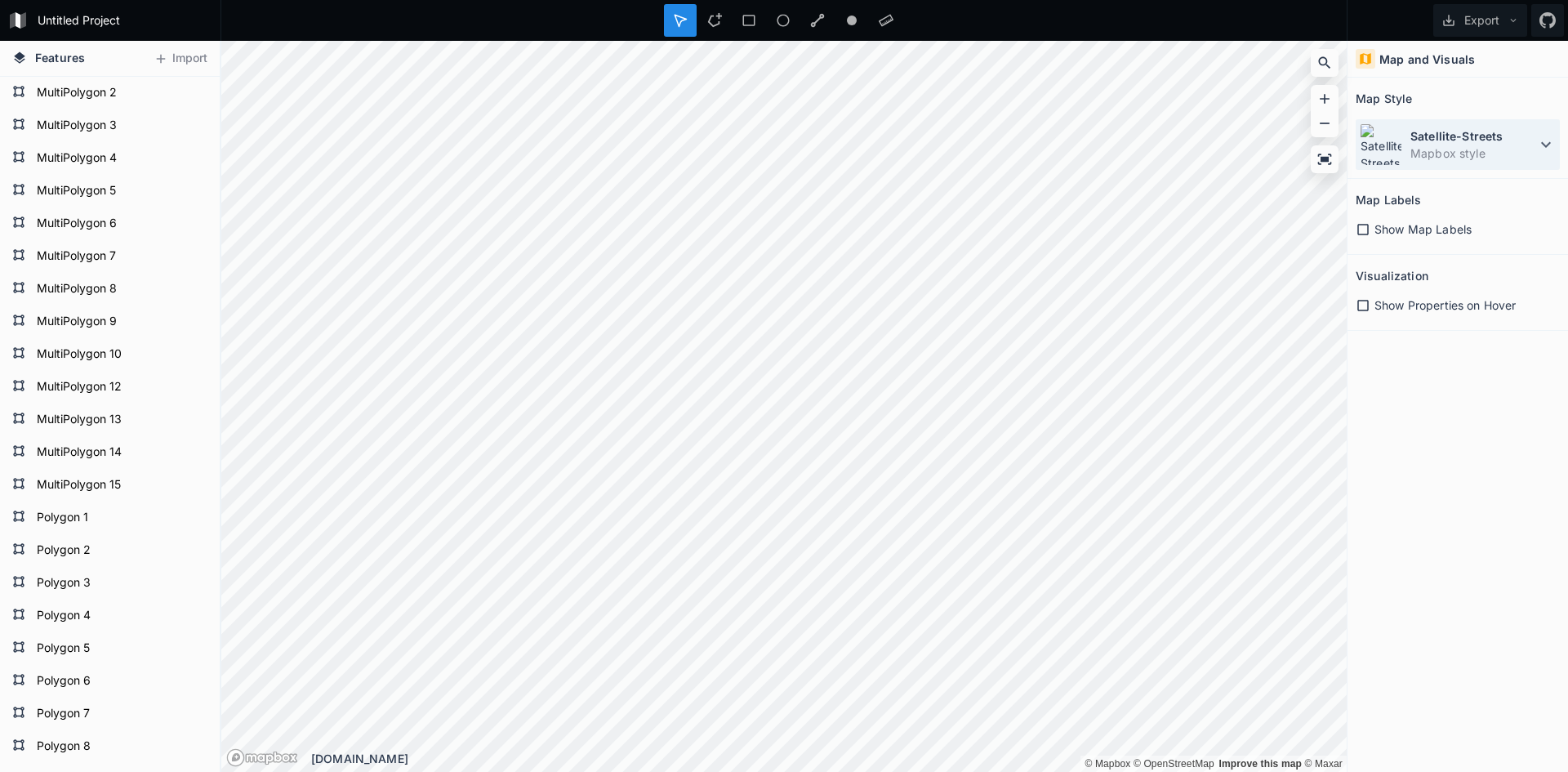
click at [1434, 149] on dd "Mapbox style" at bounding box center [1474, 154] width 126 height 17
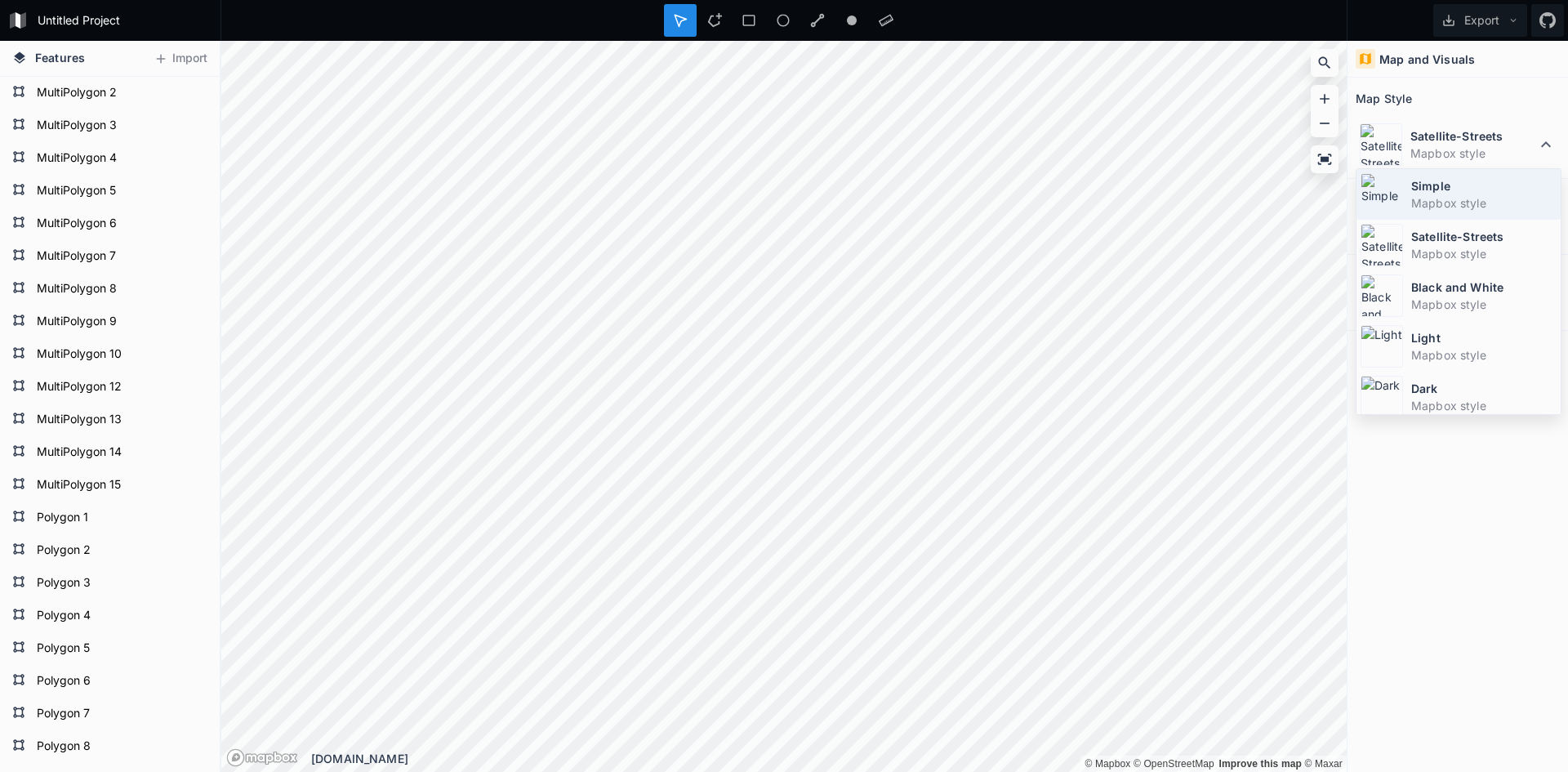
click at [1416, 185] on dt "Simple" at bounding box center [1484, 186] width 145 height 17
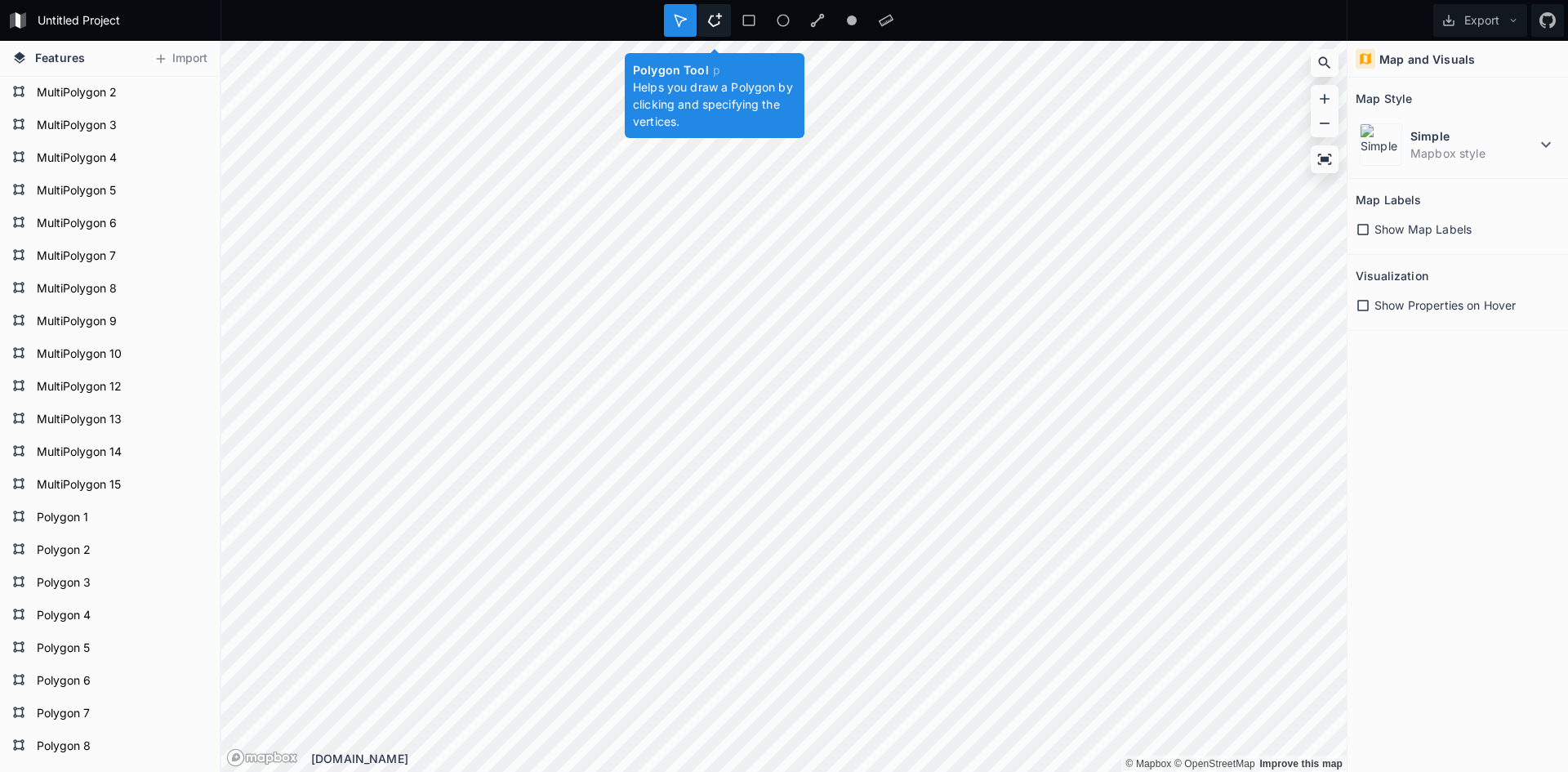
click at [719, 21] on icon at bounding box center [715, 20] width 14 height 14
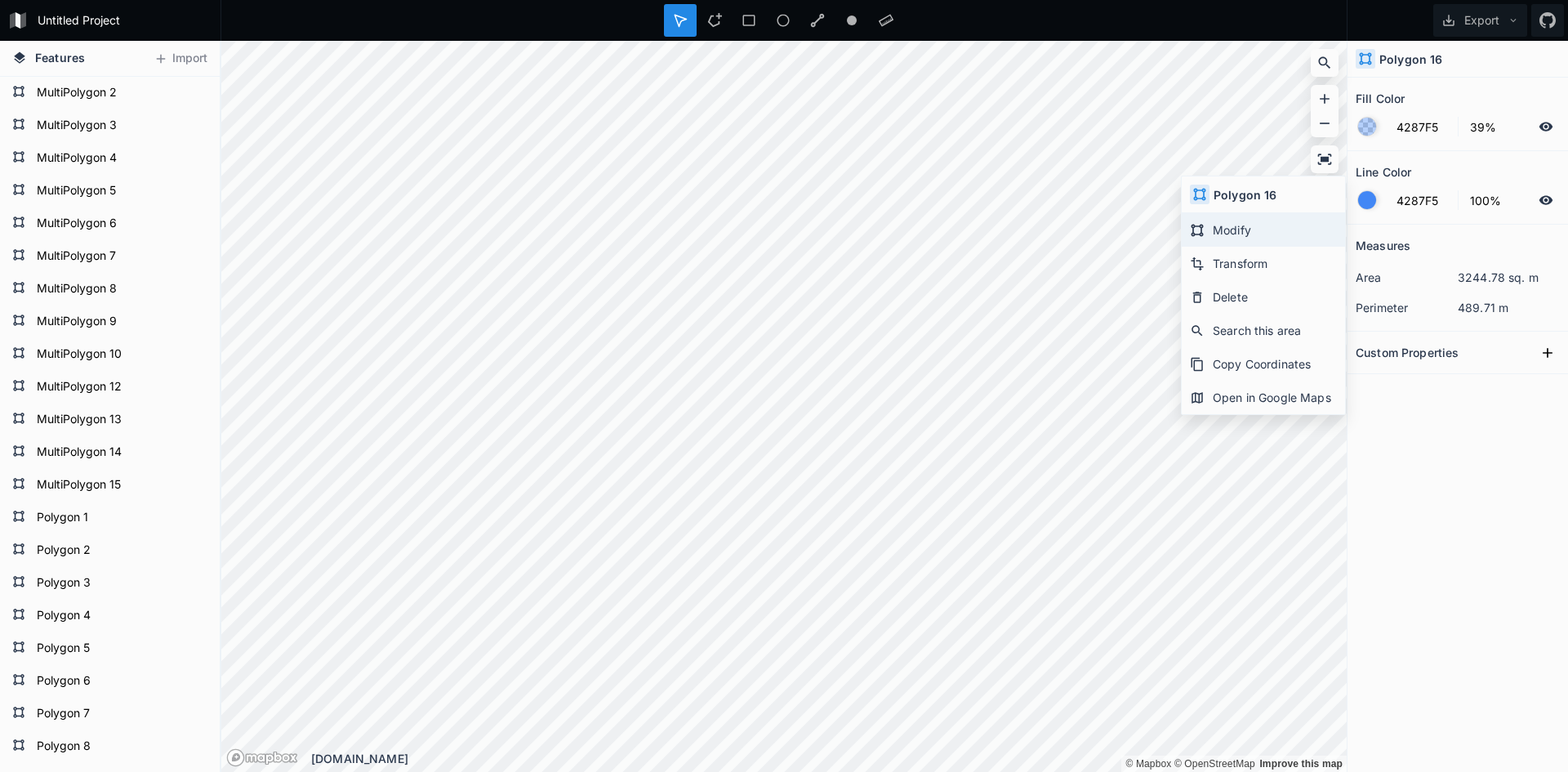
click at [1228, 231] on div "Modify" at bounding box center [1263, 230] width 163 height 33
click at [714, 28] on div at bounding box center [714, 20] width 32 height 32
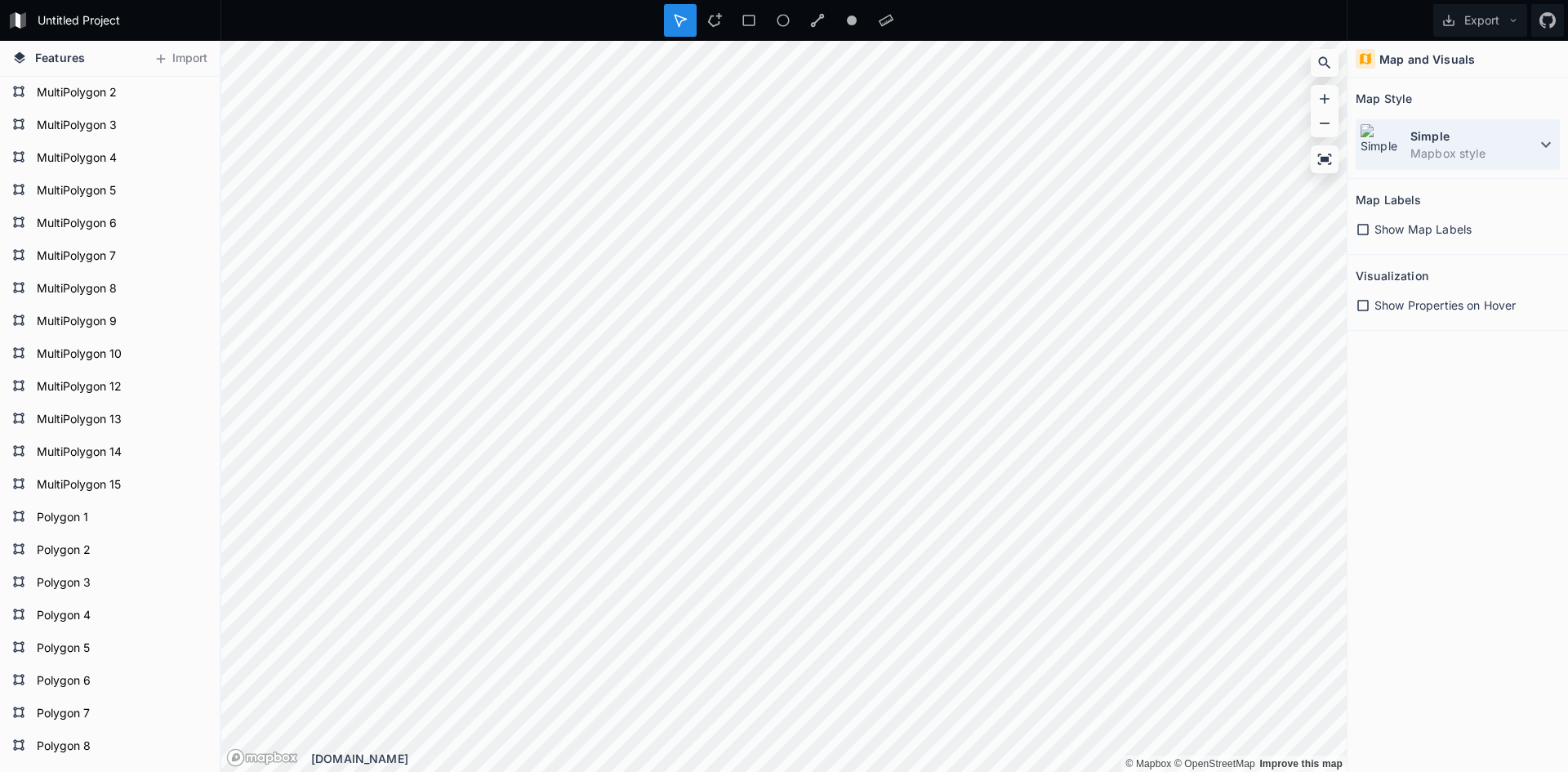
click at [1447, 146] on dd "Mapbox style" at bounding box center [1474, 154] width 126 height 17
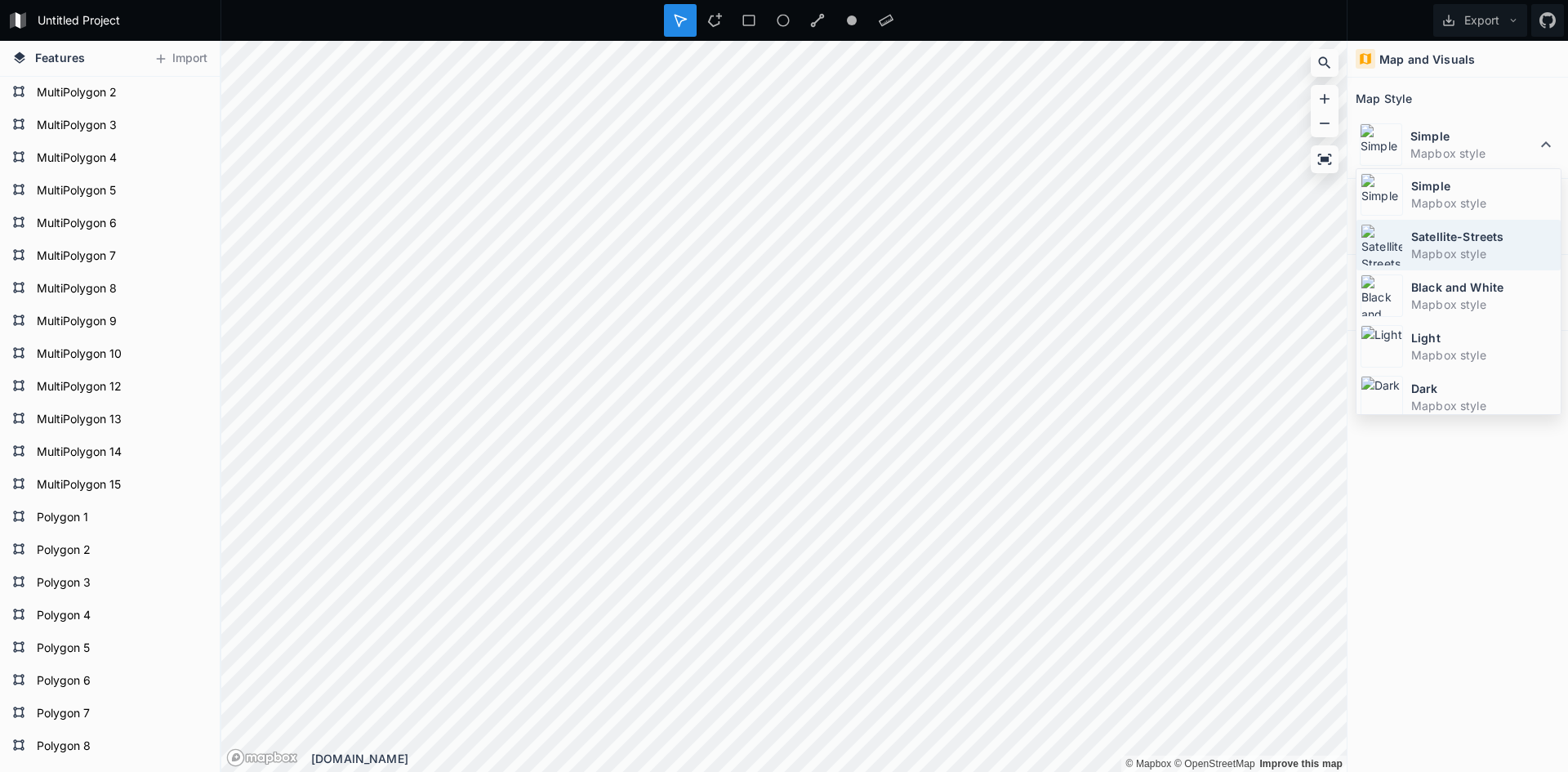
click at [1413, 252] on dd "Mapbox style" at bounding box center [1484, 254] width 145 height 17
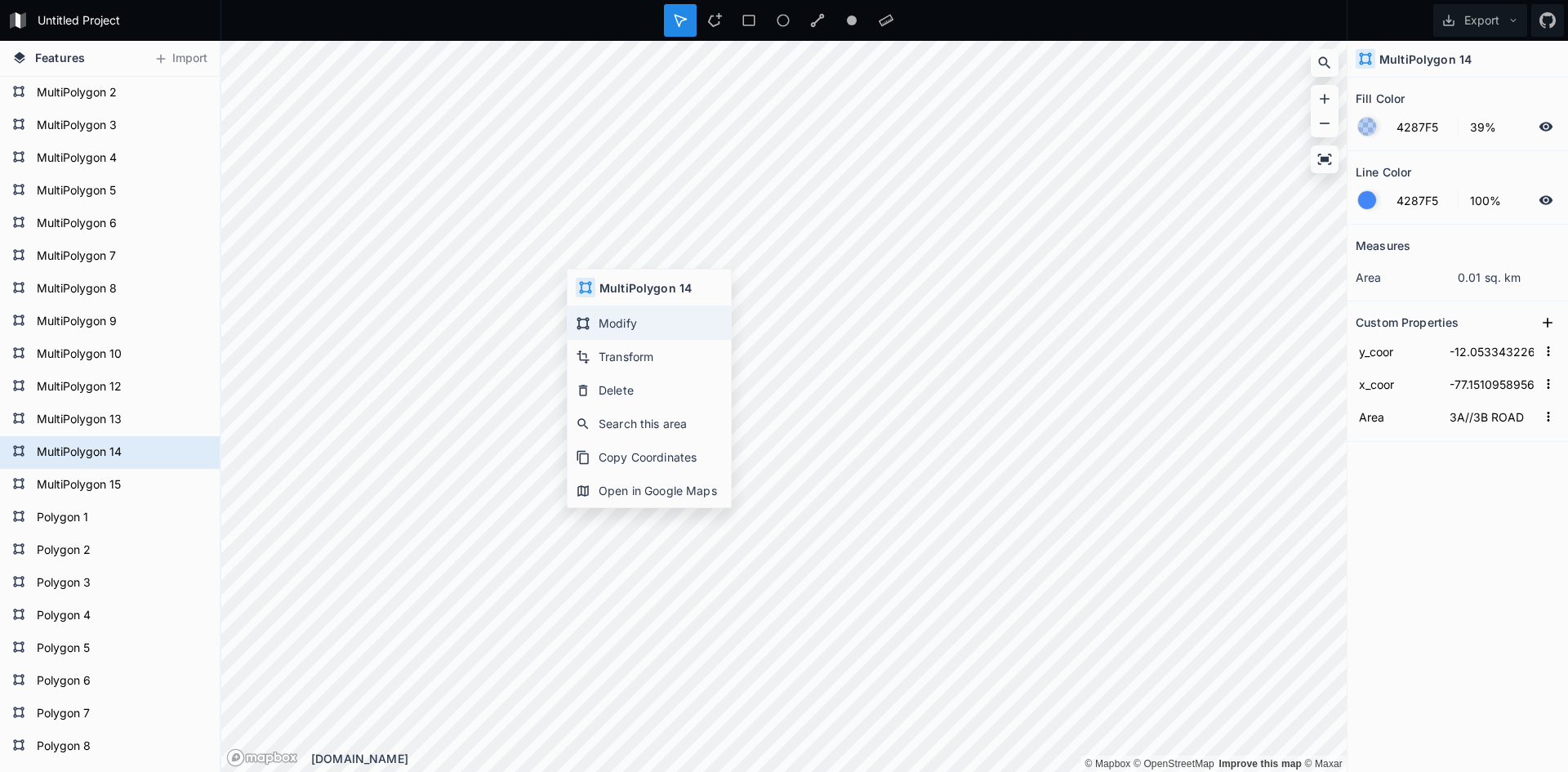
click at [639, 322] on div "Modify" at bounding box center [649, 323] width 163 height 33
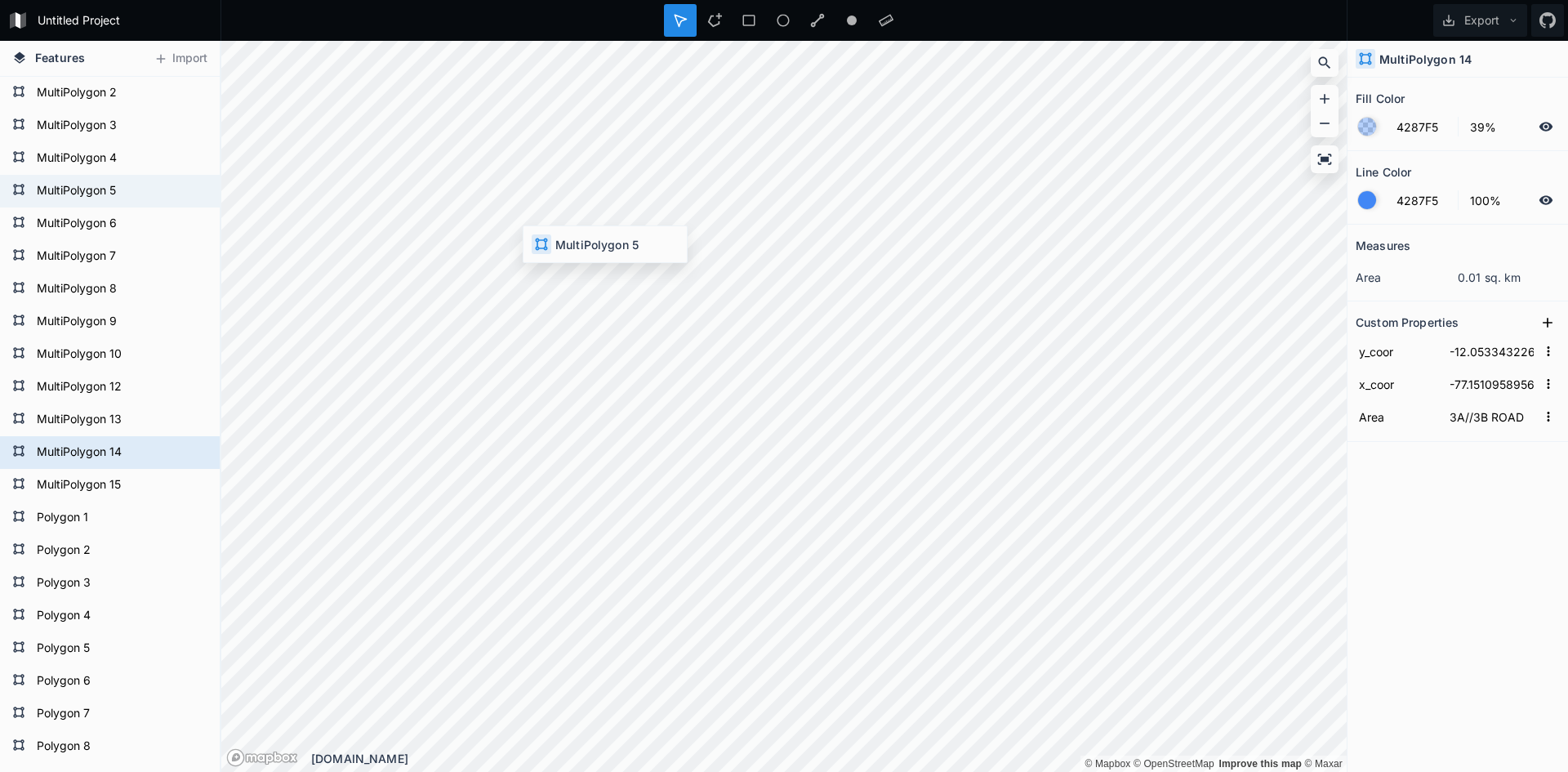
type input "-12.051558621054262"
type input "-77.15330256824554"
type input "4A//4B ROAD"
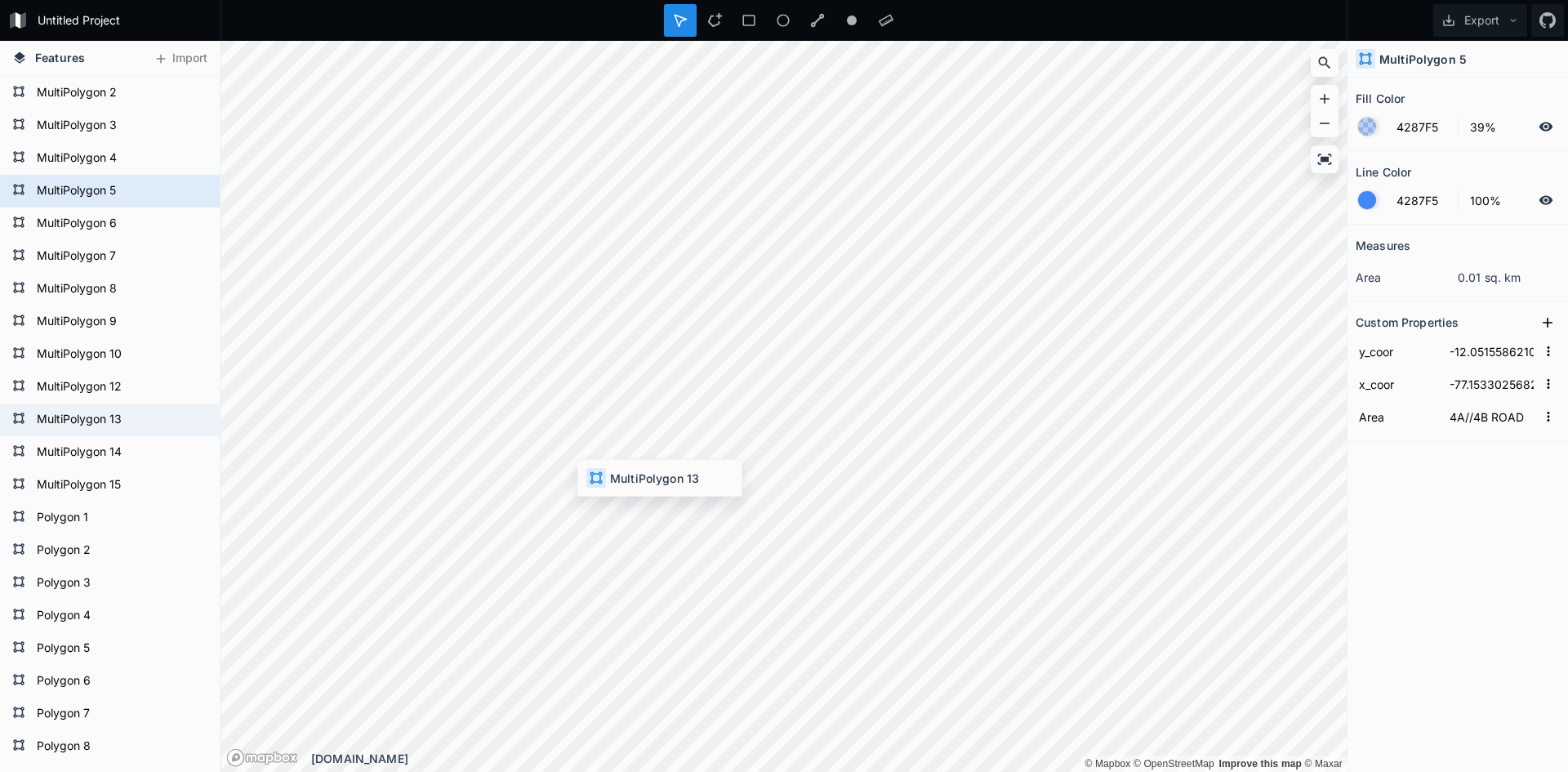
type input "-12.0538284419"
type input "-77.1515015965"
type input "3C//3D ROAD"
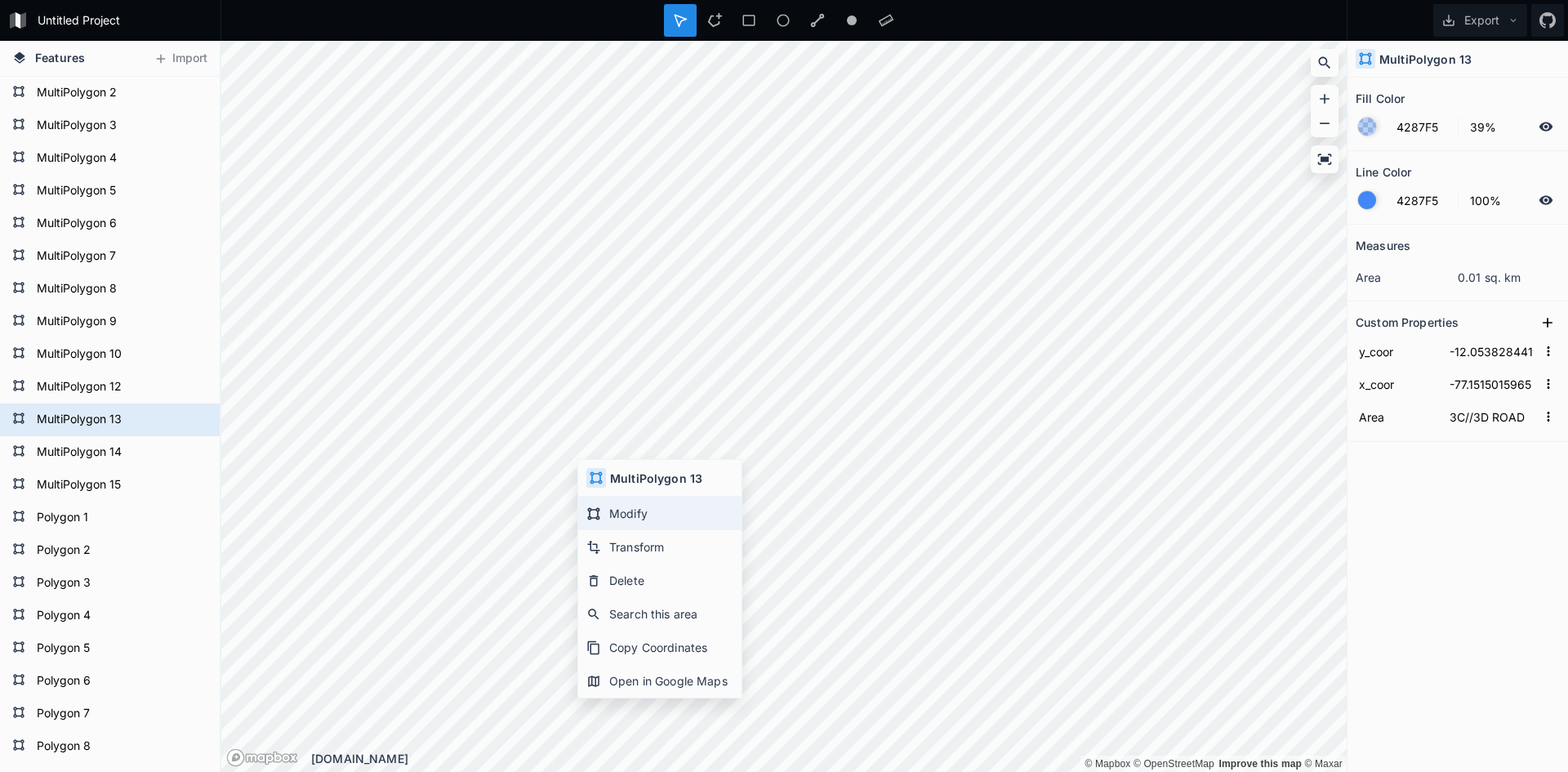
click at [631, 514] on div "Modify" at bounding box center [660, 514] width 163 height 33
type input "-12.0542217784"
type input "-77.1518376838"
type input "3E ROAD"
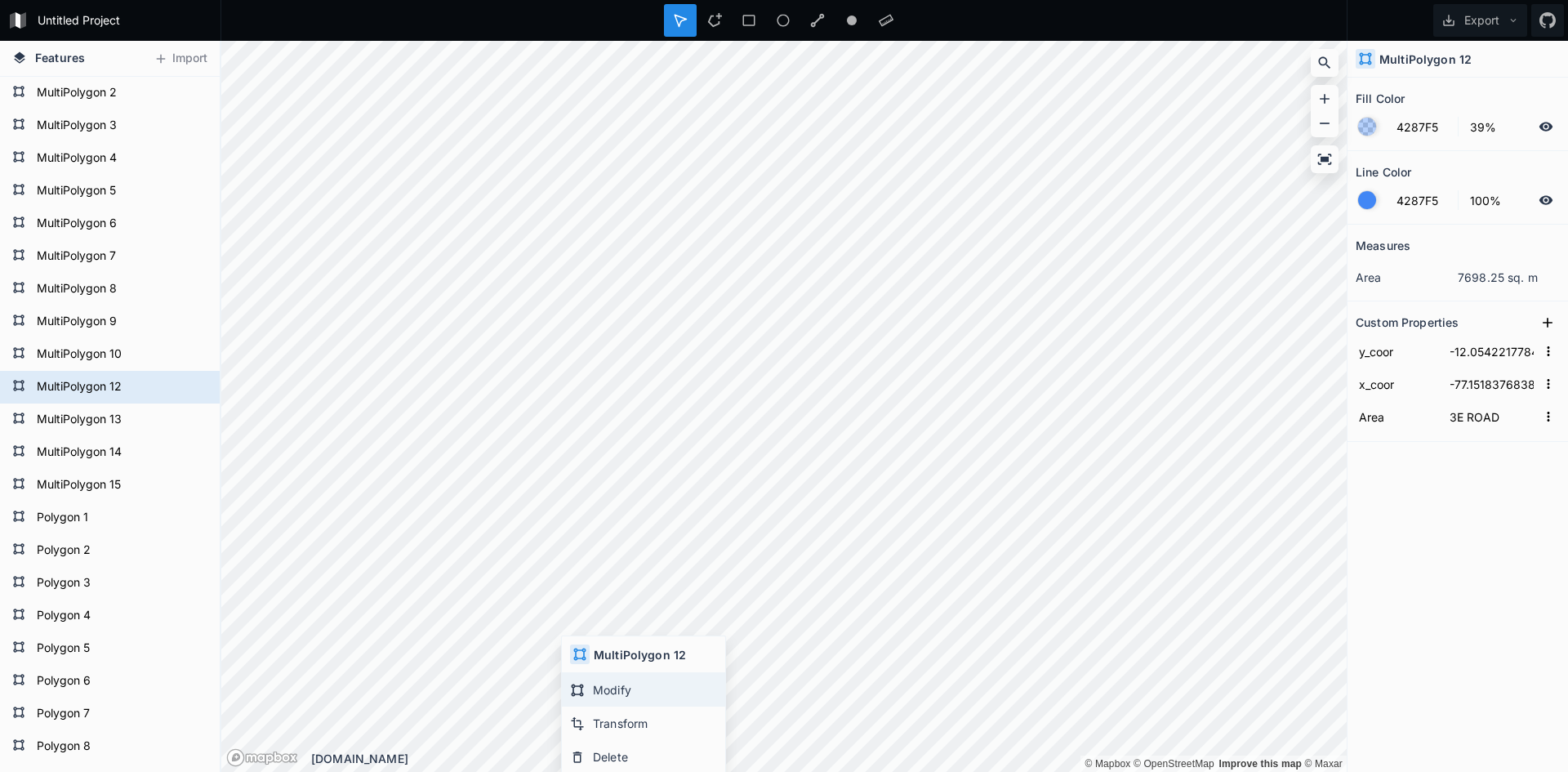
click at [604, 691] on div "Modify" at bounding box center [643, 689] width 163 height 33
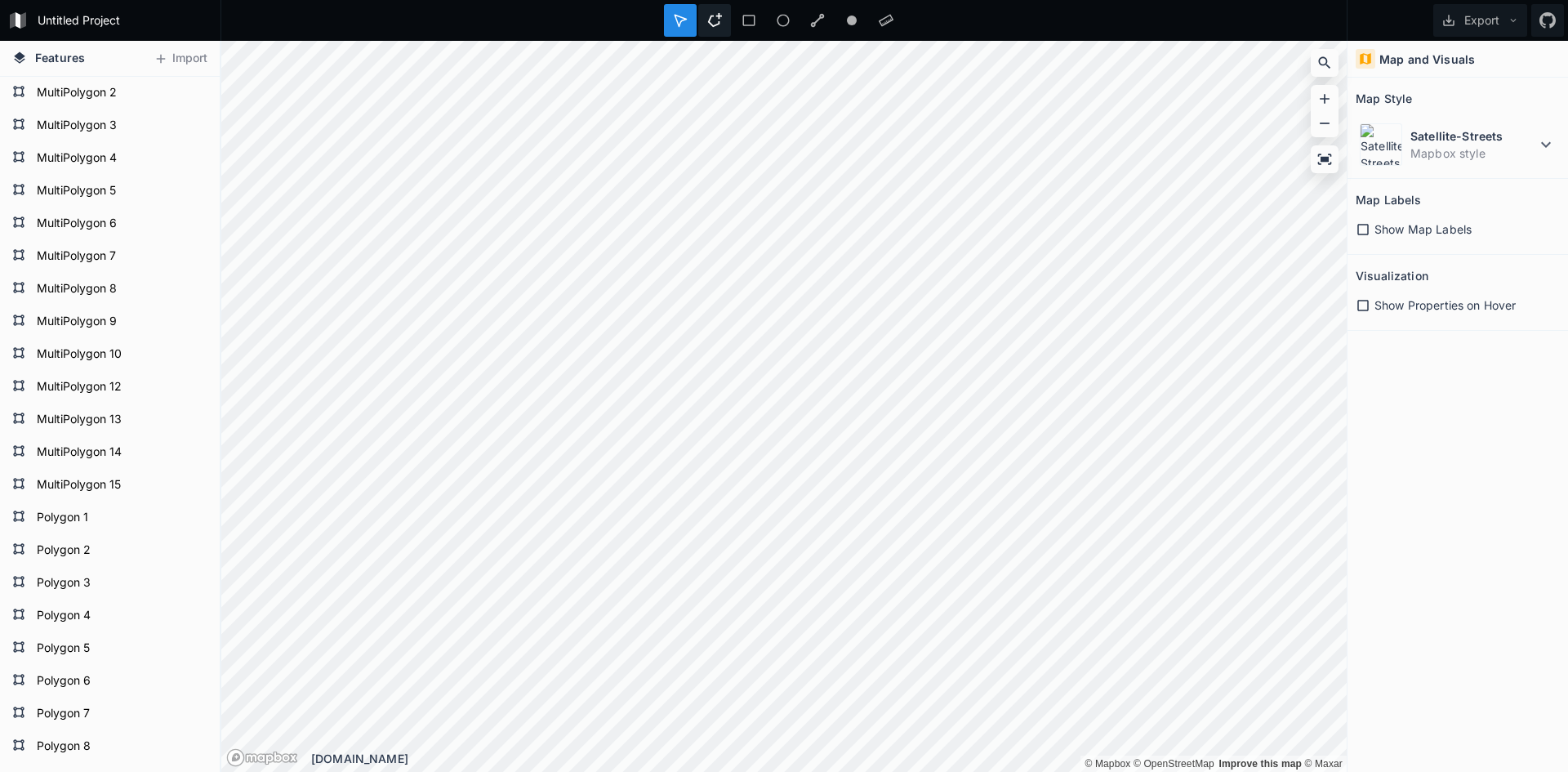
click at [719, 17] on icon at bounding box center [715, 20] width 14 height 14
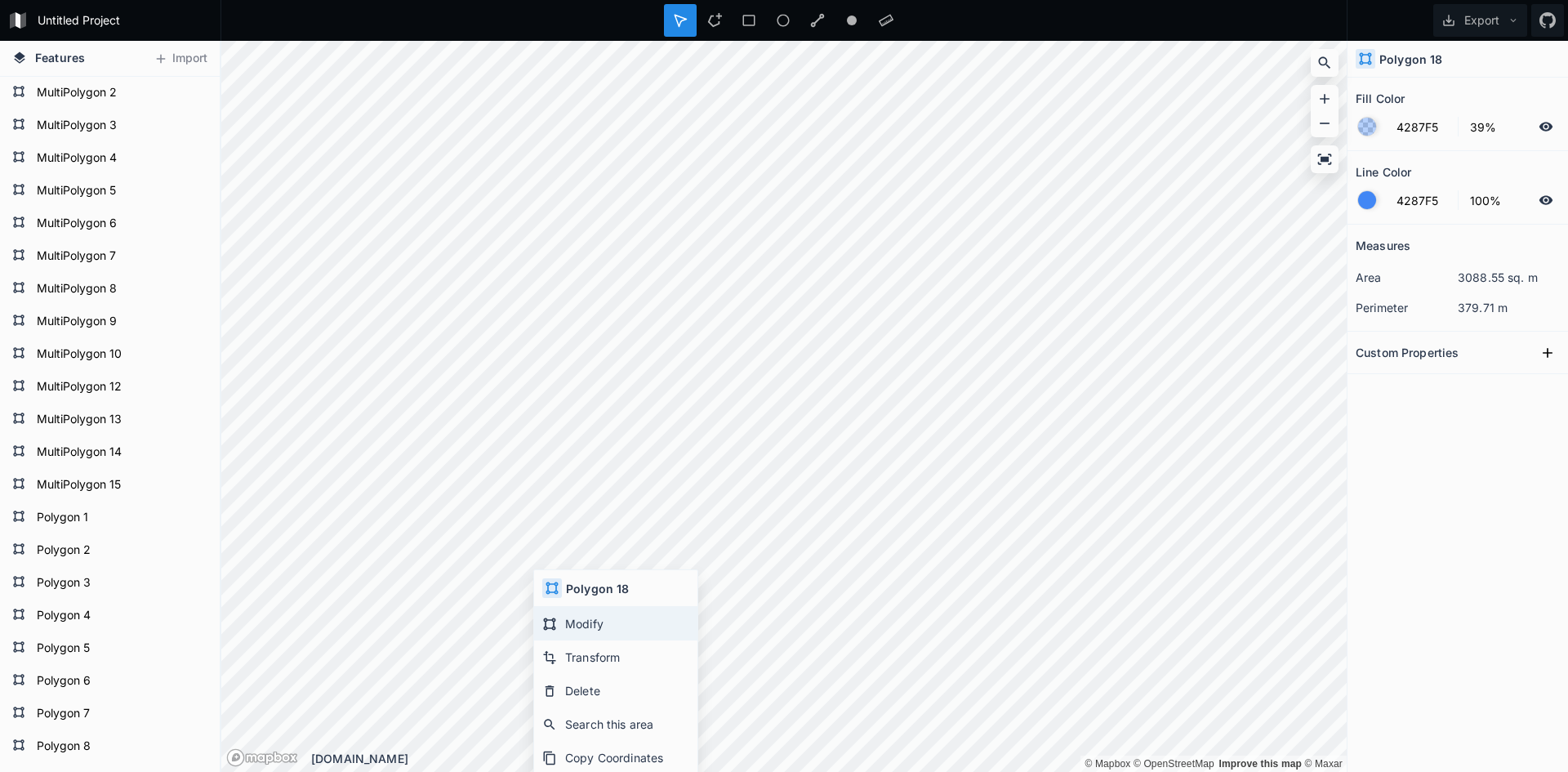
click at [594, 624] on div "Modify" at bounding box center [616, 624] width 163 height 33
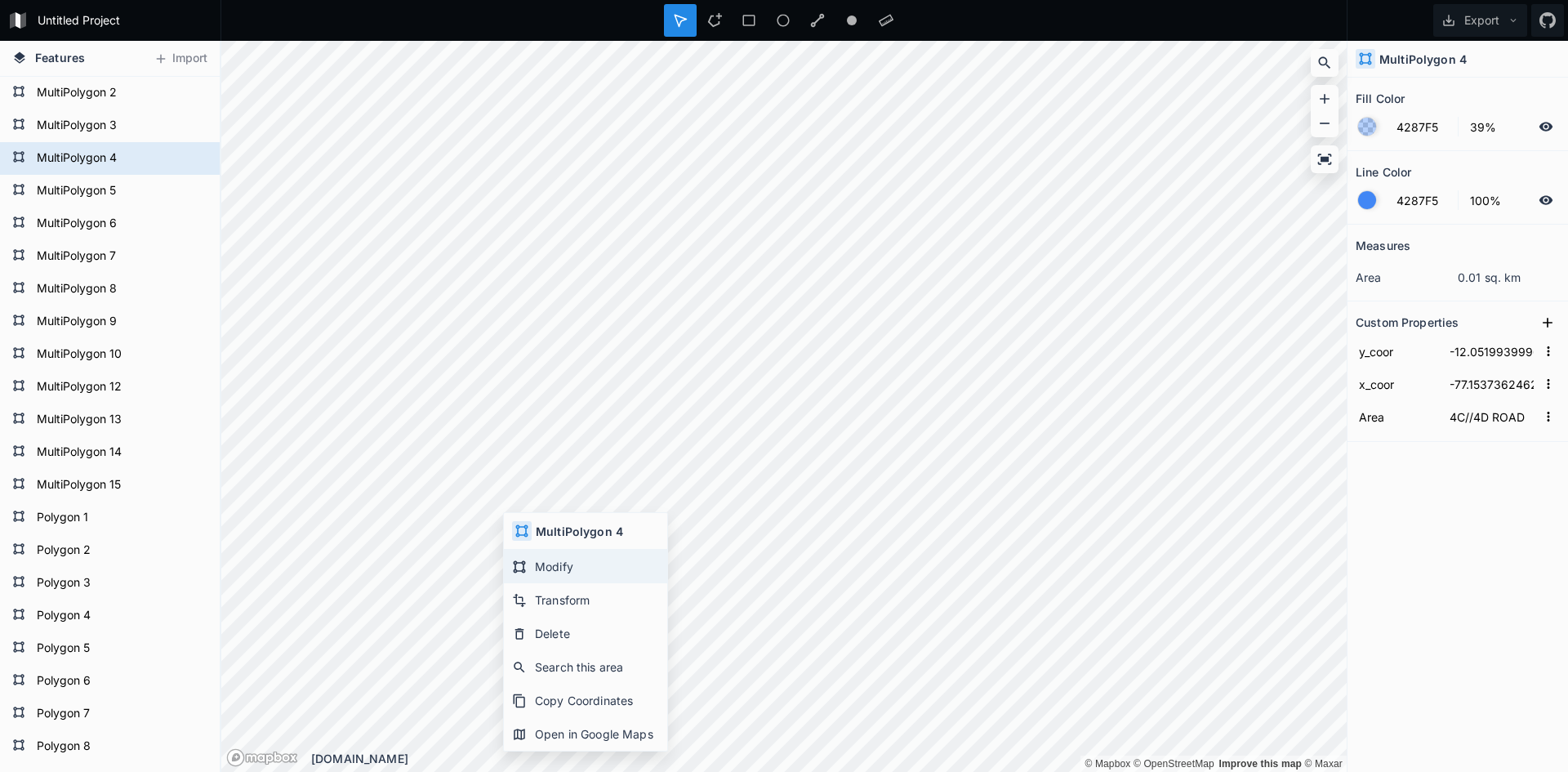
click at [556, 570] on div "Modify" at bounding box center [585, 566] width 163 height 33
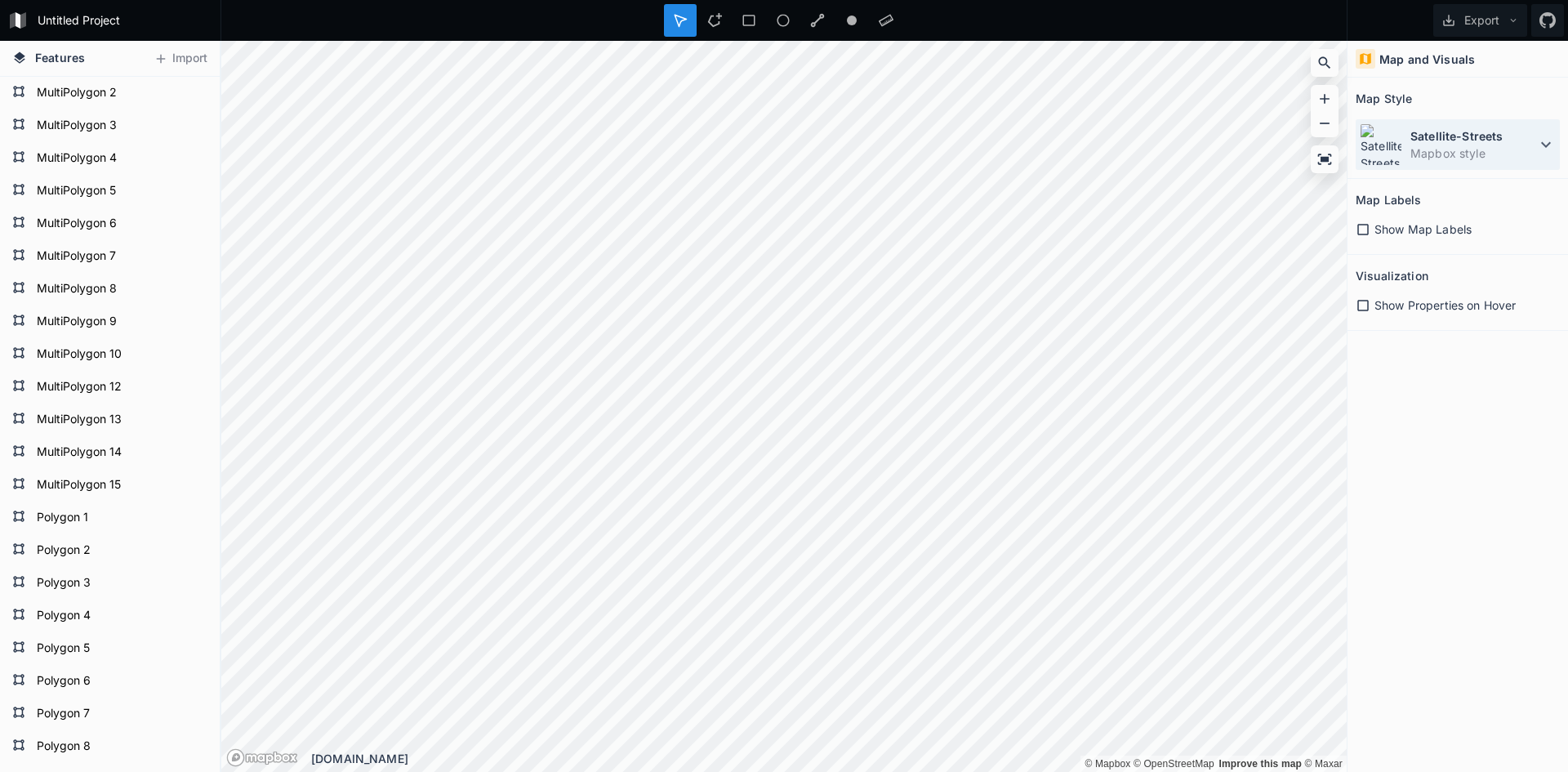
click at [1408, 133] on div "Satellite-Streets Mapbox style" at bounding box center [1458, 145] width 204 height 51
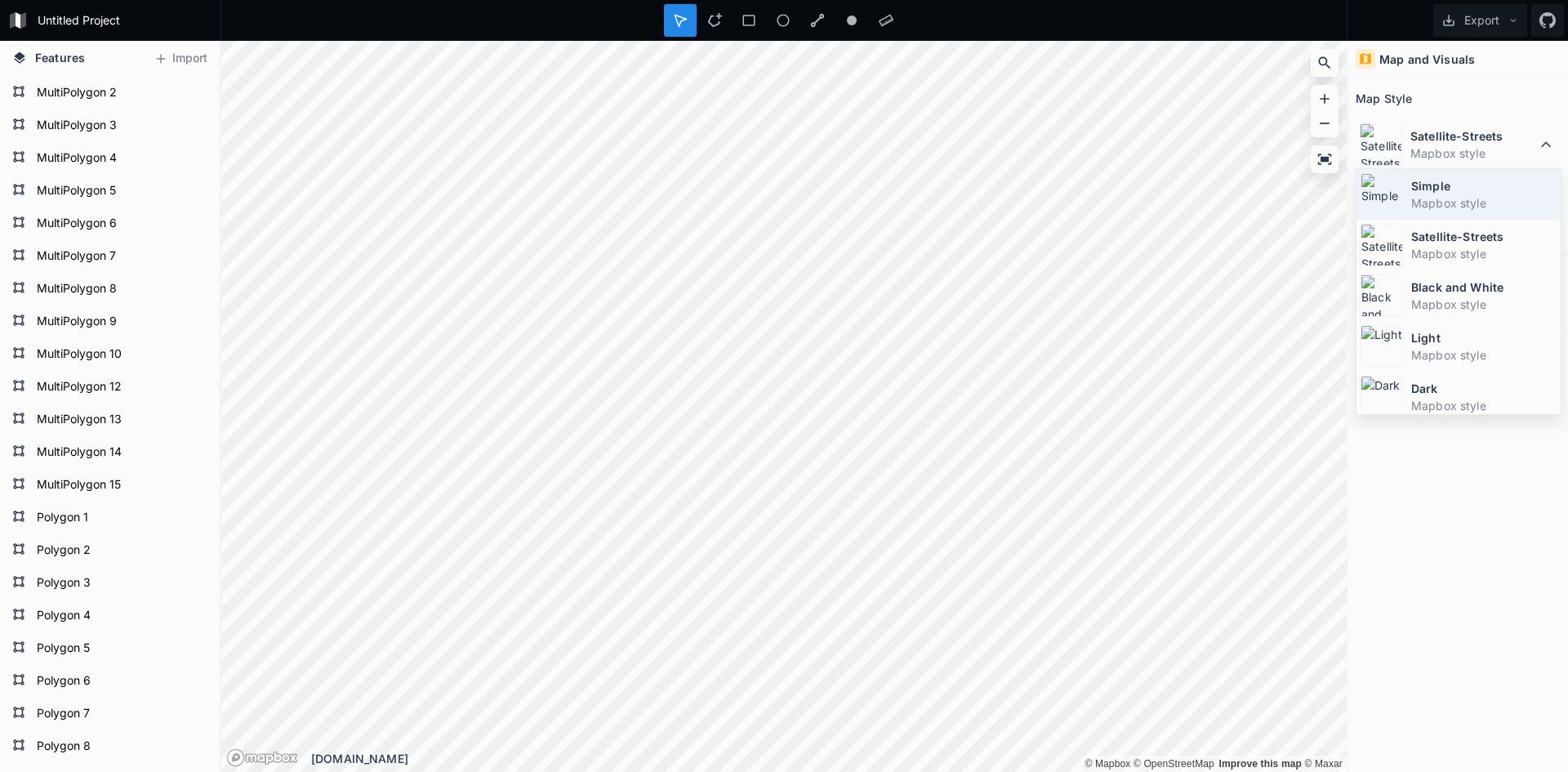
click at [1426, 190] on dt "Simple" at bounding box center [1484, 186] width 145 height 17
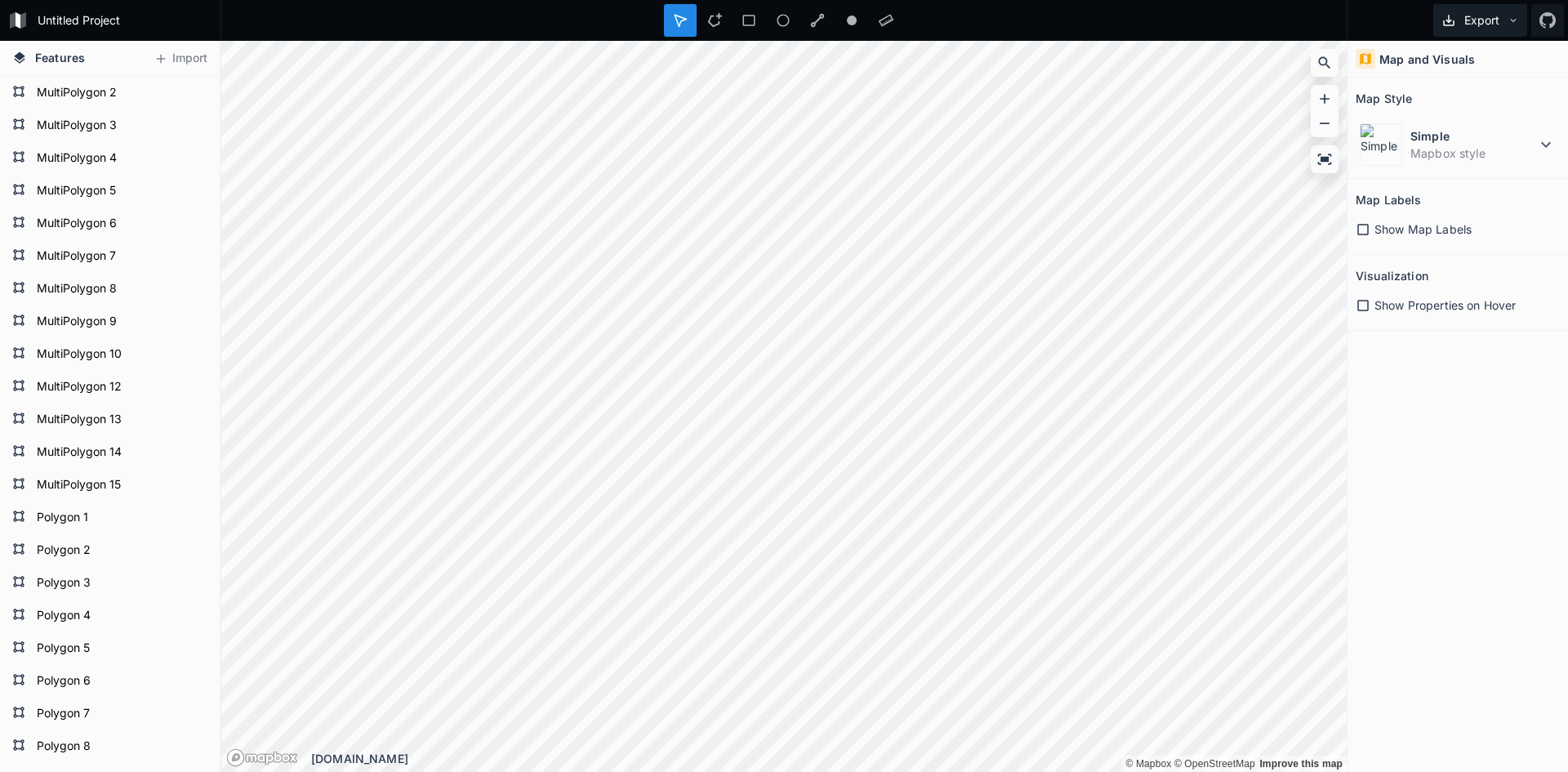
click at [1521, 12] on button "Export" at bounding box center [1481, 20] width 94 height 32
click at [1472, 91] on div "Export as .geojson" at bounding box center [1477, 93] width 163 height 33
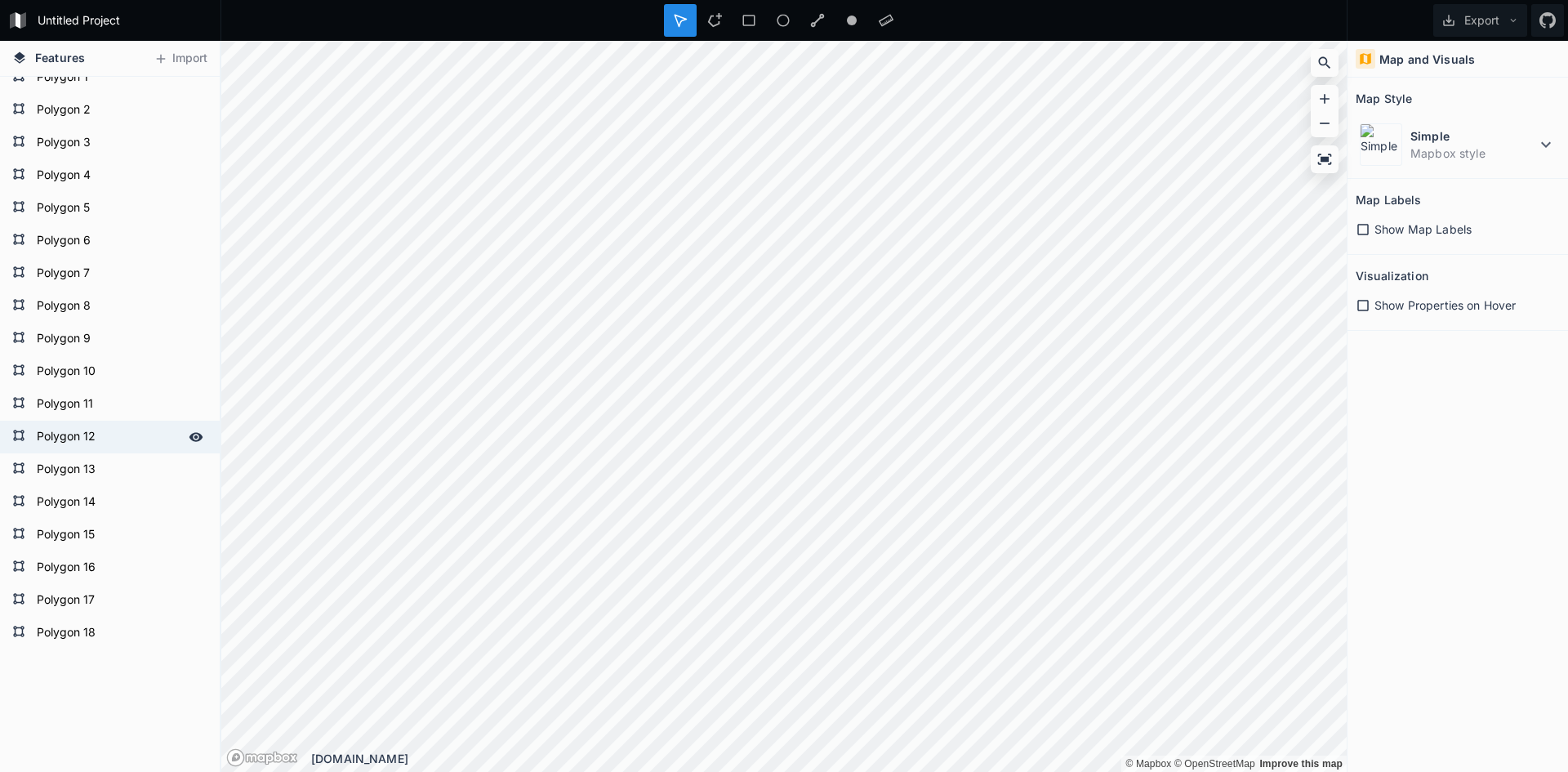
scroll to position [562, 0]
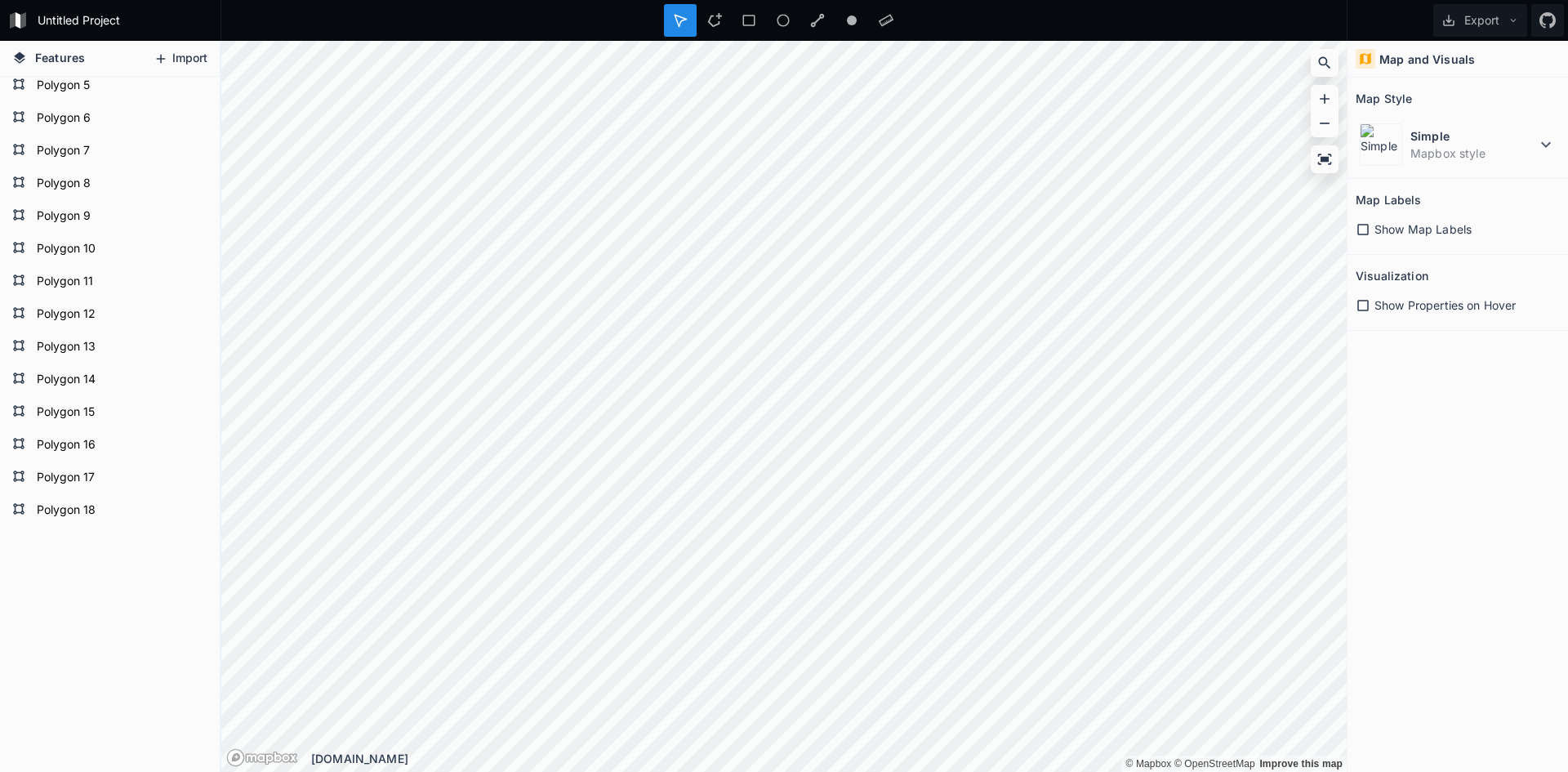
click at [184, 47] on button "Import" at bounding box center [180, 59] width 70 height 26
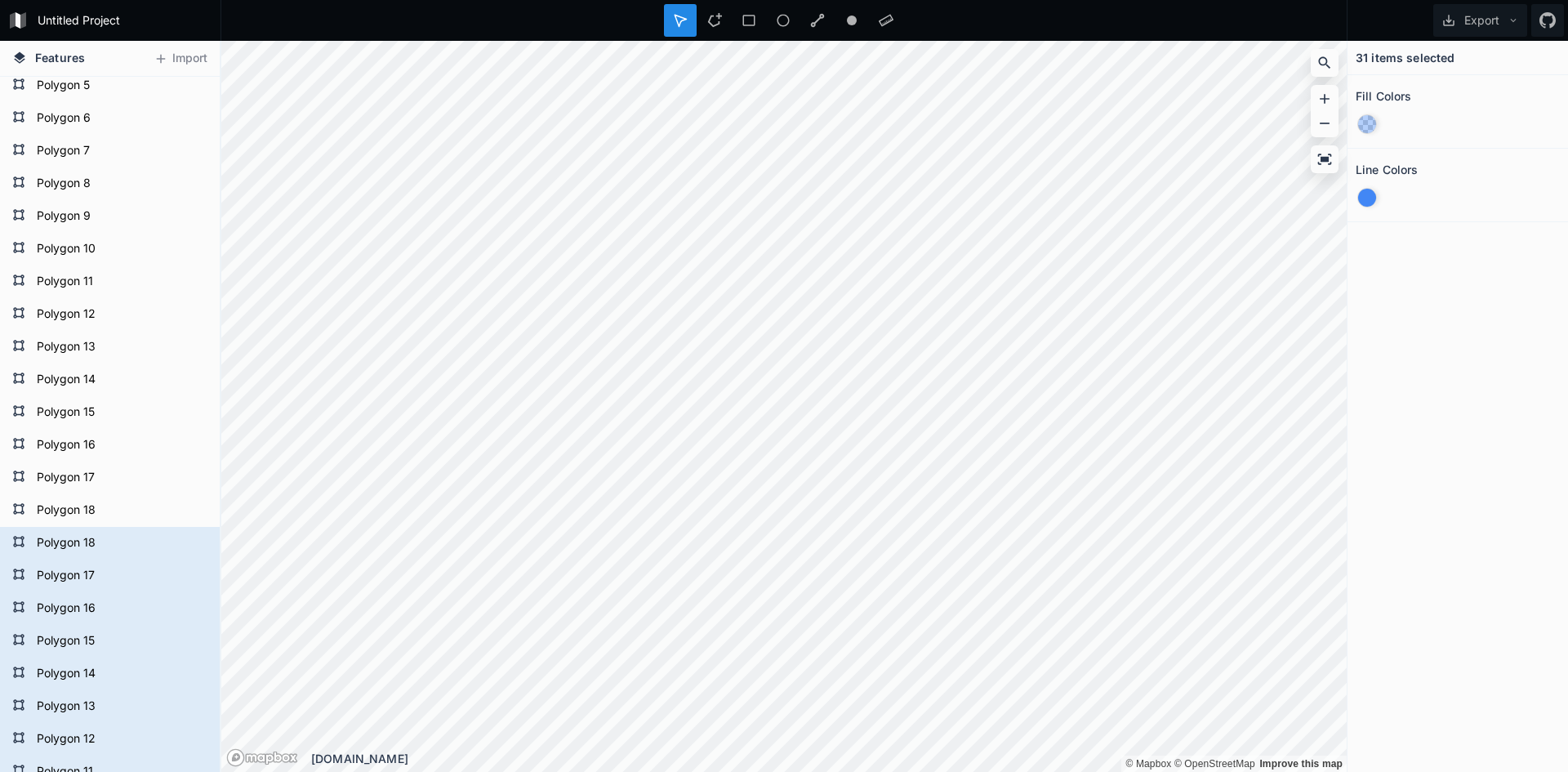
click at [1461, 435] on div "31 items selected Fill Colors Line Colors" at bounding box center [1458, 406] width 220 height 731
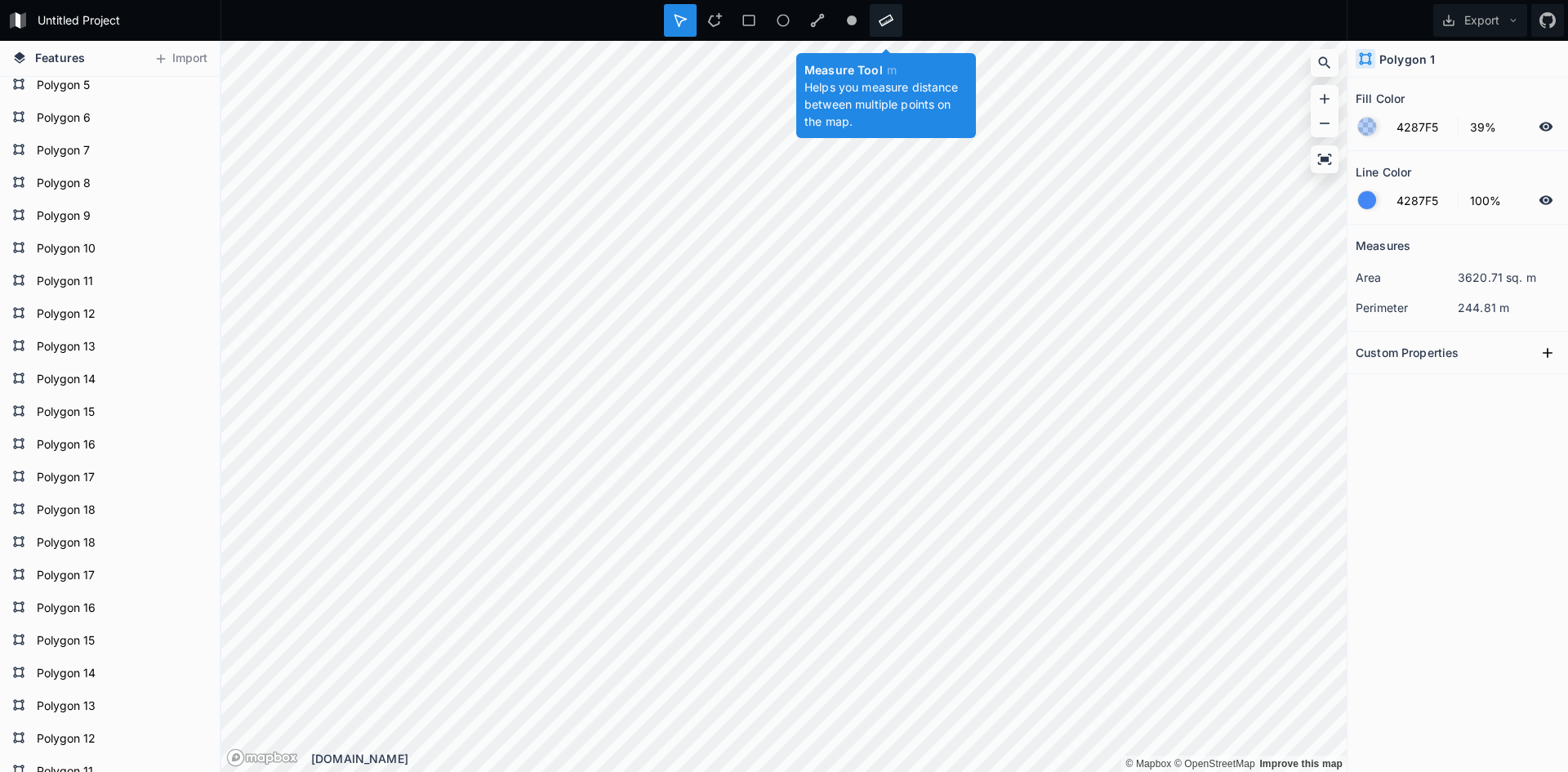
click at [888, 27] on icon at bounding box center [886, 20] width 15 height 15
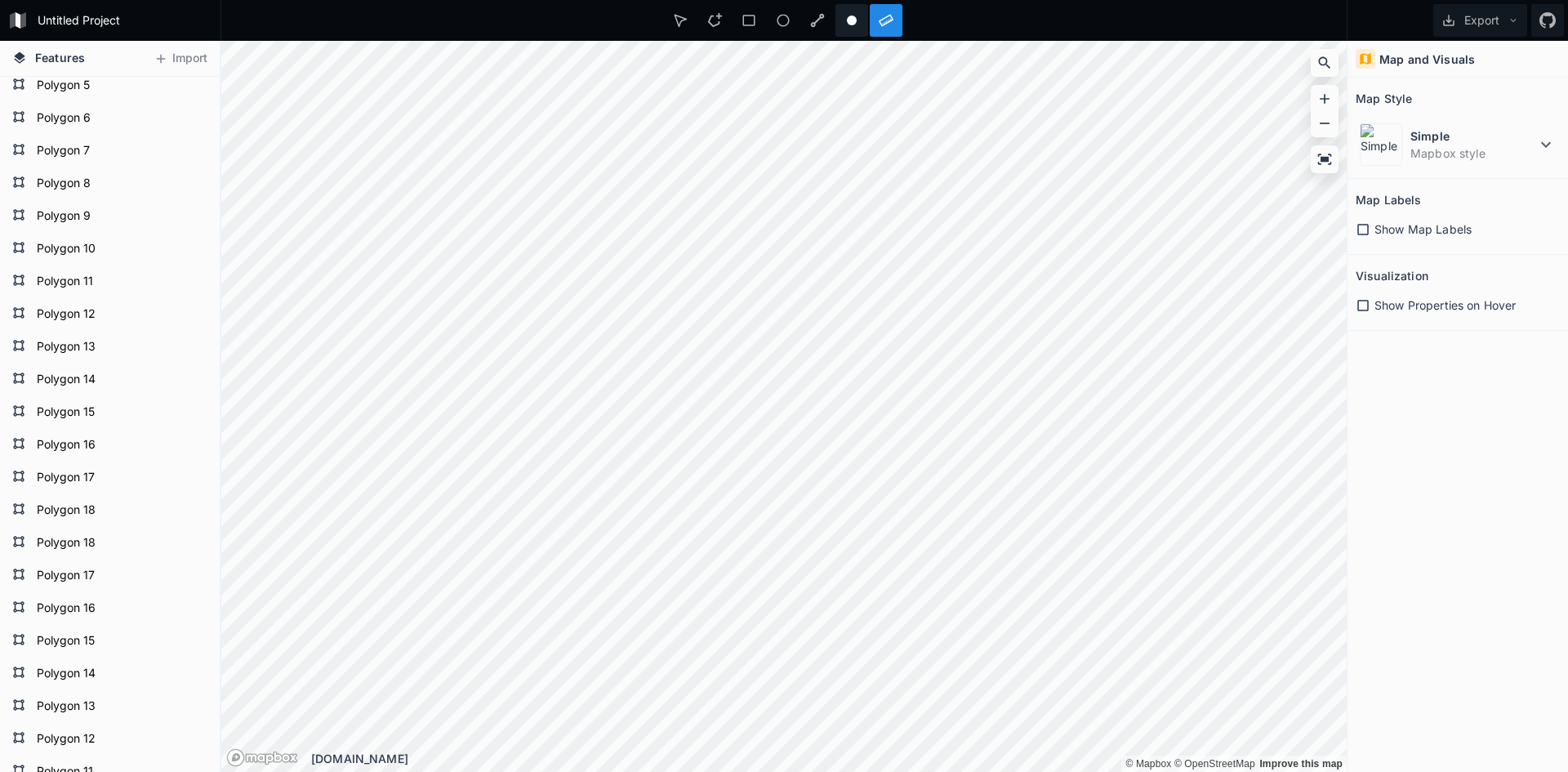
click at [849, 22] on circle at bounding box center [852, 20] width 10 height 10
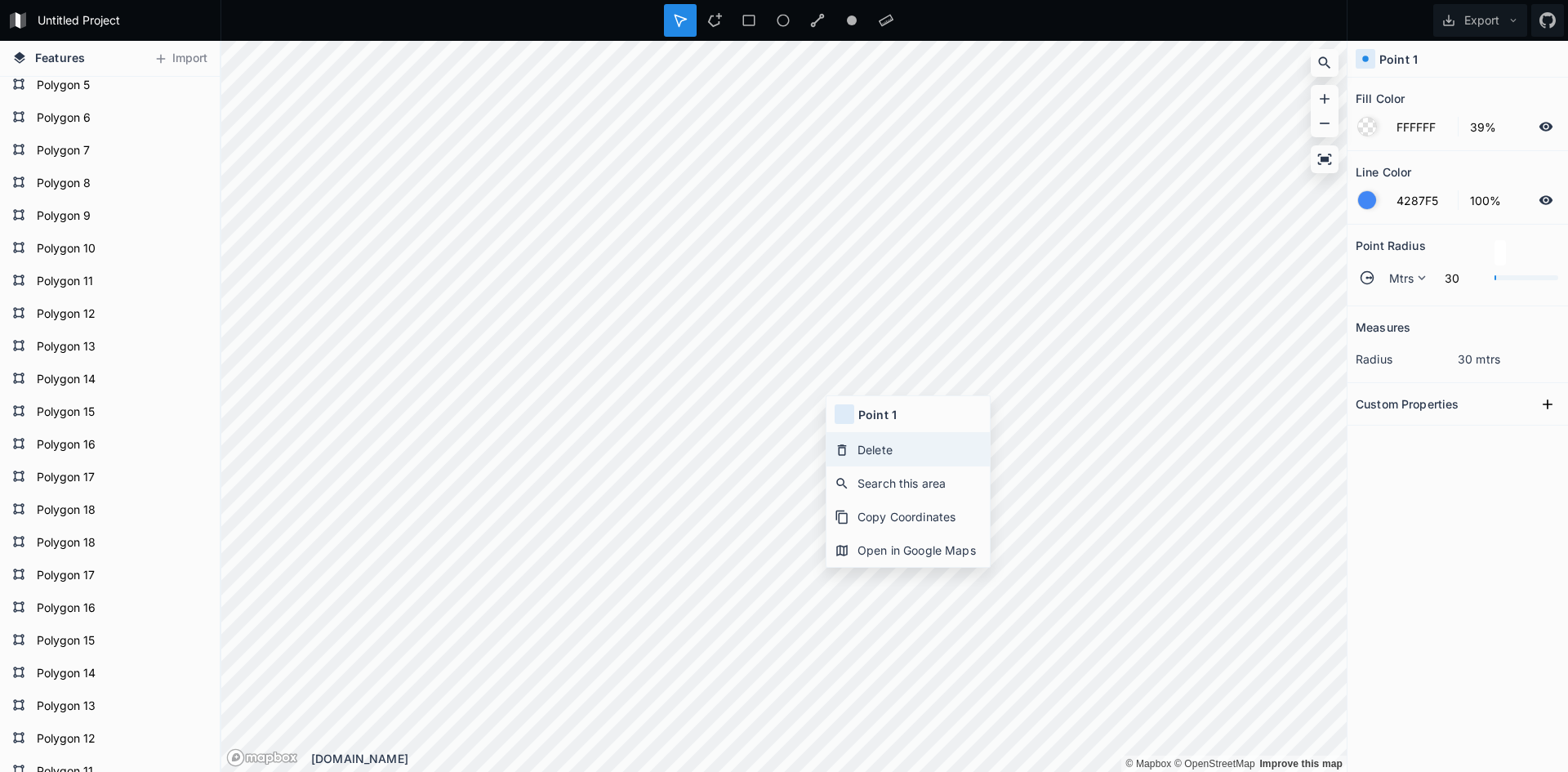
click at [860, 454] on div "Delete" at bounding box center [908, 450] width 163 height 33
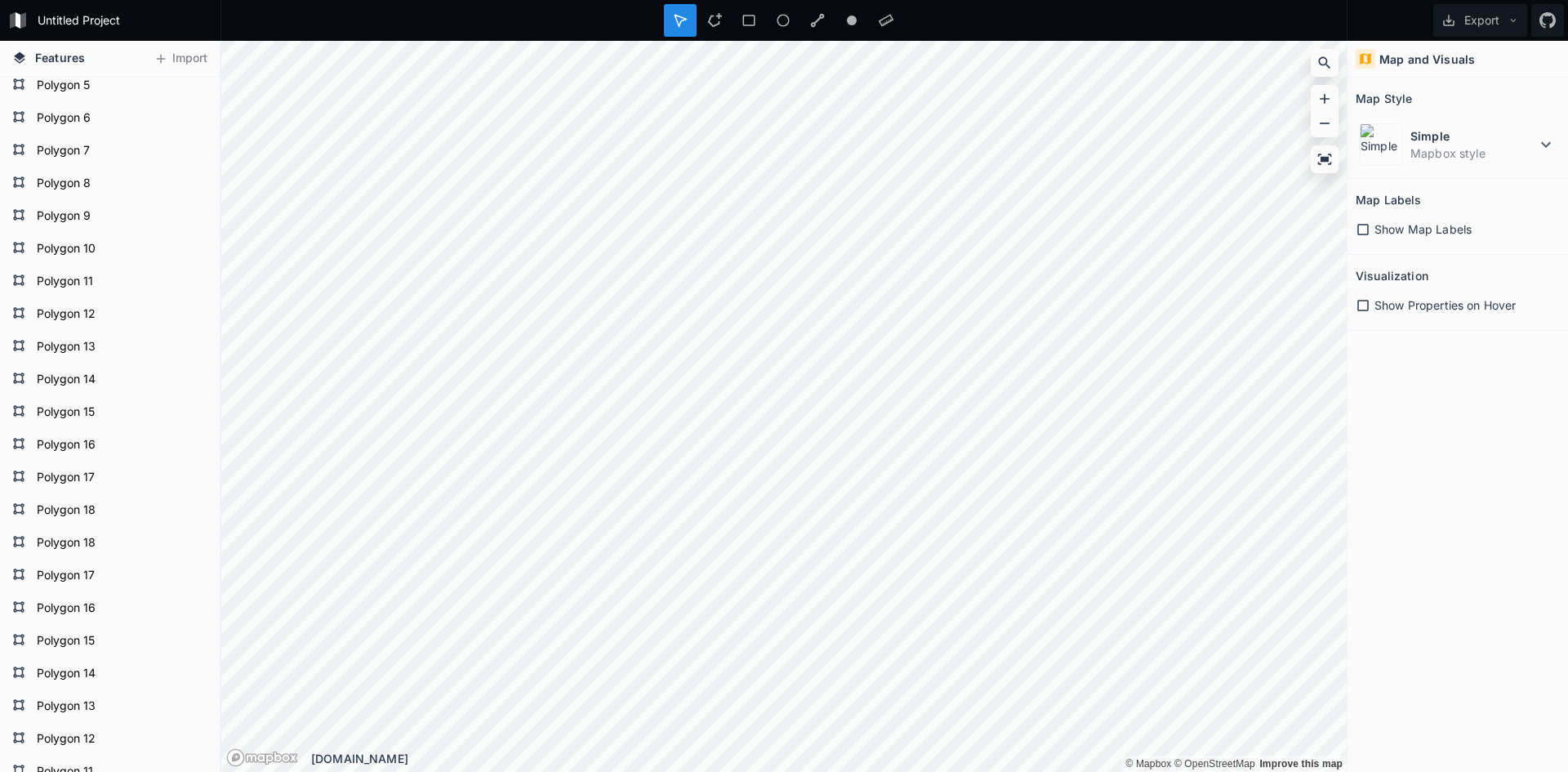
click at [1402, 220] on div "Show Map Labels" at bounding box center [1458, 229] width 204 height 33
click at [1399, 224] on span "Show Map Labels" at bounding box center [1423, 229] width 97 height 17
click at [1398, 224] on span "Show Map Labels" at bounding box center [1423, 229] width 97 height 17
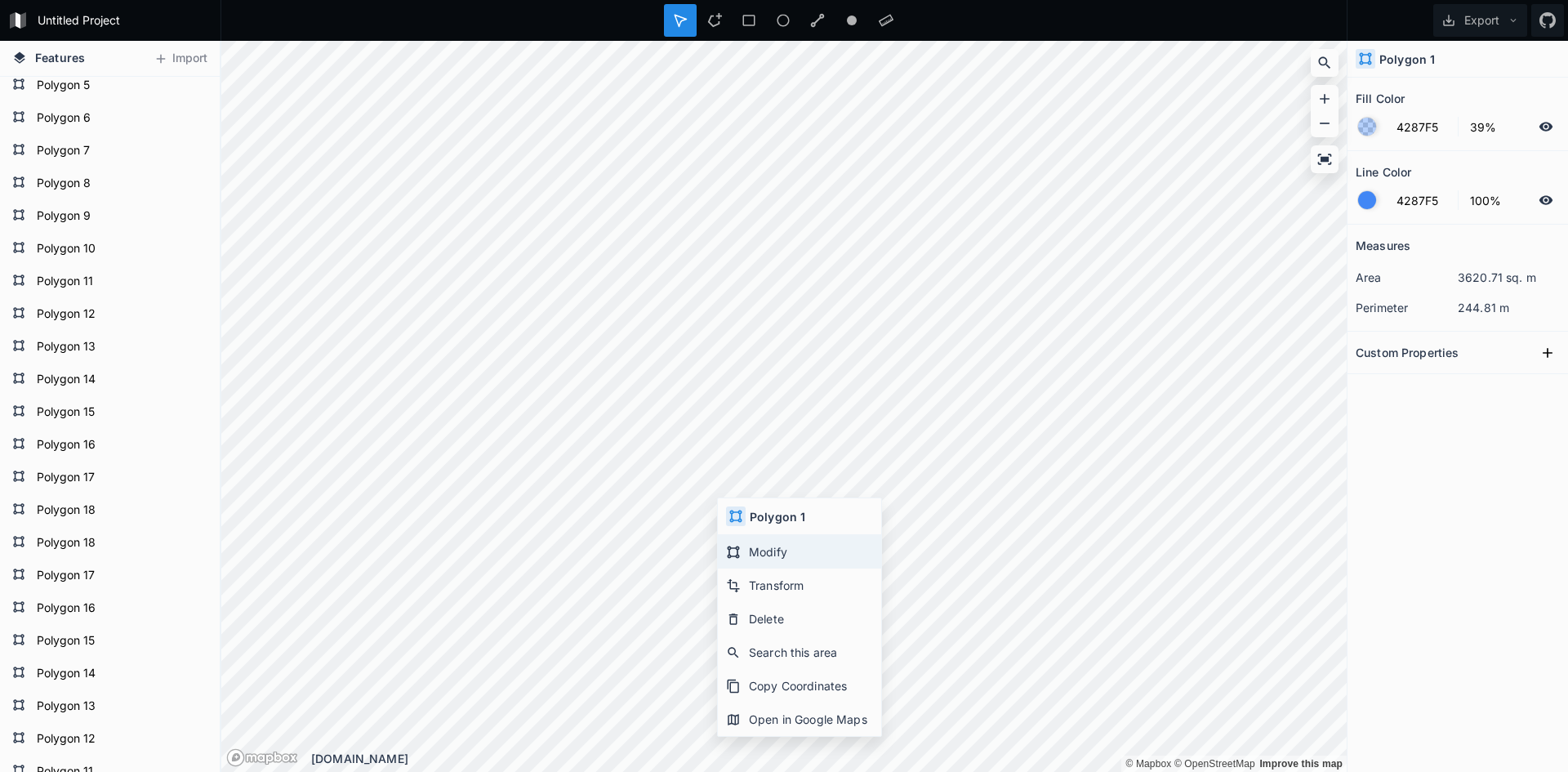
click at [763, 555] on div "Modify" at bounding box center [799, 551] width 163 height 33
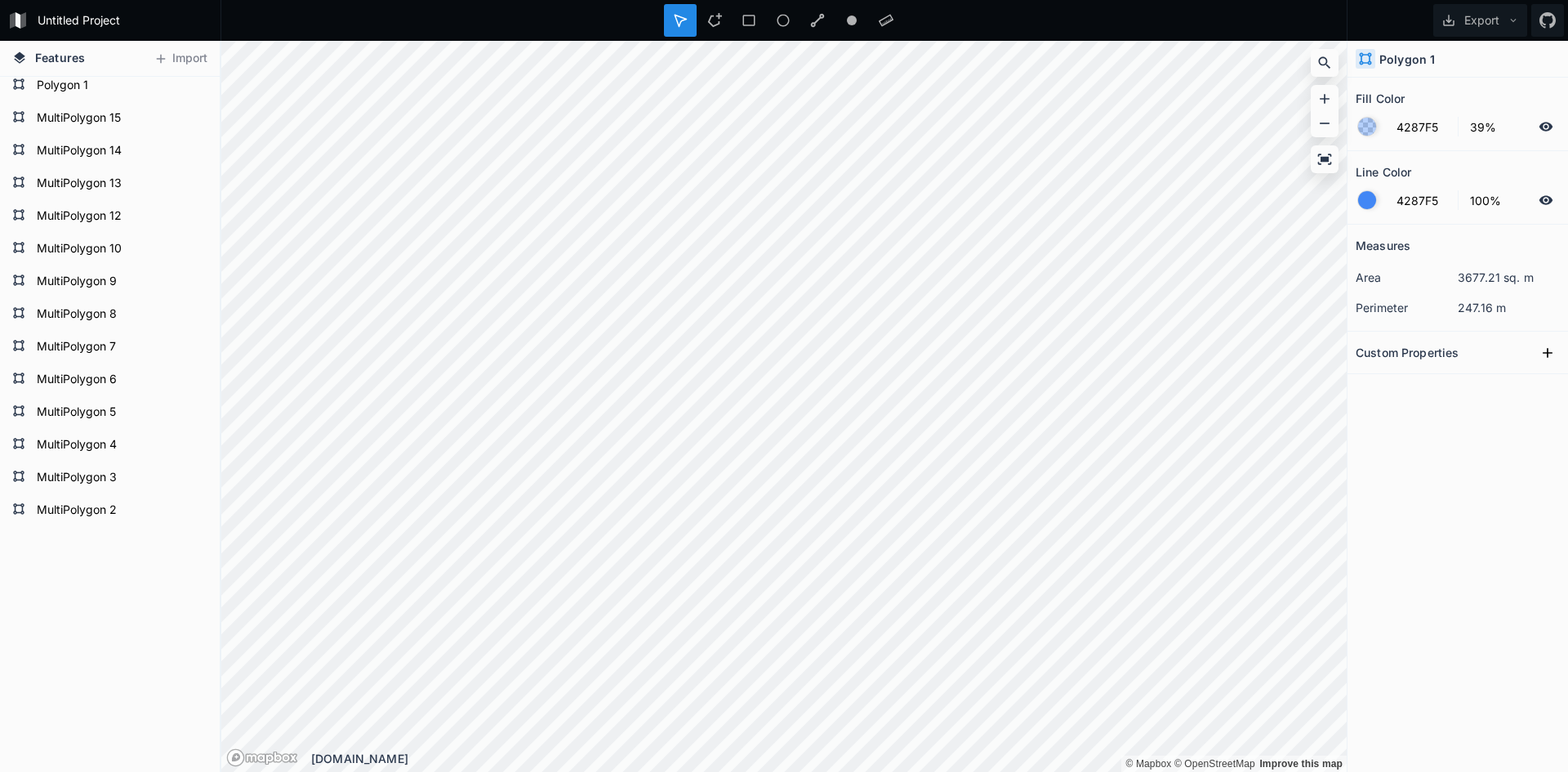
click at [19, 19] on icon at bounding box center [18, 20] width 5 height 17
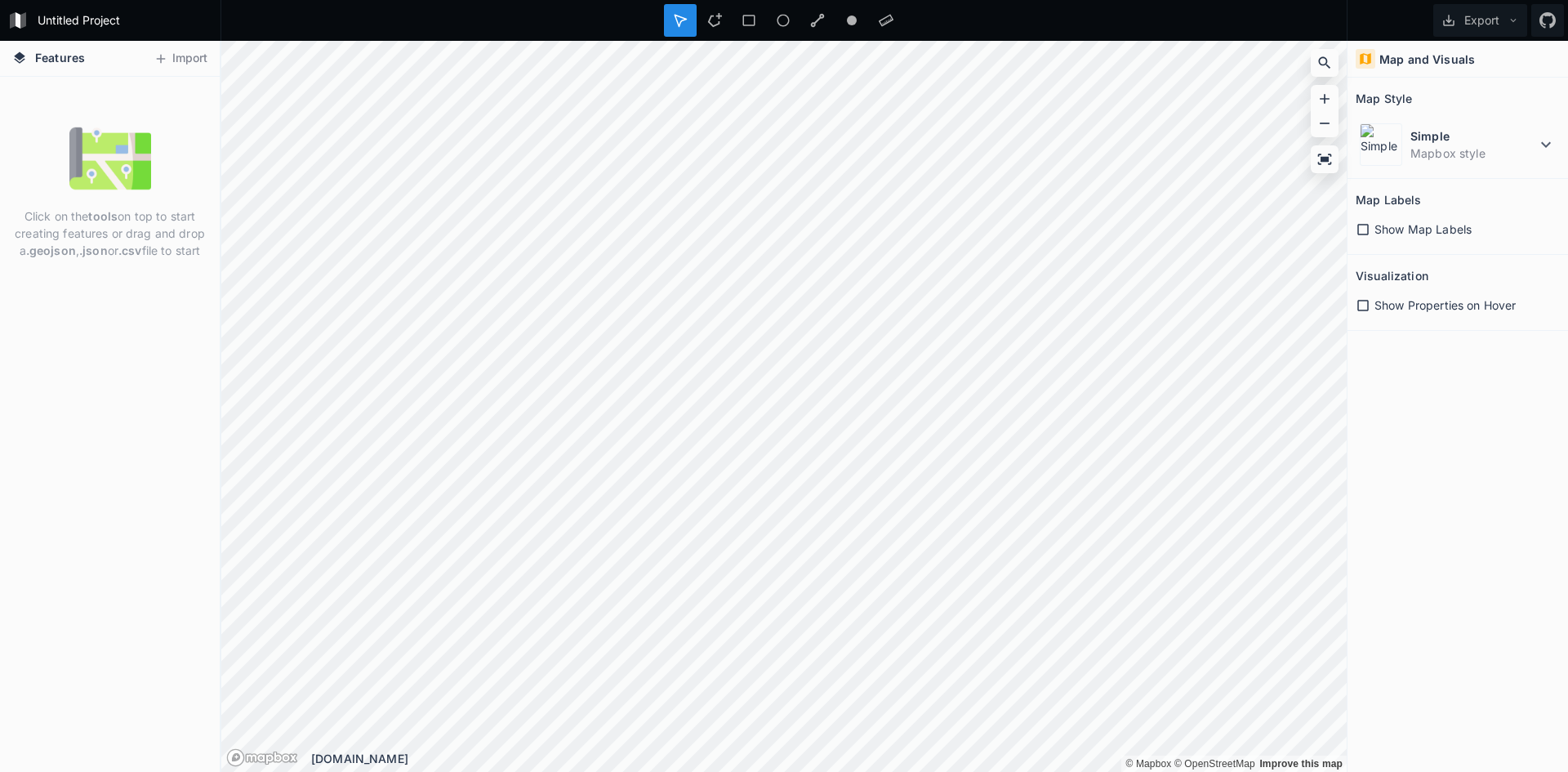
click at [30, 355] on div "Click on the tools on top to start creating features or drag and drop a .geojso…" at bounding box center [110, 424] width 220 height 695
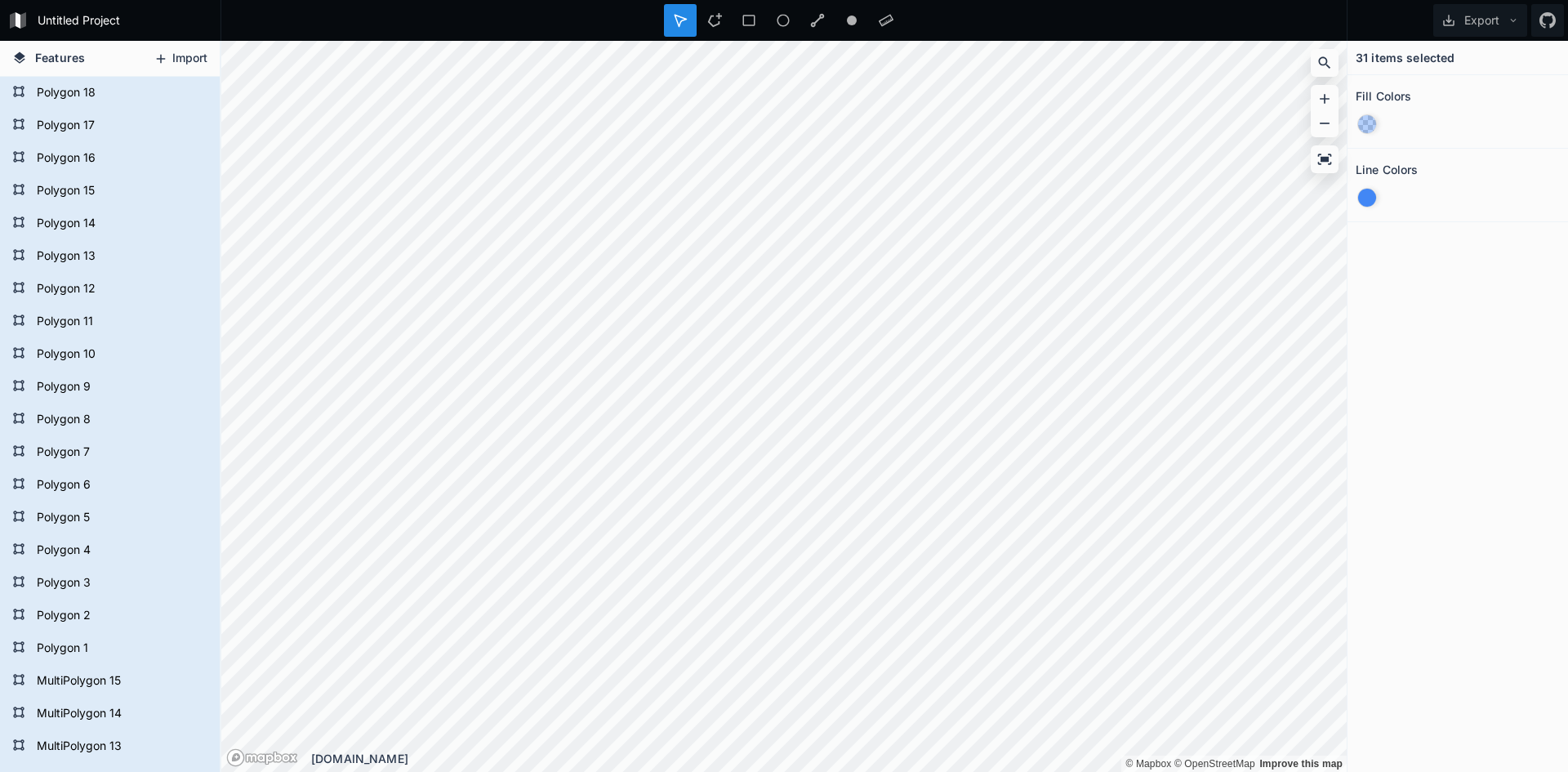
click at [183, 55] on button "Import" at bounding box center [180, 59] width 70 height 26
click at [199, 53] on button "Import" at bounding box center [180, 59] width 70 height 26
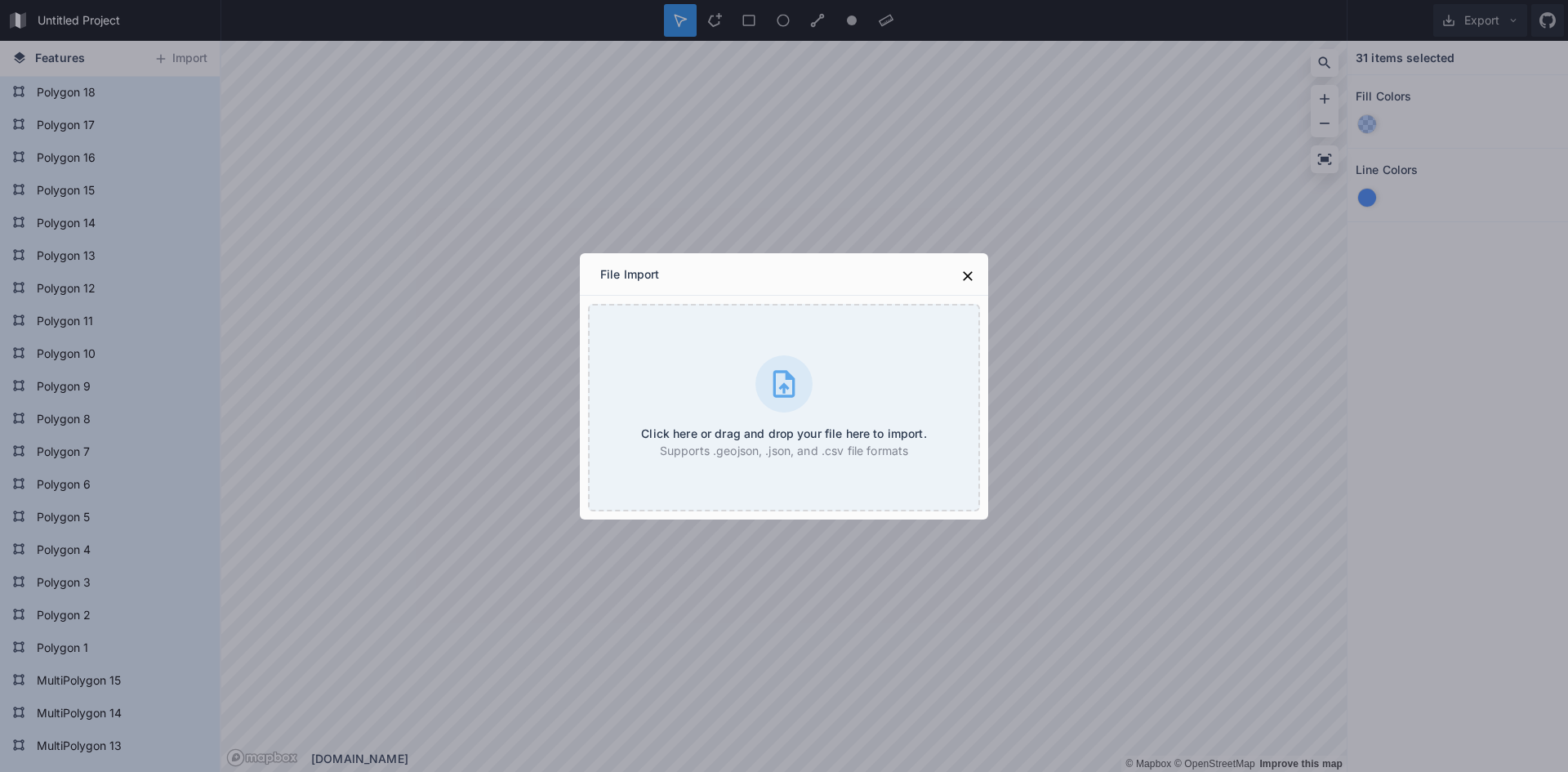
click at [418, 166] on div "File Import Click here or drag and drop your file here to import. Supports .geo…" at bounding box center [784, 386] width 1568 height 772
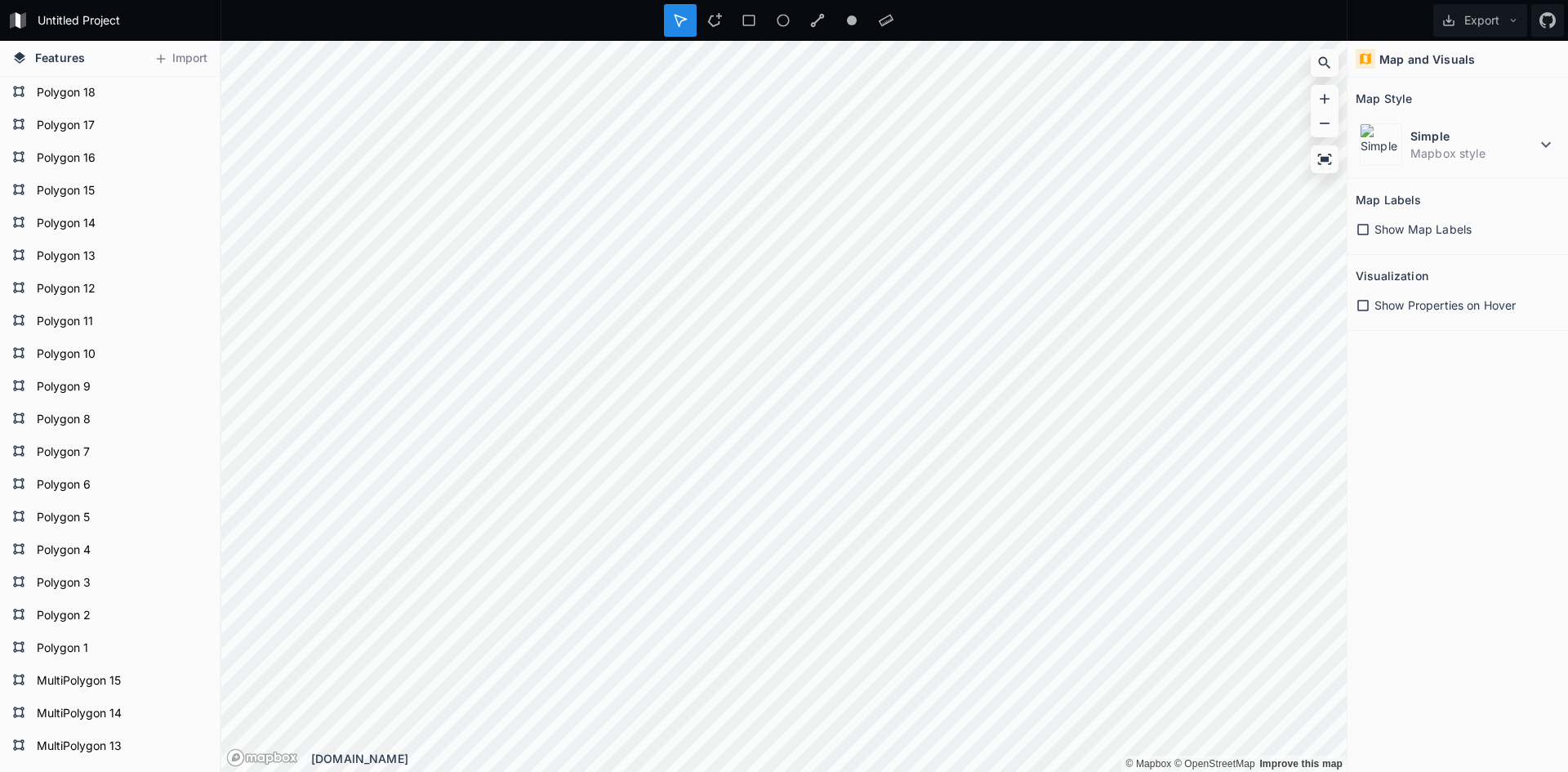
click at [1445, 46] on div "Map and Visuals" at bounding box center [1458, 59] width 220 height 37
click at [1516, 8] on button "Export" at bounding box center [1481, 20] width 94 height 32
click at [1440, 446] on div "Map and Visuals Map Style Simple Mapbox style Map Labels Show Map Labels Visual…" at bounding box center [1458, 406] width 220 height 731
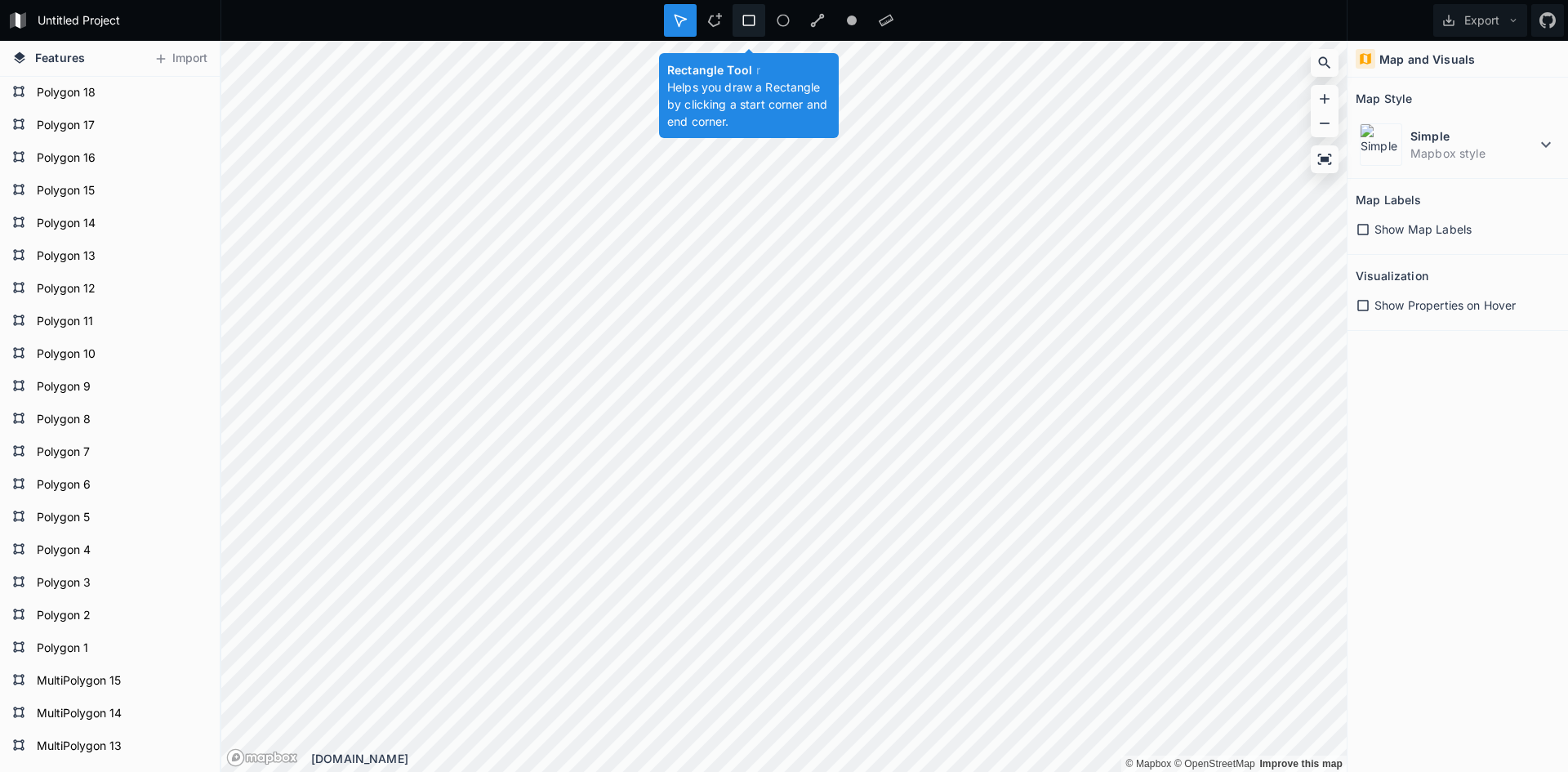
click at [759, 24] on div at bounding box center [749, 20] width 32 height 32
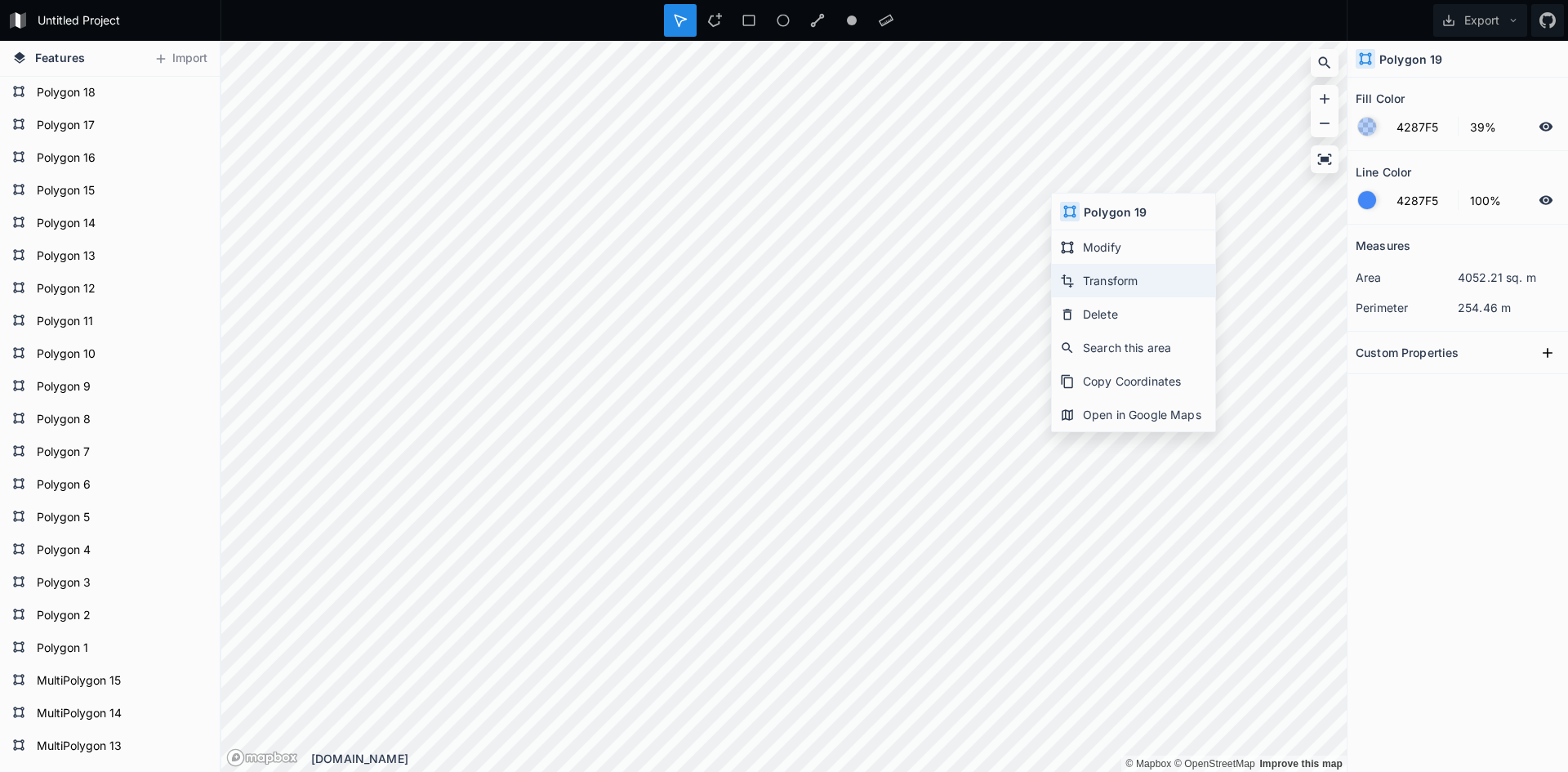
click at [1119, 283] on div "Transform" at bounding box center [1133, 280] width 163 height 33
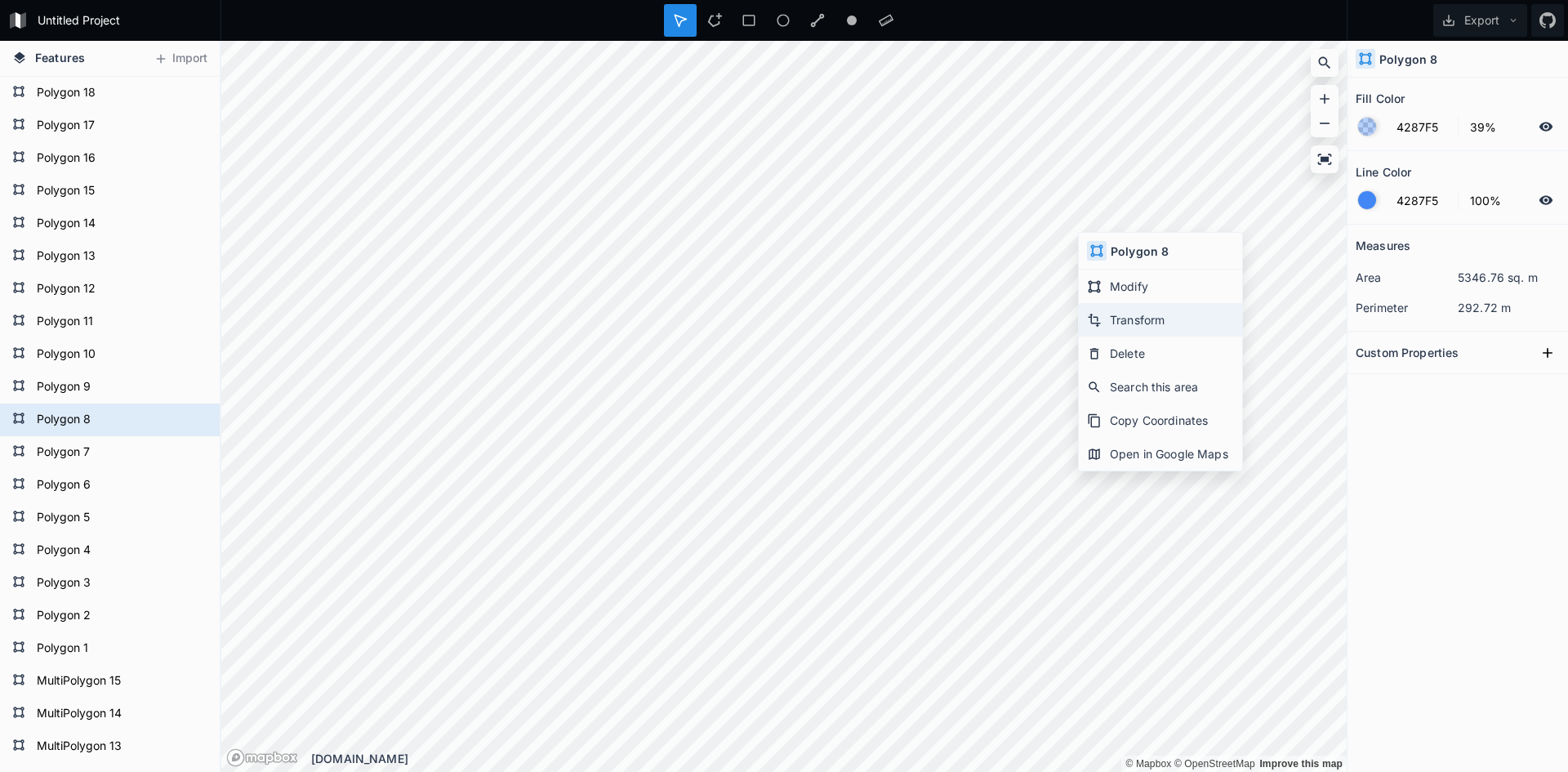
click at [1148, 317] on div "Transform" at bounding box center [1160, 320] width 163 height 33
click at [1421, 381] on div "Features Import MultiPolygon 6 MultiPolygon 7 MultiPolygon 8 MultiPolygon 9 Mul…" at bounding box center [784, 406] width 1568 height 731
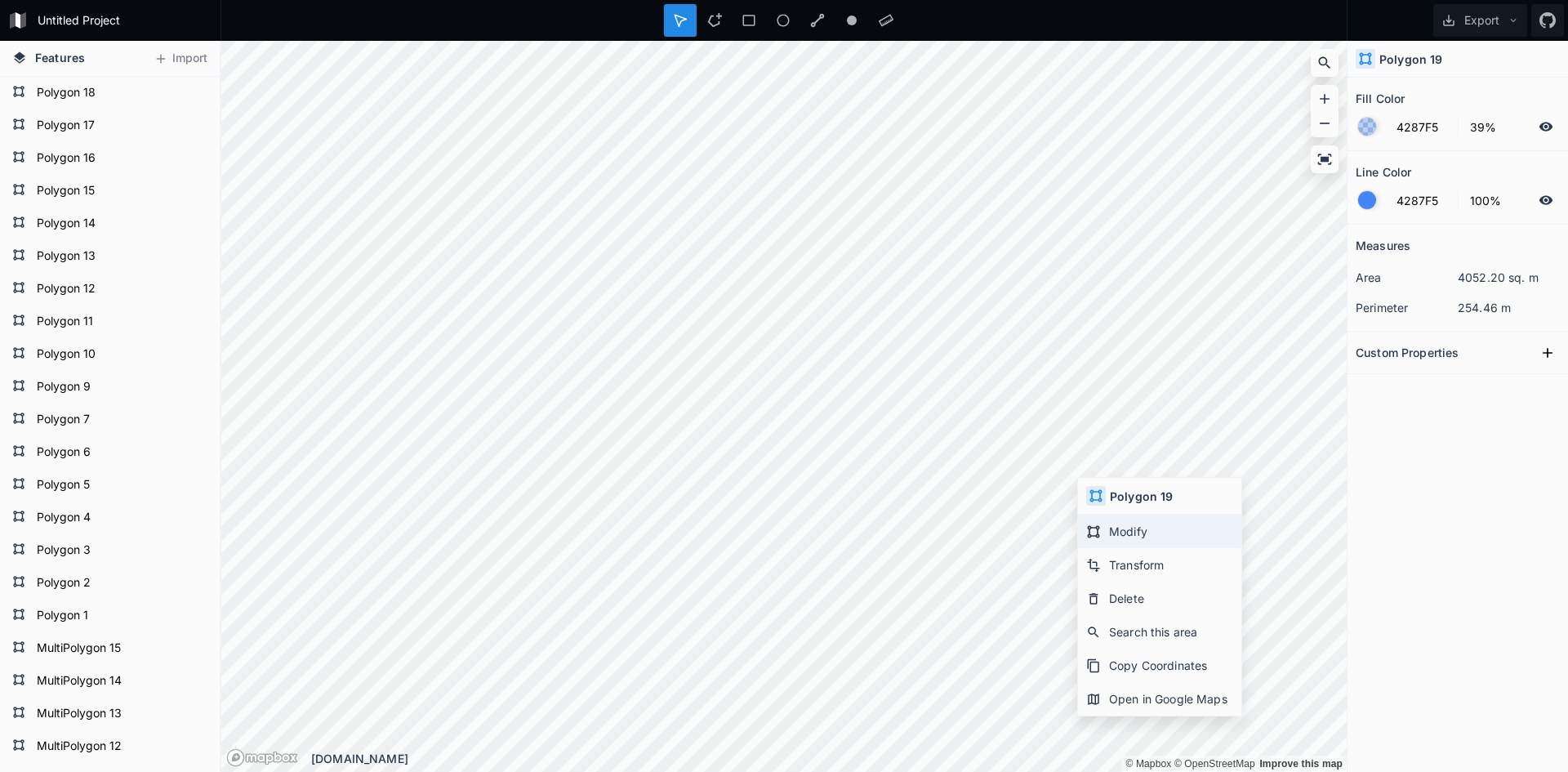
click at [1116, 525] on div "Modify" at bounding box center [1159, 531] width 163 height 33
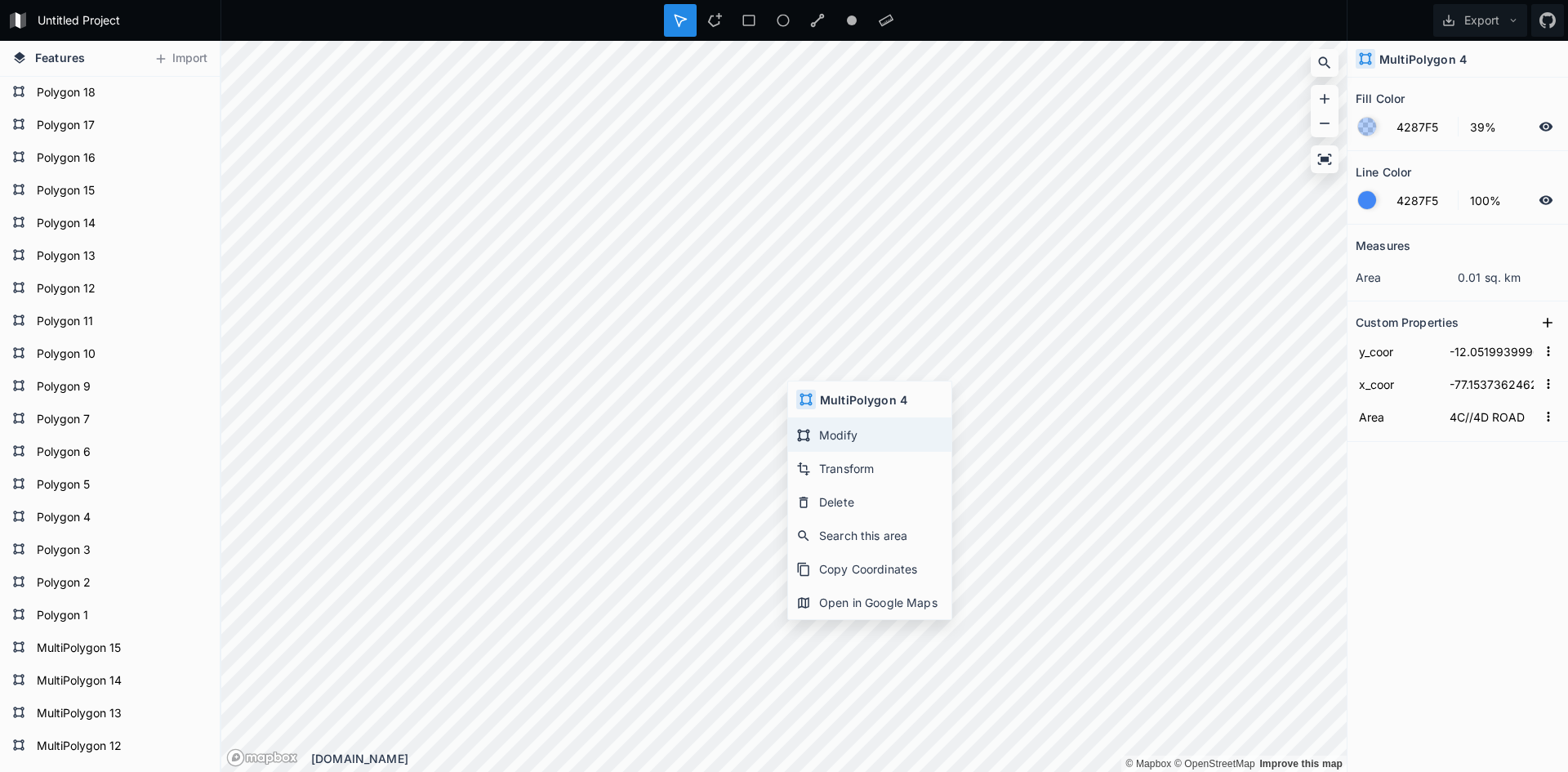
click at [864, 443] on div "Modify" at bounding box center [869, 435] width 163 height 33
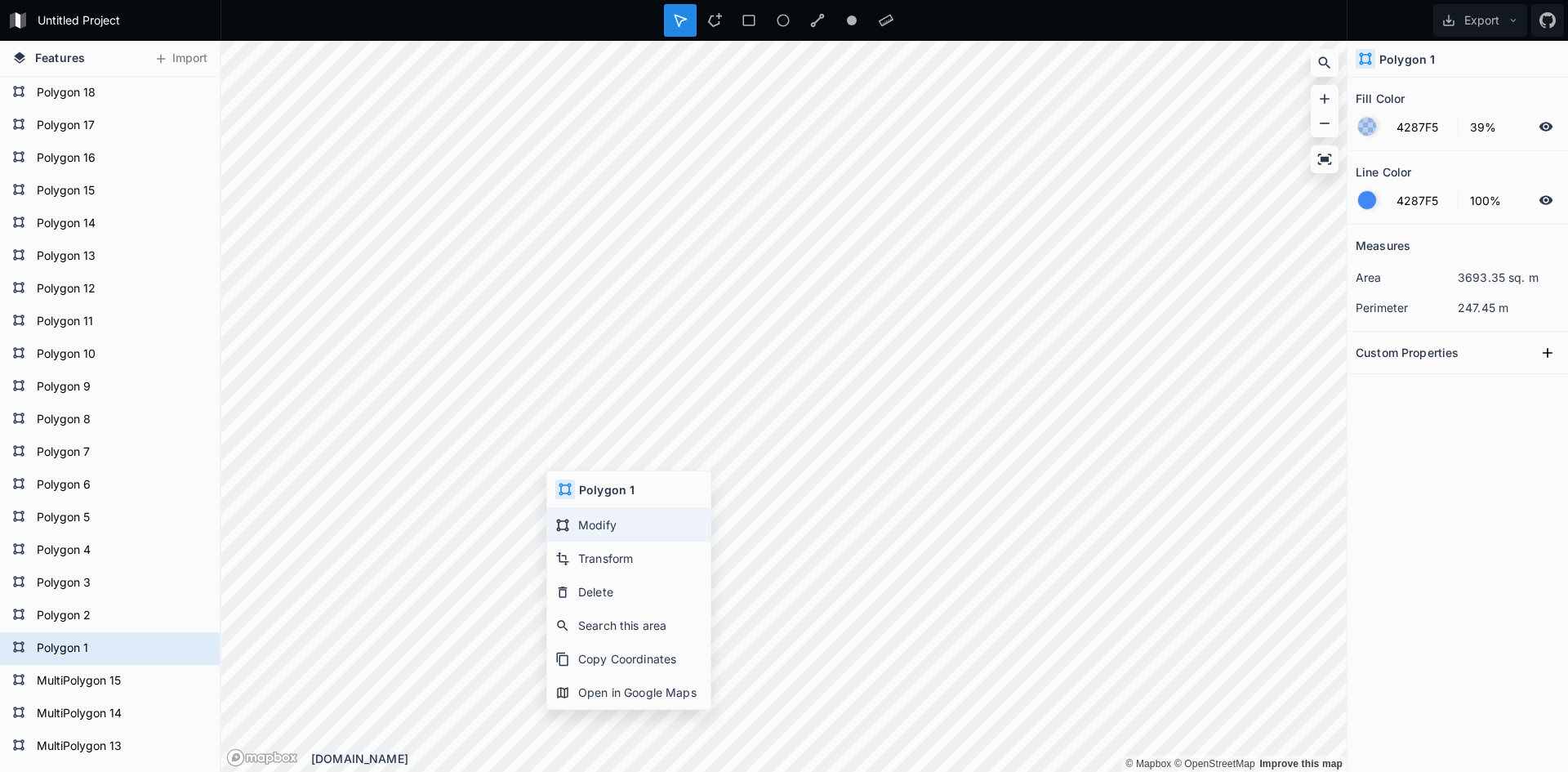
click at [574, 520] on div "Modify" at bounding box center [628, 525] width 163 height 33
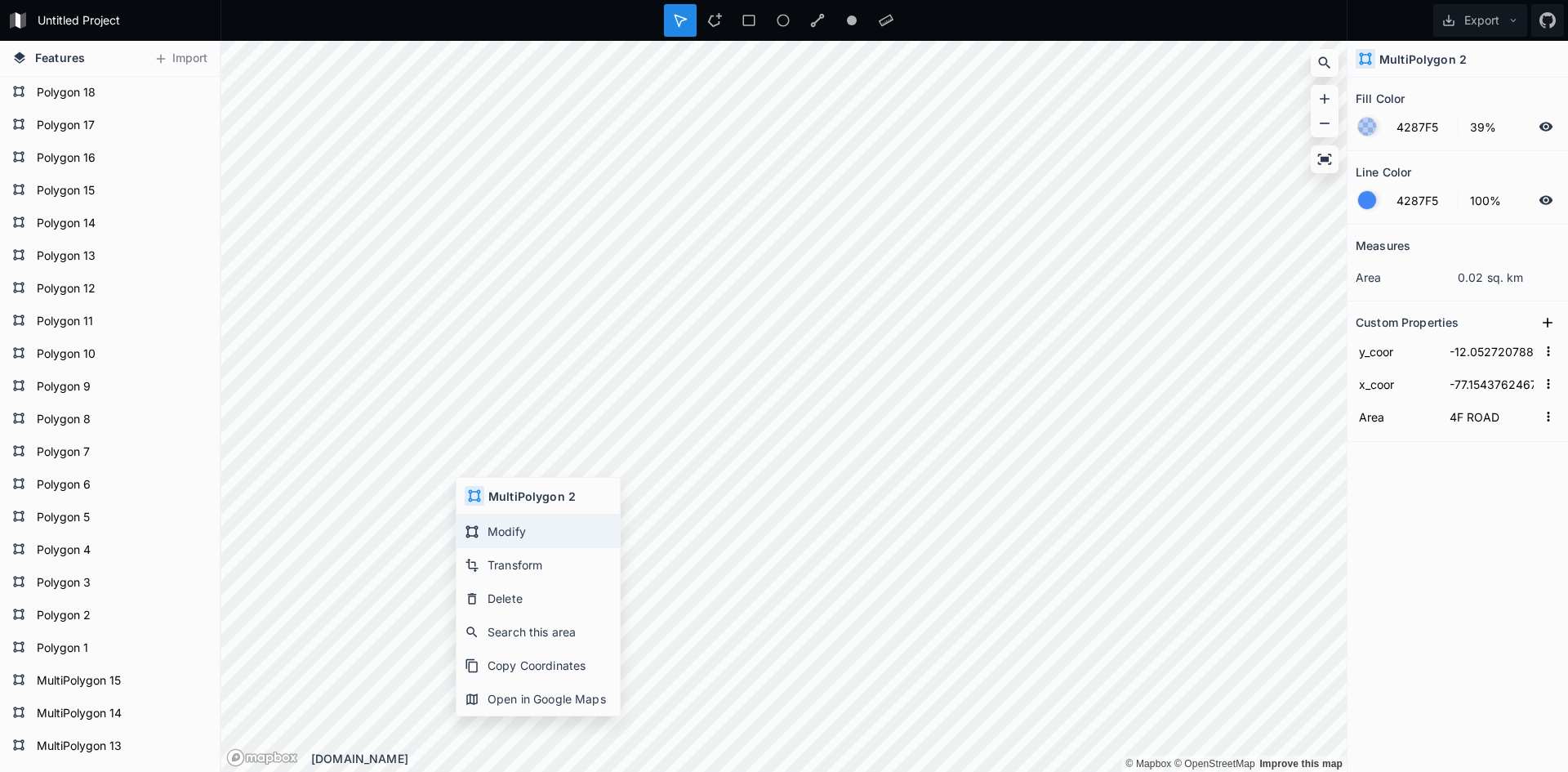
click at [487, 527] on div "Modify" at bounding box center [538, 531] width 163 height 33
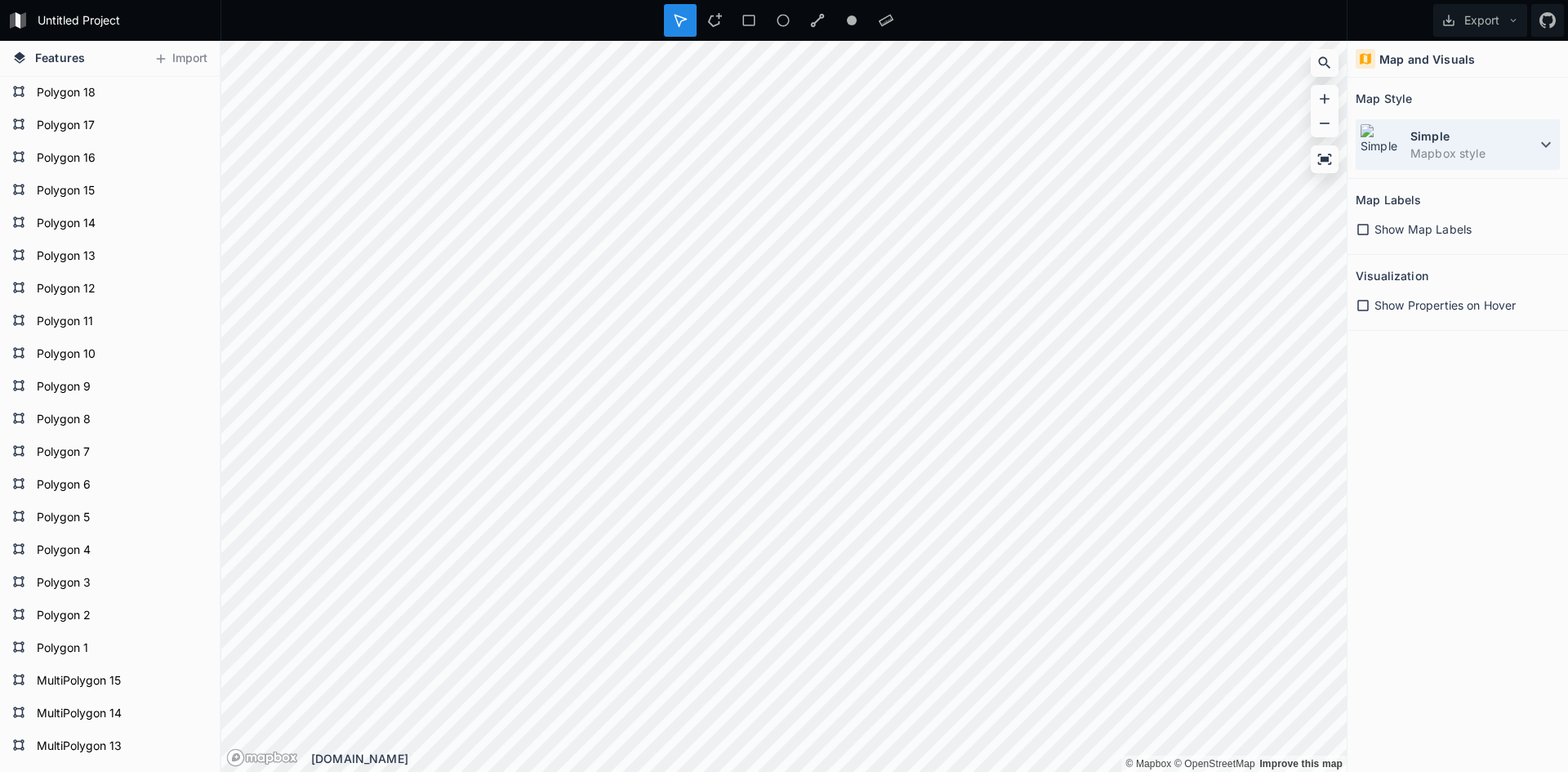
click at [1435, 138] on dt "Simple" at bounding box center [1474, 136] width 126 height 17
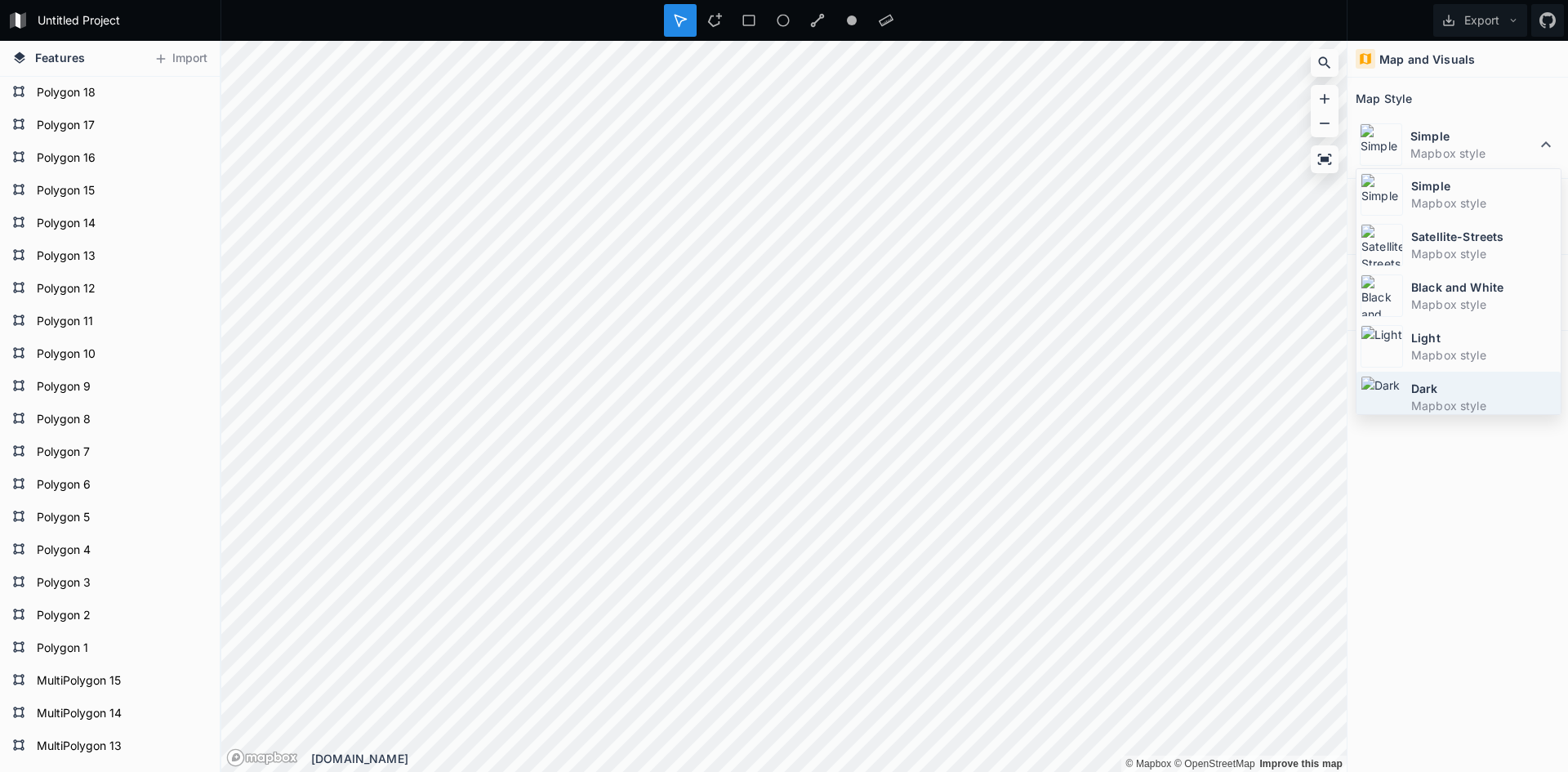
click at [1402, 391] on img at bounding box center [1382, 396] width 43 height 43
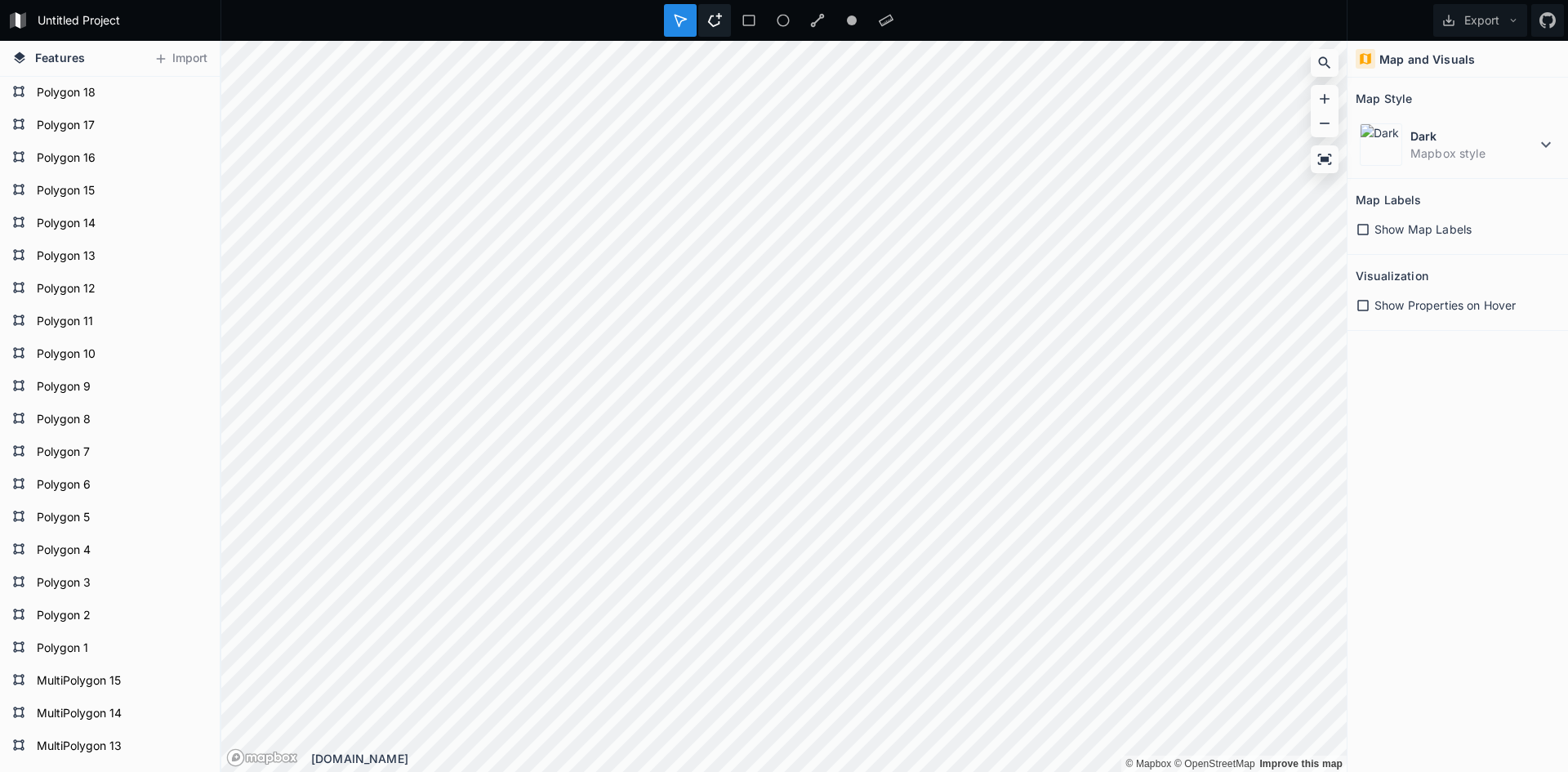
click at [723, 24] on div at bounding box center [714, 20] width 32 height 32
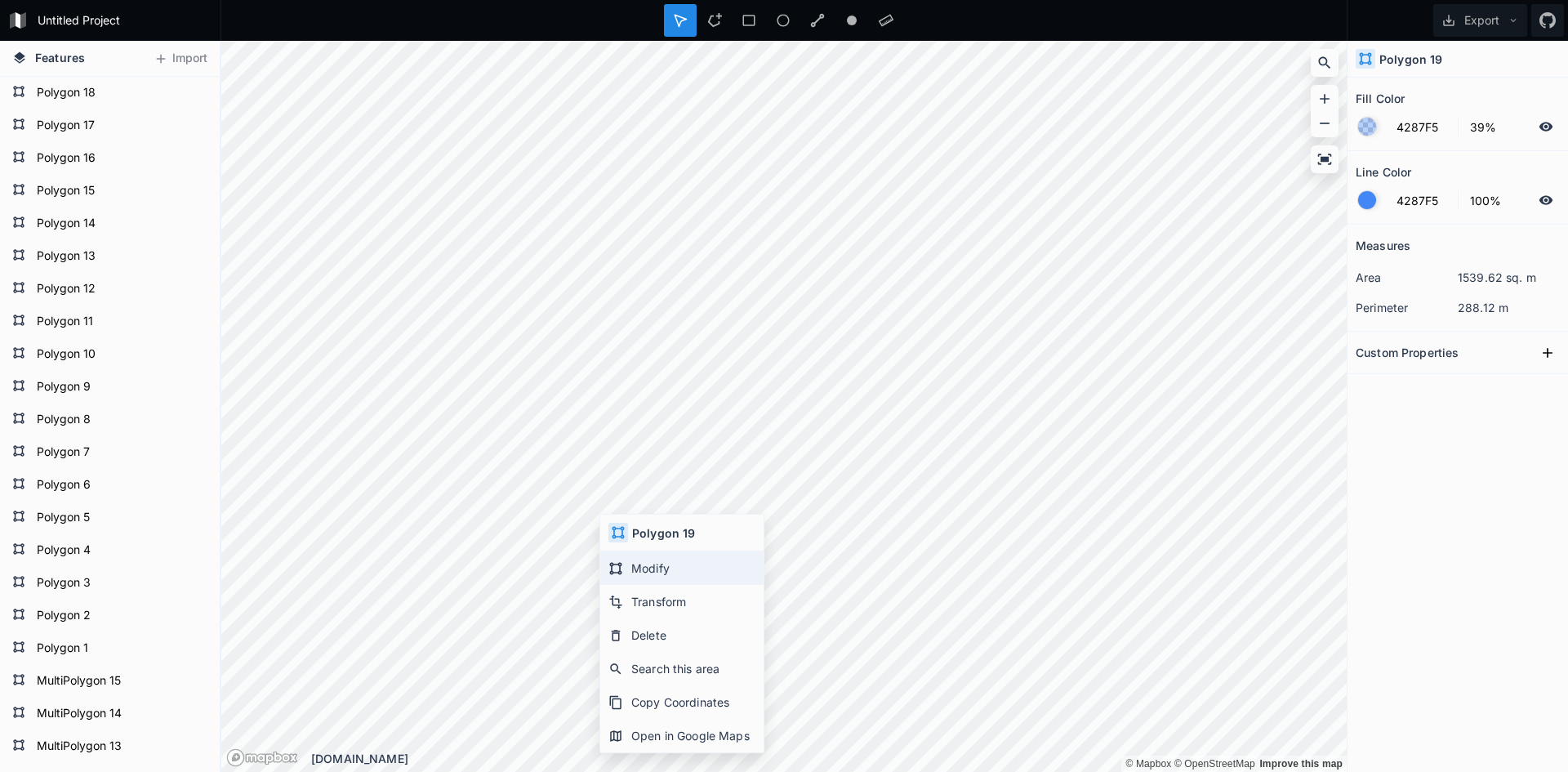
click at [636, 564] on div "Modify" at bounding box center [681, 568] width 163 height 33
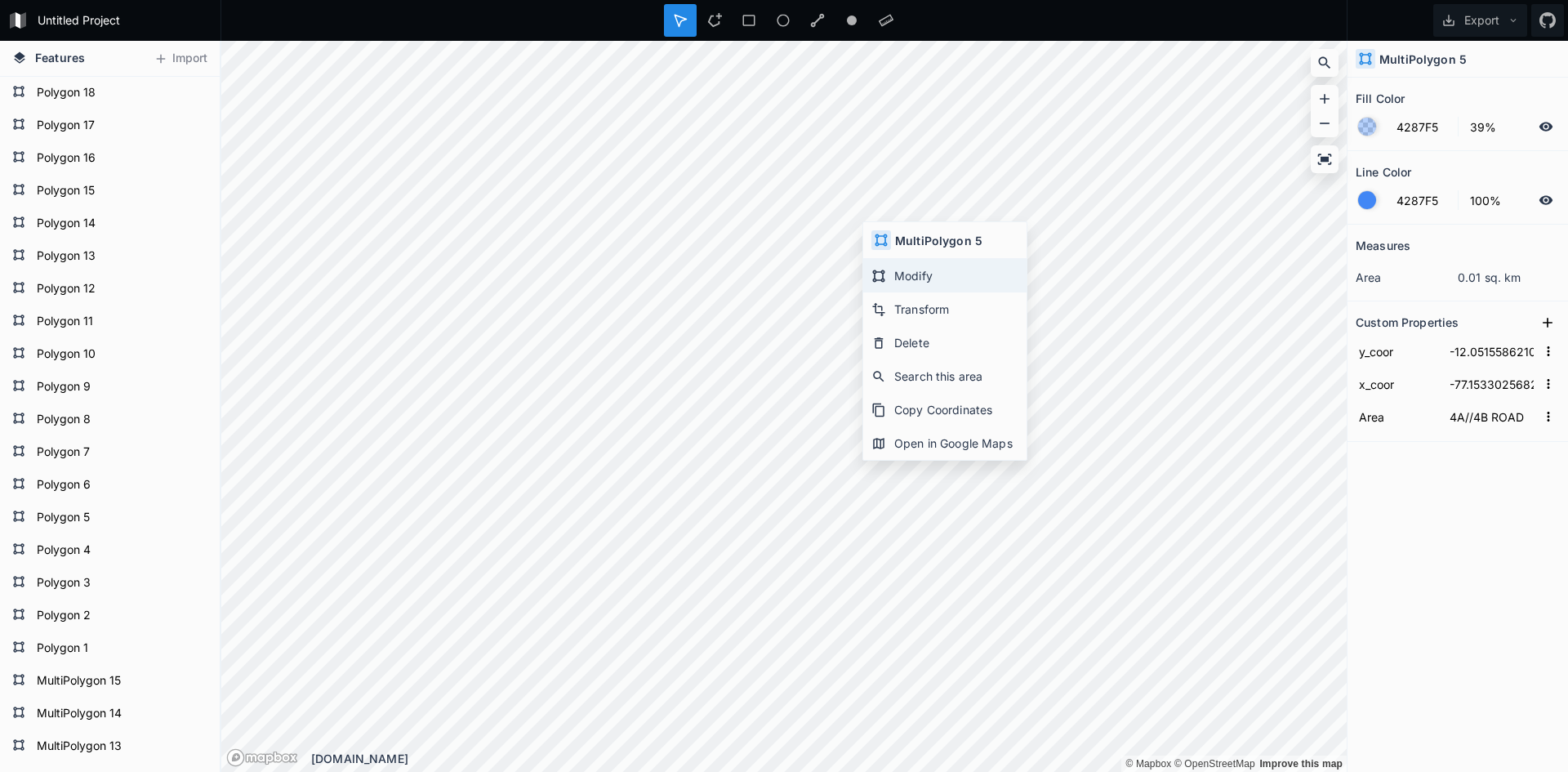
click at [917, 284] on div "Modify" at bounding box center [944, 275] width 163 height 33
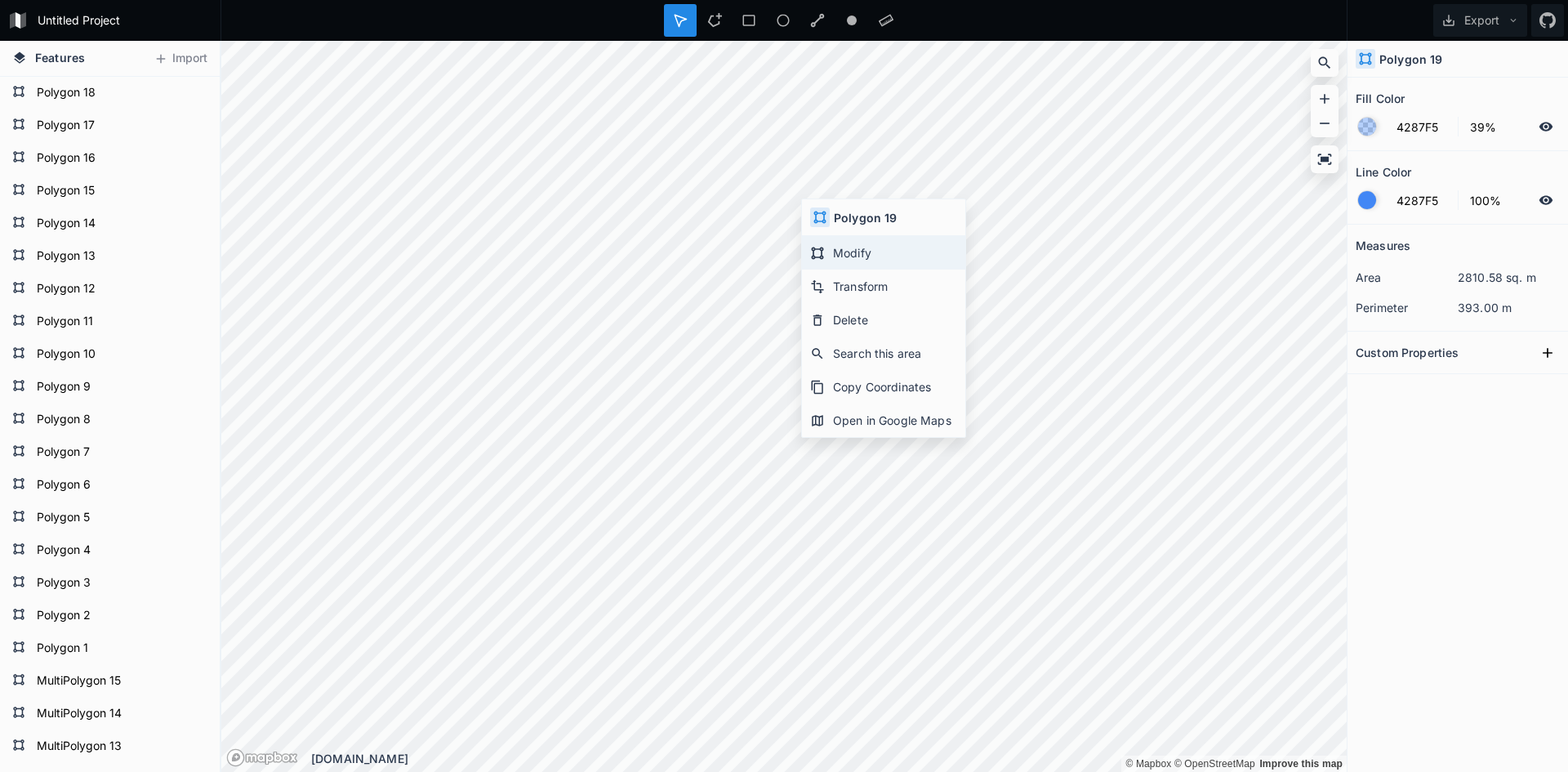
click at [839, 258] on div "Modify" at bounding box center [883, 252] width 163 height 33
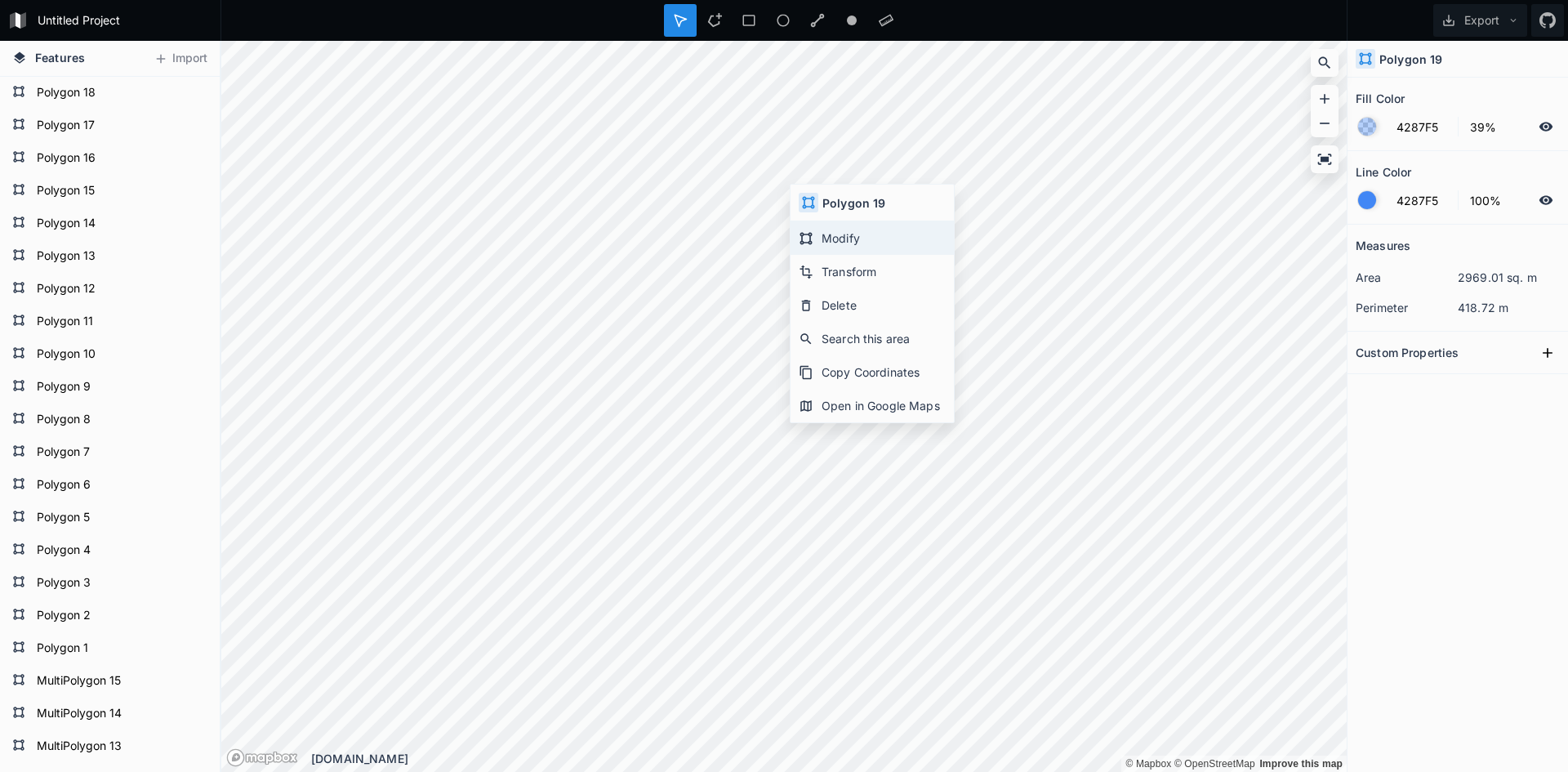
click at [839, 242] on div "Modify" at bounding box center [872, 238] width 163 height 33
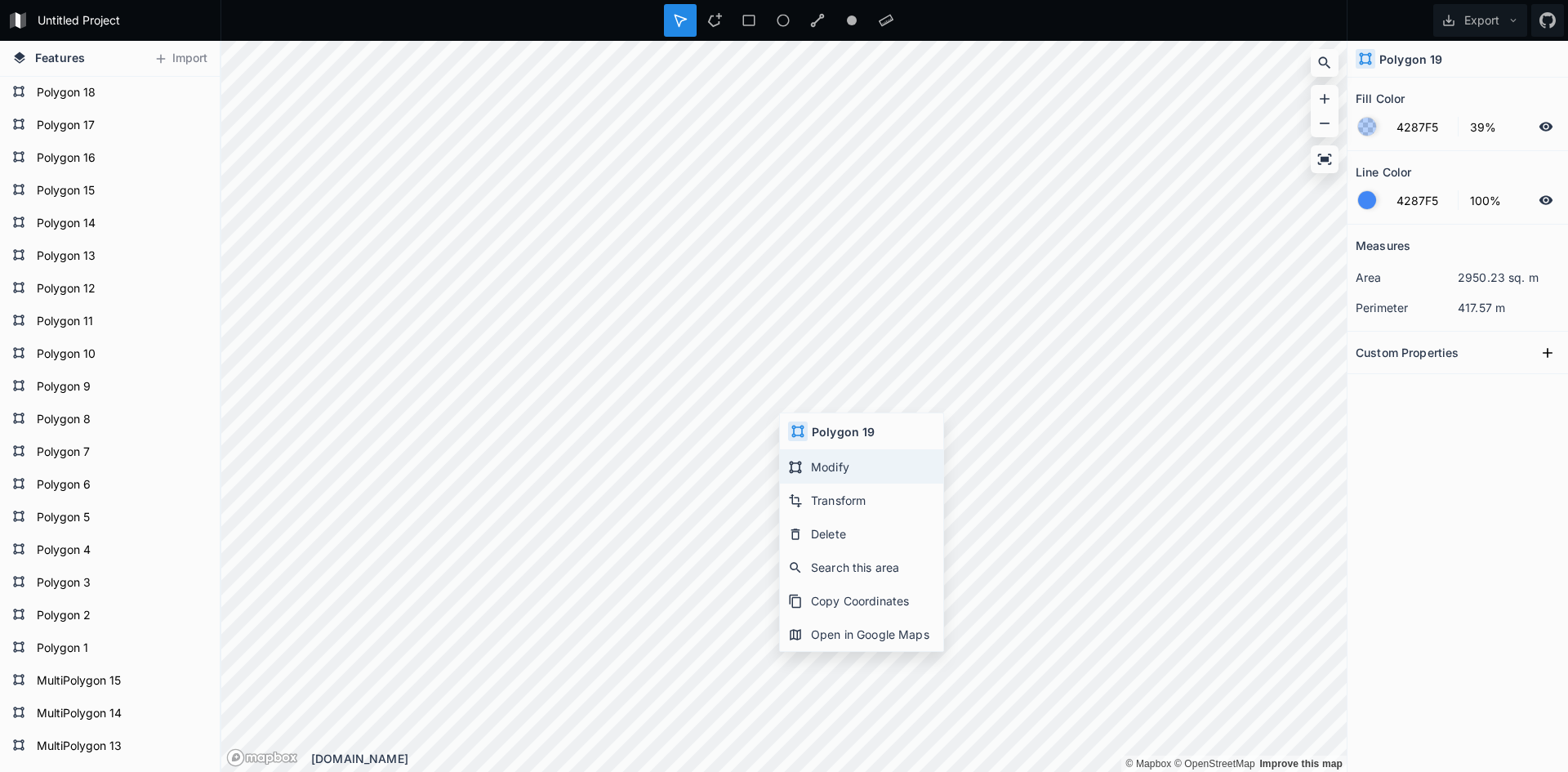
click at [824, 466] on div "Modify" at bounding box center [861, 466] width 163 height 33
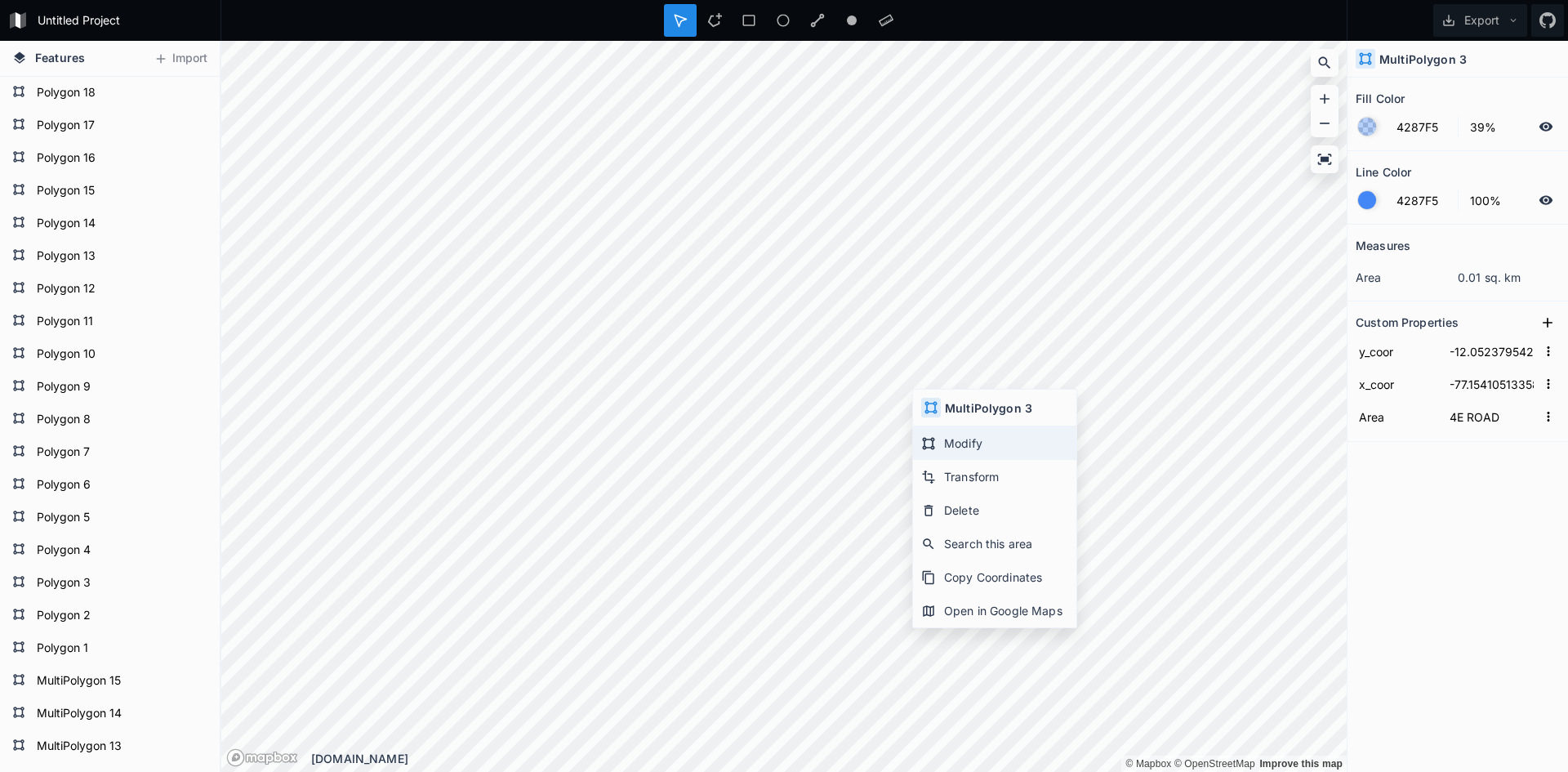
click at [927, 442] on icon at bounding box center [929, 443] width 15 height 15
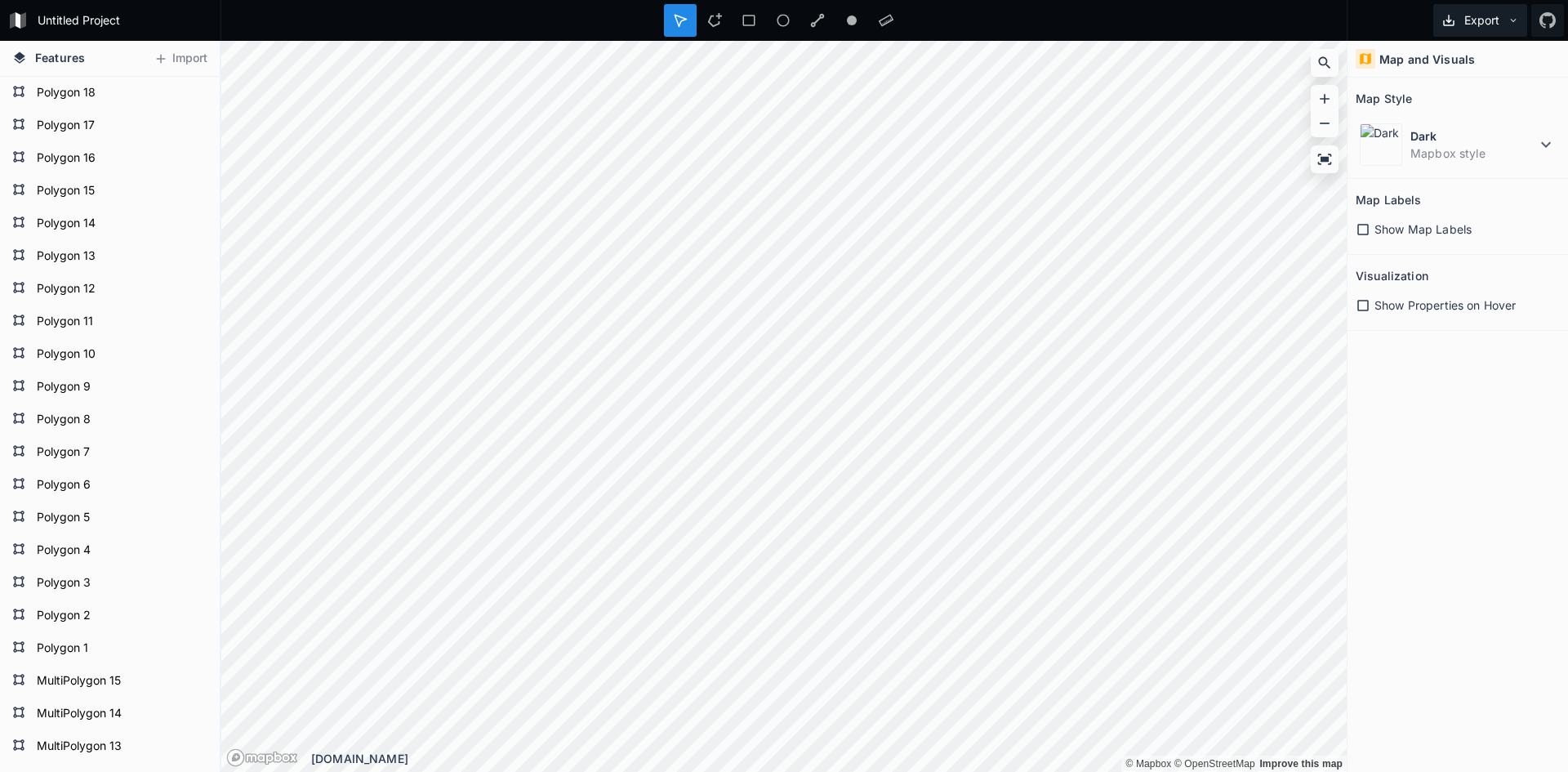
click at [1522, 22] on button "Export" at bounding box center [1481, 20] width 94 height 32
click at [1488, 93] on div "Export as .geojson" at bounding box center [1477, 93] width 163 height 33
click at [1510, 21] on icon at bounding box center [1513, 20] width 11 height 11
click at [1489, 95] on div "Export as .geojson" at bounding box center [1477, 93] width 163 height 33
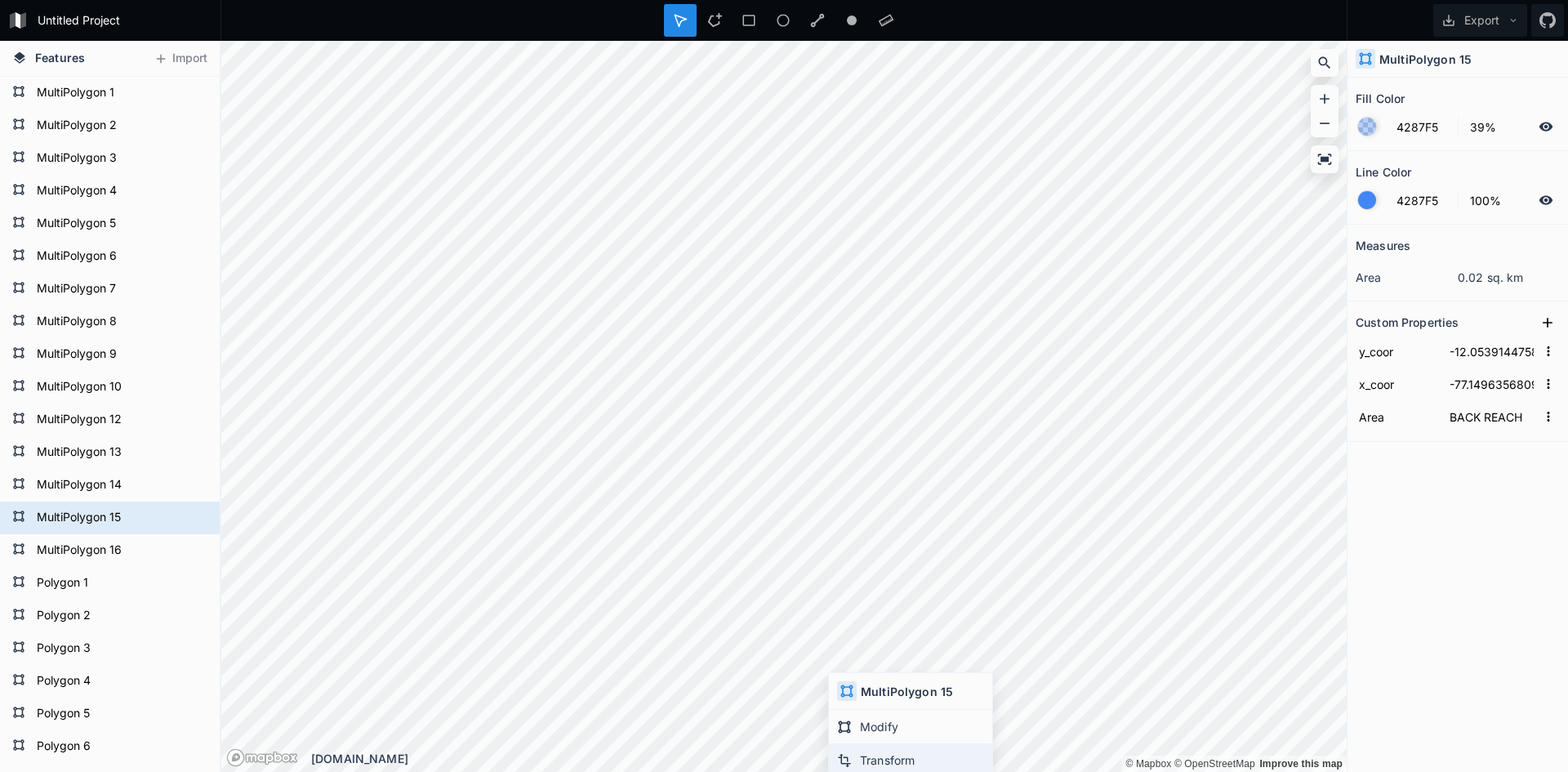
click at [881, 755] on div "Transform" at bounding box center [910, 760] width 163 height 33
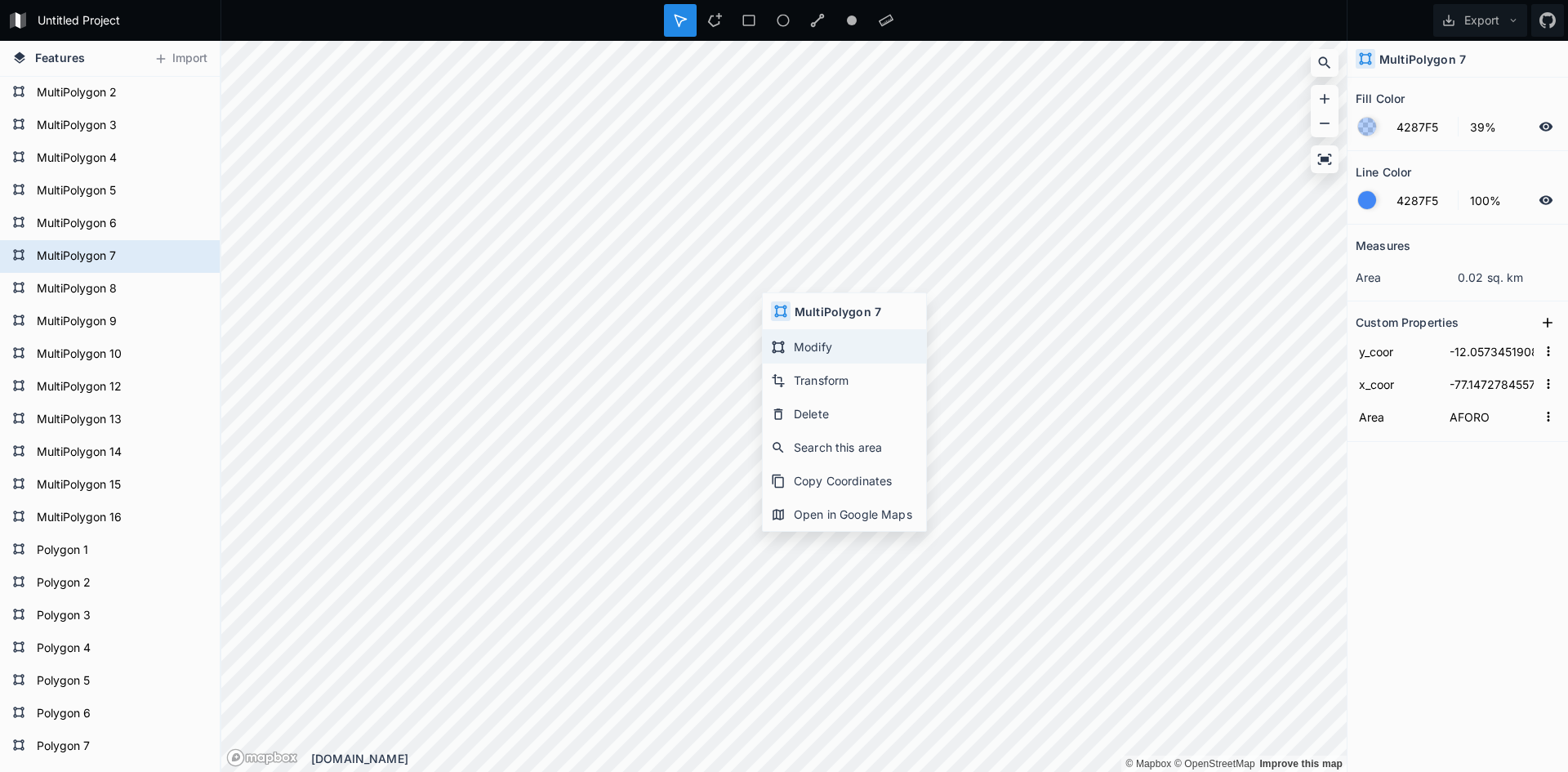
click at [791, 343] on div "Modify" at bounding box center [844, 347] width 163 height 33
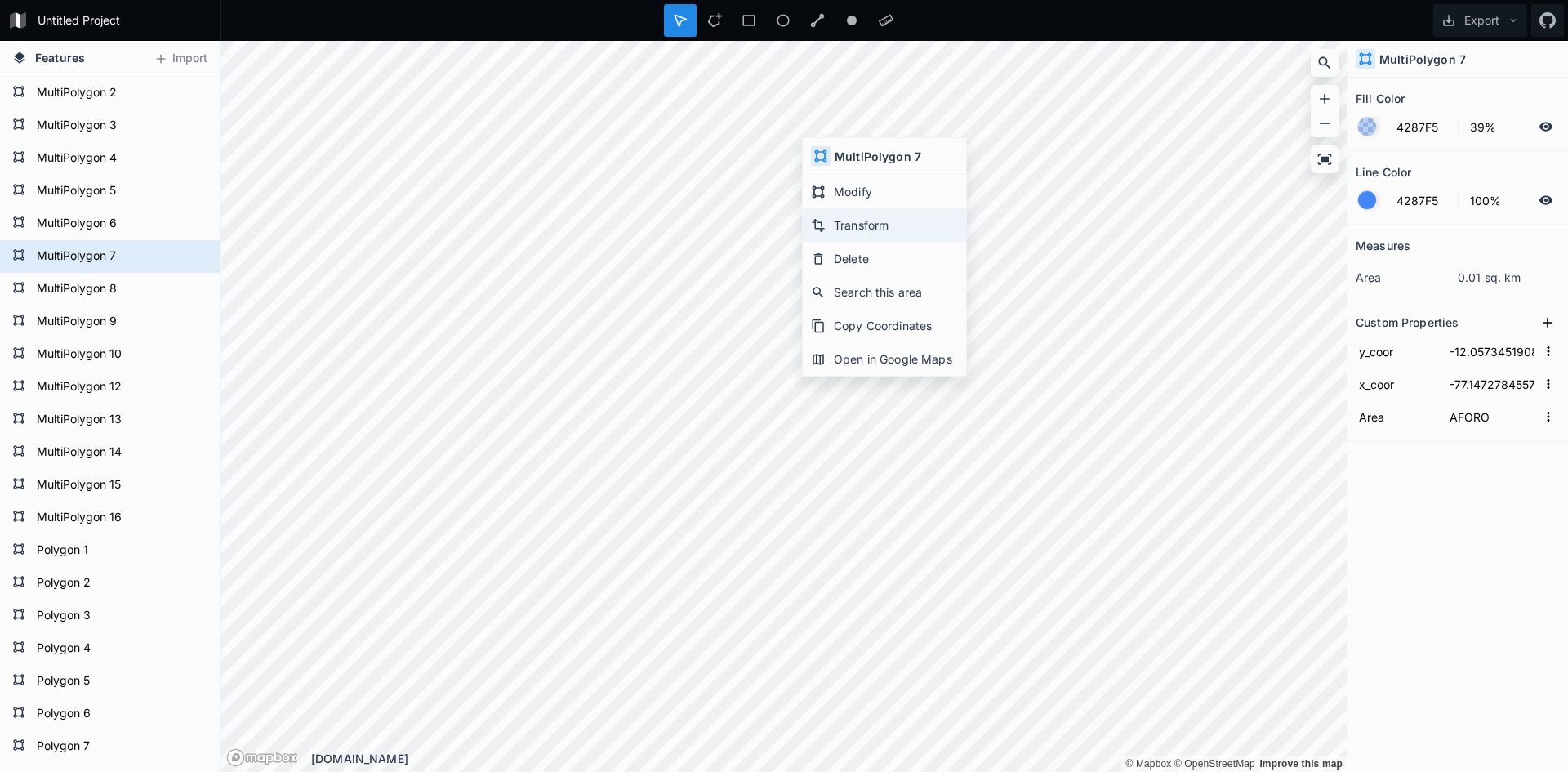
click at [843, 221] on div "Transform" at bounding box center [884, 224] width 163 height 33
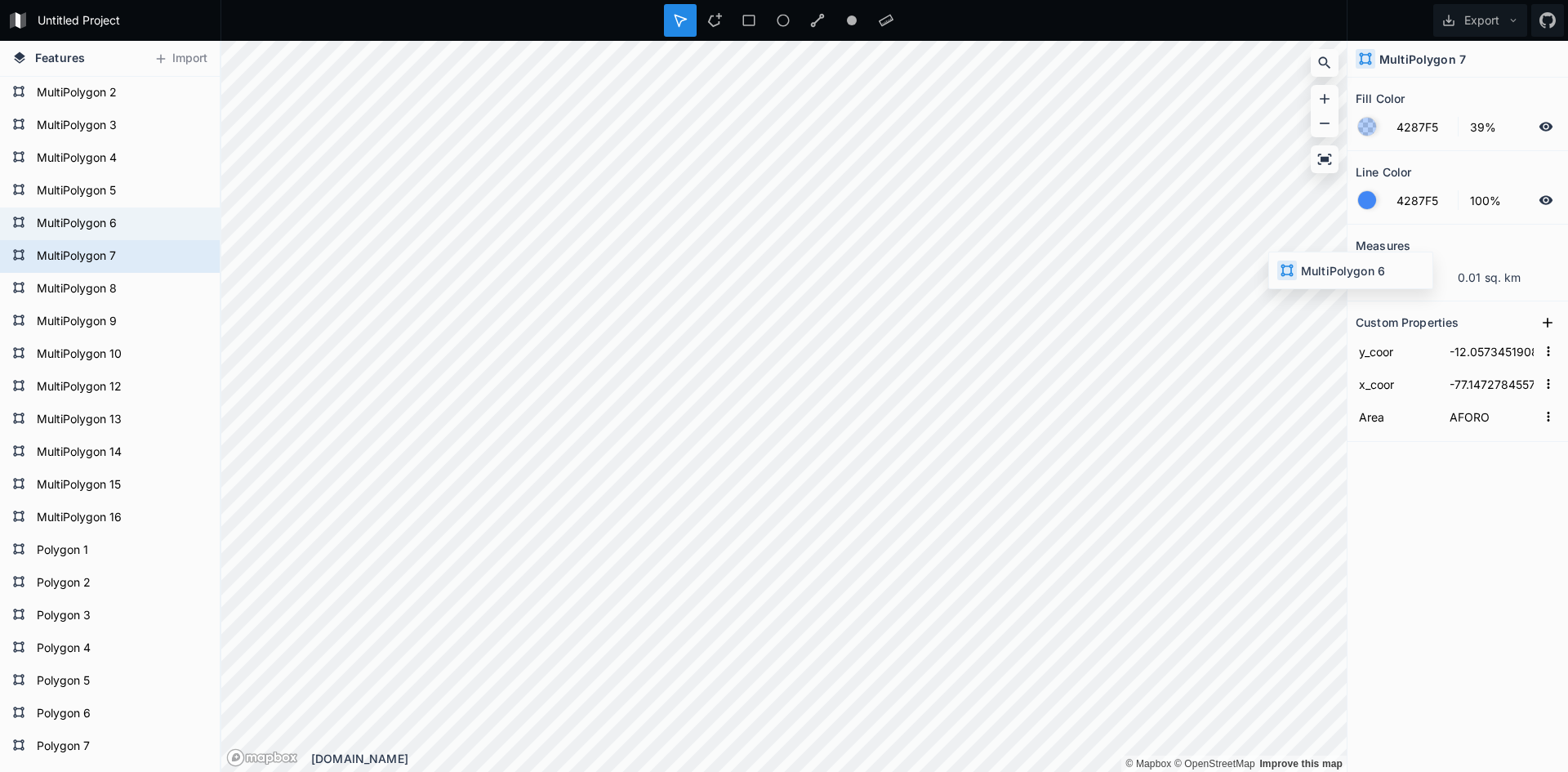
type input "-12.0573199516"
type input "-77.146254402"
type input "-12.0573451908"
type input "-77.1472784557"
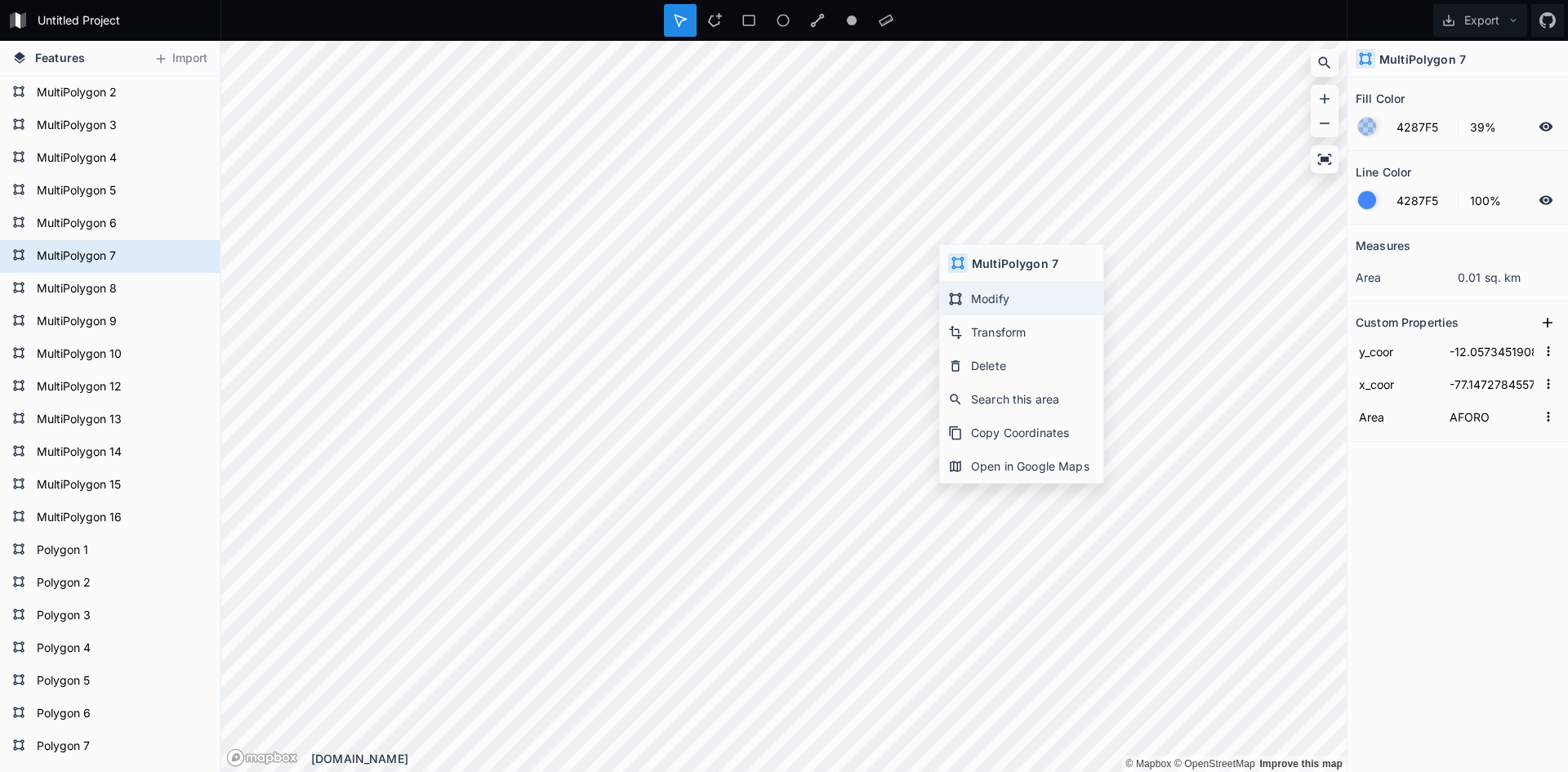
click at [992, 299] on div "Modify" at bounding box center [1021, 299] width 163 height 33
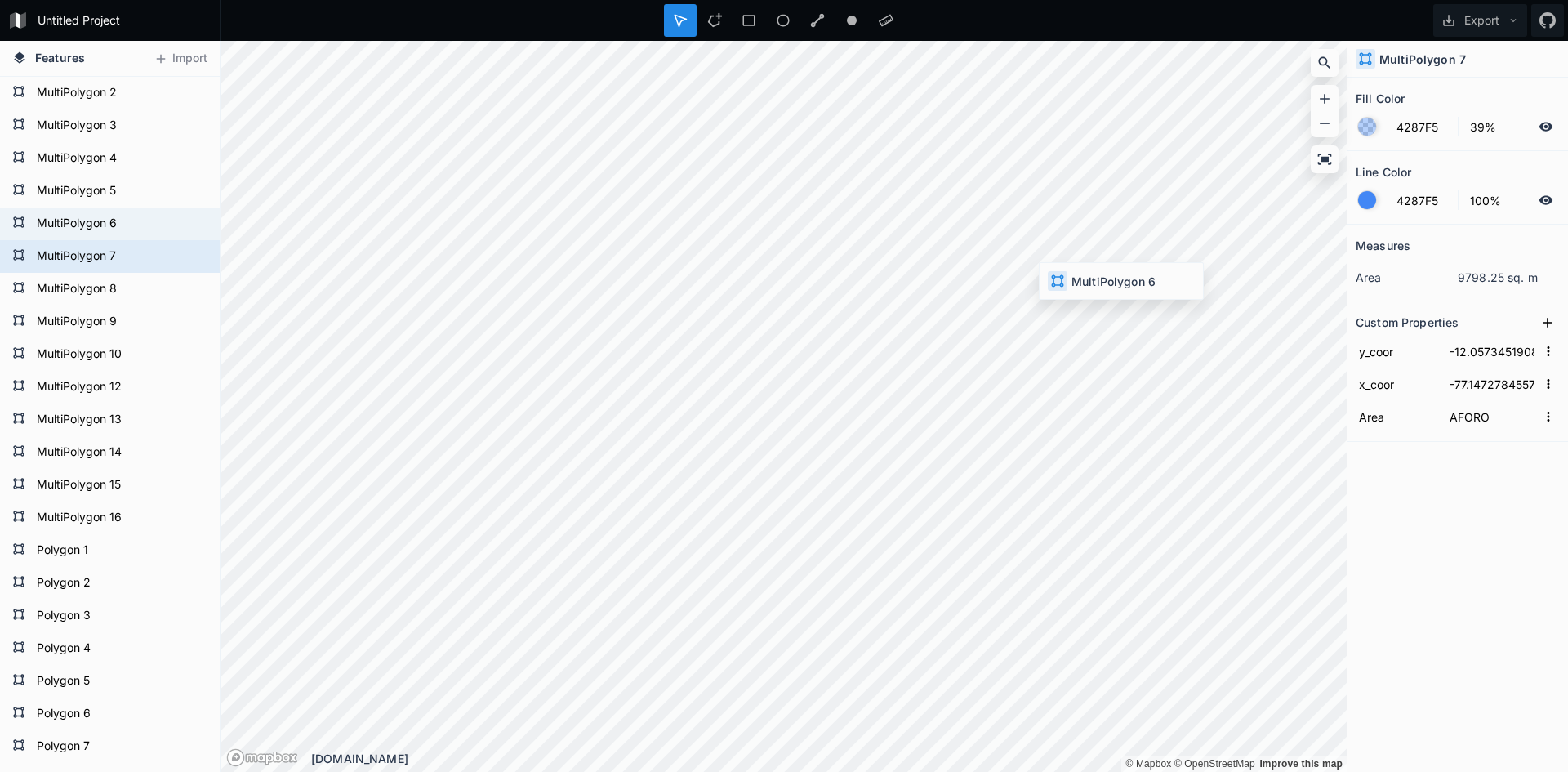
type input "-12.0573199516"
type input "-77.146254402"
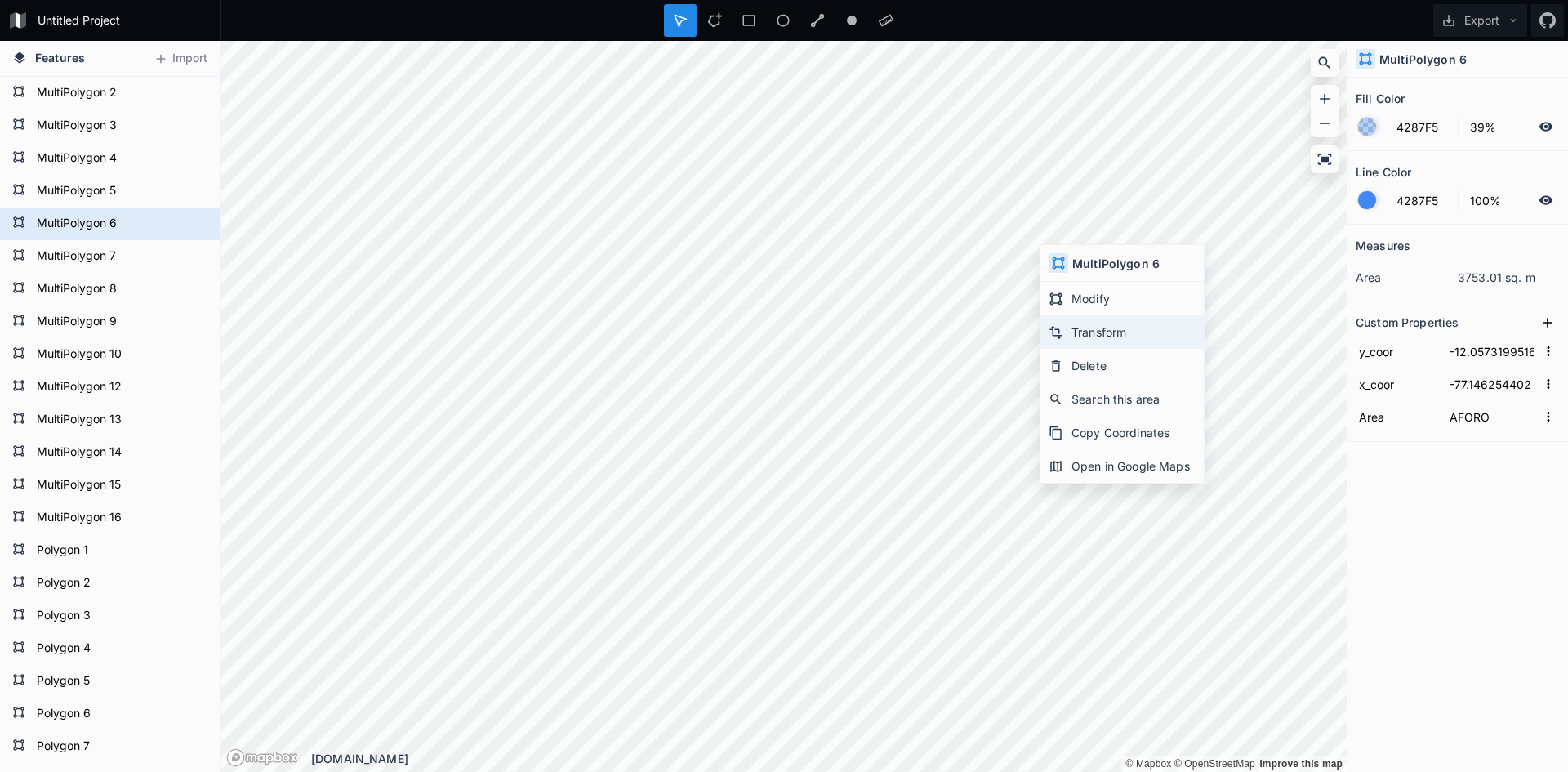
click at [1110, 325] on div "Transform" at bounding box center [1122, 332] width 163 height 33
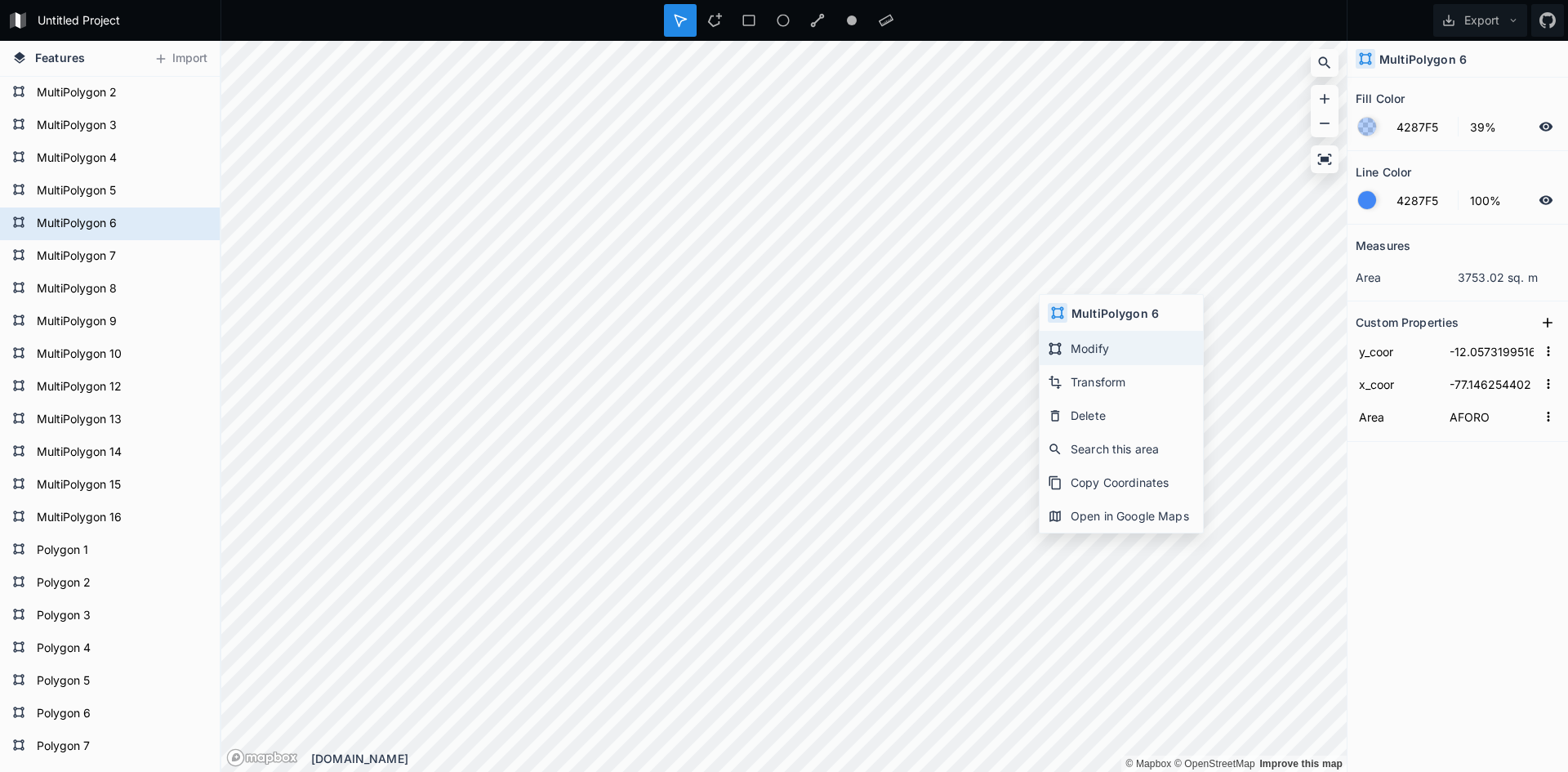
click at [1109, 355] on div "Modify" at bounding box center [1121, 348] width 163 height 33
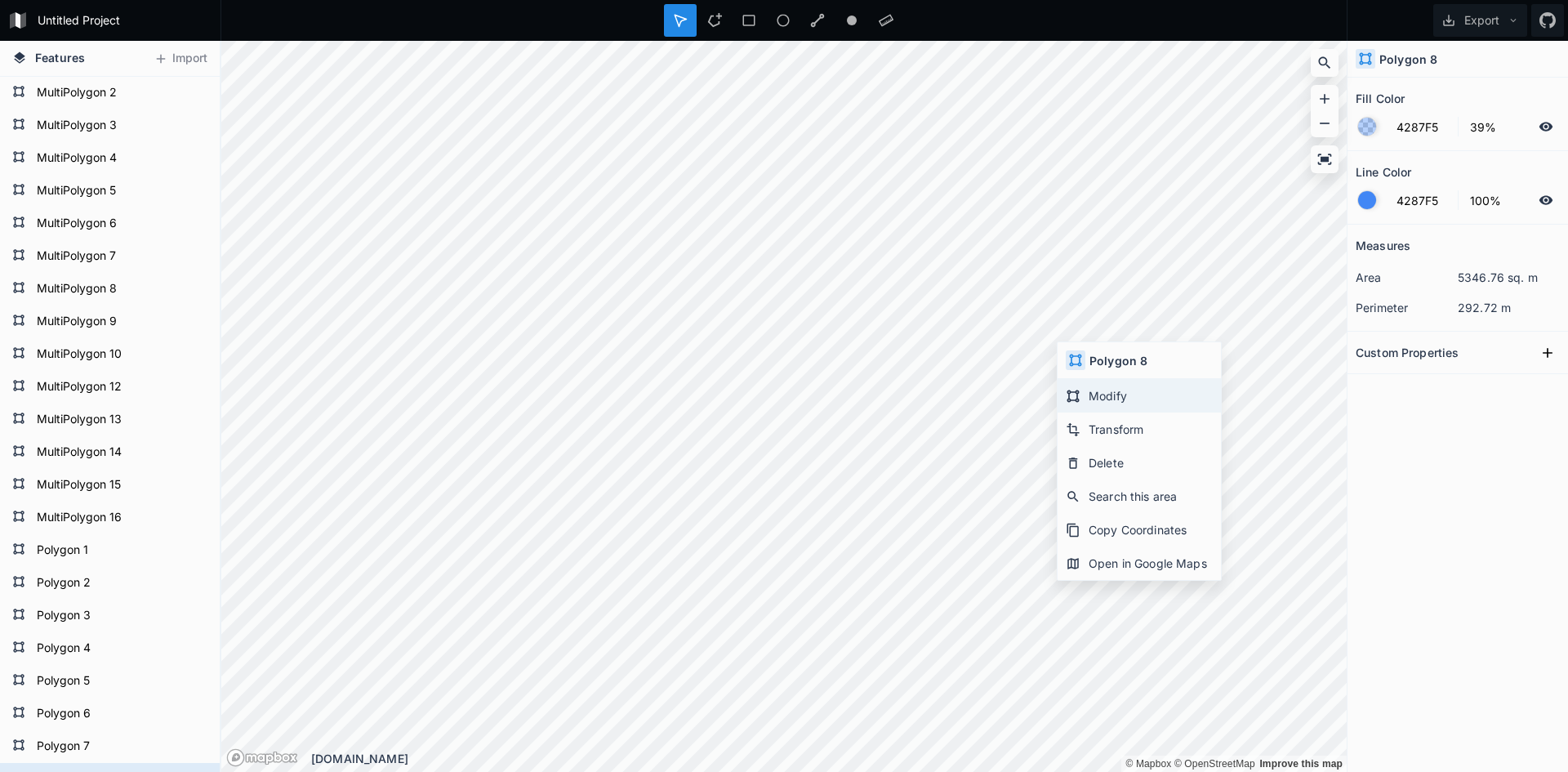
click at [1088, 384] on div "Modify" at bounding box center [1139, 396] width 163 height 33
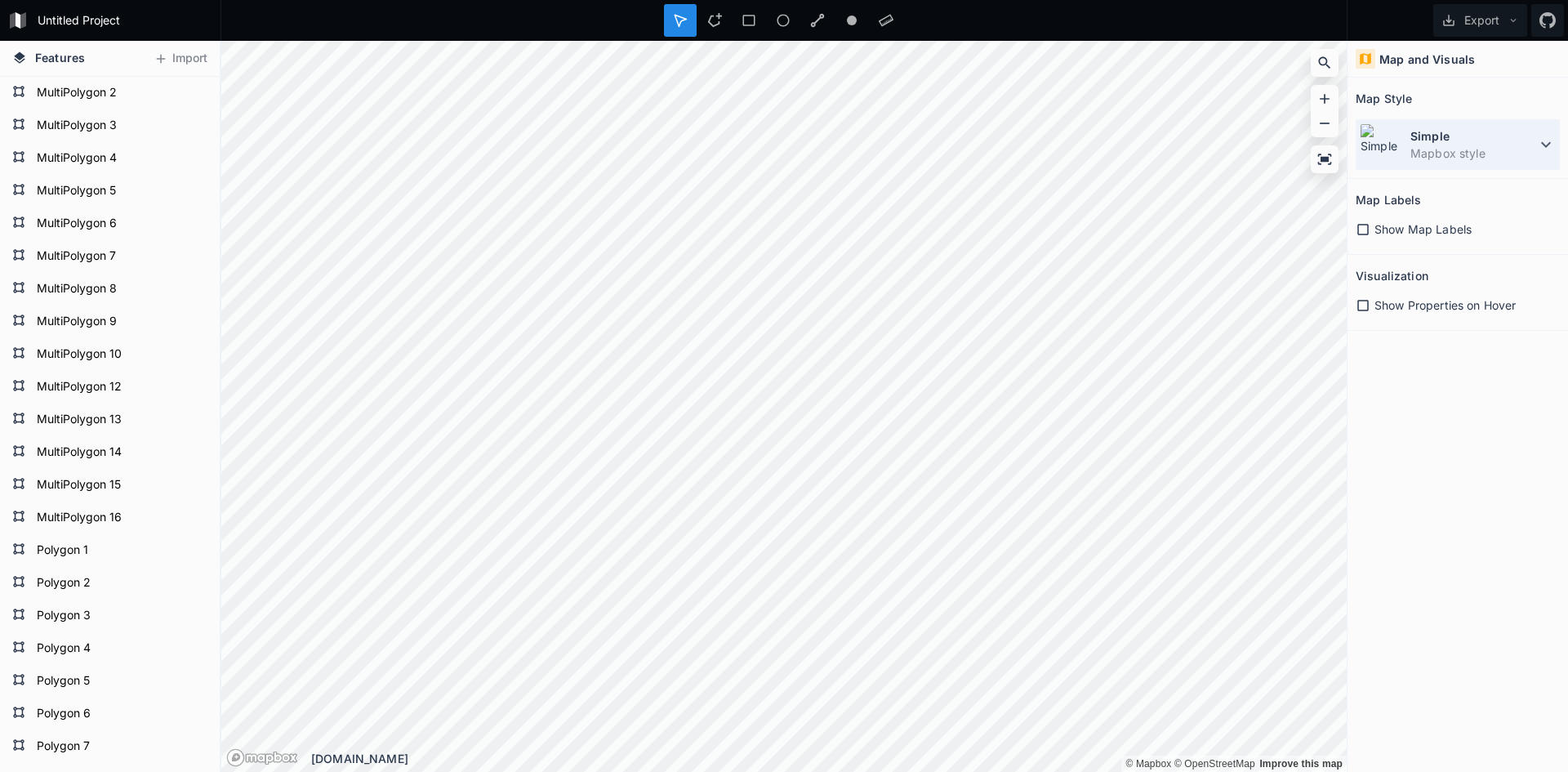
click at [1427, 143] on dt "Simple" at bounding box center [1474, 136] width 126 height 17
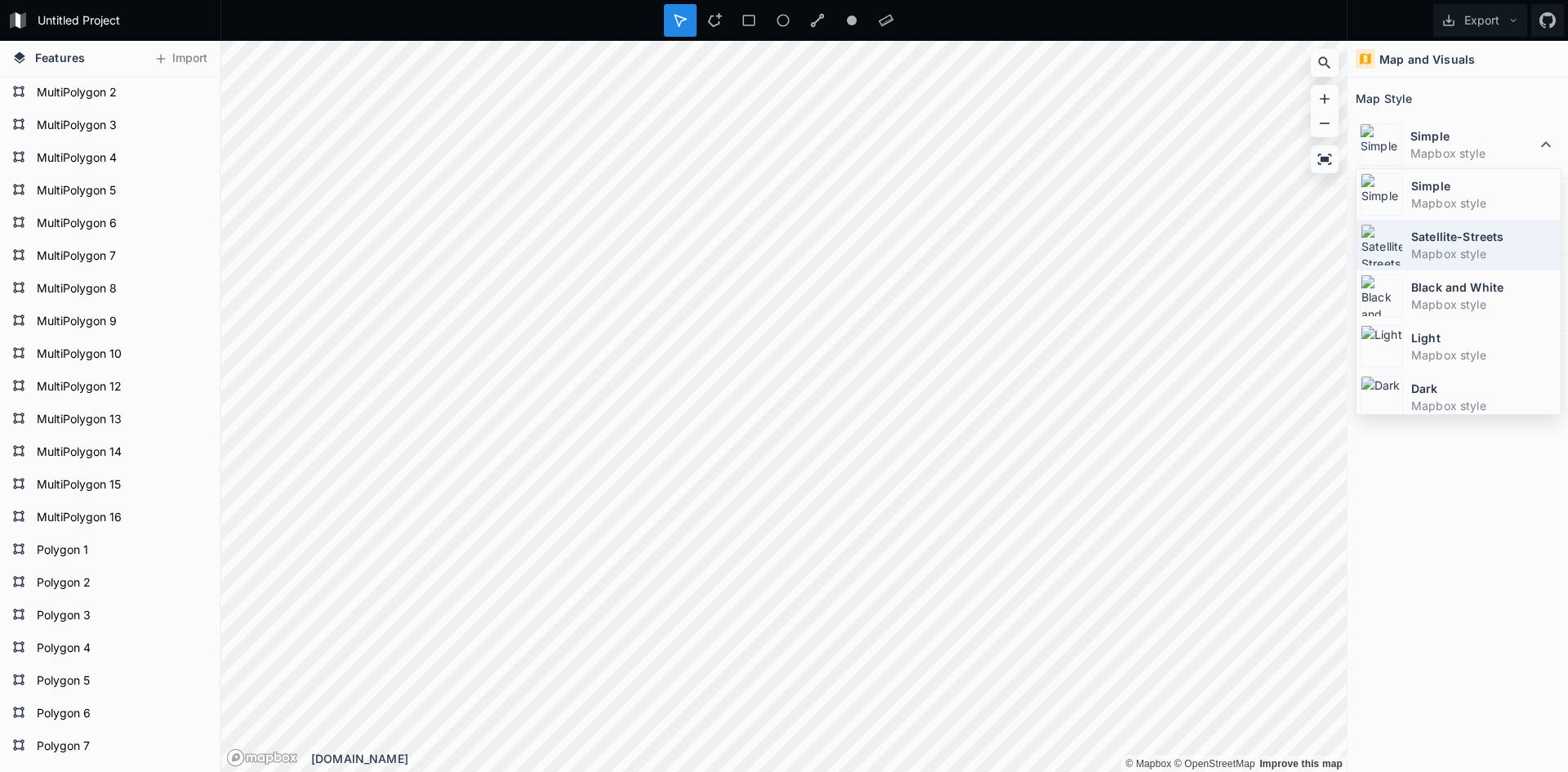
click at [1433, 230] on dt "Satellite-Streets" at bounding box center [1484, 237] width 145 height 17
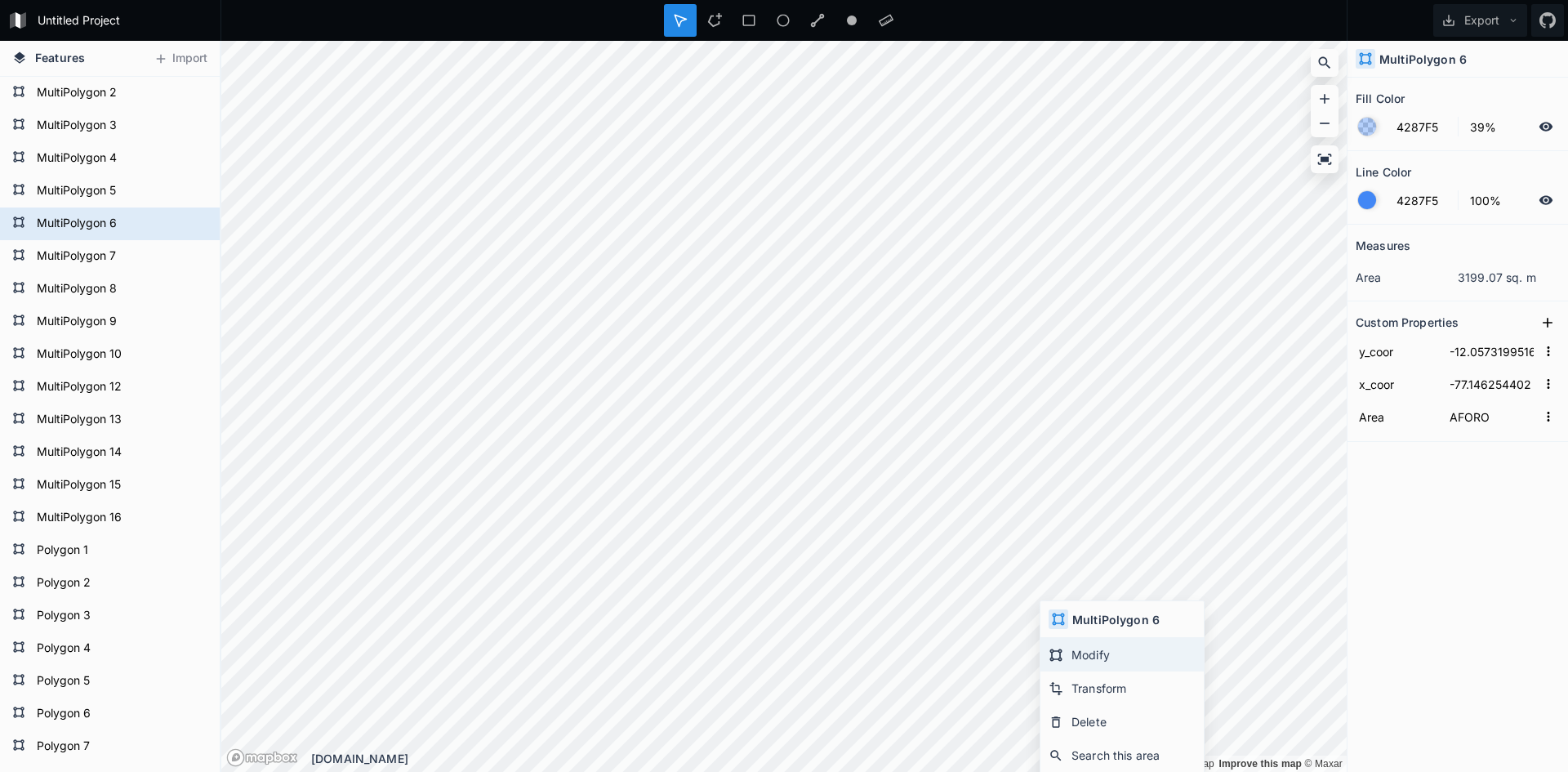
click at [1091, 652] on div "Modify" at bounding box center [1122, 654] width 163 height 33
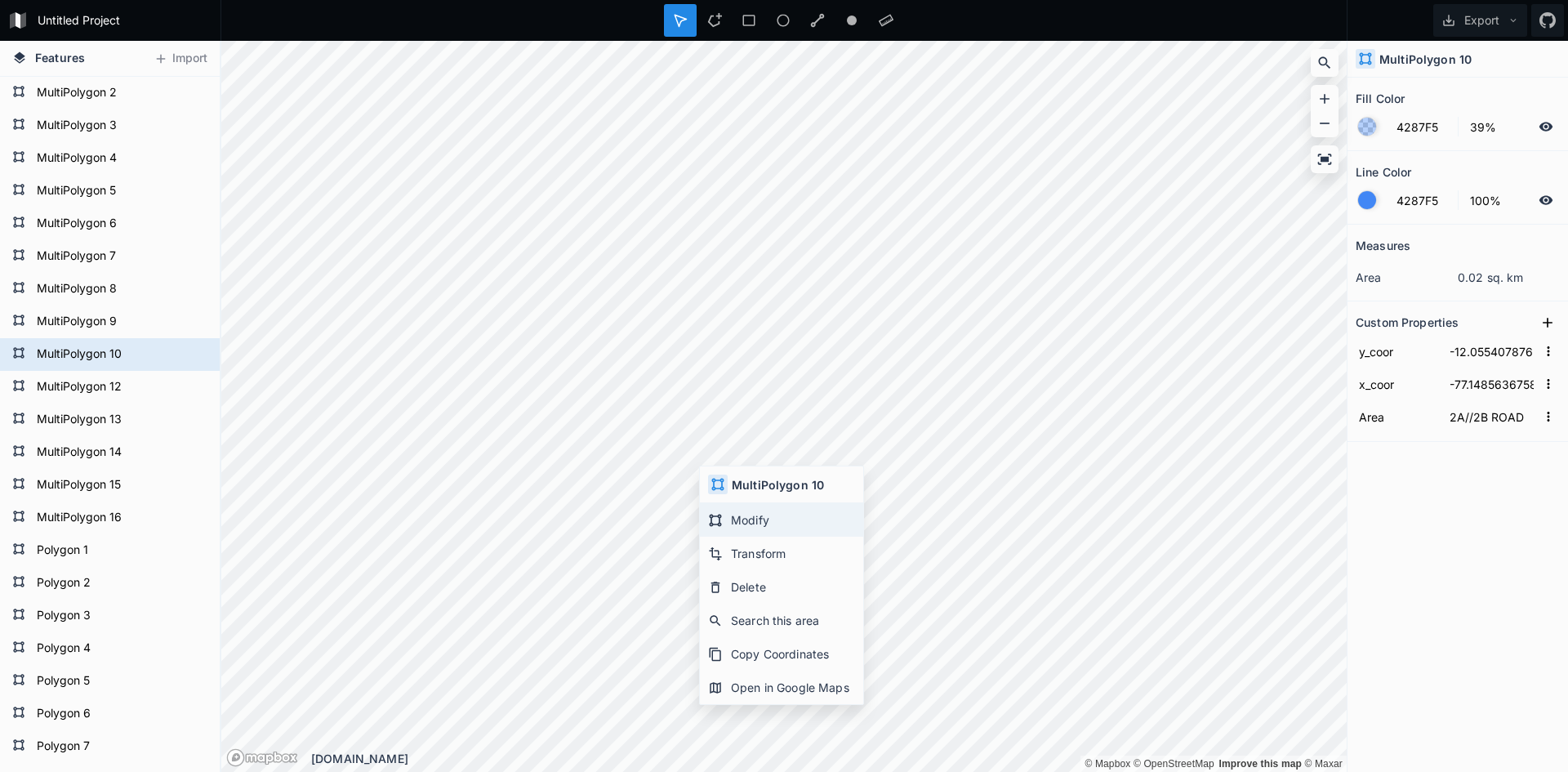
click at [740, 525] on div "Modify" at bounding box center [781, 520] width 163 height 33
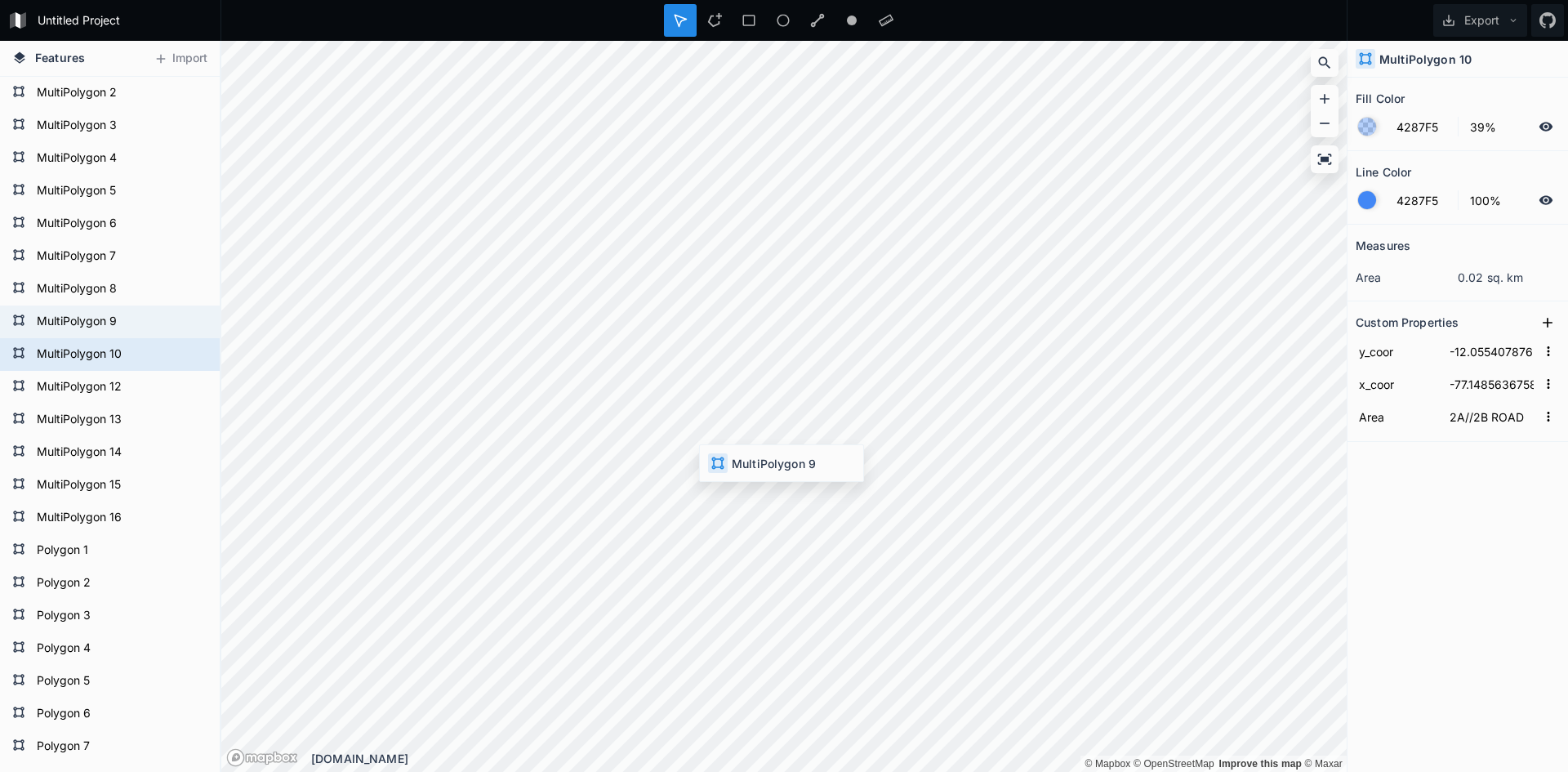
type input "-12.0558740939"
type input "-77.1489584923"
type input "2VB"
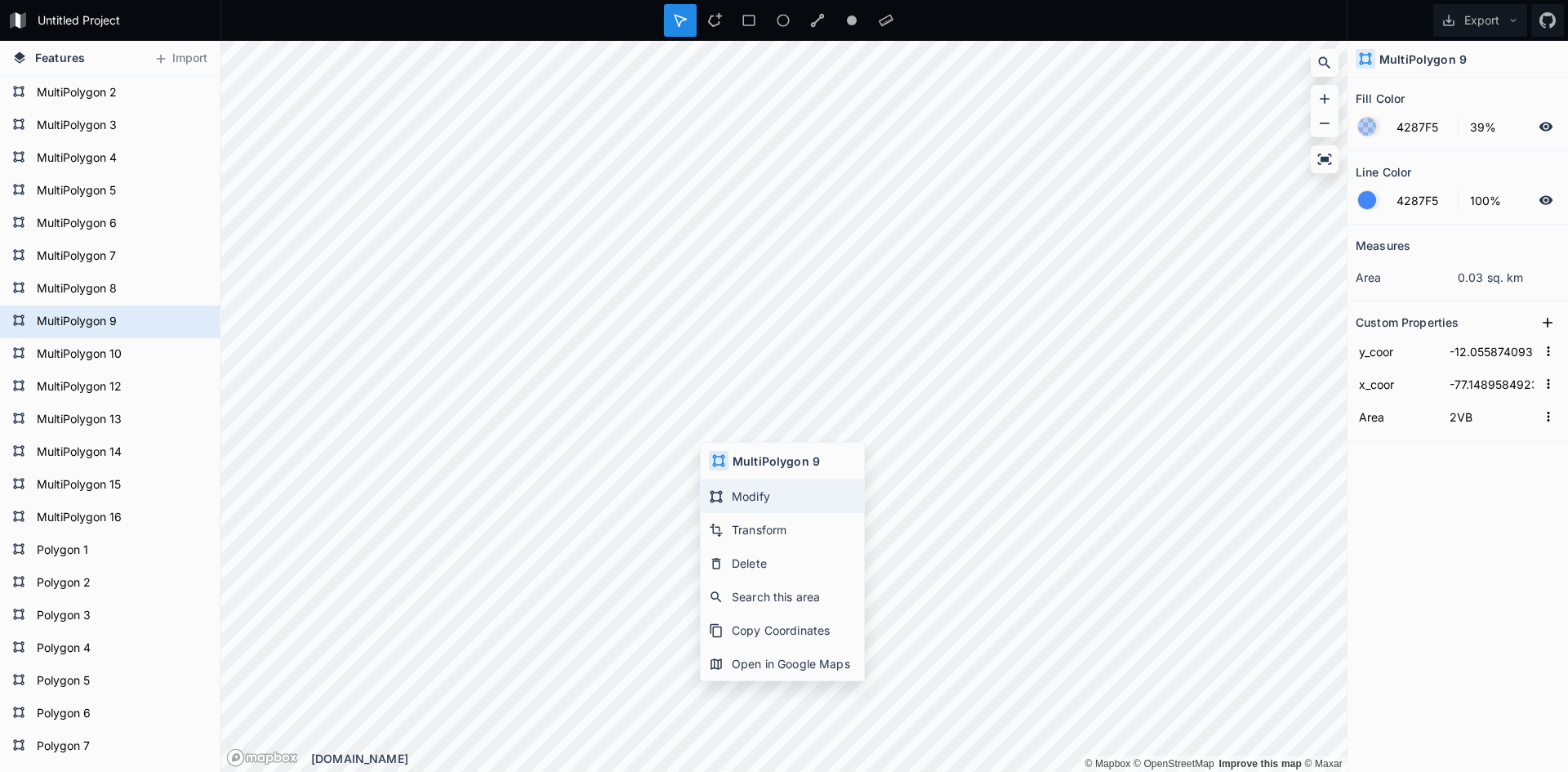
click at [727, 489] on div "Modify" at bounding box center [782, 496] width 163 height 33
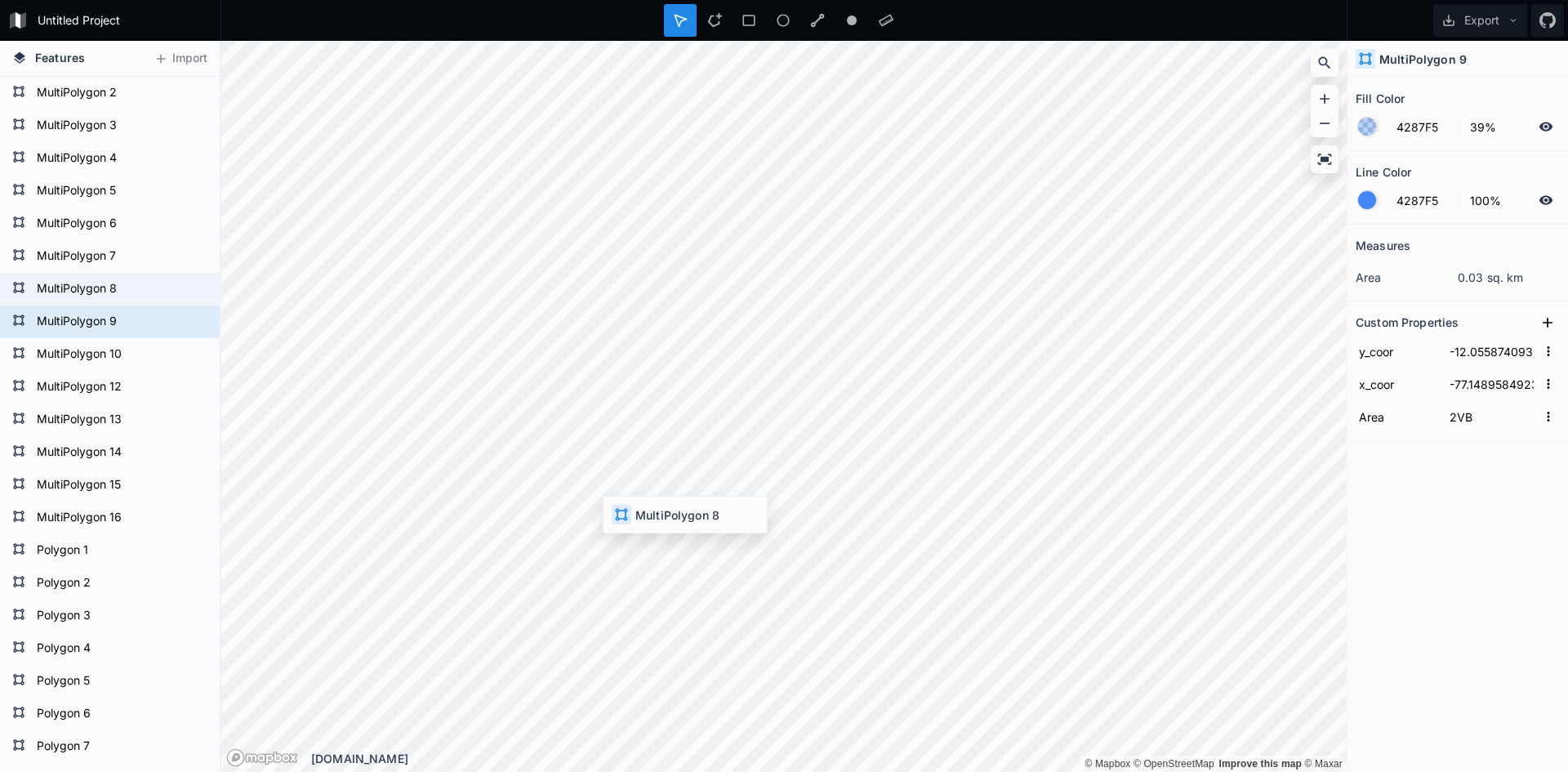
type input "-12.0563384306"
type input "-77.1493570632"
type input "2E//2R ROAD"
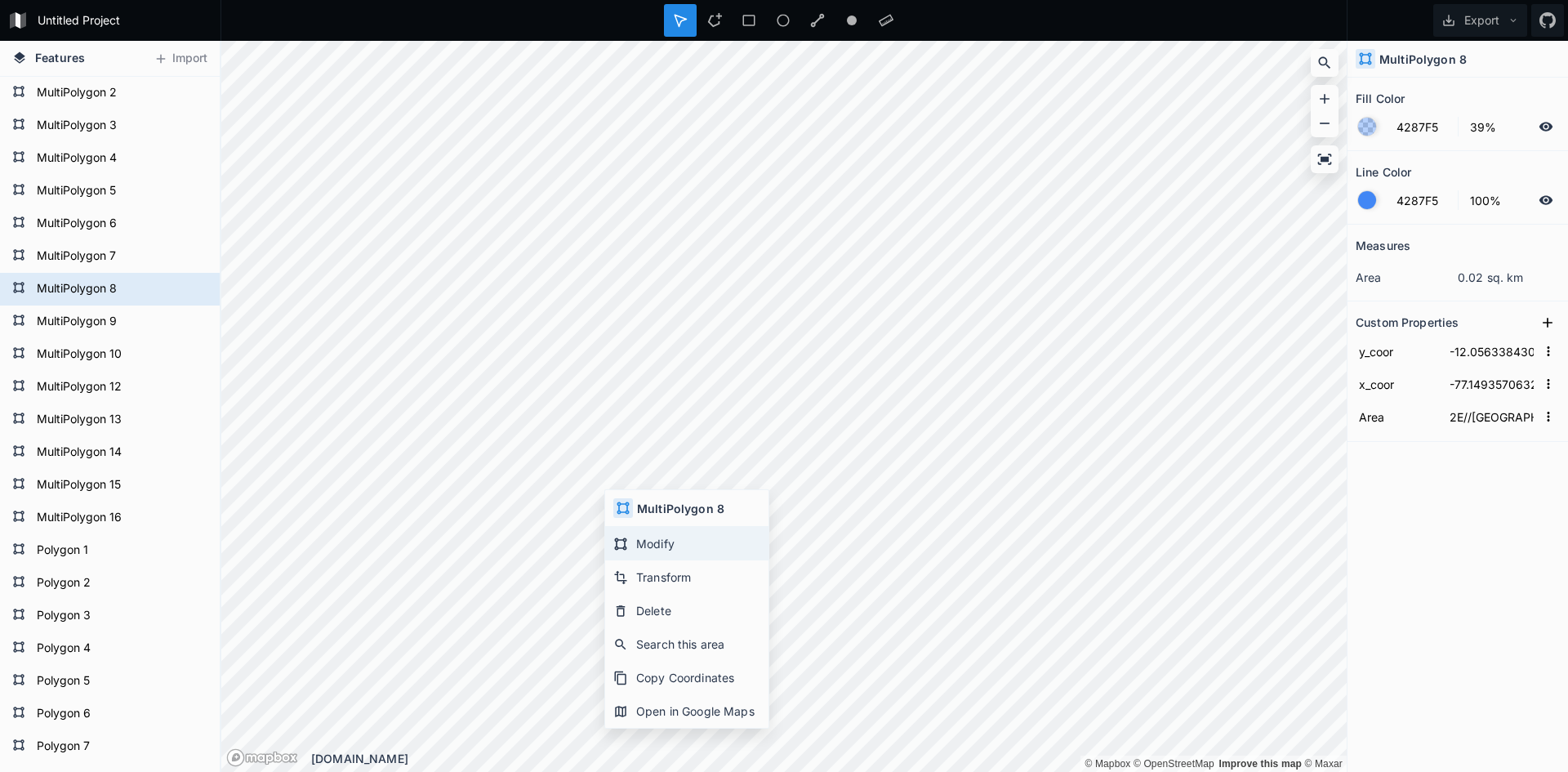
click at [682, 541] on div "Modify" at bounding box center [687, 543] width 163 height 33
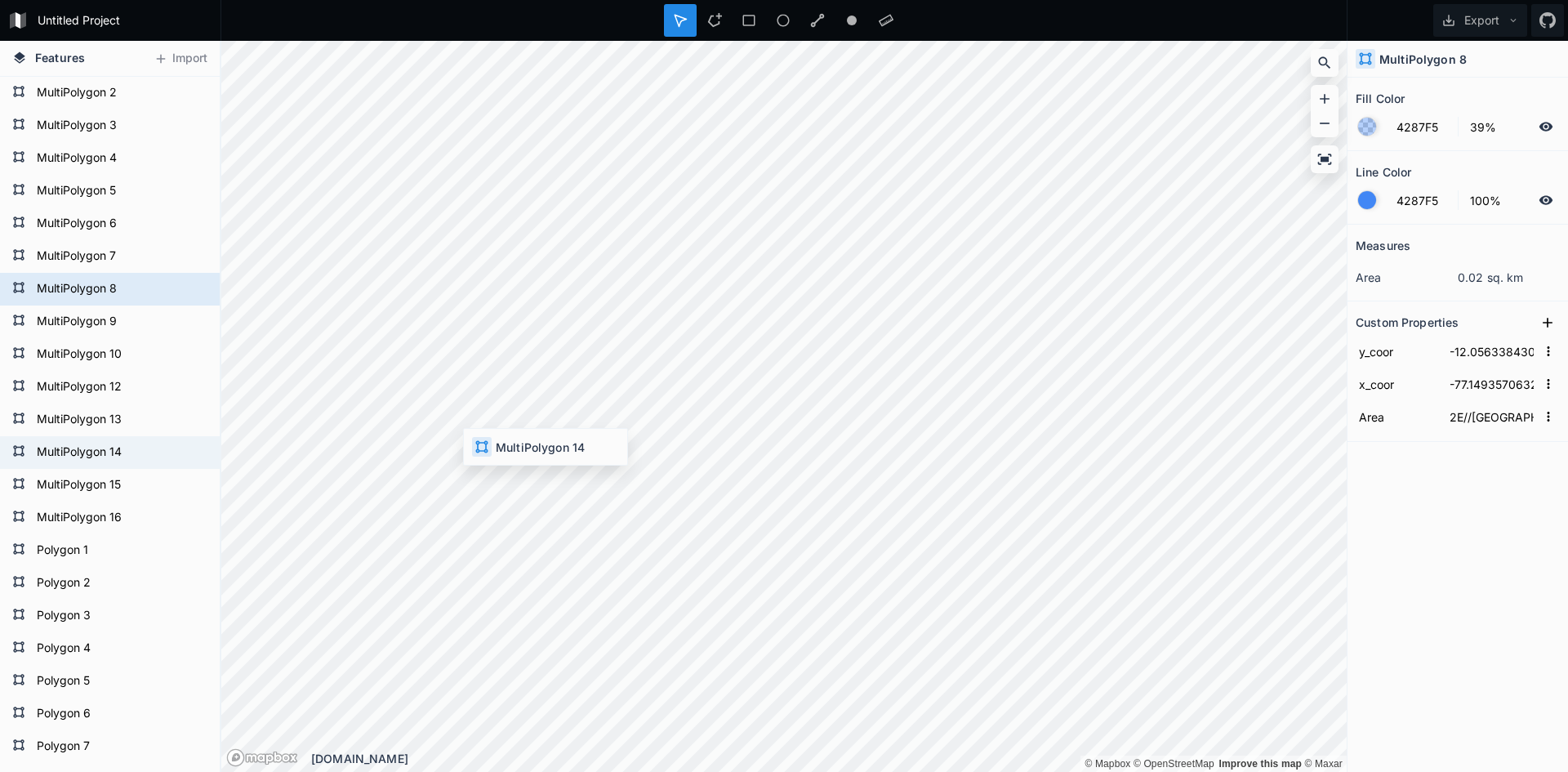
type input "-12.0533432263"
type input "-77.1510958956"
type input "3A//3B ROAD"
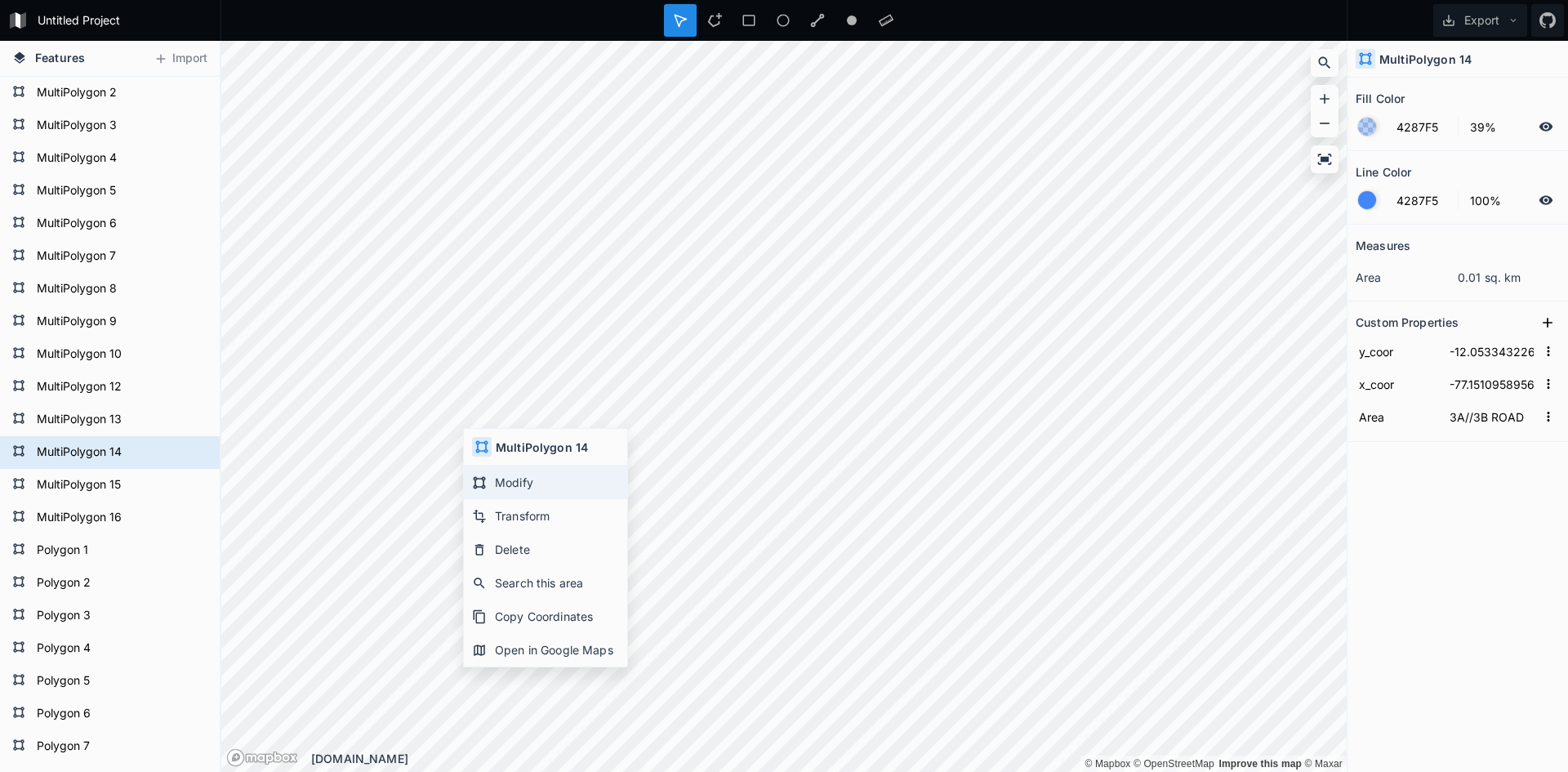
click at [533, 485] on div "Modify" at bounding box center [545, 482] width 163 height 33
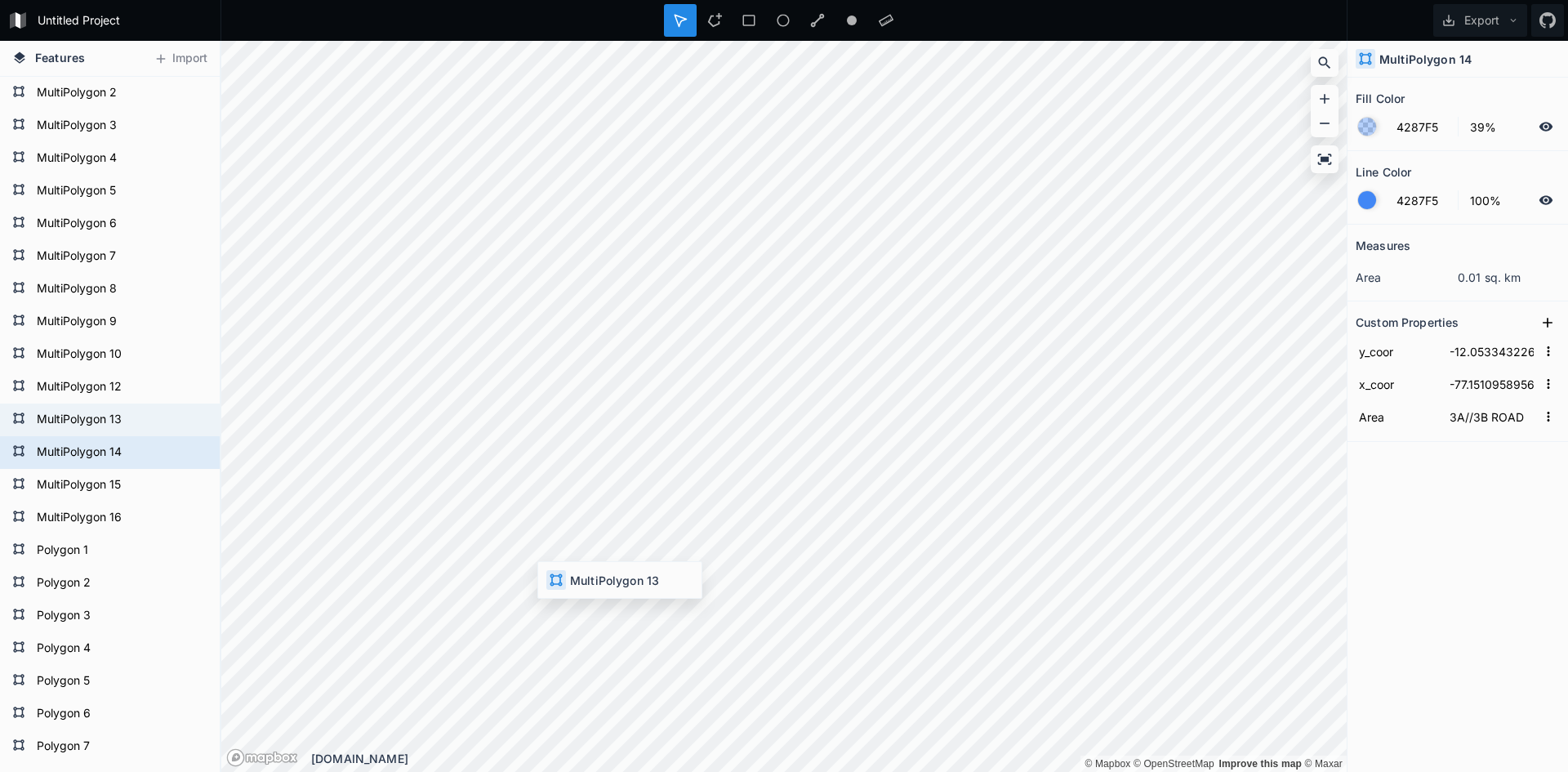
type input "-12.0538284419"
type input "-77.1515015965"
type input "3C//3D ROAD"
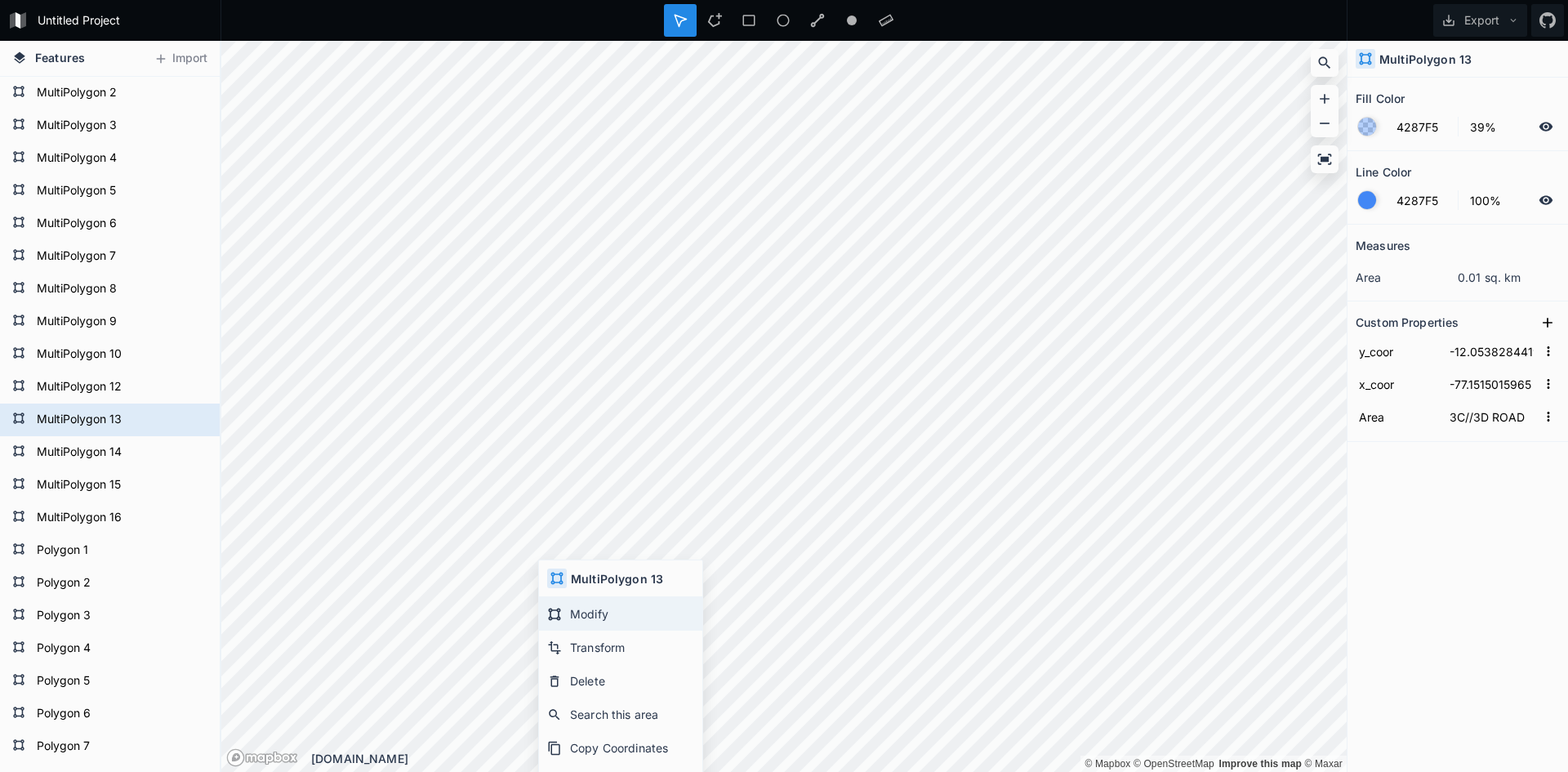
click at [571, 610] on div "Modify" at bounding box center [620, 614] width 163 height 33
type input "-12.0542217784"
type input "-77.1518376838"
type input "3E ROAD"
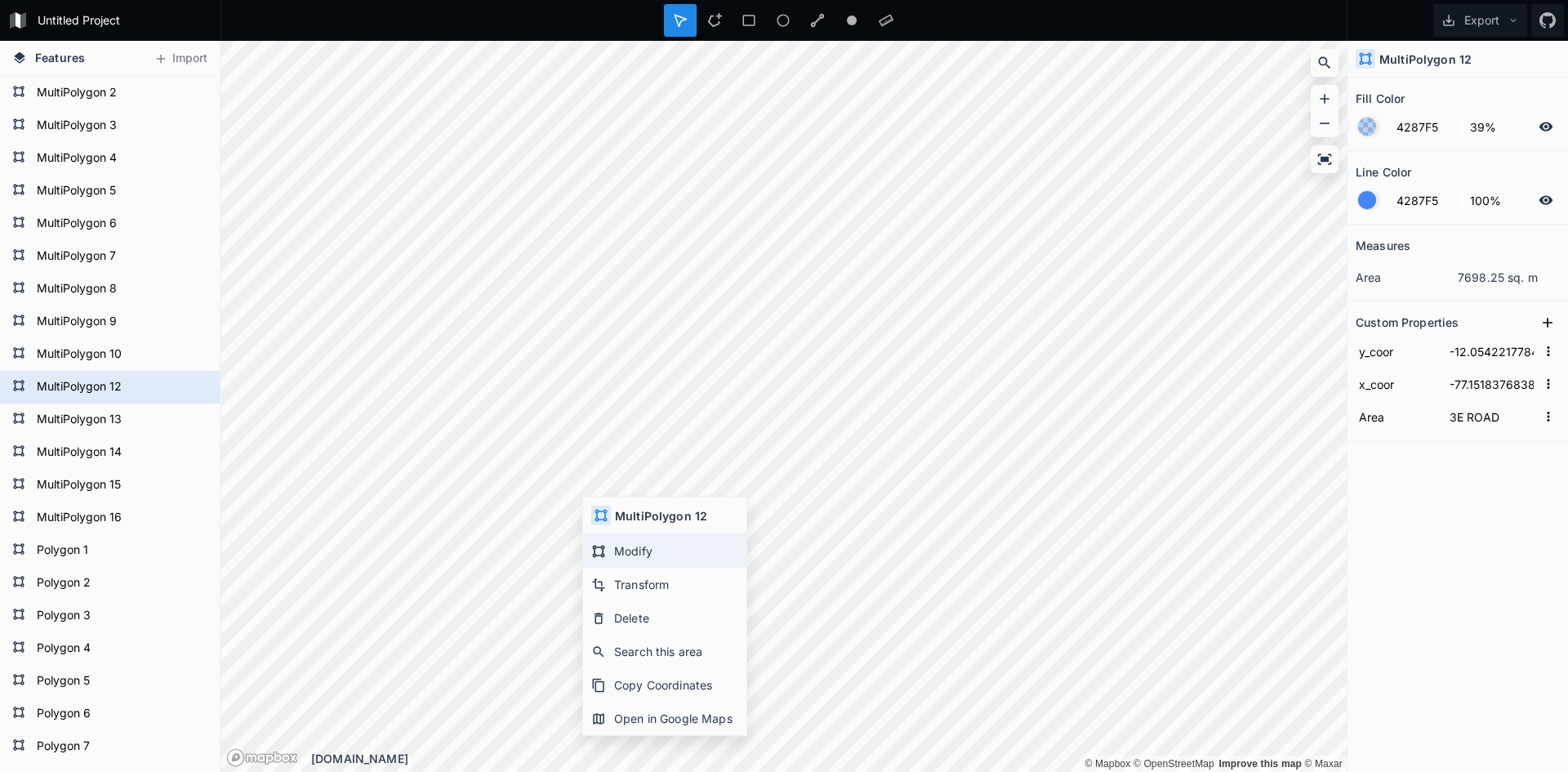
click at [638, 547] on div "Modify" at bounding box center [665, 551] width 163 height 33
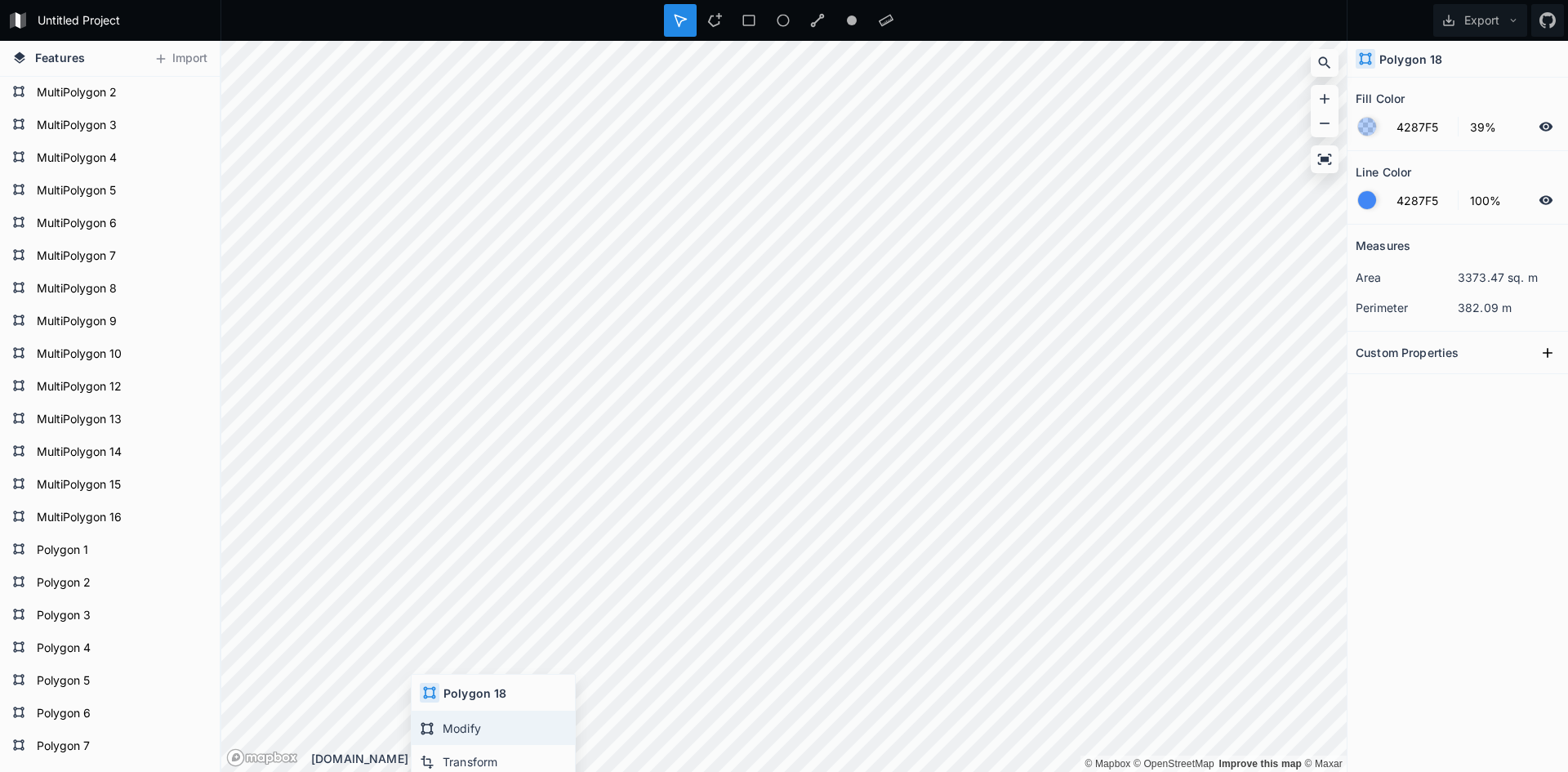
click at [460, 728] on div "Modify" at bounding box center [493, 727] width 163 height 33
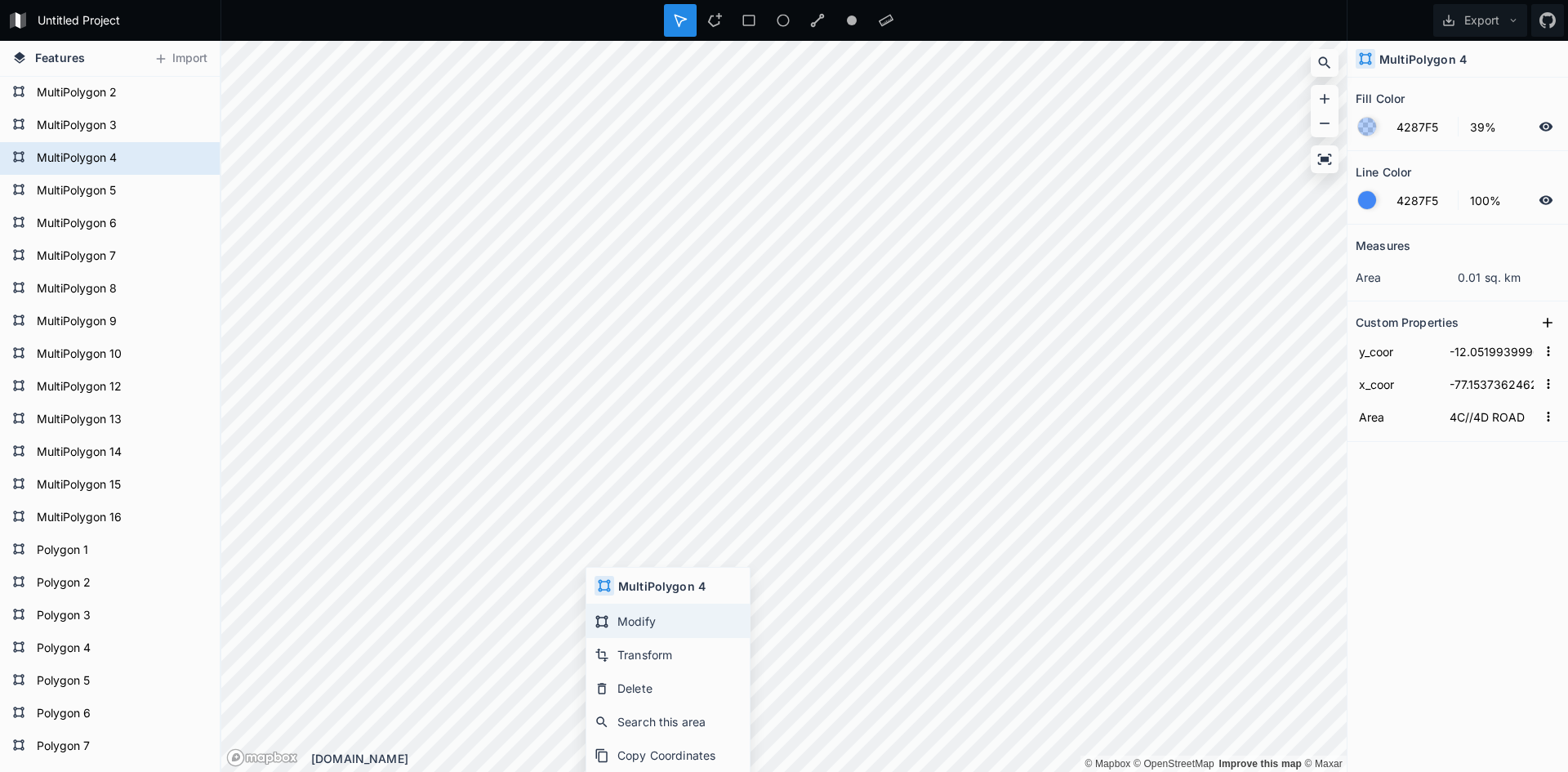
click at [642, 621] on div "Modify" at bounding box center [667, 621] width 163 height 33
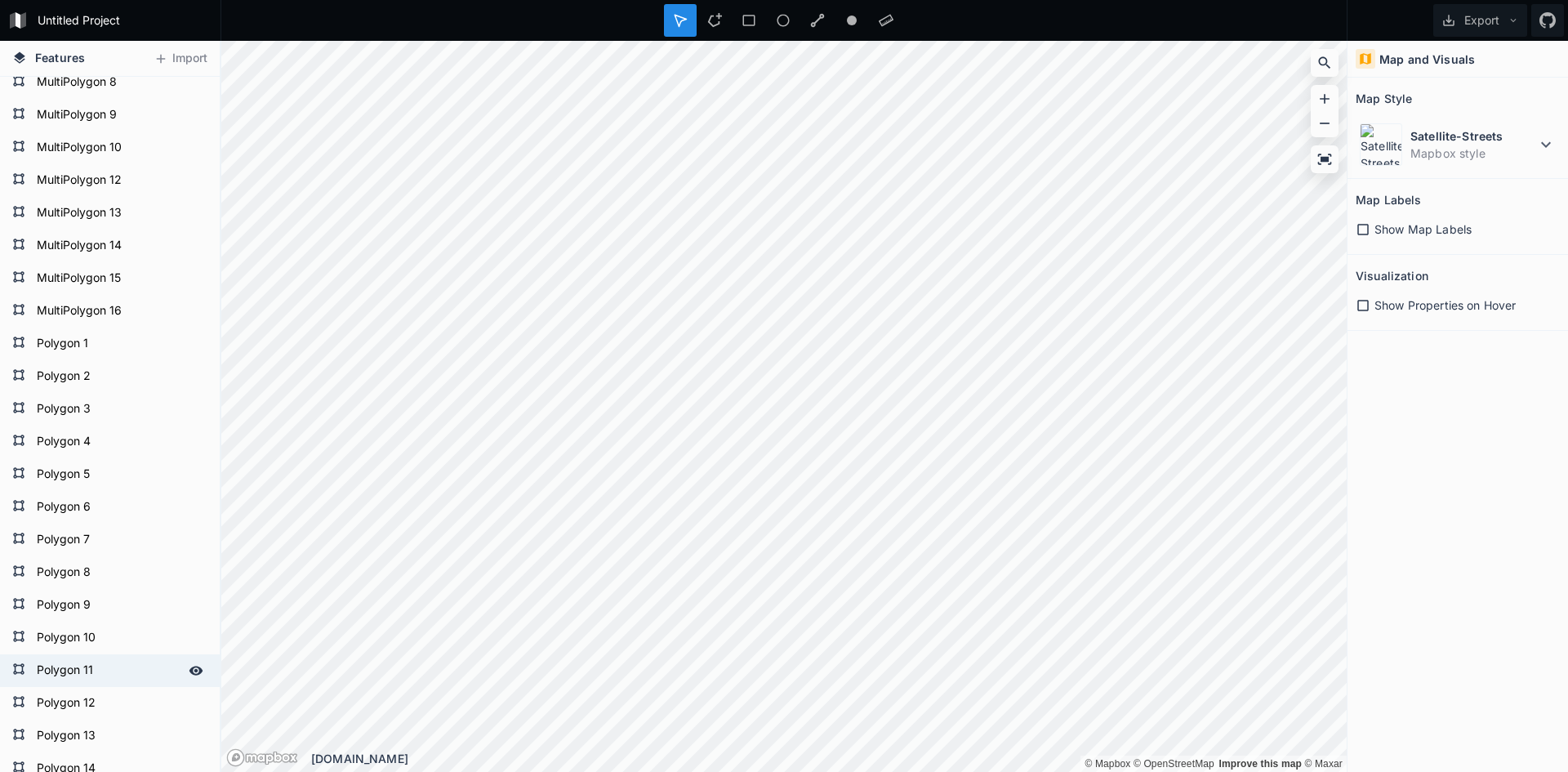
scroll to position [350, 0]
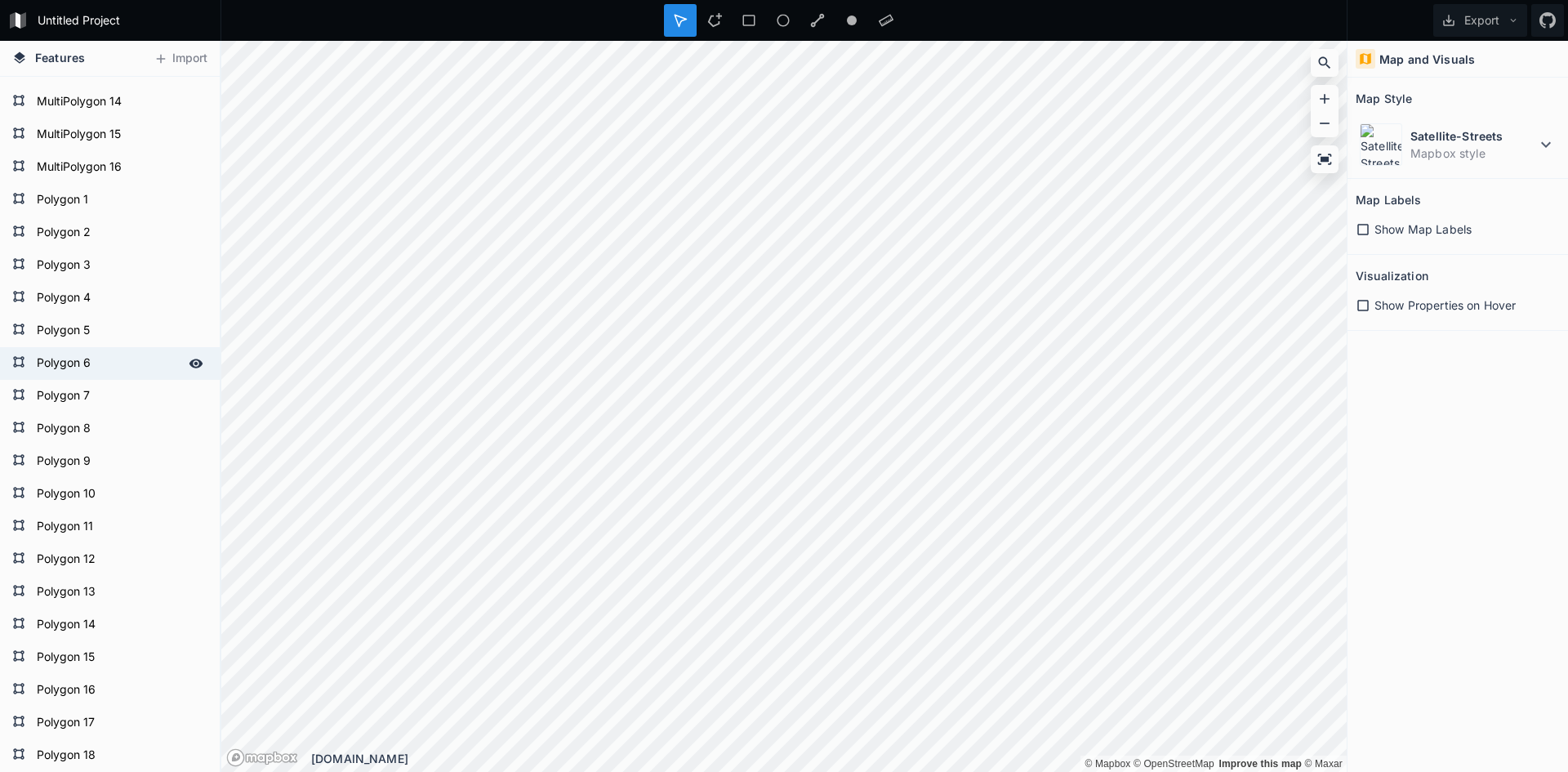
click at [97, 355] on form "Polygon 6" at bounding box center [107, 363] width 153 height 24
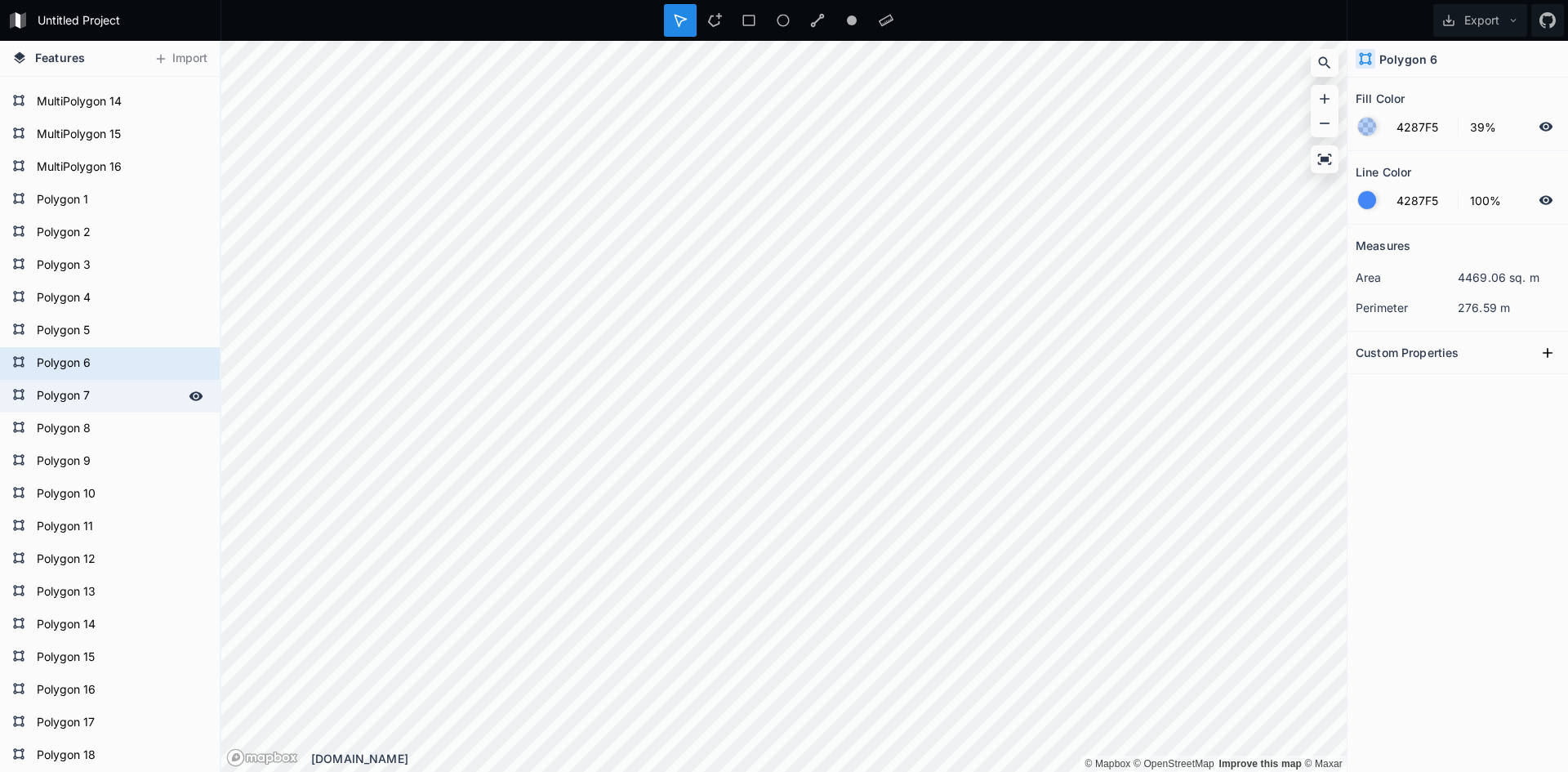
click at [105, 385] on form "Polygon 7" at bounding box center [107, 396] width 153 height 24
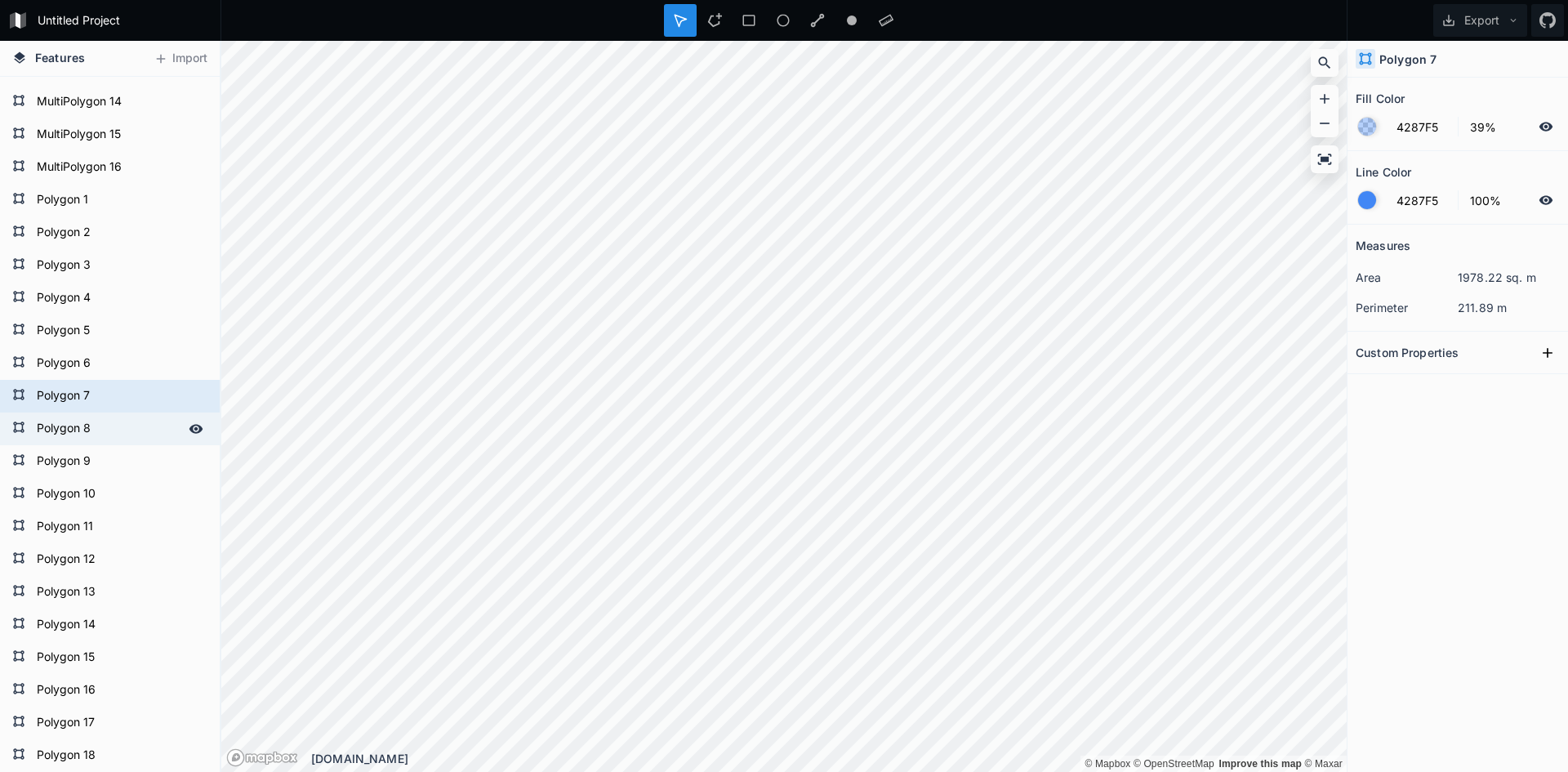
click at [101, 436] on form "Polygon 8" at bounding box center [107, 429] width 153 height 24
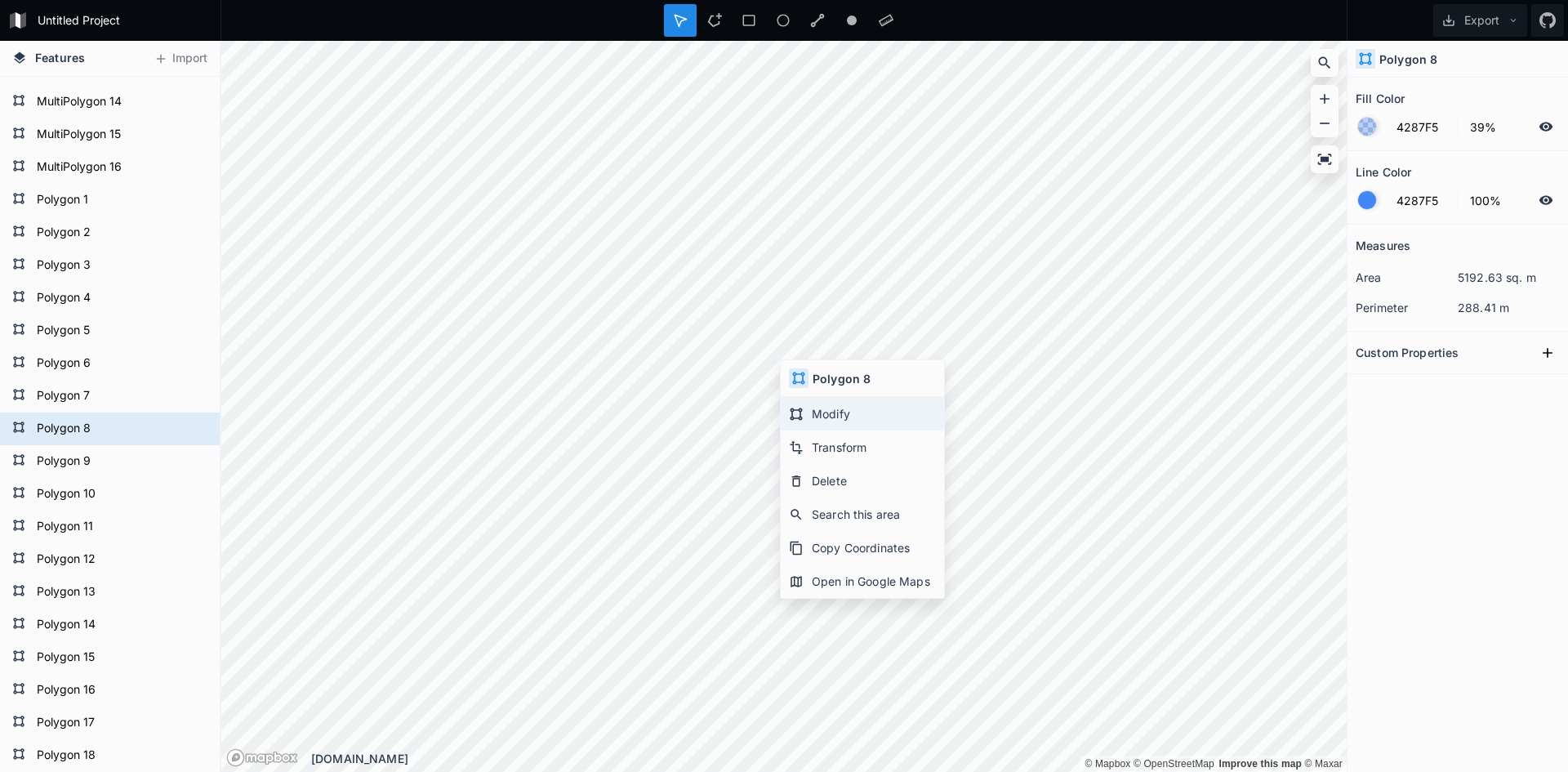
click at [819, 405] on div "Modify" at bounding box center [862, 413] width 163 height 33
click at [1513, 14] on button "Export" at bounding box center [1481, 20] width 94 height 32
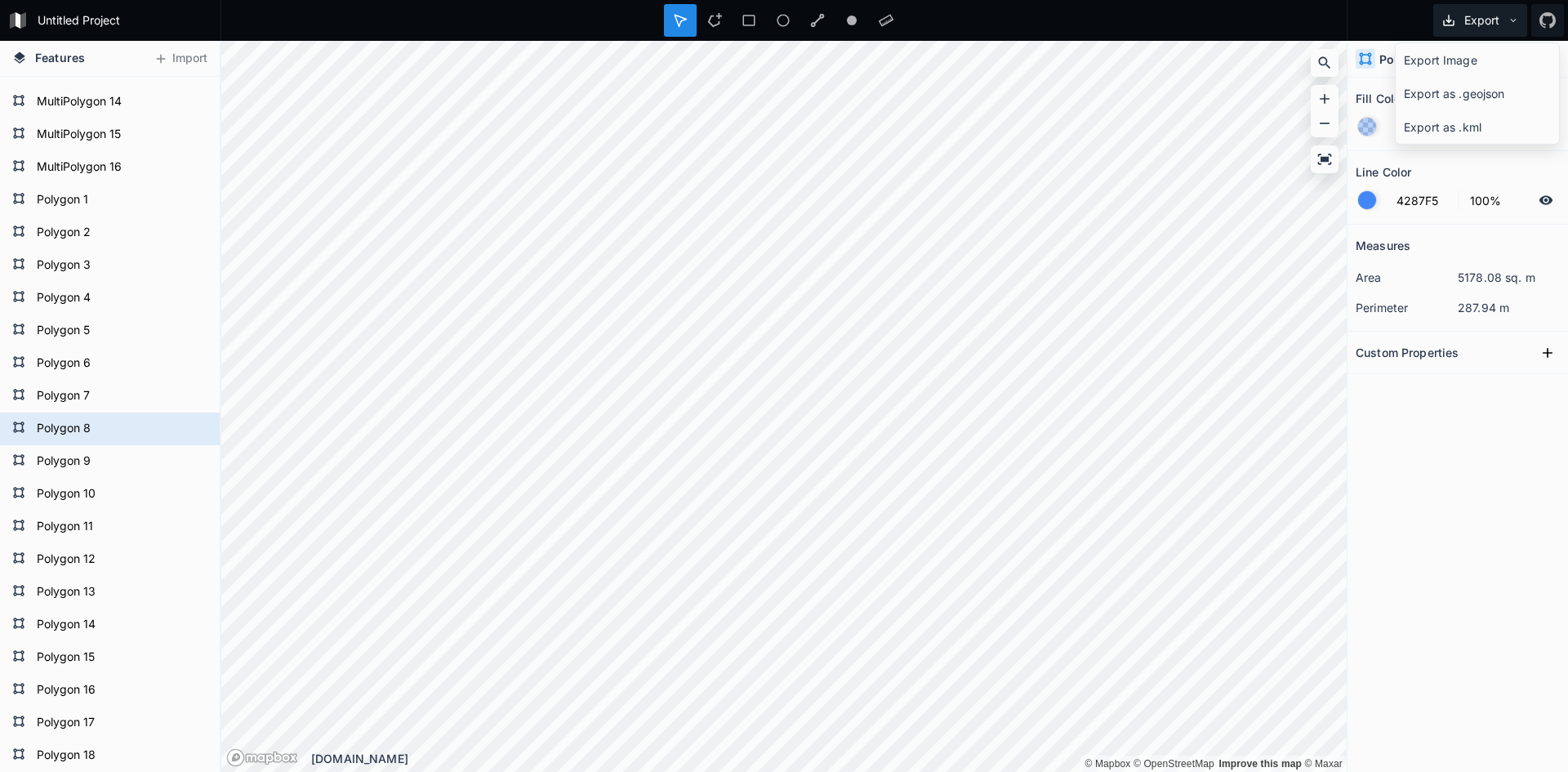
click at [1515, 24] on icon at bounding box center [1513, 20] width 11 height 11
click at [1501, 24] on button "Export" at bounding box center [1481, 20] width 94 height 32
click at [1464, 97] on div "Export as .geojson" at bounding box center [1477, 93] width 163 height 33
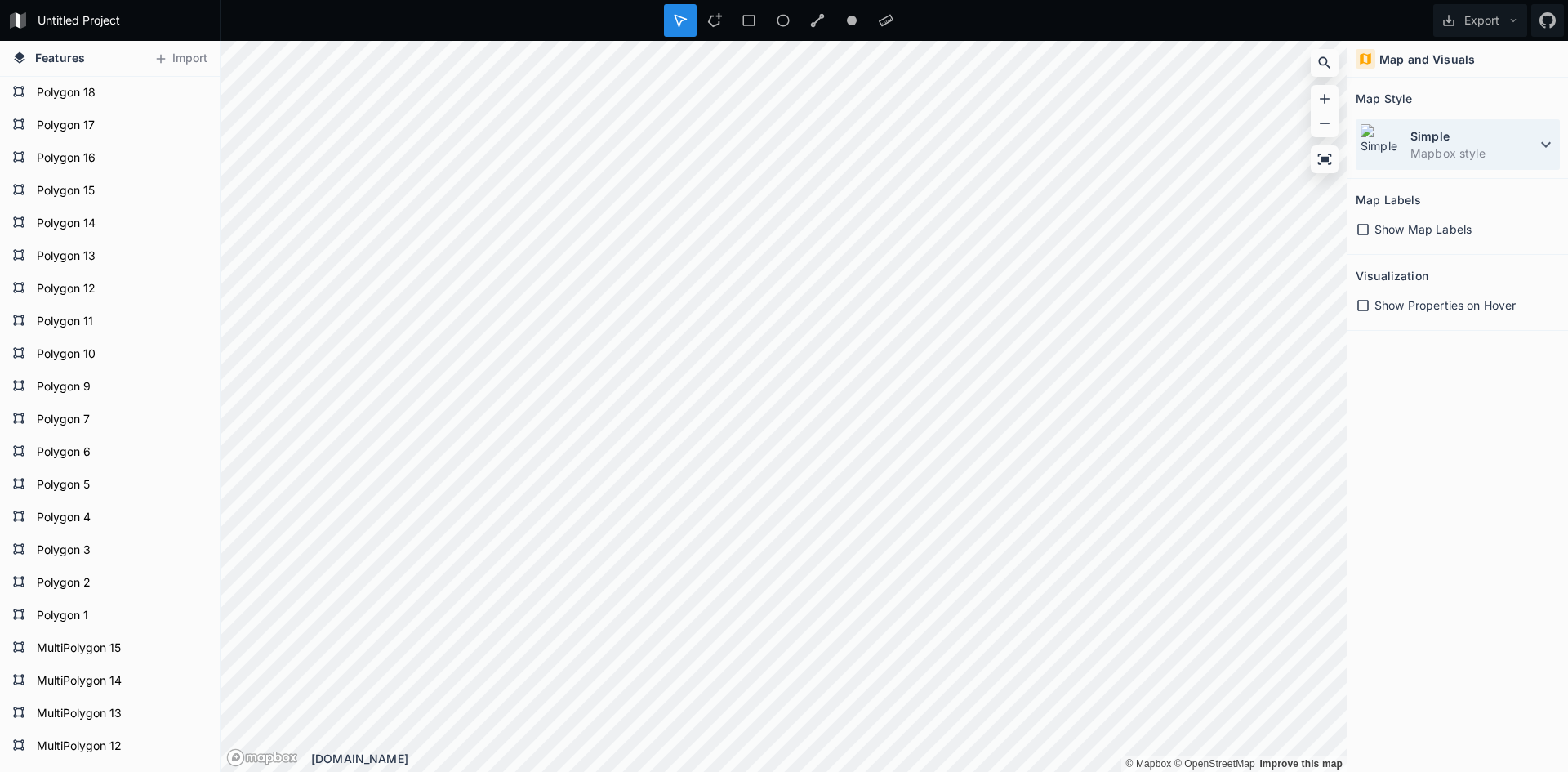
click at [1439, 132] on dt "Simple" at bounding box center [1474, 136] width 126 height 17
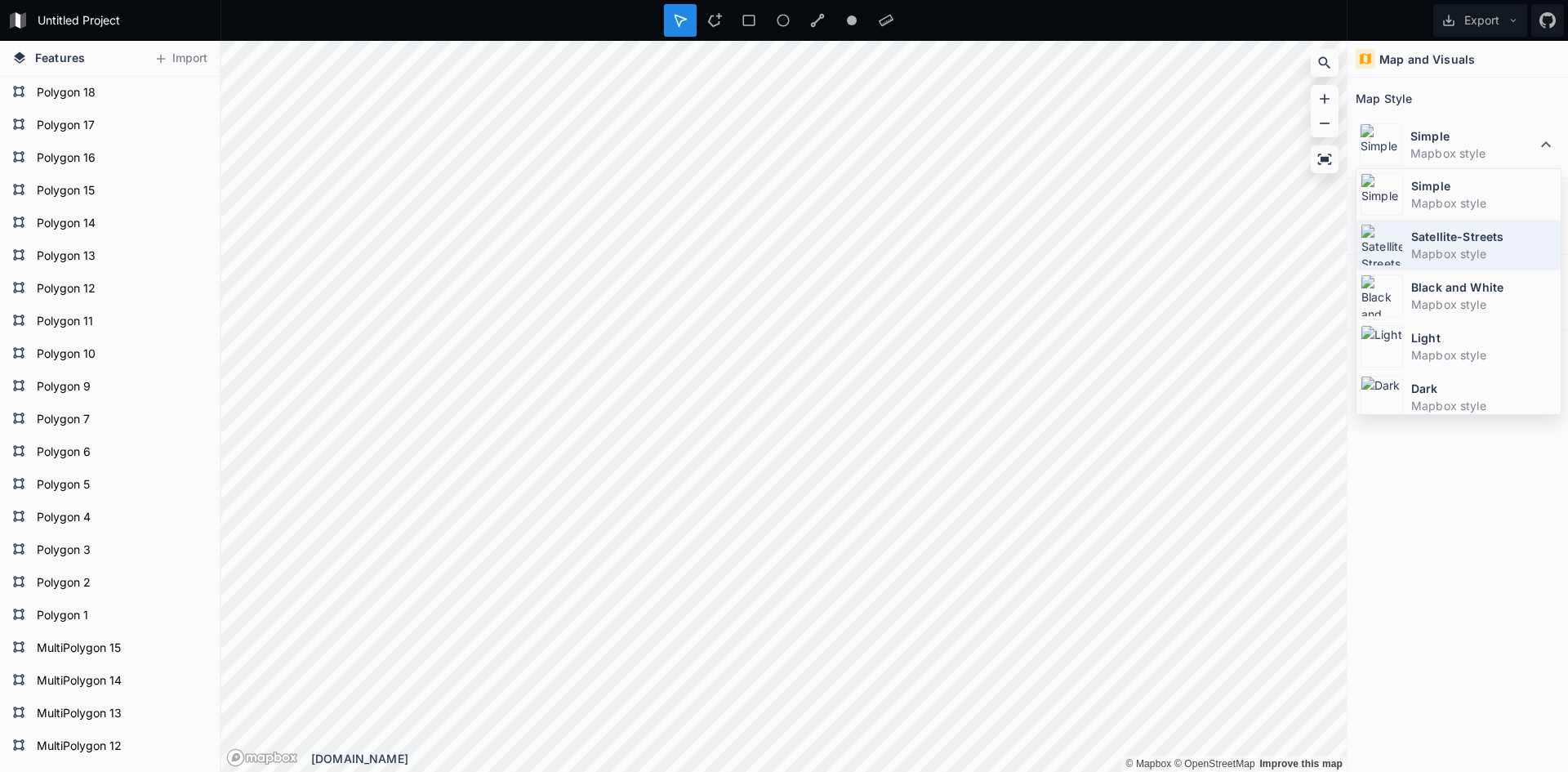
click at [1438, 243] on dt "Satellite-Streets" at bounding box center [1484, 237] width 145 height 17
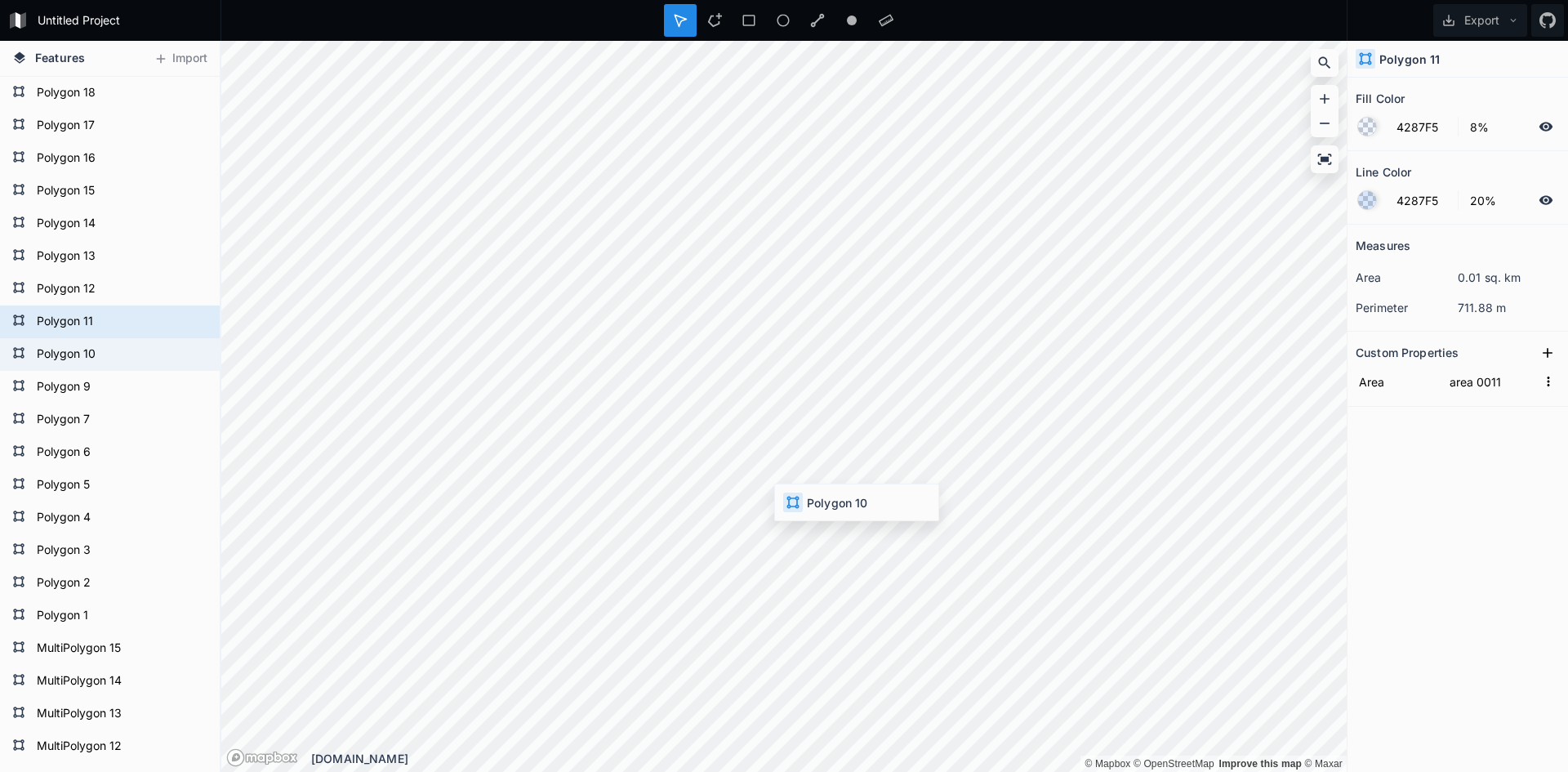
type input "area 0010"
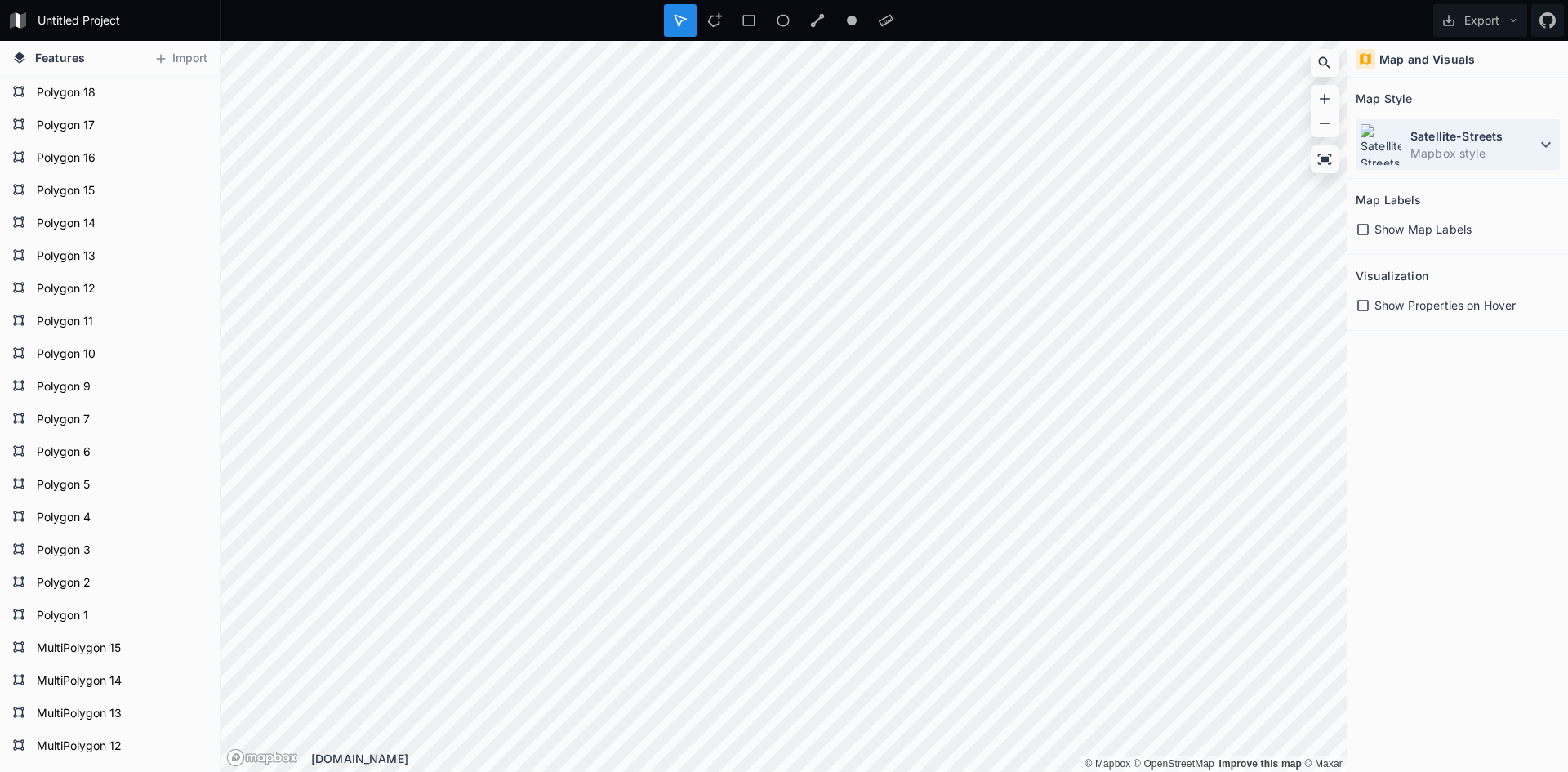
click at [1451, 132] on dt "Satellite-Streets" at bounding box center [1474, 136] width 126 height 17
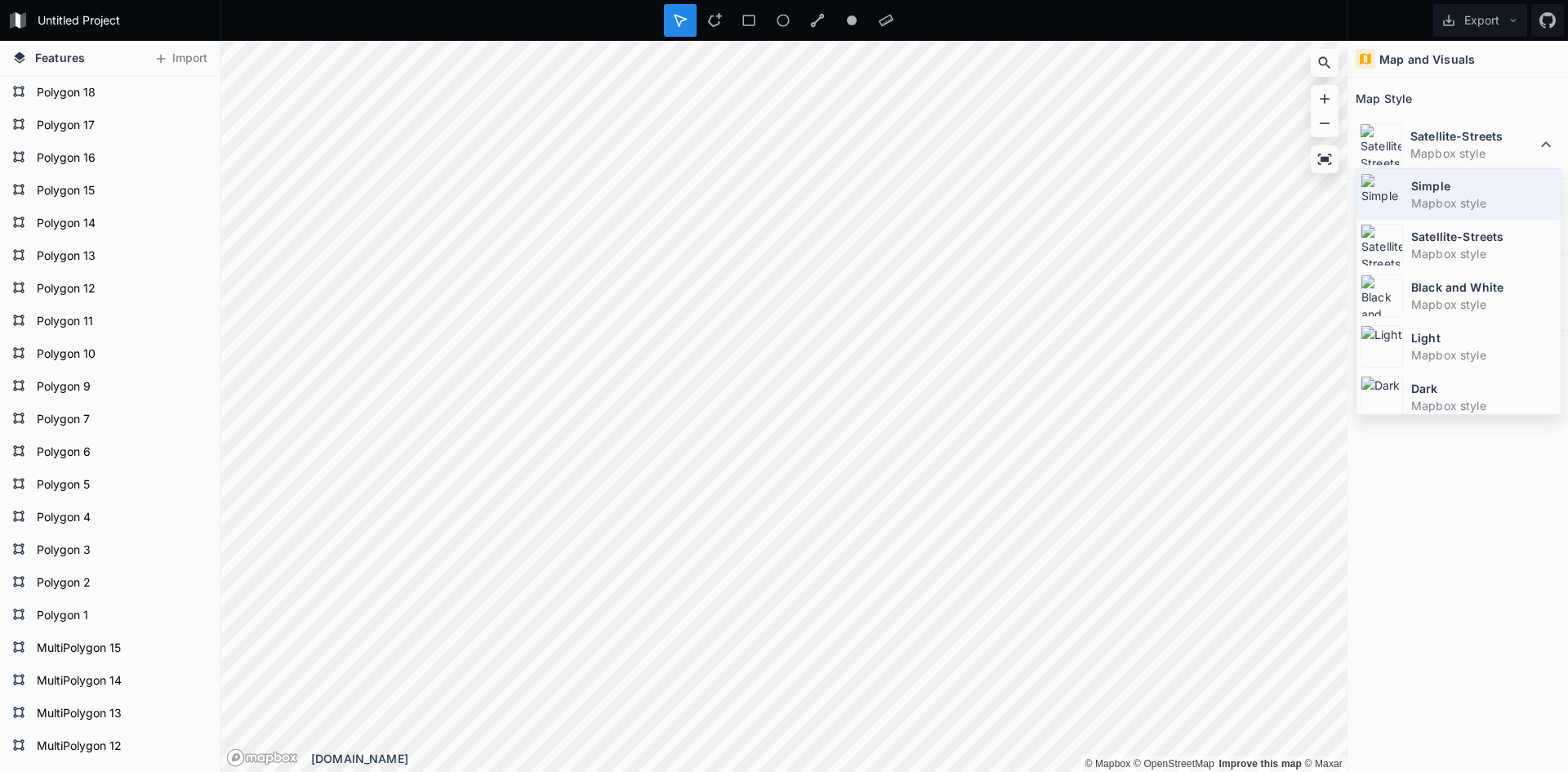
click at [1422, 178] on dt "Simple" at bounding box center [1484, 186] width 145 height 17
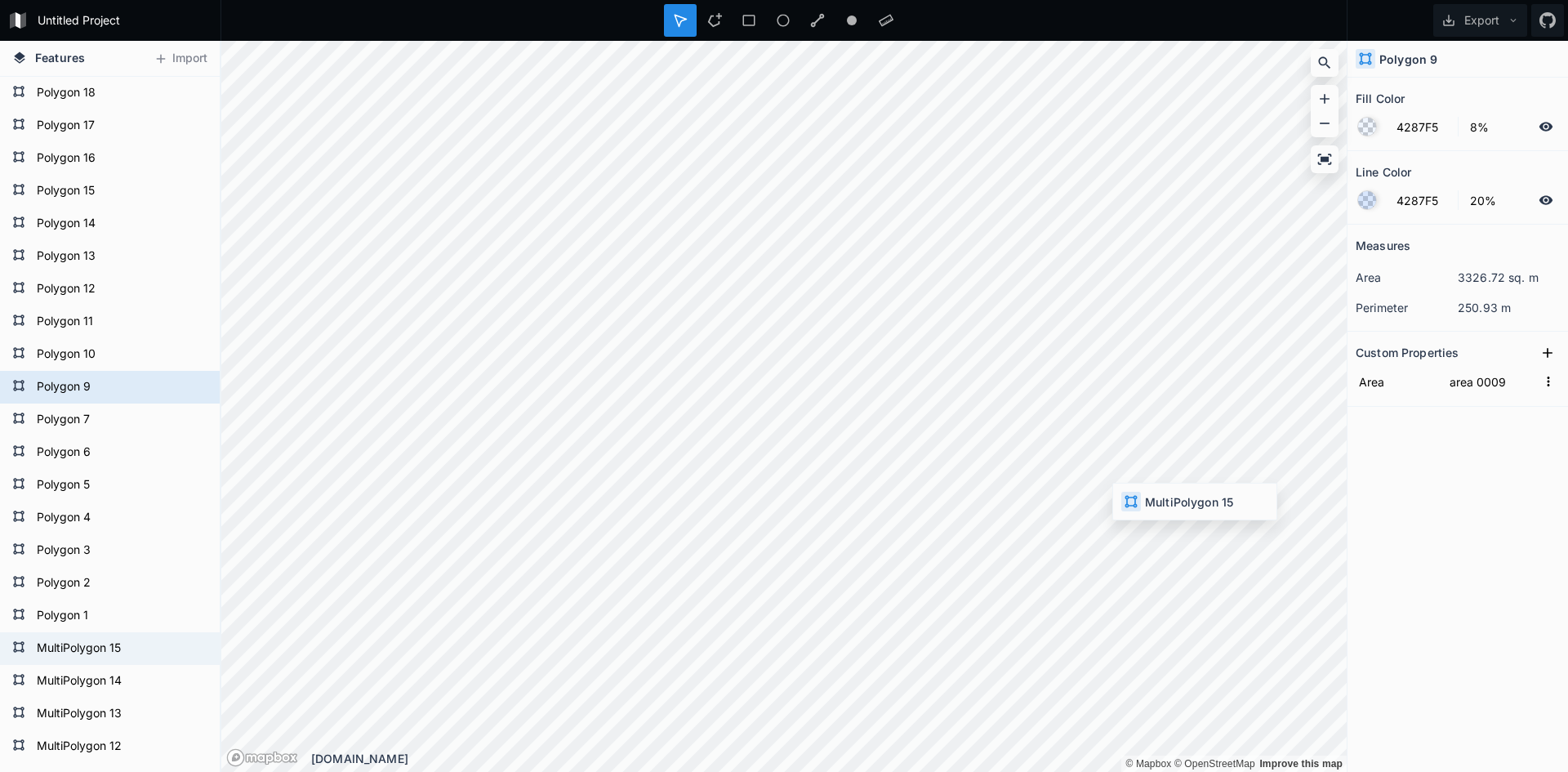
type input "BACK REACH"
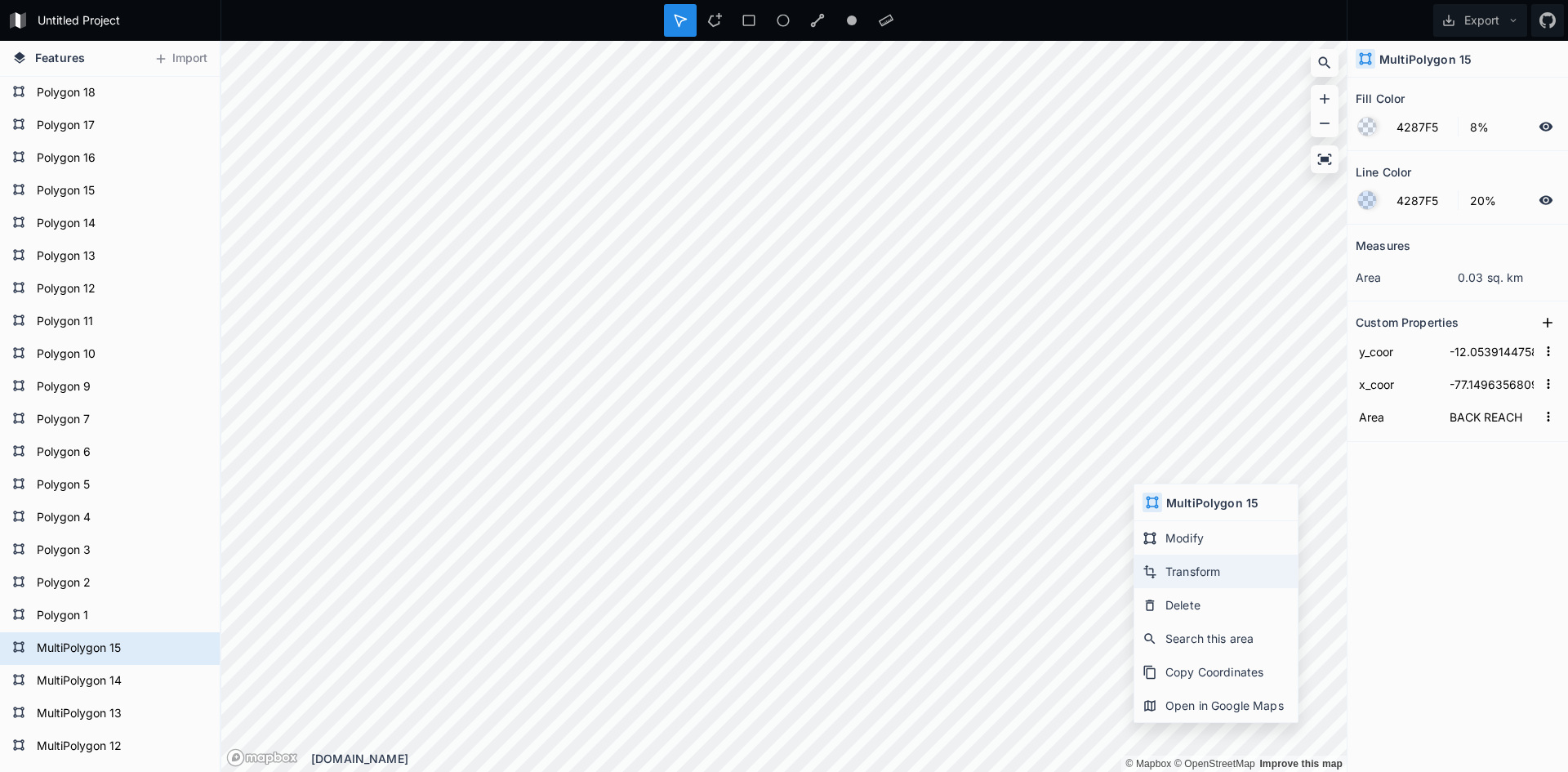
click at [1177, 576] on div "Transform" at bounding box center [1216, 571] width 163 height 33
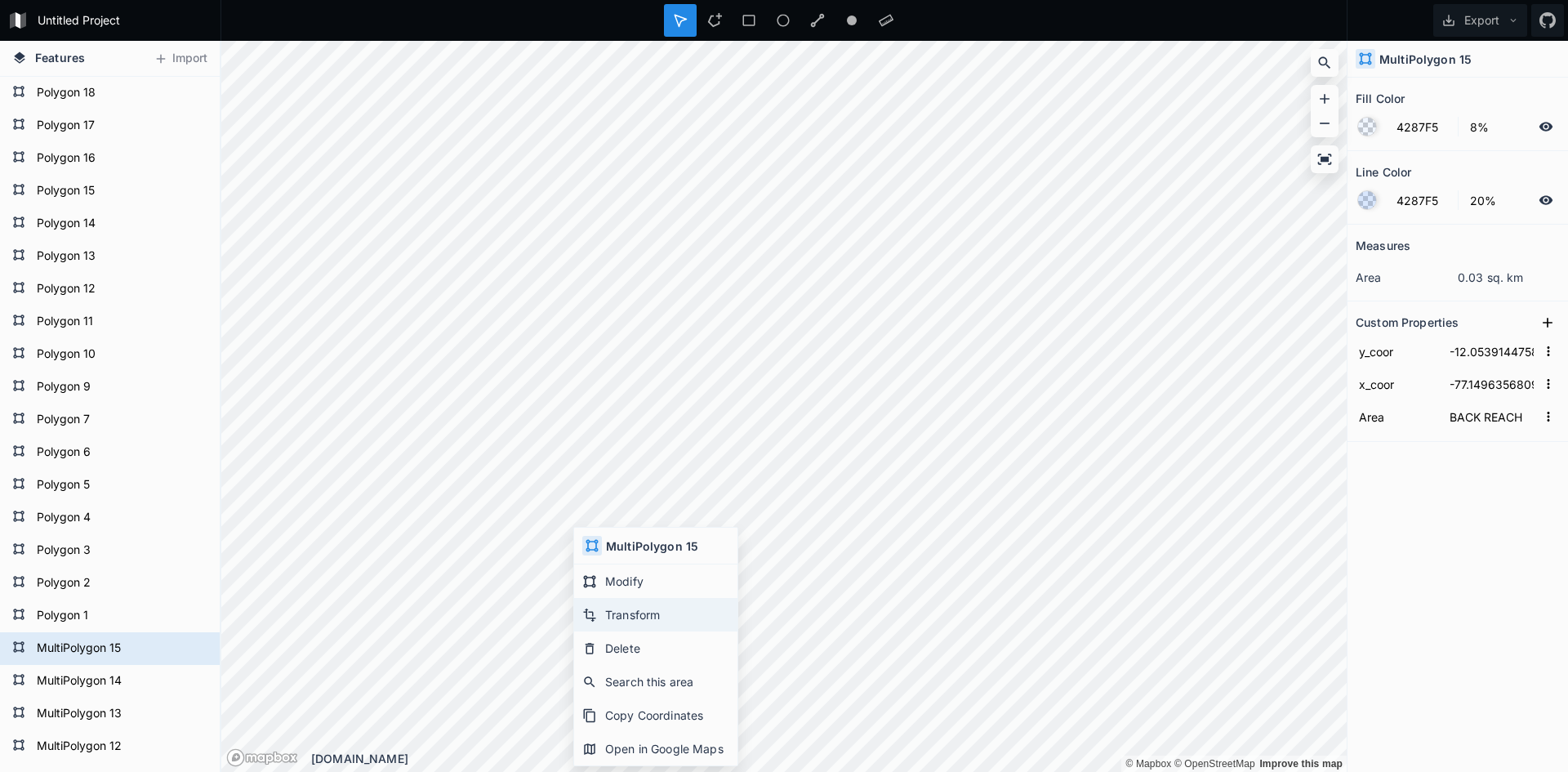
click at [611, 610] on div "Transform" at bounding box center [655, 614] width 163 height 33
click at [546, 543] on icon at bounding box center [547, 550] width 15 height 15
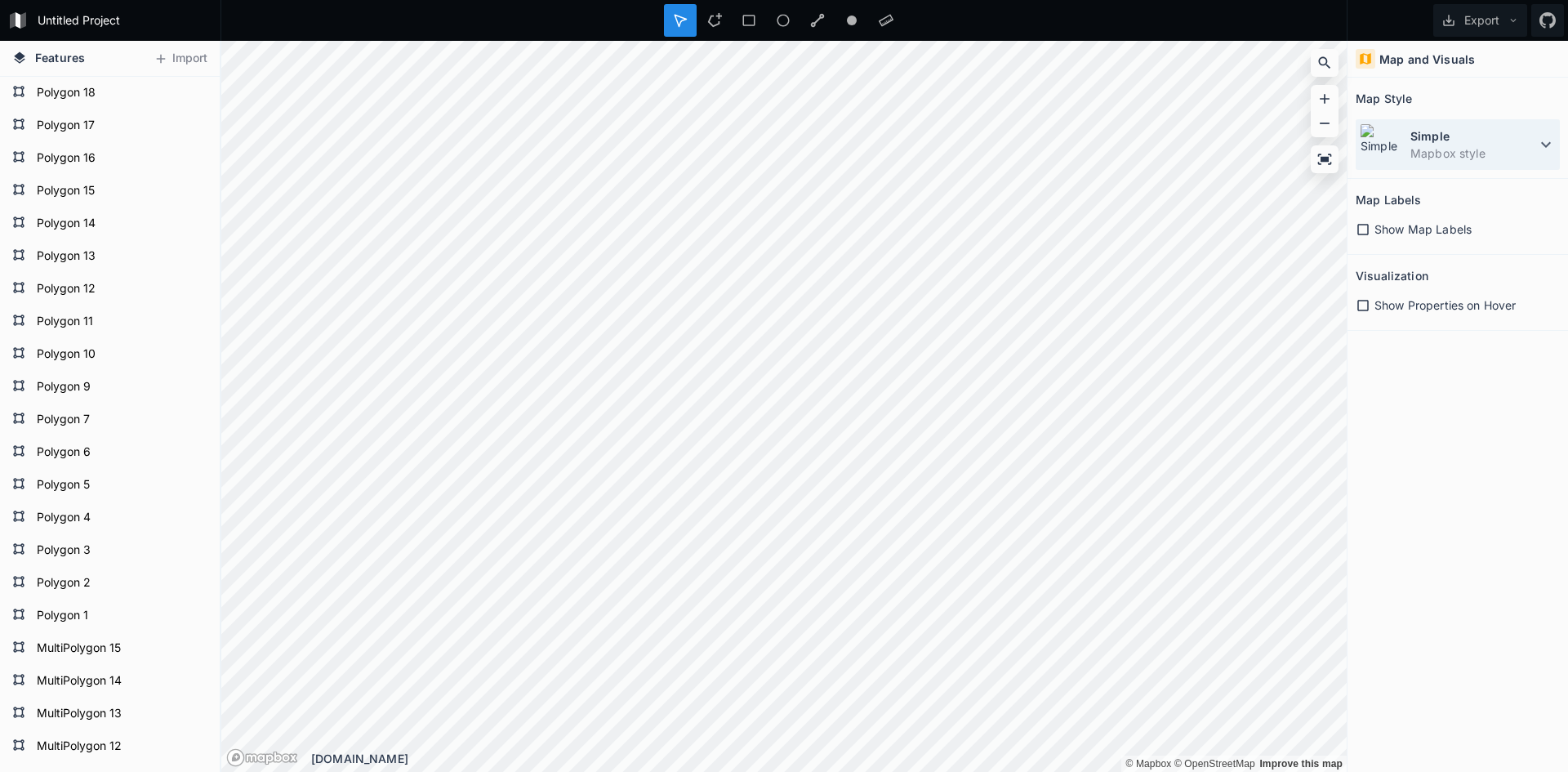
click at [1440, 157] on dd "Mapbox style" at bounding box center [1474, 154] width 126 height 17
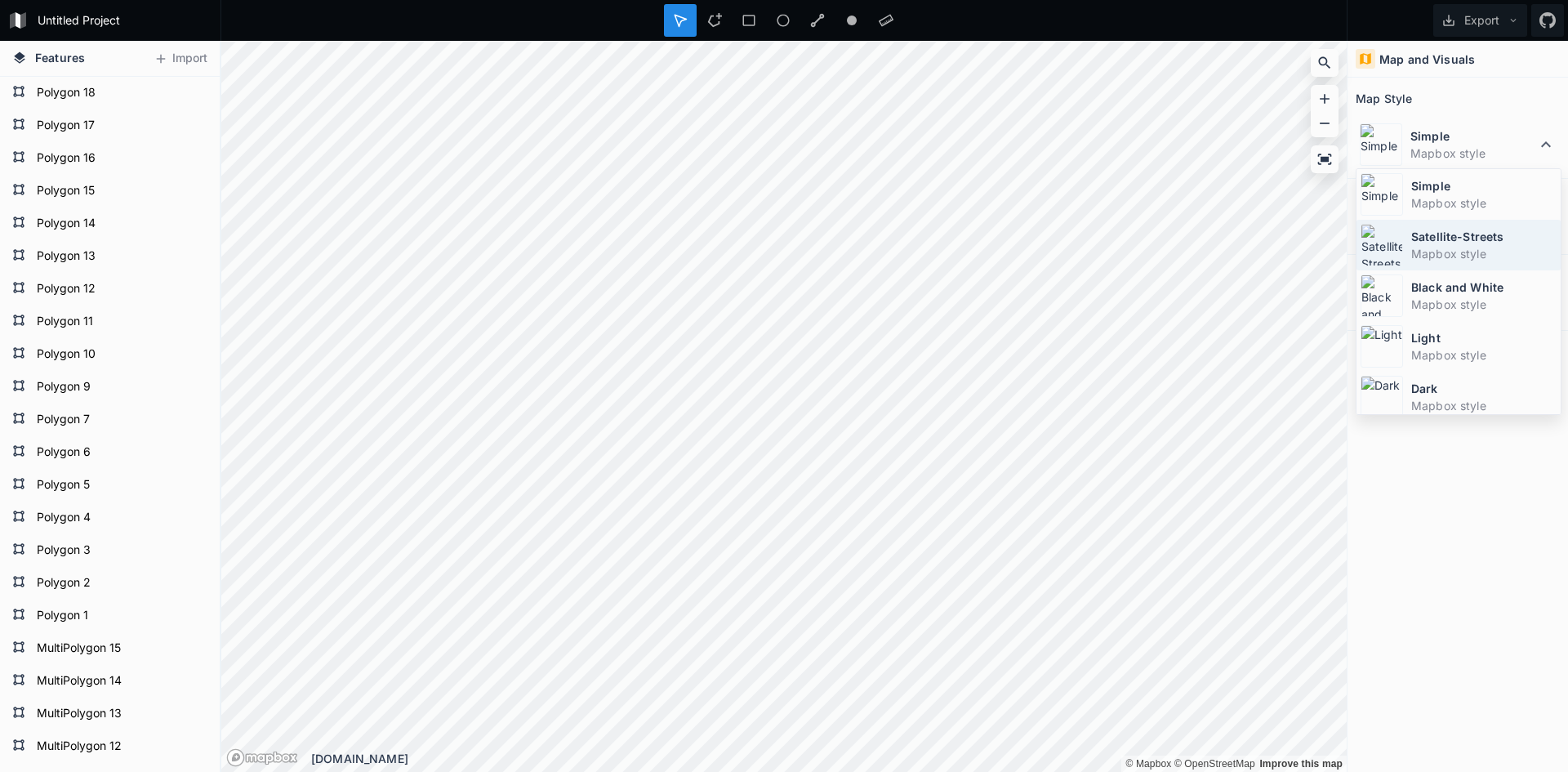
click at [1439, 244] on dt "Satellite-Streets" at bounding box center [1484, 237] width 145 height 17
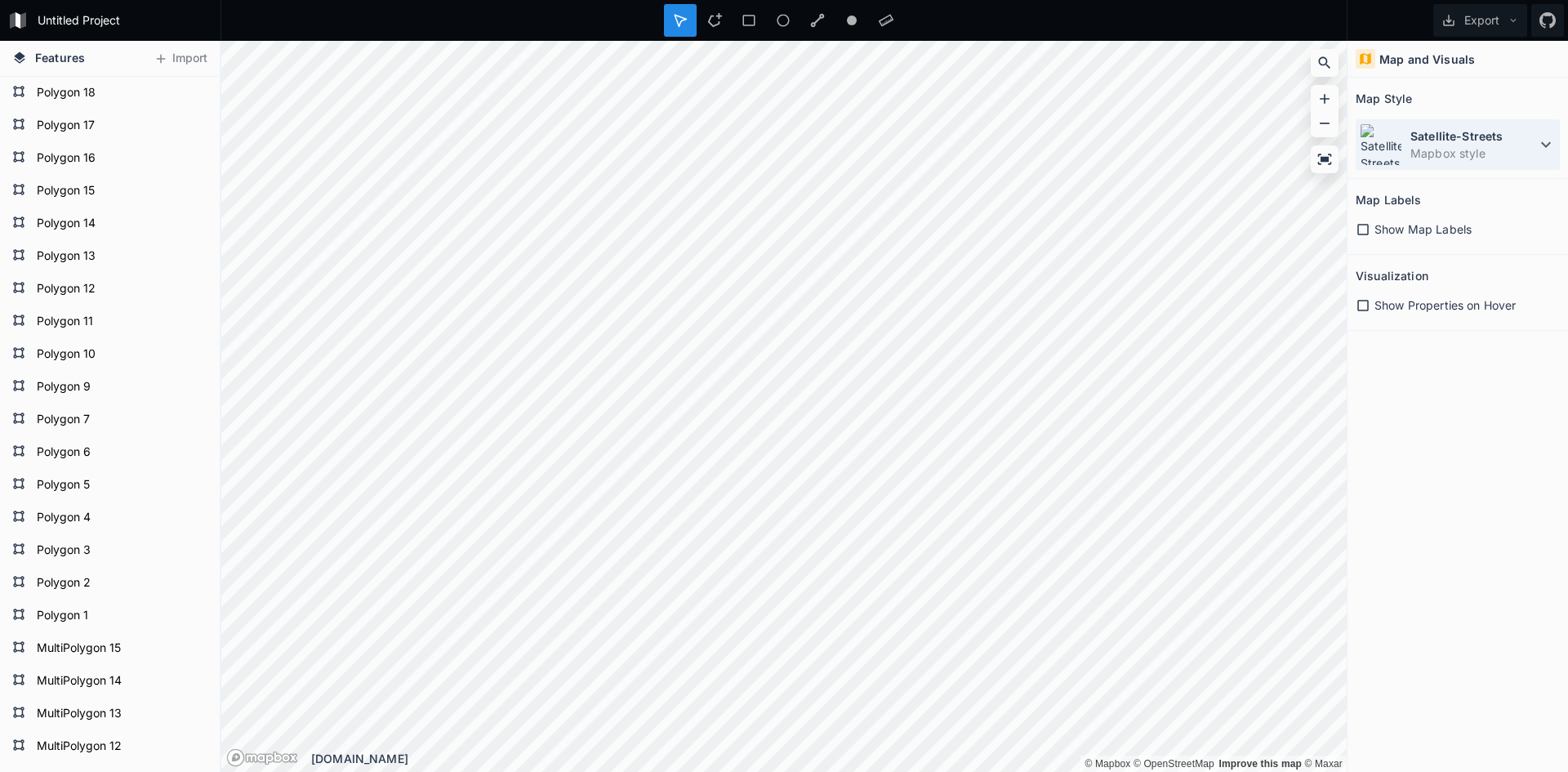
click at [1459, 152] on dd "Mapbox style" at bounding box center [1474, 154] width 126 height 17
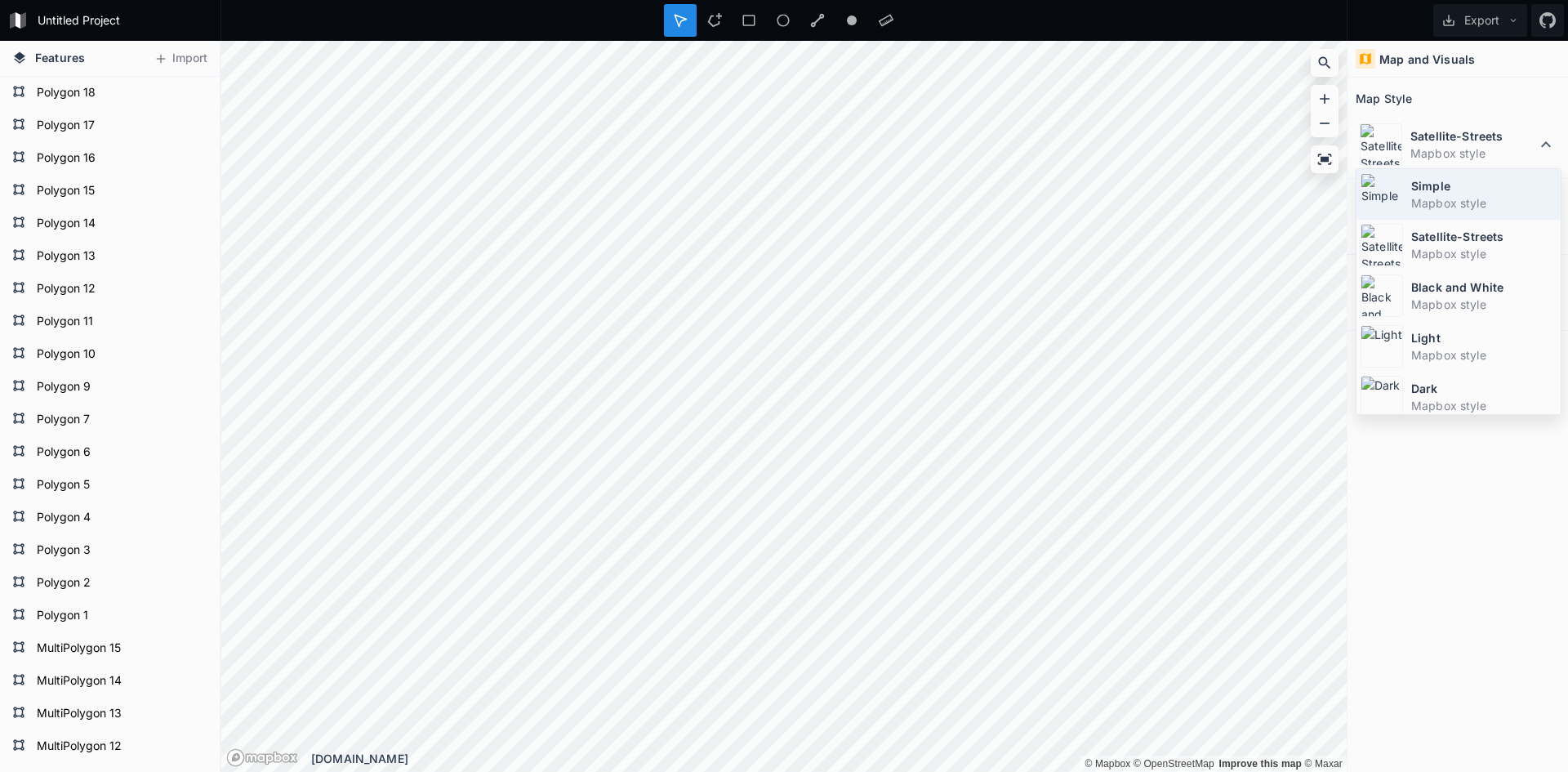
click at [1457, 202] on dd "Mapbox style" at bounding box center [1484, 203] width 145 height 17
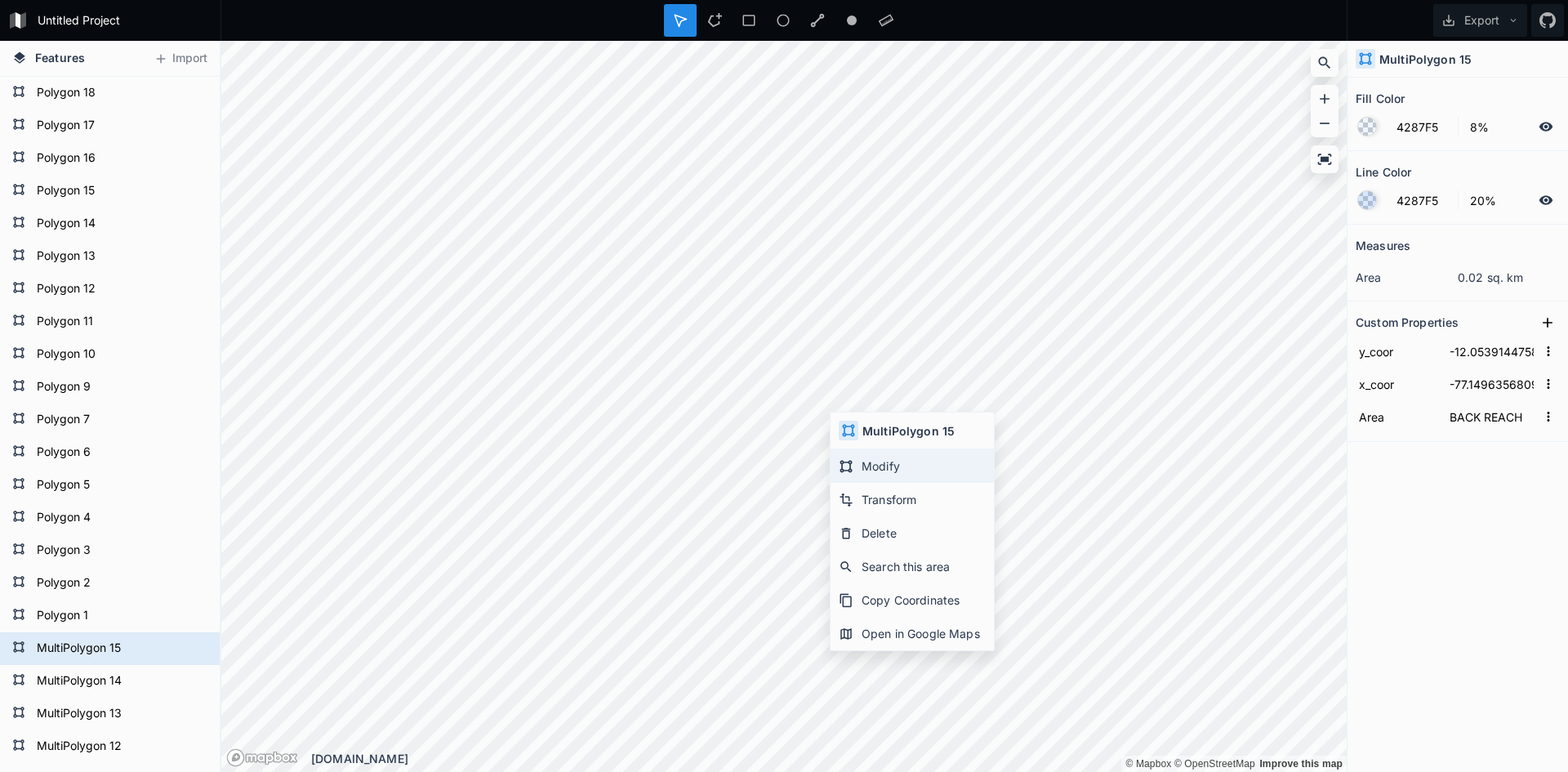
click at [903, 471] on div "Modify" at bounding box center [912, 465] width 163 height 33
click at [94, 369] on div "Features Import MultiPolygon 5 MultiPolygon 6 MultiPolygon 7 MultiPolygon 8 Mul…" at bounding box center [784, 406] width 1568 height 731
click at [1521, 17] on button "Export" at bounding box center [1481, 20] width 94 height 32
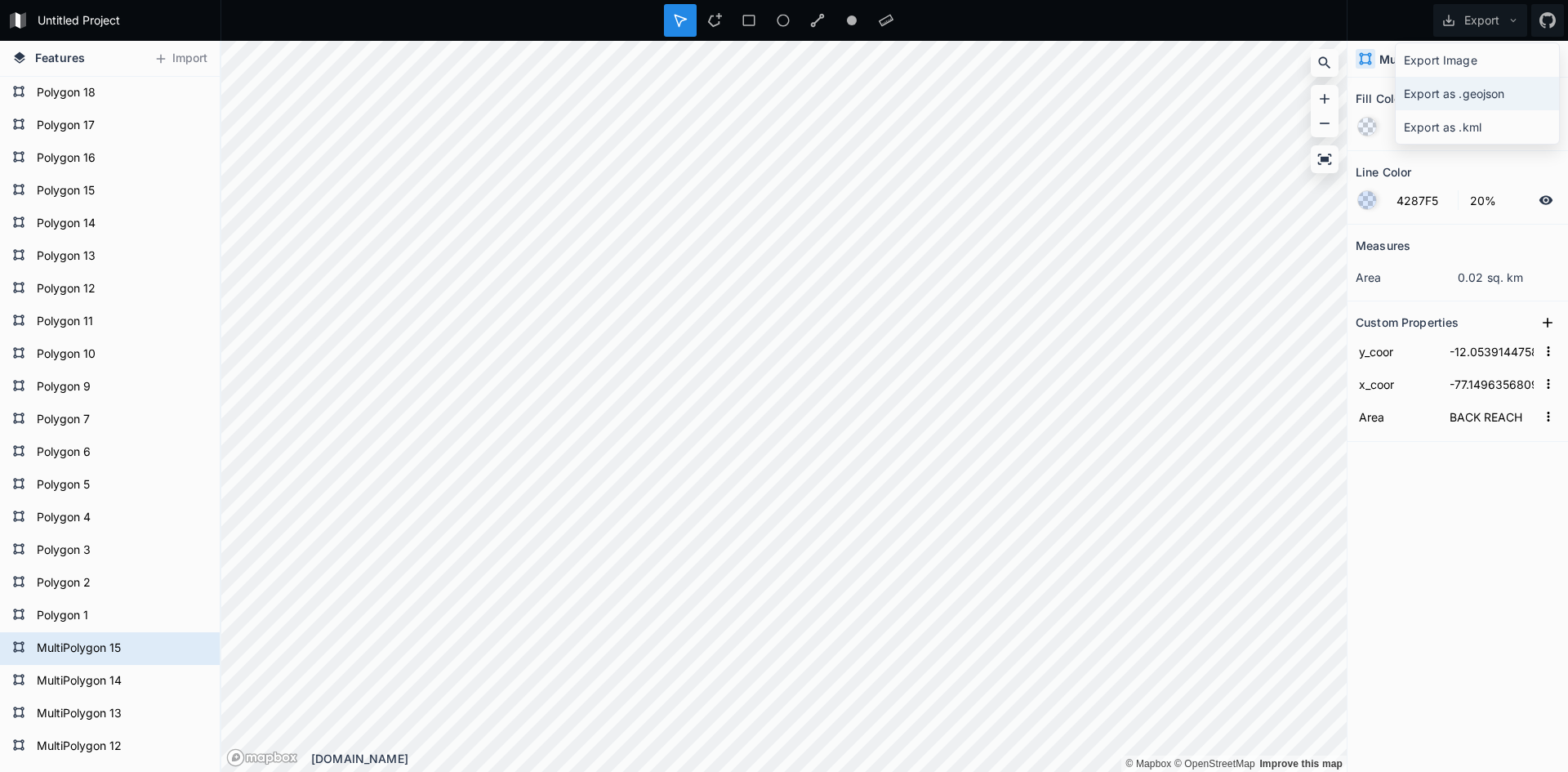
click at [1469, 95] on div "Export as .geojson" at bounding box center [1477, 93] width 163 height 33
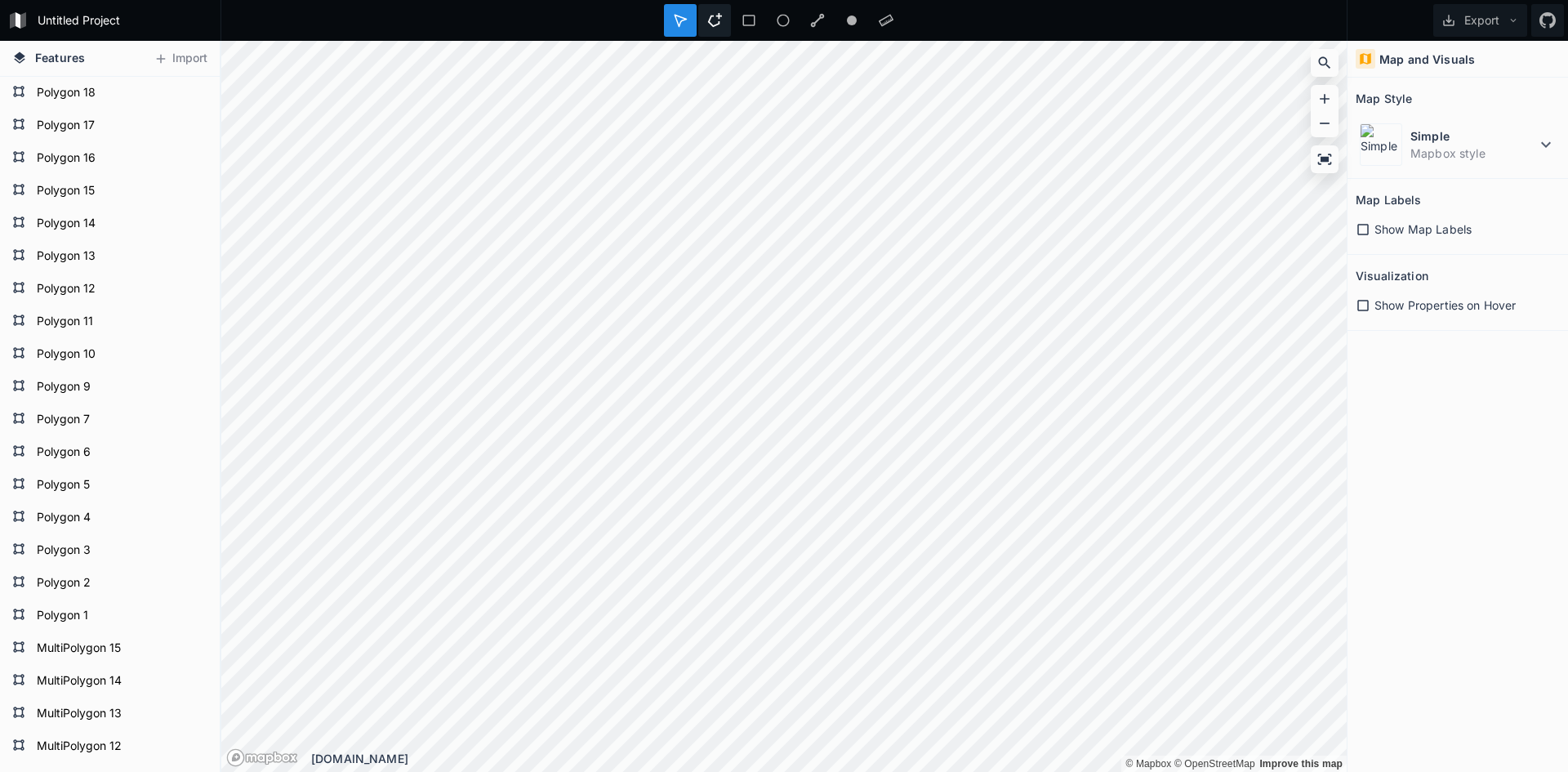
click at [723, 21] on div at bounding box center [714, 20] width 32 height 32
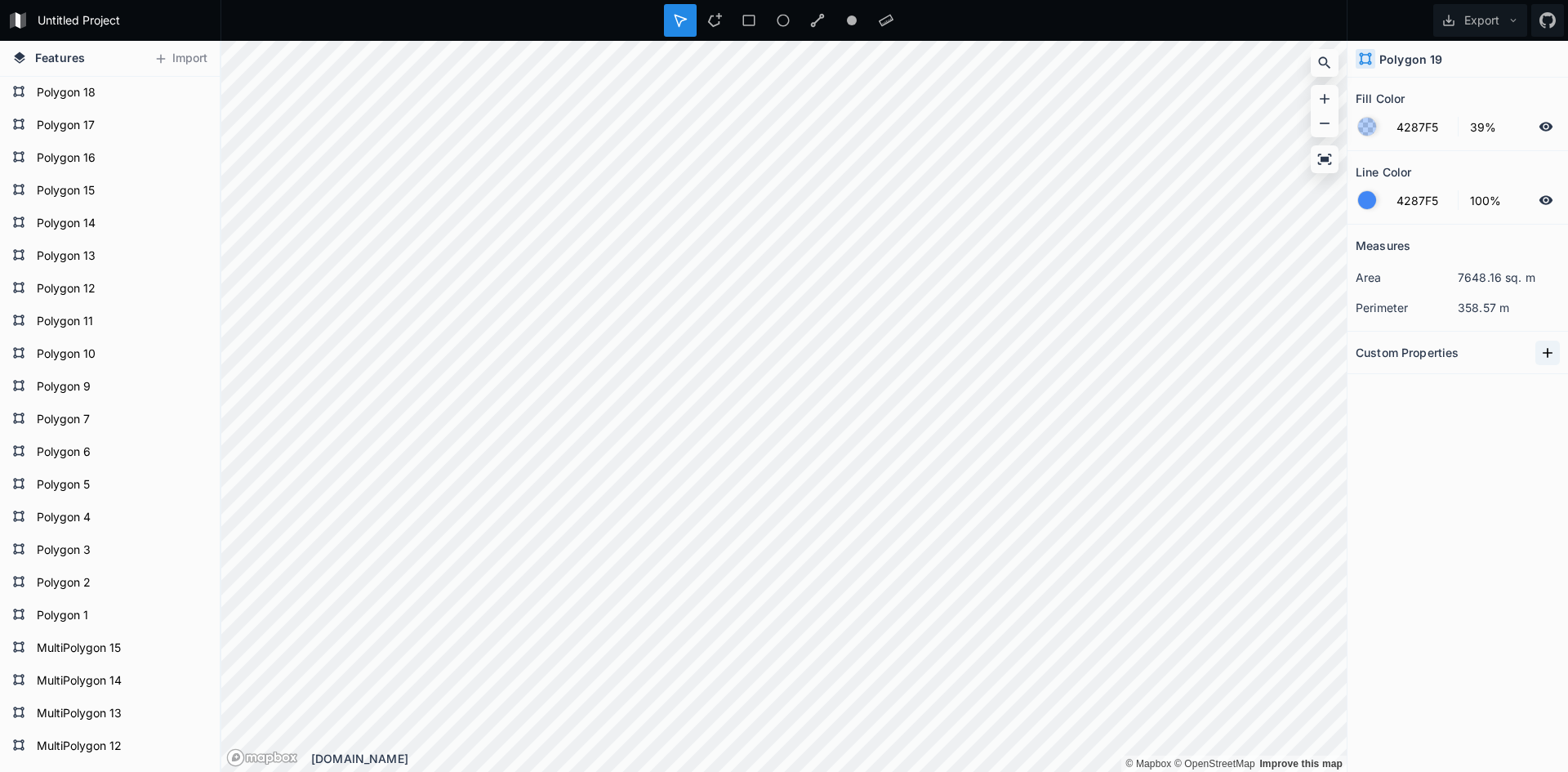
click at [1551, 346] on icon at bounding box center [1548, 353] width 17 height 17
click at [1521, 375] on input "text" at bounding box center [1492, 382] width 91 height 24
click at [1552, 379] on icon "button" at bounding box center [1548, 381] width 15 height 15
click at [1378, 437] on div "Measures area 7648.16 sq. m perimeter 358.57 m Custom Properties property 1 Cop…" at bounding box center [1458, 457] width 220 height 465
click at [1503, 284] on dd "7648.16 sq. m" at bounding box center [1509, 278] width 102 height 17
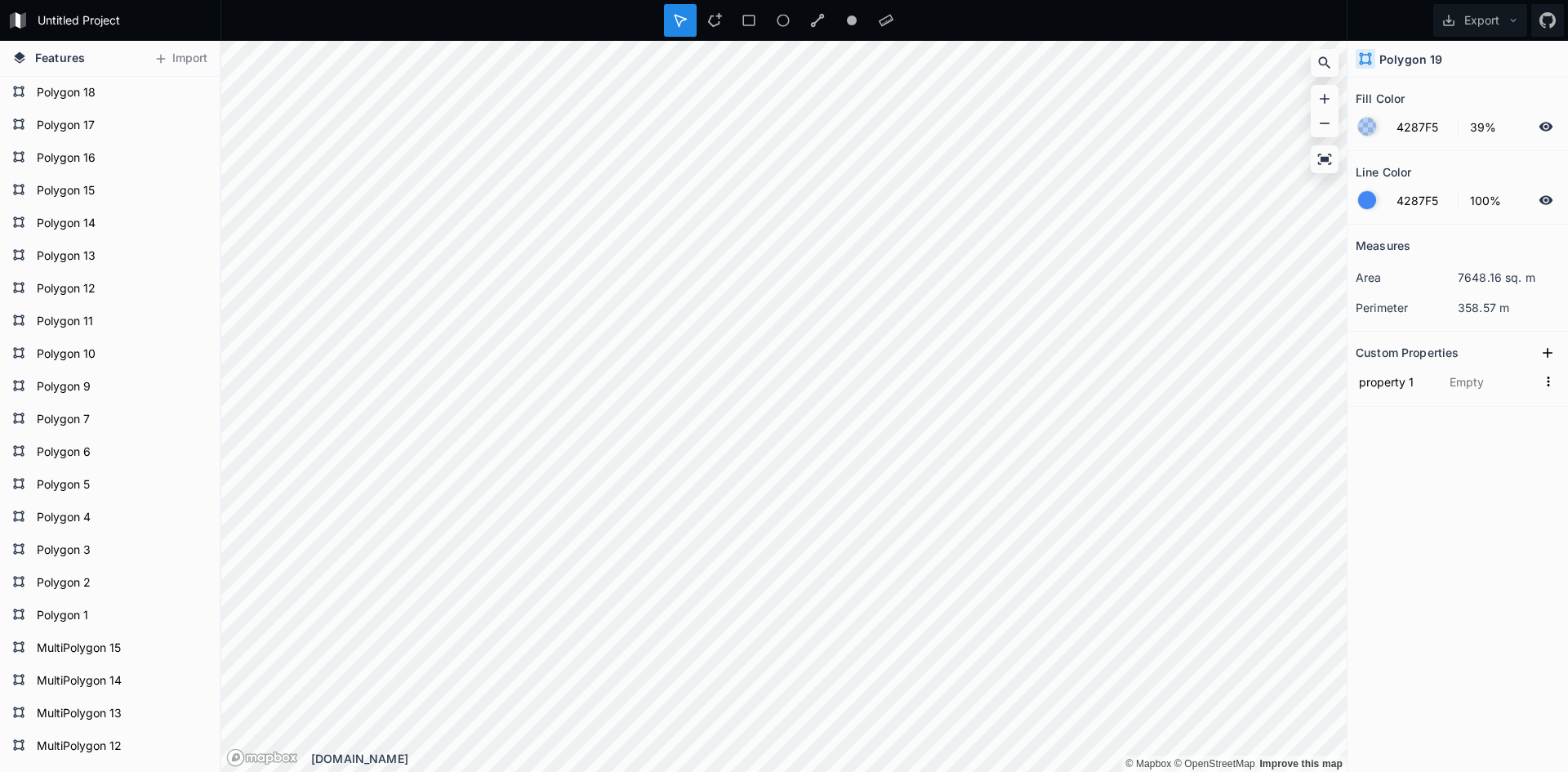
click at [1412, 52] on h4 "Polygon 19" at bounding box center [1411, 59] width 63 height 17
click at [1412, 52] on h4 "Polygon 19" at bounding box center [1411, 59] width 63 height 17
click at [1498, 278] on dd "7648.16 sq. m" at bounding box center [1509, 278] width 102 height 17
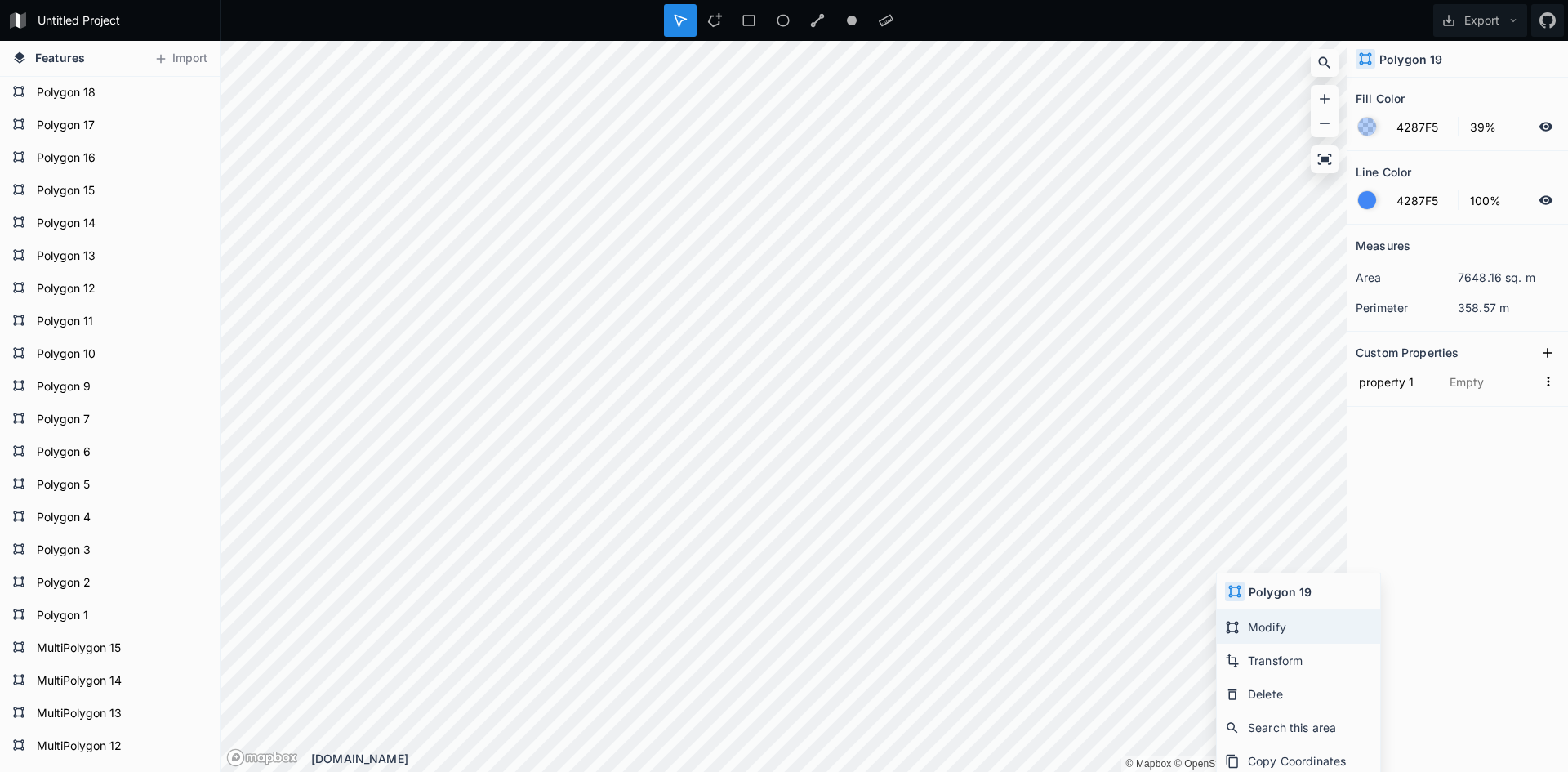
click at [1252, 619] on div "Modify" at bounding box center [1298, 626] width 163 height 33
click at [1386, 559] on div "Measures area 7637.34 sq. m perimeter 359.00 m Custom Properties property 1" at bounding box center [1458, 457] width 220 height 465
click at [1475, 279] on dd "7637.34 sq. m" at bounding box center [1509, 278] width 102 height 17
copy dd "7637.34"
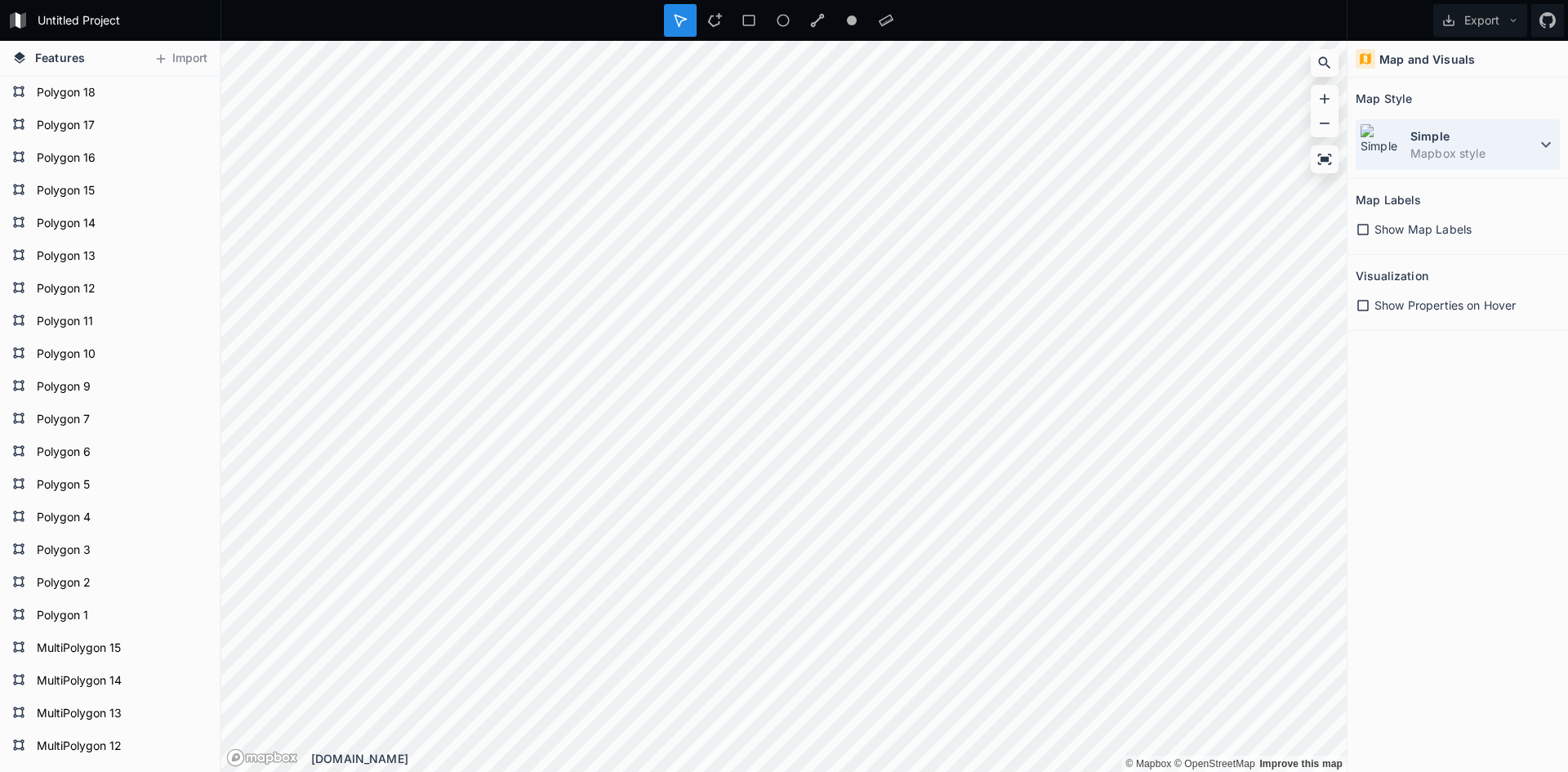
click at [1456, 141] on dt "Simple" at bounding box center [1474, 136] width 126 height 17
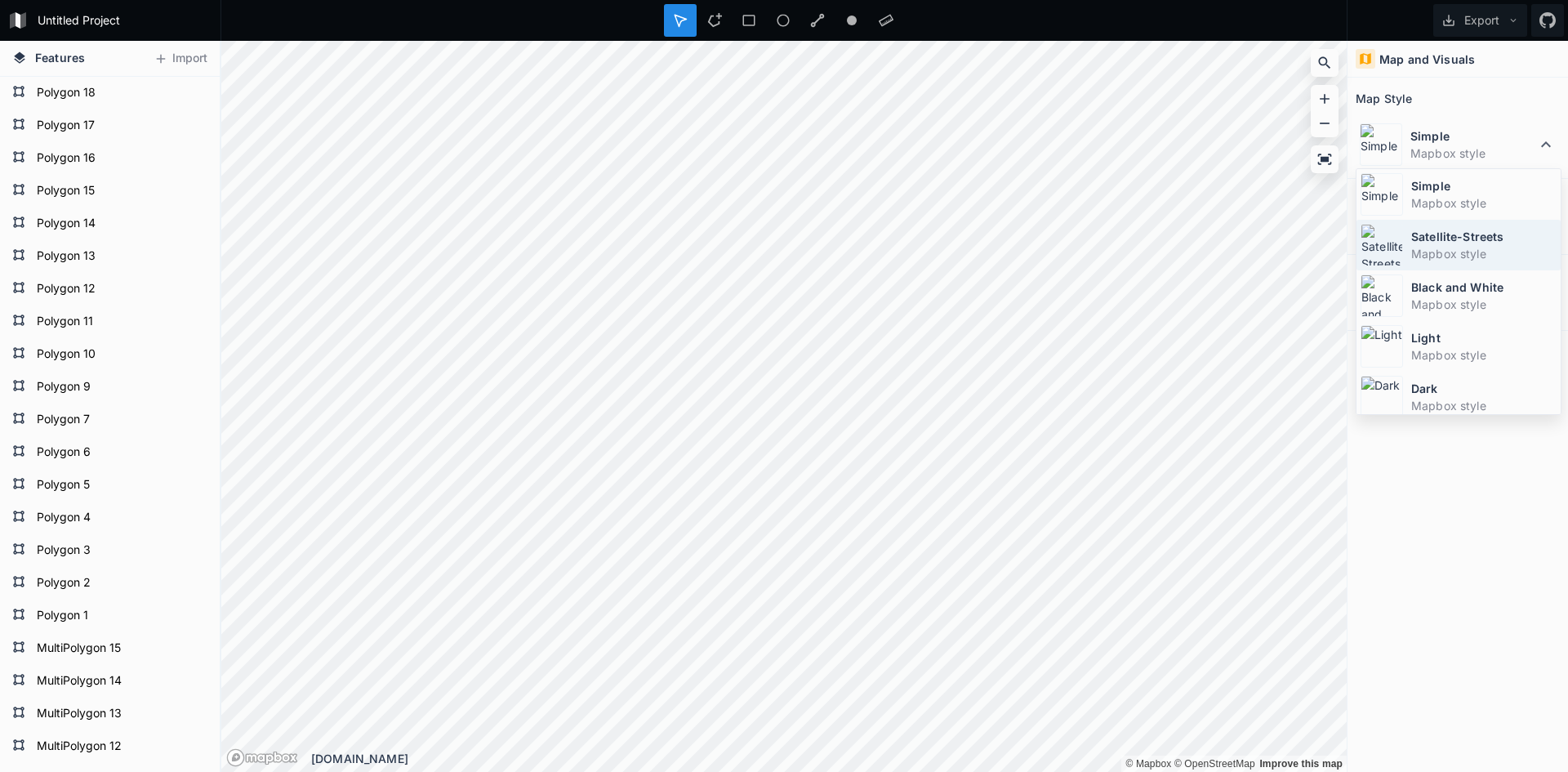
click at [1430, 233] on dt "Satellite-Streets" at bounding box center [1484, 237] width 145 height 17
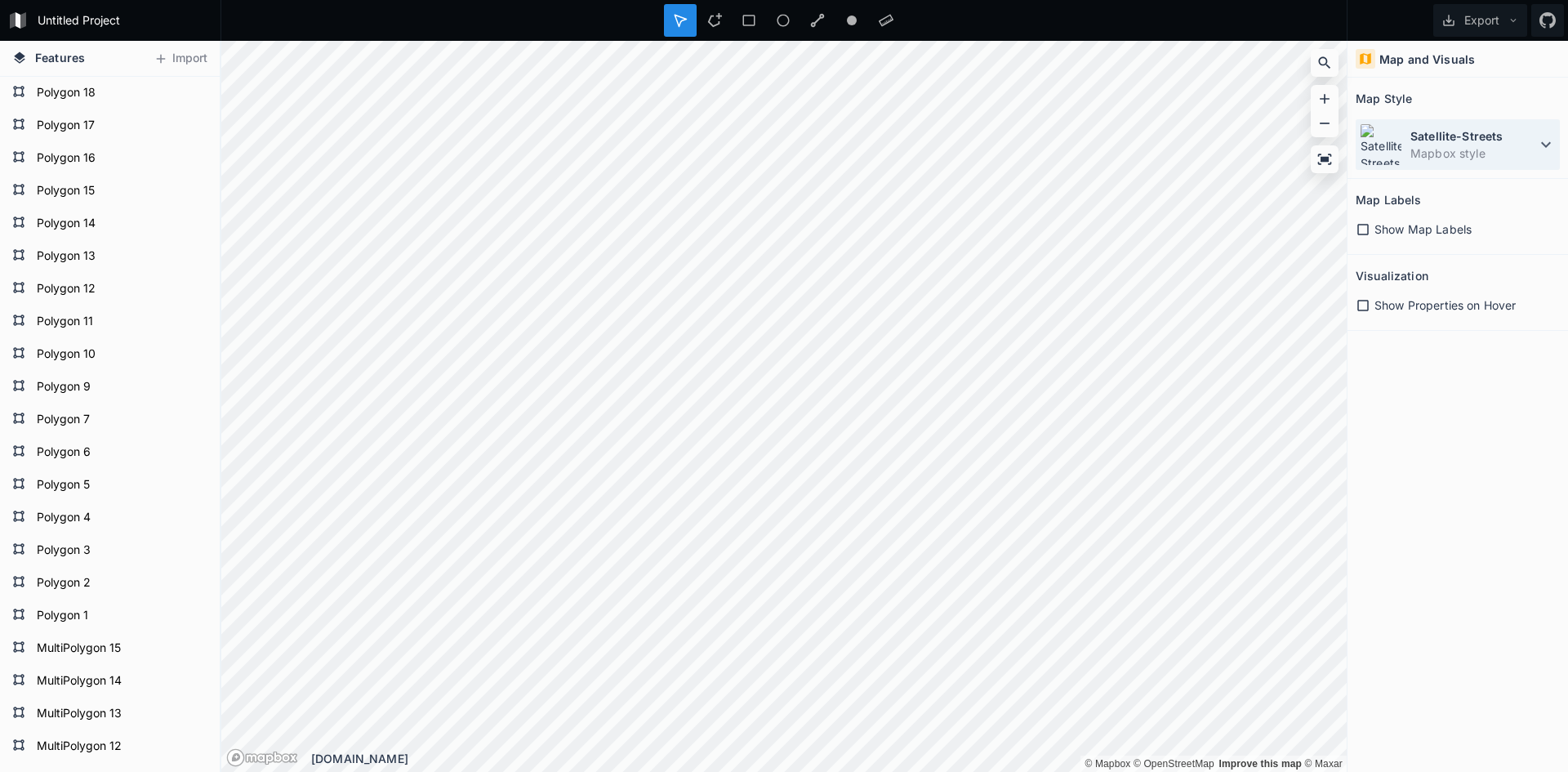
click at [1395, 144] on img at bounding box center [1381, 144] width 43 height 43
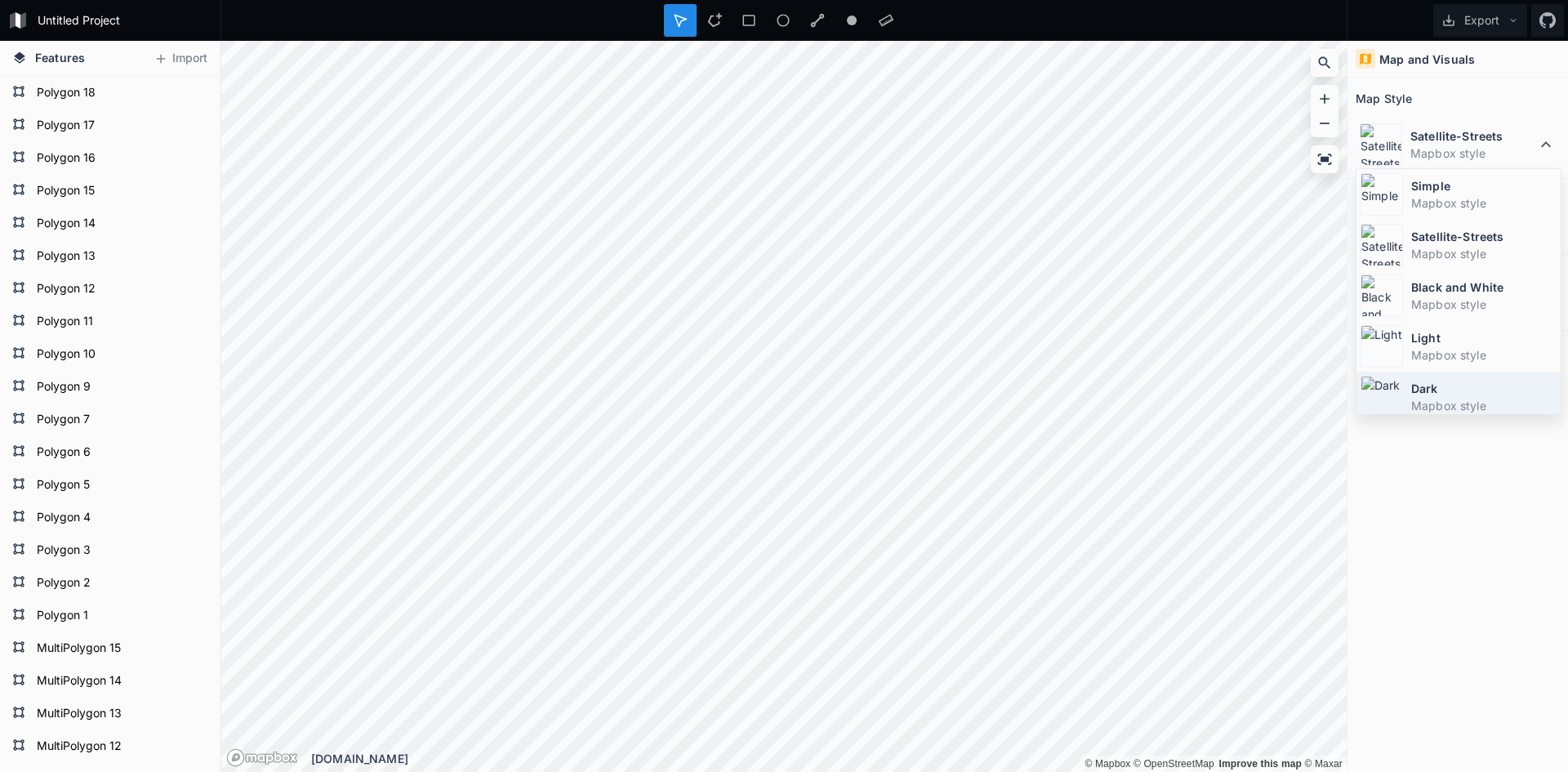
click at [1409, 389] on div "Dark Mapbox style" at bounding box center [1459, 396] width 204 height 51
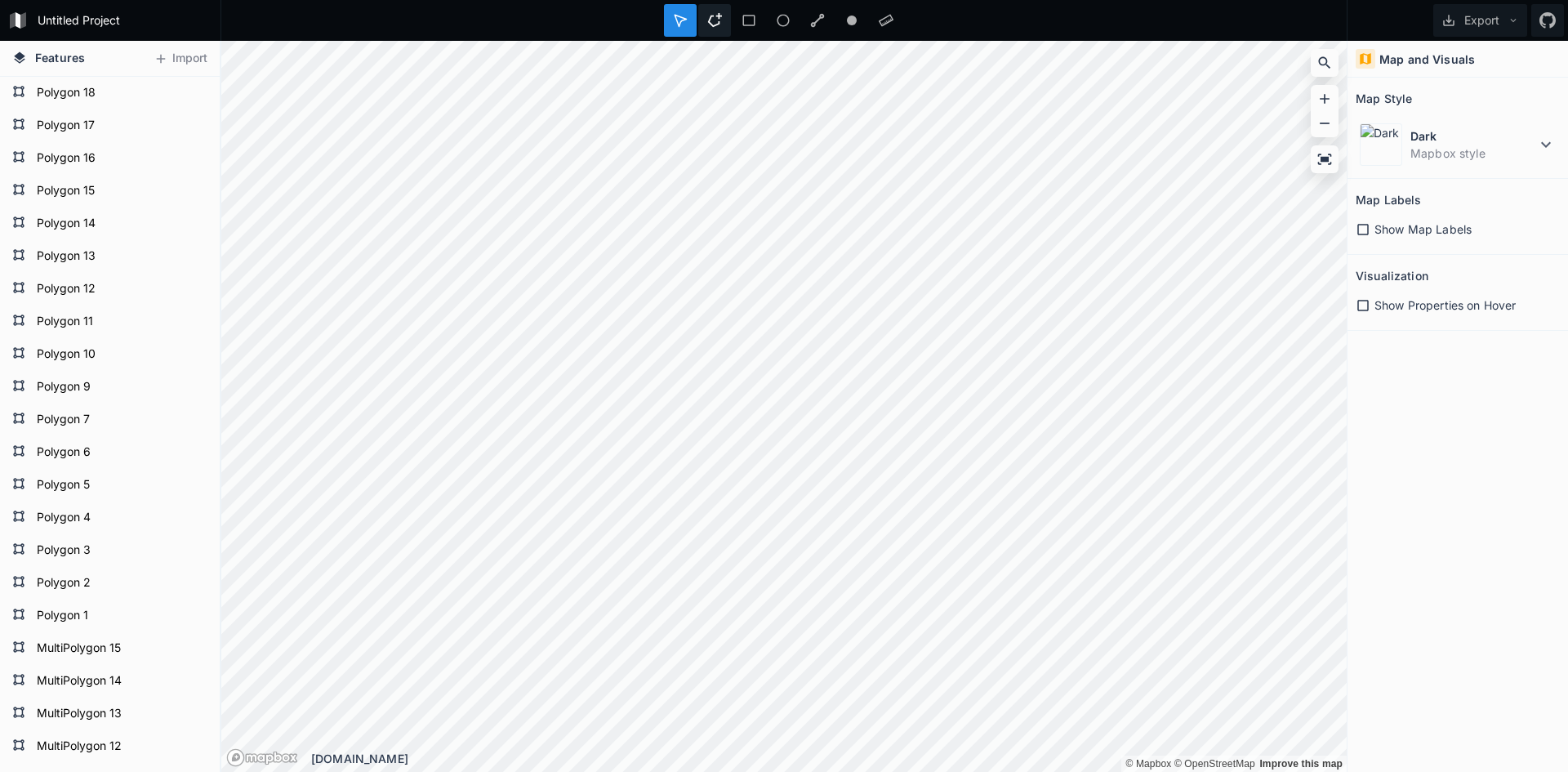
click at [719, 20] on icon at bounding box center [715, 20] width 15 height 15
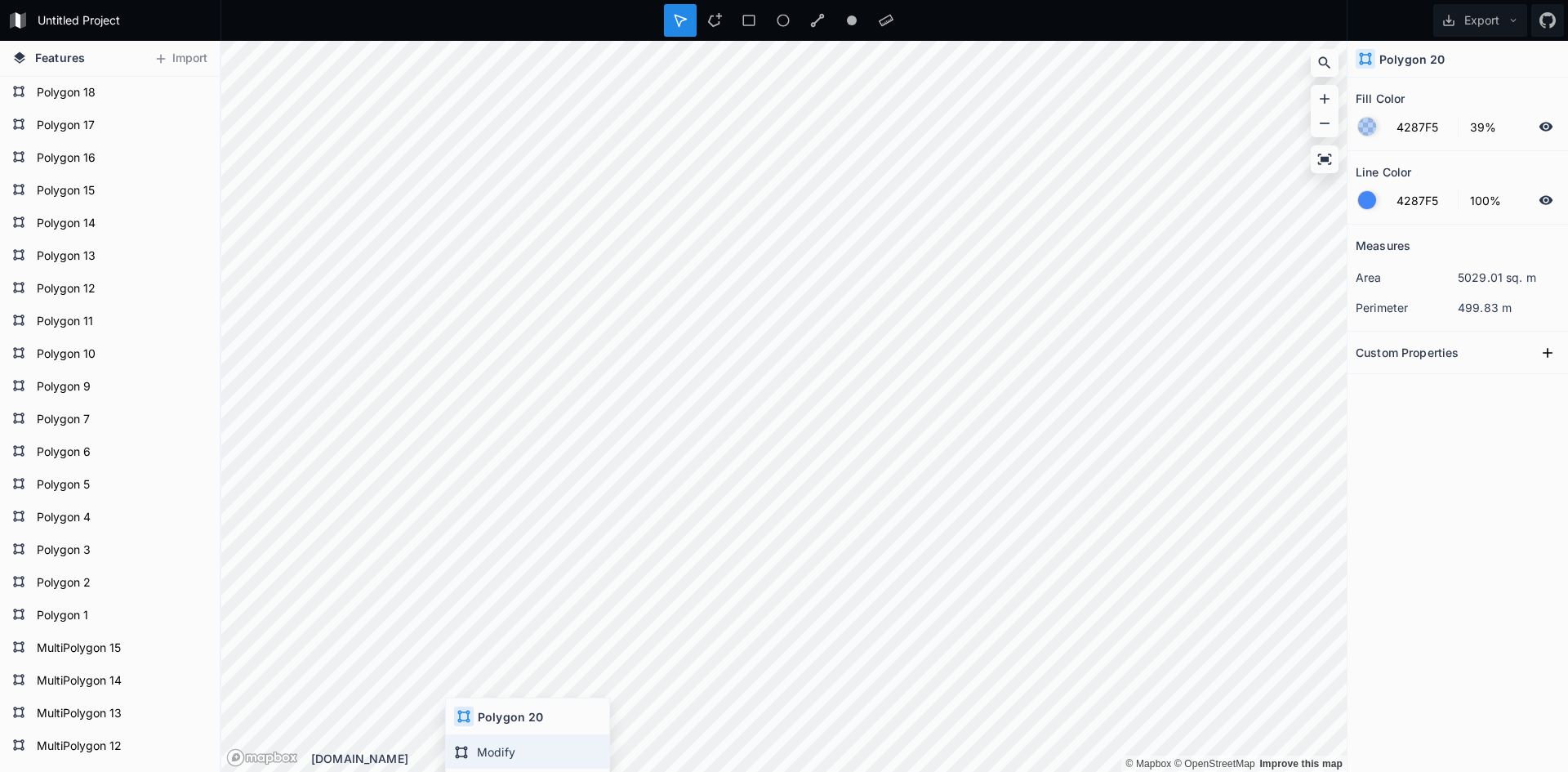
click at [480, 750] on div "Modify" at bounding box center [528, 752] width 163 height 33
click at [1427, 496] on div "Measures area 3859.28 sq. m perimeter 493.94 m Custom Properties" at bounding box center [1458, 457] width 220 height 465
click at [584, 240] on div "Modify" at bounding box center [612, 235] width 163 height 33
click at [666, 749] on div "Modify" at bounding box center [714, 751] width 163 height 33
click at [1482, 279] on dd "3838.75 sq. m" at bounding box center [1509, 278] width 102 height 17
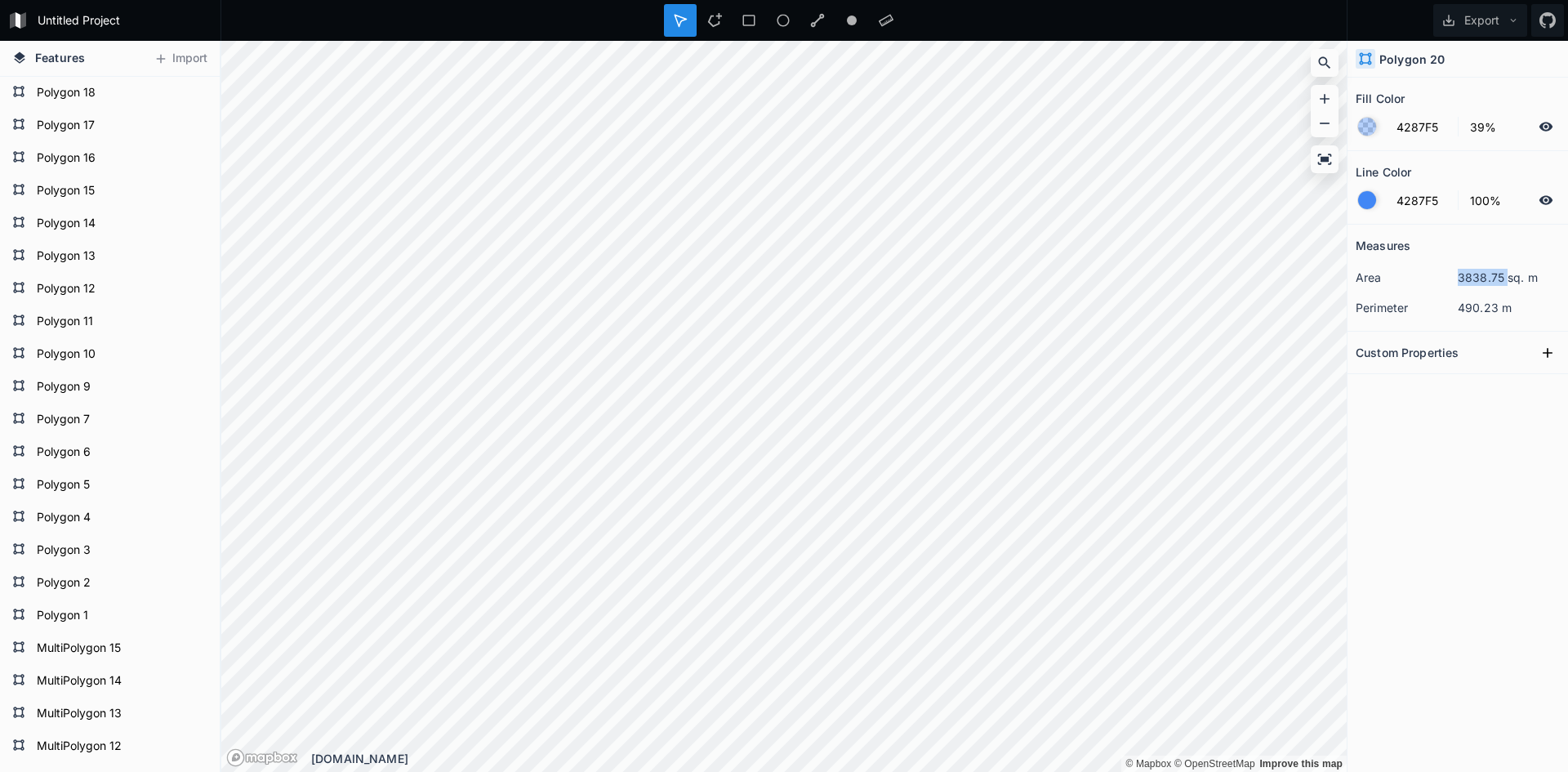
click at [1482, 279] on dd "3838.75 sq. m" at bounding box center [1509, 278] width 102 height 17
click at [1490, 279] on dd "3838.75 sq. m" at bounding box center [1509, 278] width 102 height 17
drag, startPoint x: 1488, startPoint y: 278, endPoint x: 1454, endPoint y: 279, distance: 34.0
click at [1454, 279] on dl "area 3838.75 sq. m" at bounding box center [1458, 277] width 204 height 31
copy dl "3838"
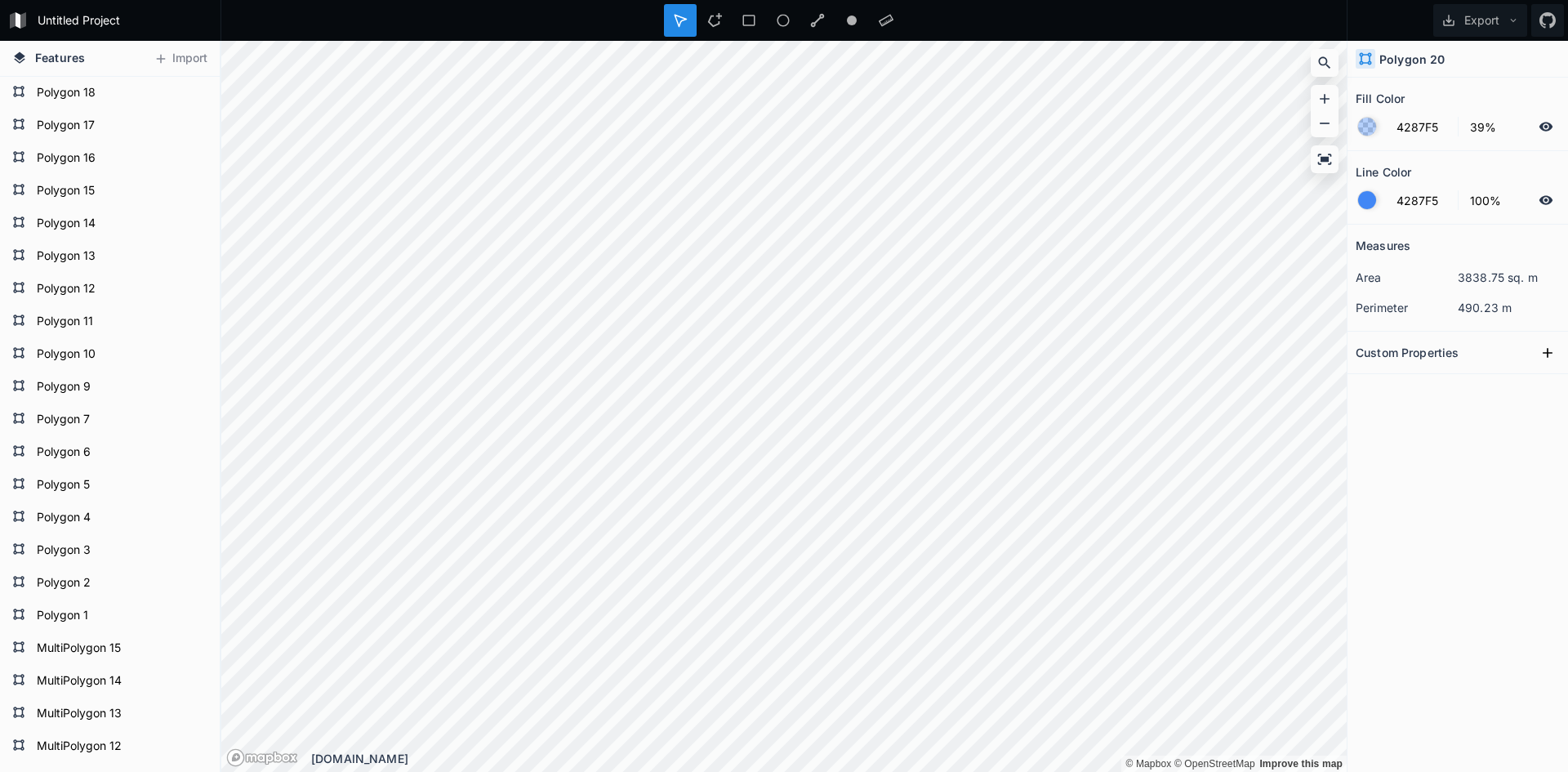
click at [1462, 597] on div "Measures area 3838.75 sq. m perimeter 490.23 m Custom Properties" at bounding box center [1458, 457] width 220 height 465
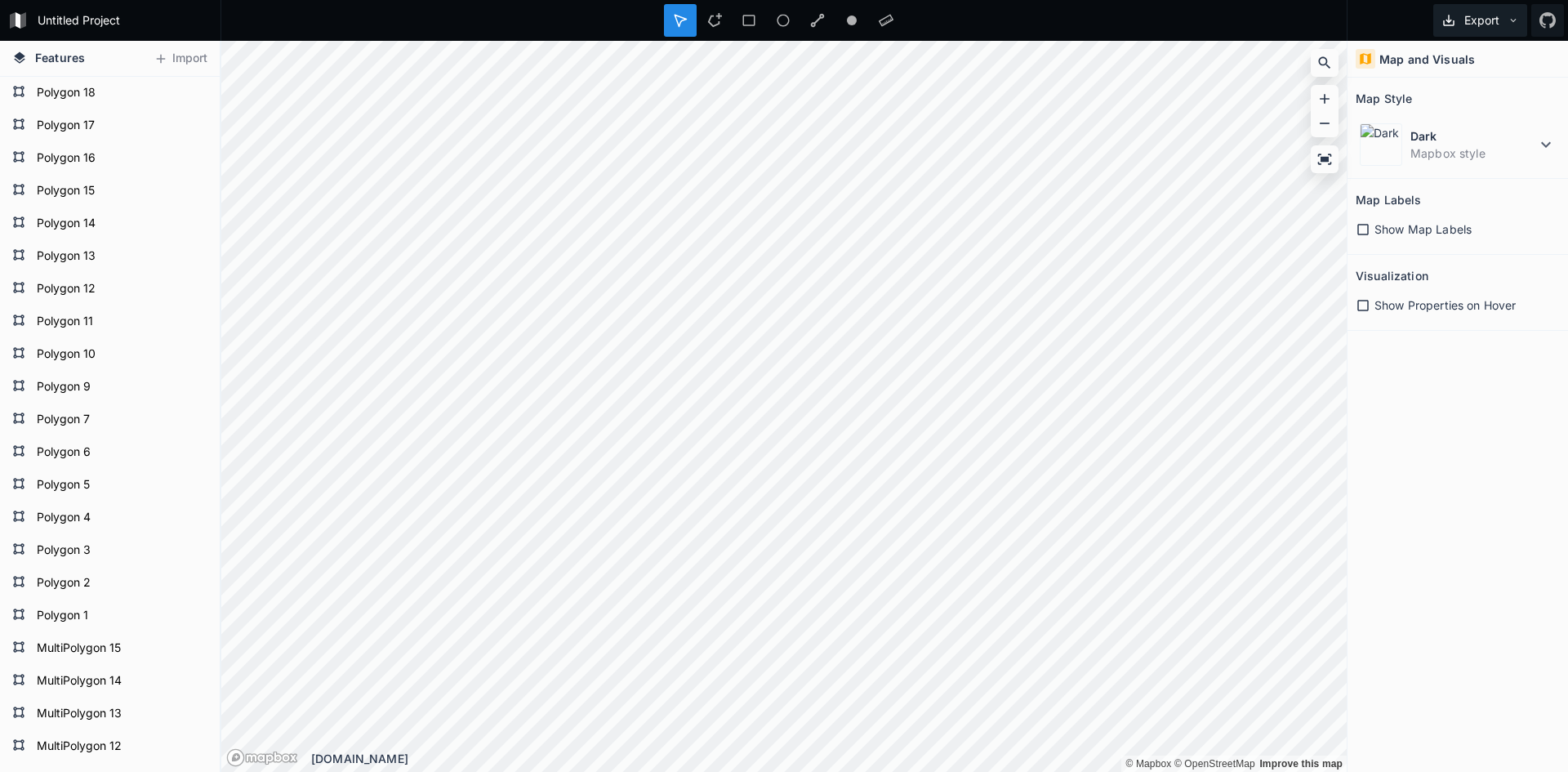
click at [1516, 26] on button "Export" at bounding box center [1481, 20] width 94 height 32
click at [1481, 91] on div "Export as .geojson" at bounding box center [1477, 93] width 163 height 33
